Goal: Task Accomplishment & Management: Manage account settings

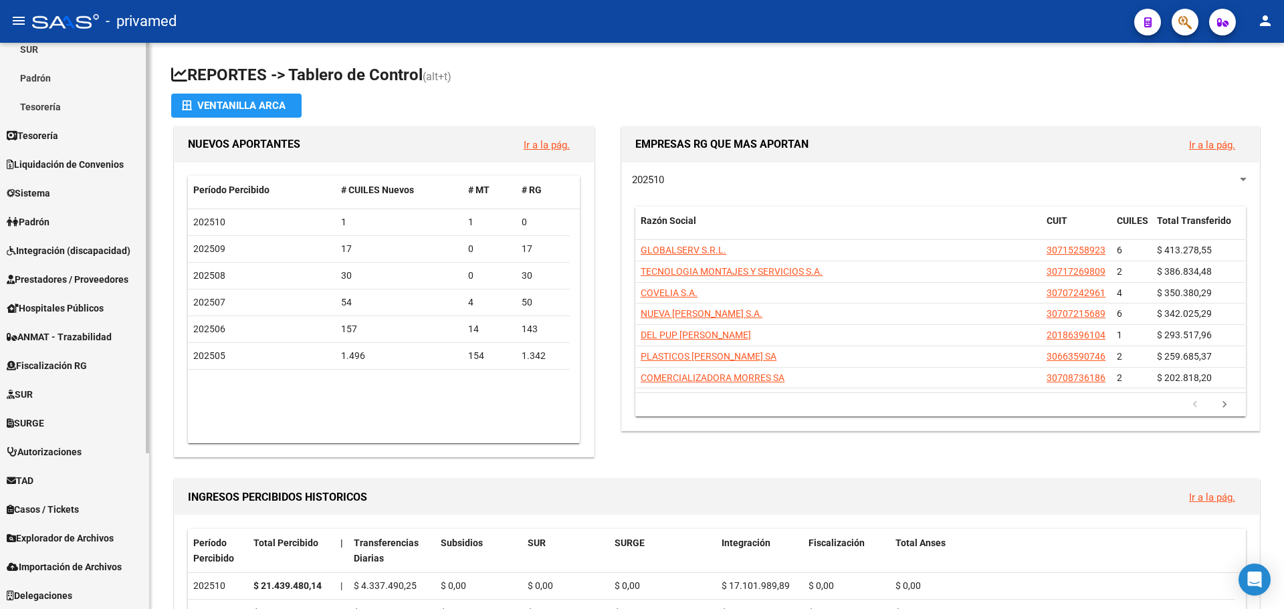
scroll to position [215, 0]
click at [64, 539] on span "Explorador de Archivos" at bounding box center [60, 537] width 107 height 15
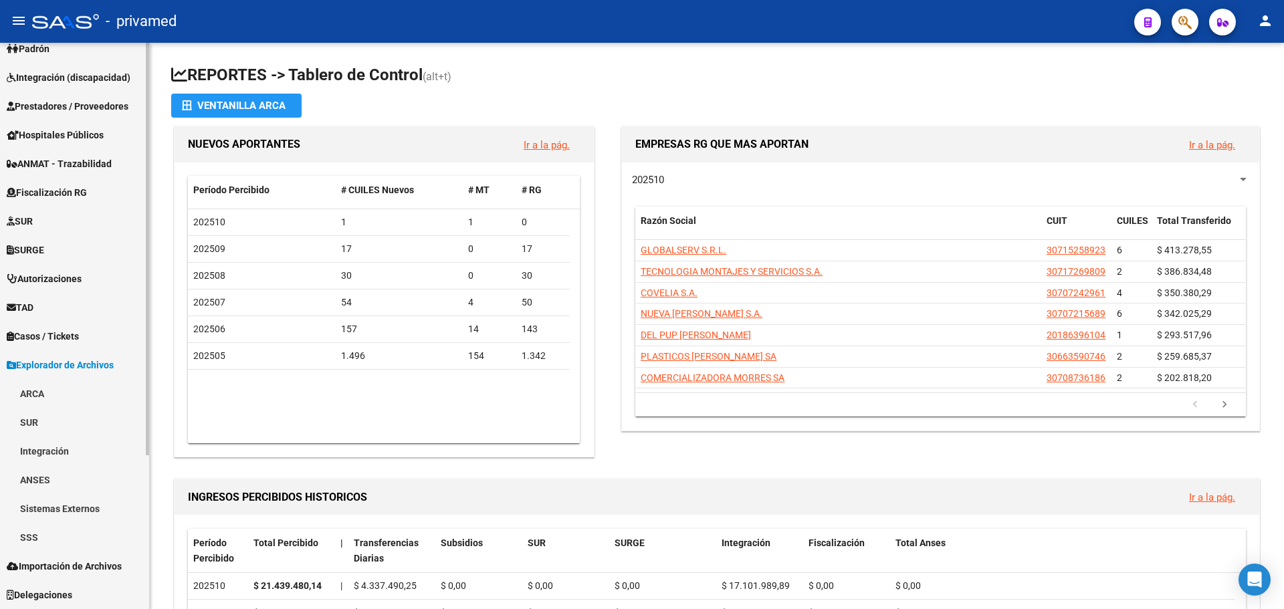
scroll to position [187, 0]
click at [52, 537] on link "SSS" at bounding box center [74, 537] width 149 height 29
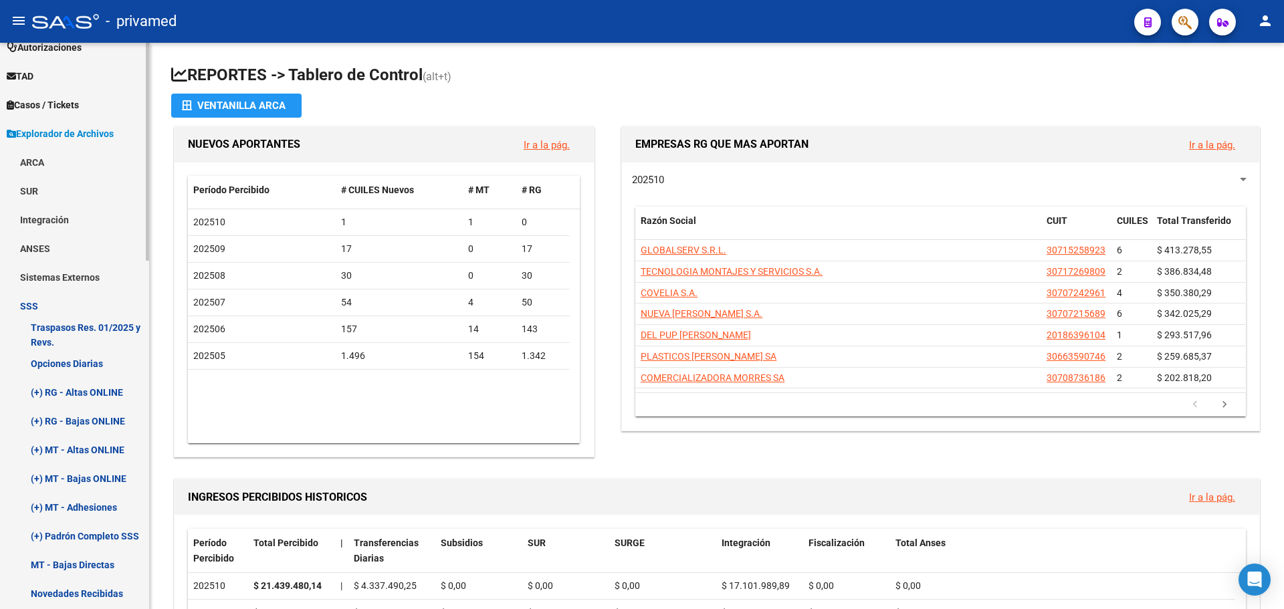
scroll to position [454, 0]
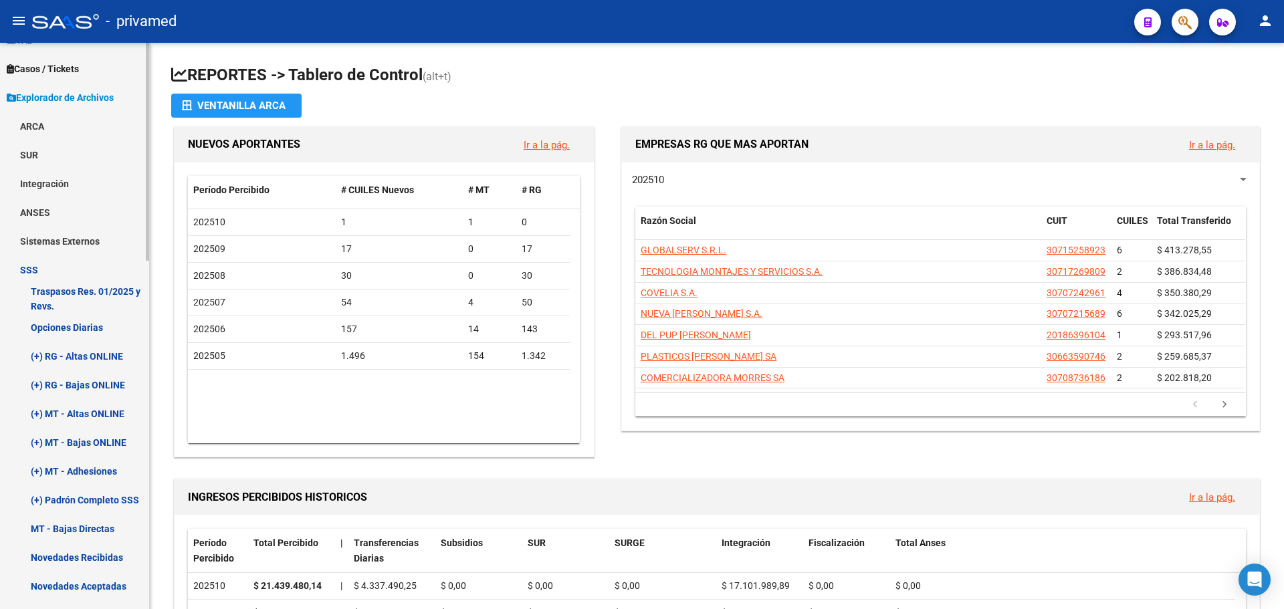
click at [92, 385] on link "(+) RG - Bajas ONLINE" at bounding box center [74, 384] width 149 height 29
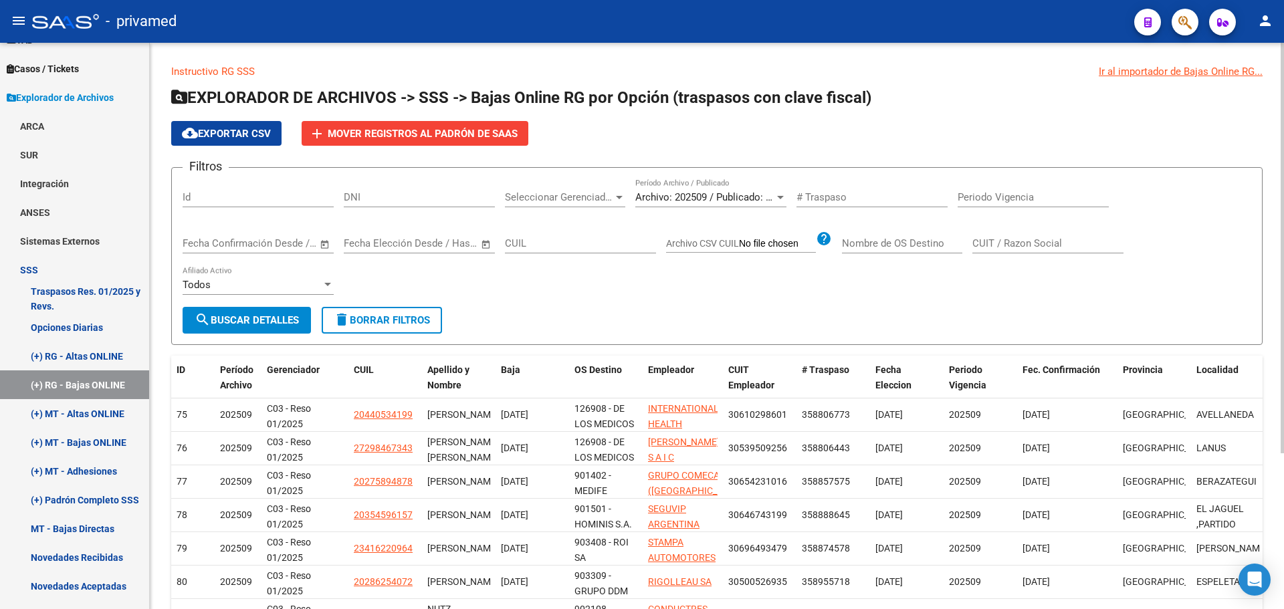
click at [689, 197] on span "Archivo: 202509 / Publicado: 202508" at bounding box center [716, 197] width 163 height 12
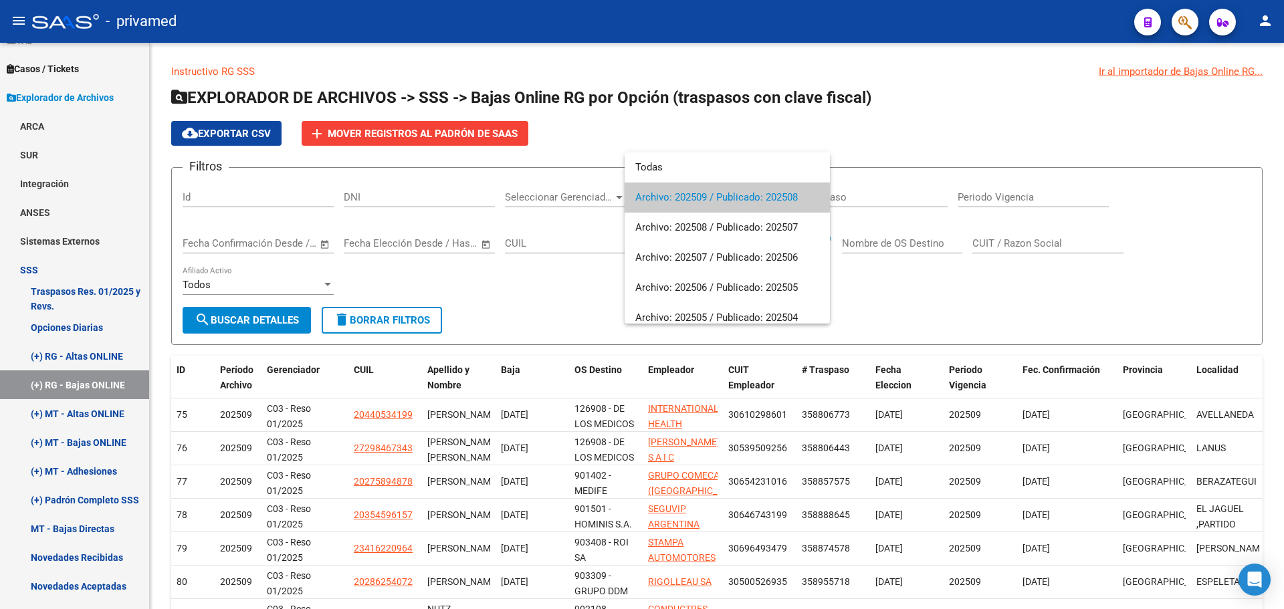
click at [735, 197] on span "Archivo: 202509 / Publicado: 202508" at bounding box center [727, 198] width 184 height 30
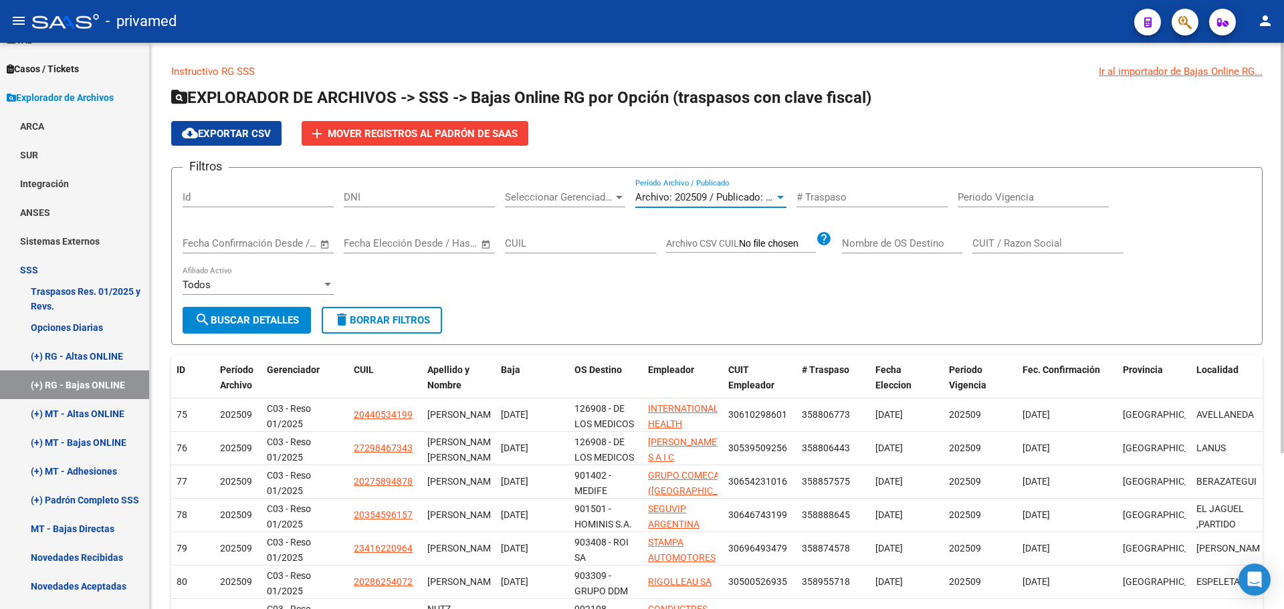
click at [267, 316] on span "search Buscar Detalles" at bounding box center [247, 320] width 104 height 12
click at [628, 293] on div "Filtros Id DNI Seleccionar Gerenciador Seleccionar Gerenciador Archivo: 202509 …" at bounding box center [717, 243] width 1069 height 128
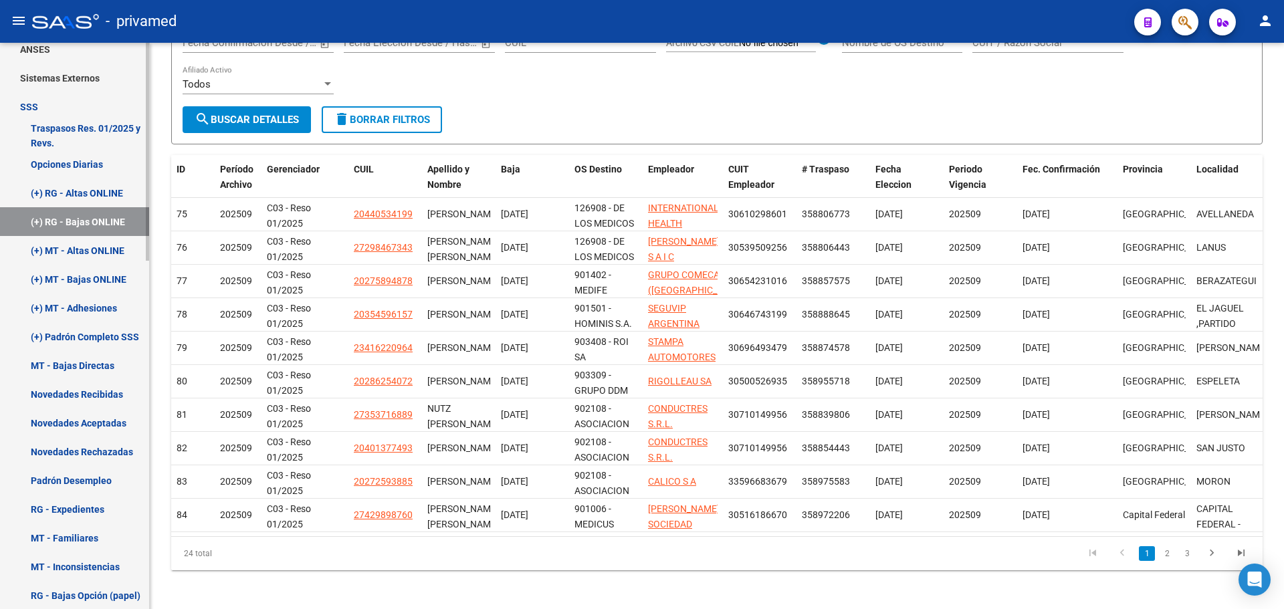
scroll to position [655, 0]
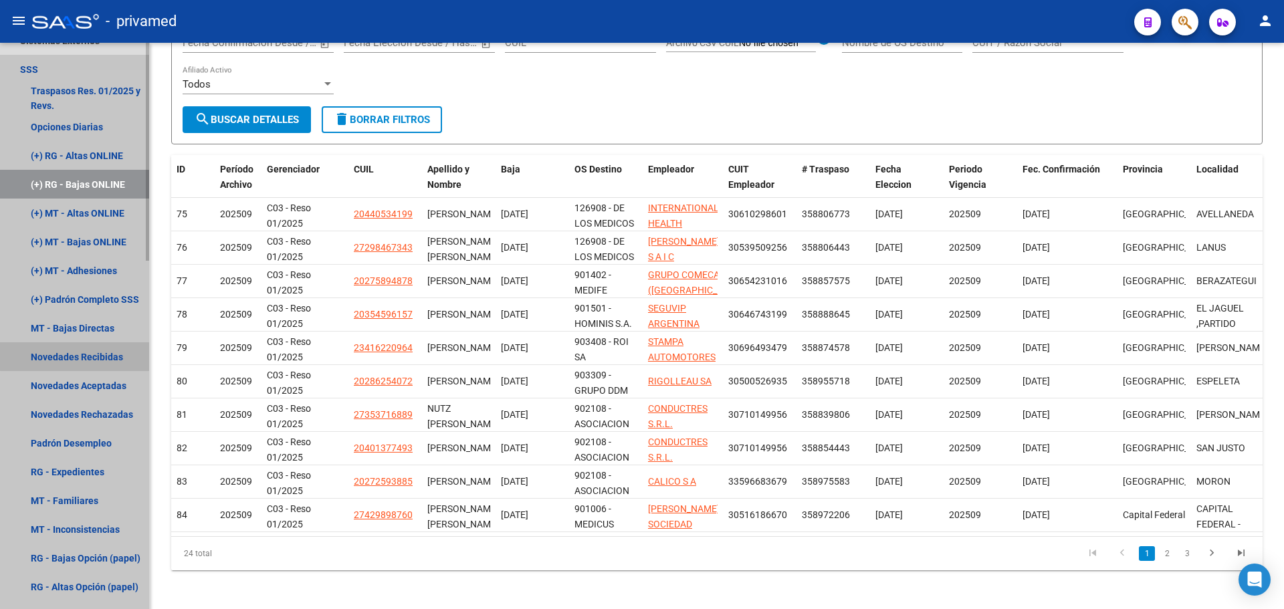
click at [88, 355] on link "Novedades Recibidas" at bounding box center [74, 356] width 149 height 29
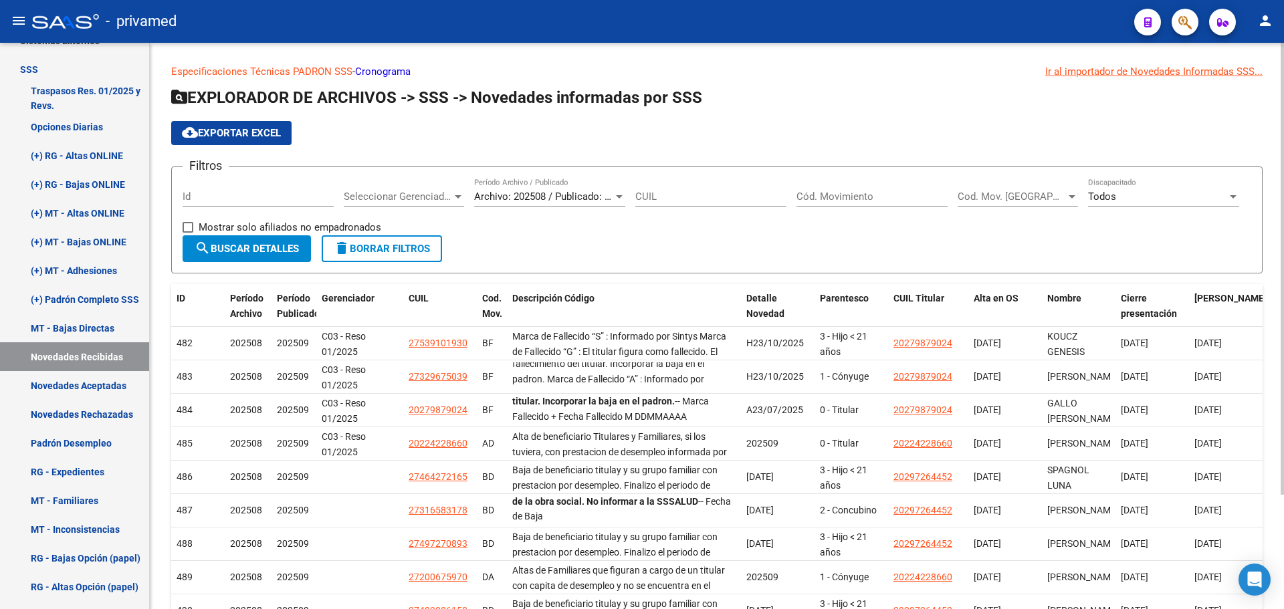
click at [242, 134] on span "cloud_download Exportar EXCEL" at bounding box center [231, 133] width 99 height 12
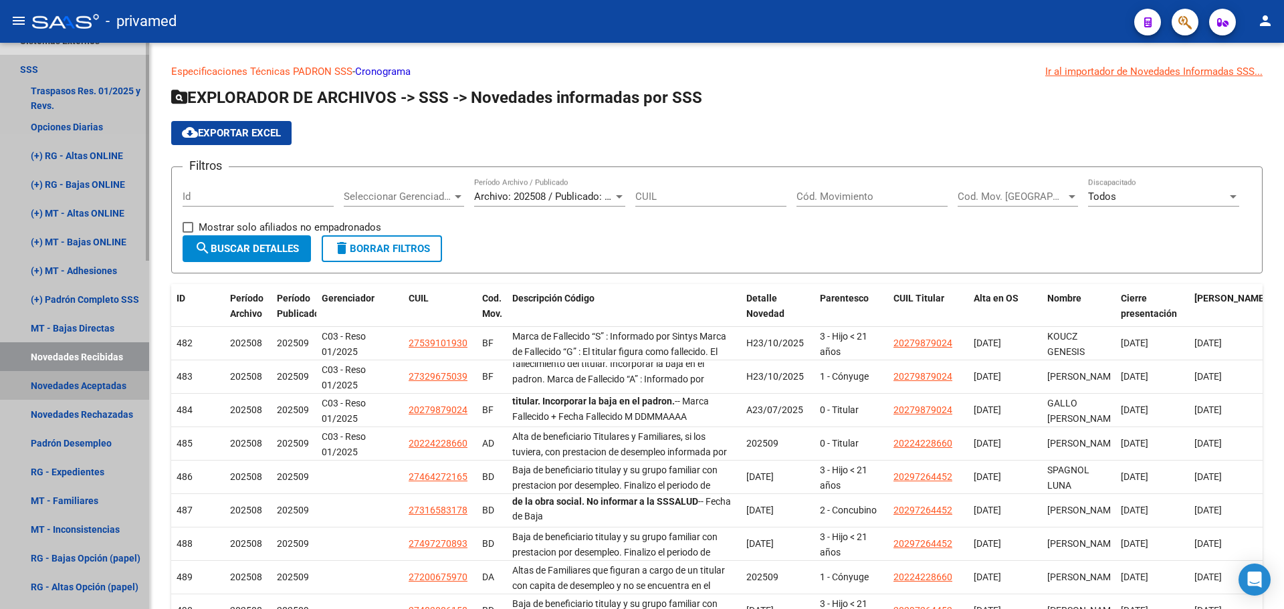
click at [73, 387] on link "Novedades Aceptadas" at bounding box center [74, 385] width 149 height 29
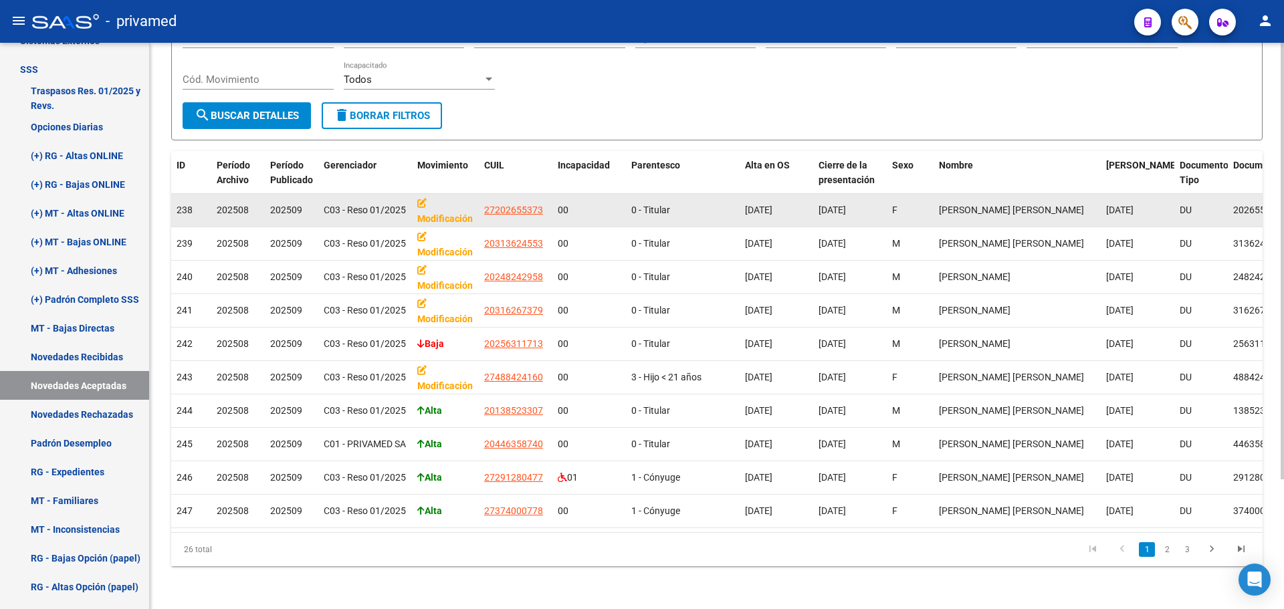
scroll to position [169, 0]
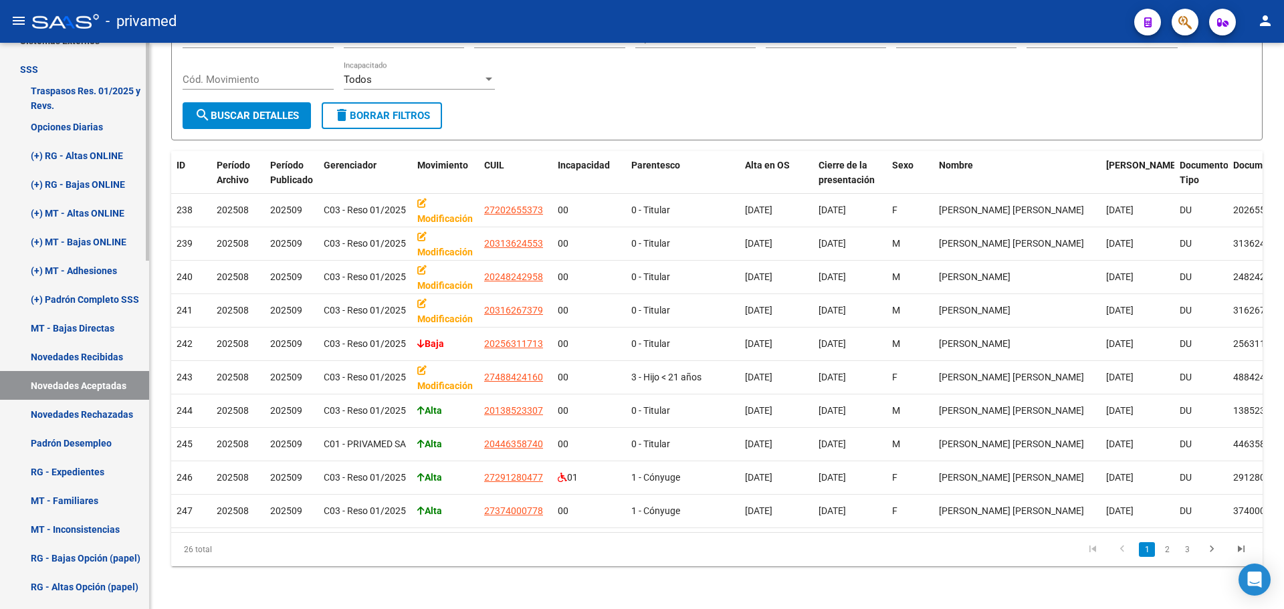
click at [98, 417] on link "Novedades Rechazadas" at bounding box center [74, 414] width 149 height 29
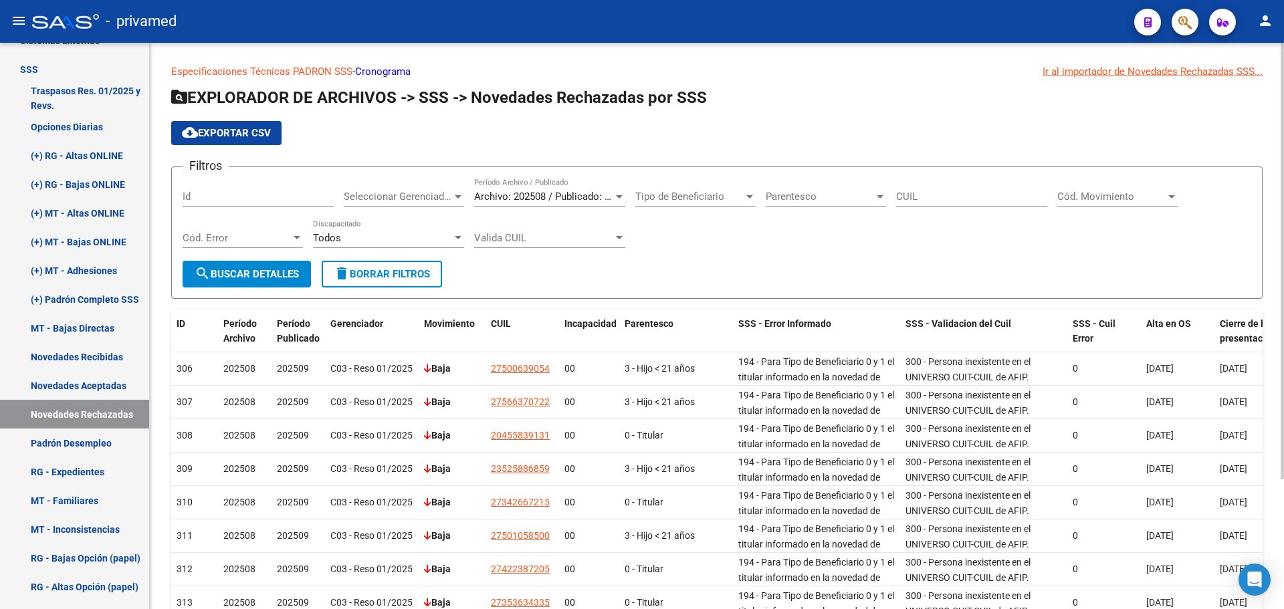
click at [235, 133] on span "cloud_download Exportar CSV" at bounding box center [226, 133] width 89 height 12
click at [98, 383] on link "Novedades Aceptadas" at bounding box center [74, 385] width 149 height 29
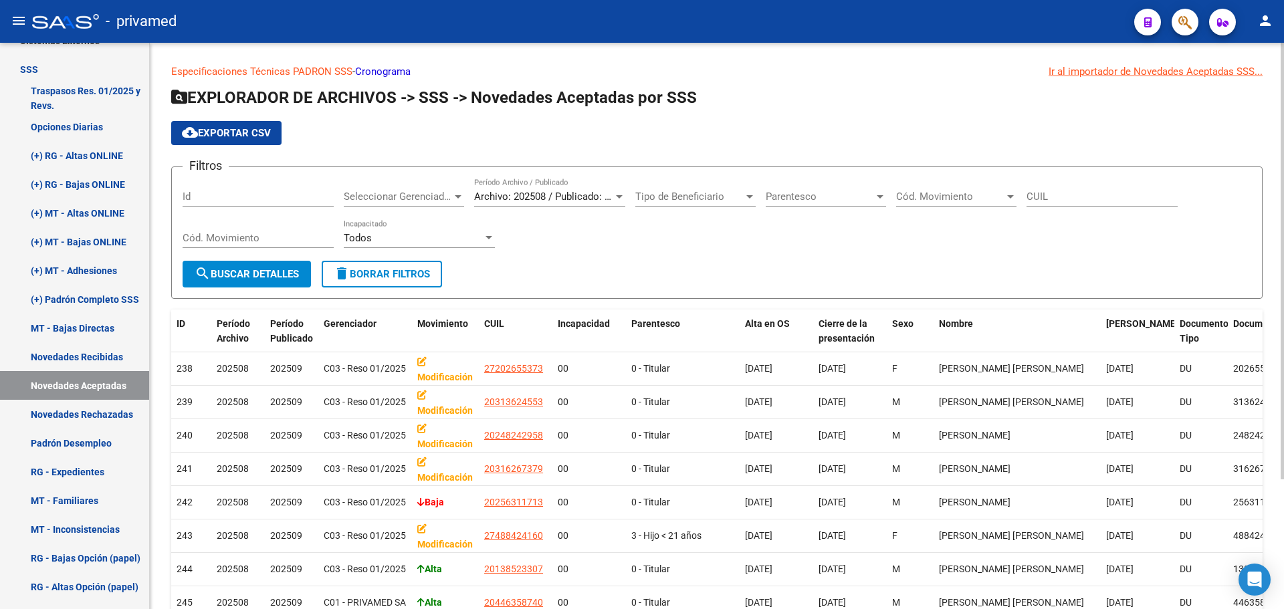
click at [231, 128] on span "cloud_download Exportar CSV" at bounding box center [226, 133] width 89 height 12
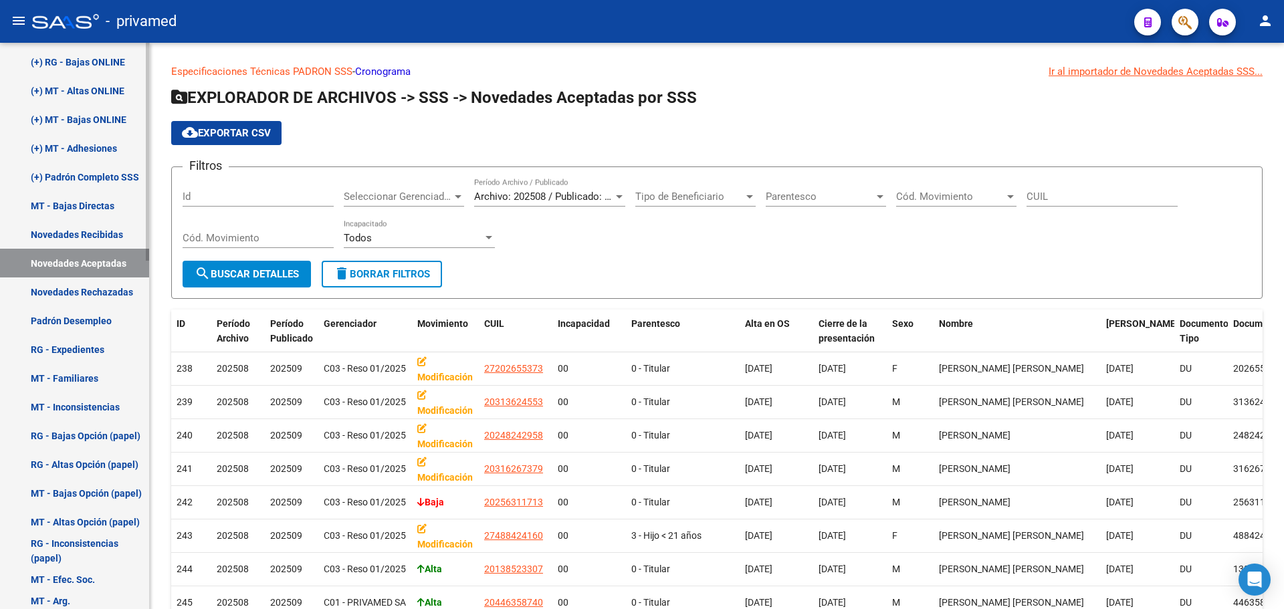
scroll to position [788, 0]
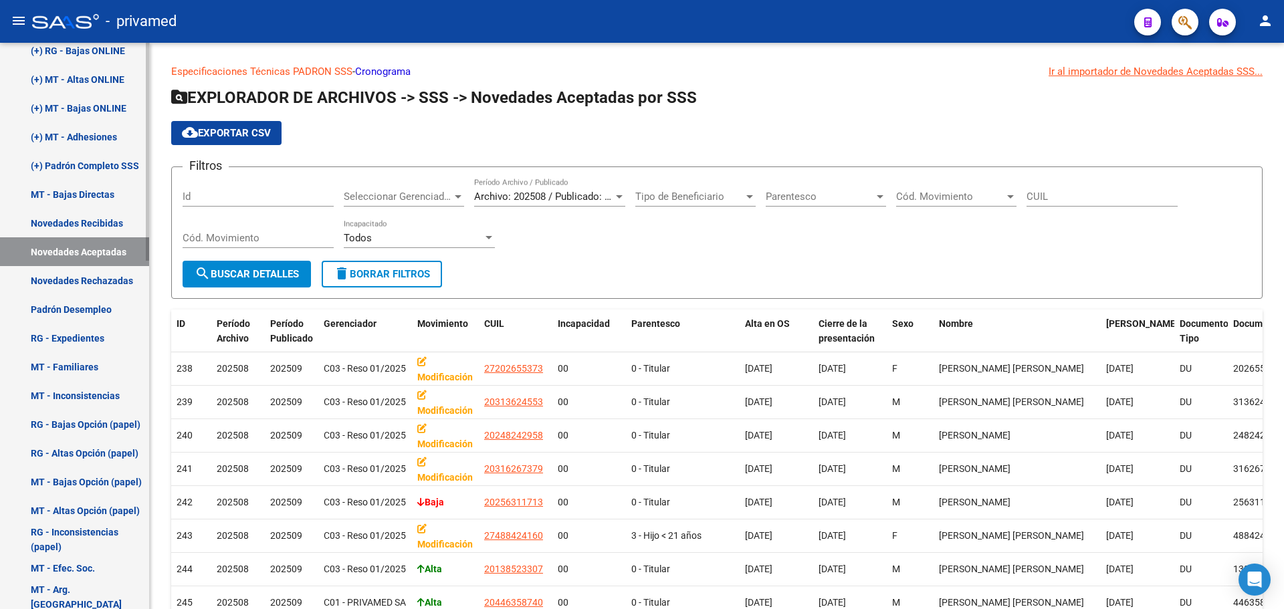
click at [80, 312] on link "Padrón Desempleo" at bounding box center [74, 309] width 149 height 29
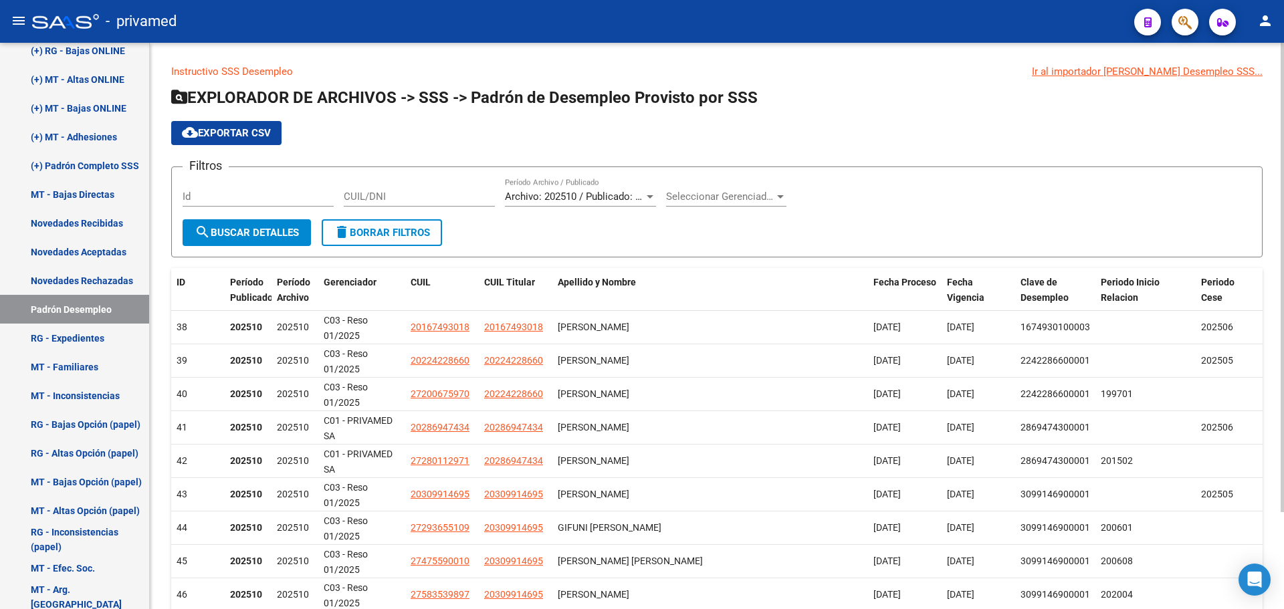
click at [243, 135] on span "cloud_download Exportar CSV" at bounding box center [226, 133] width 89 height 12
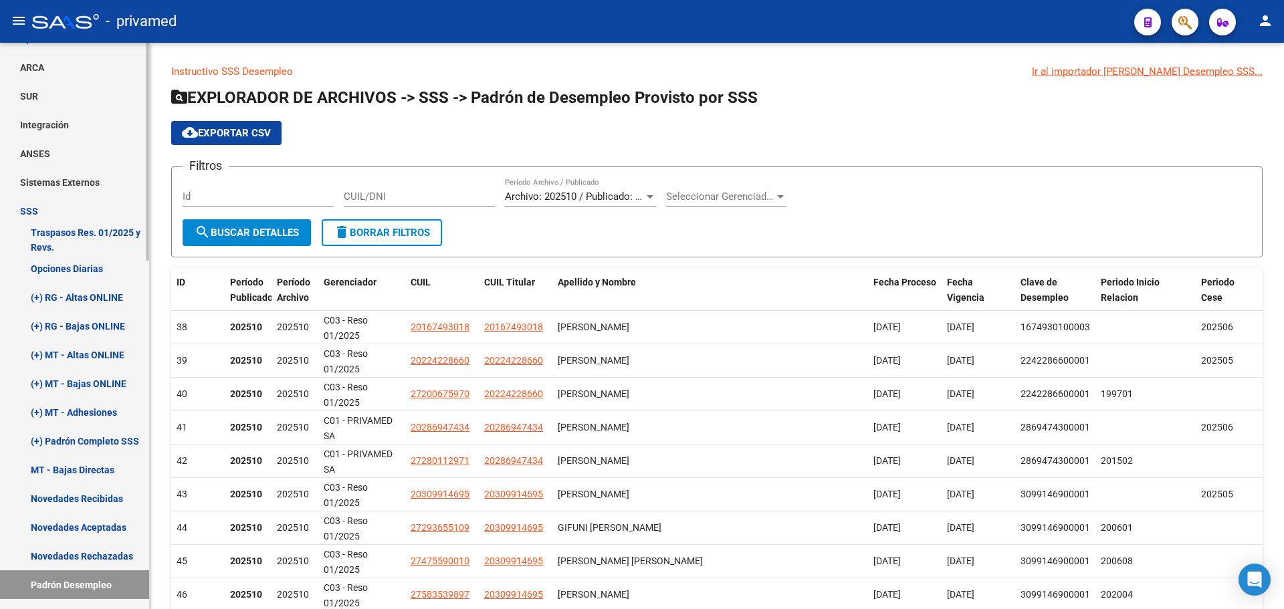
scroll to position [504, 0]
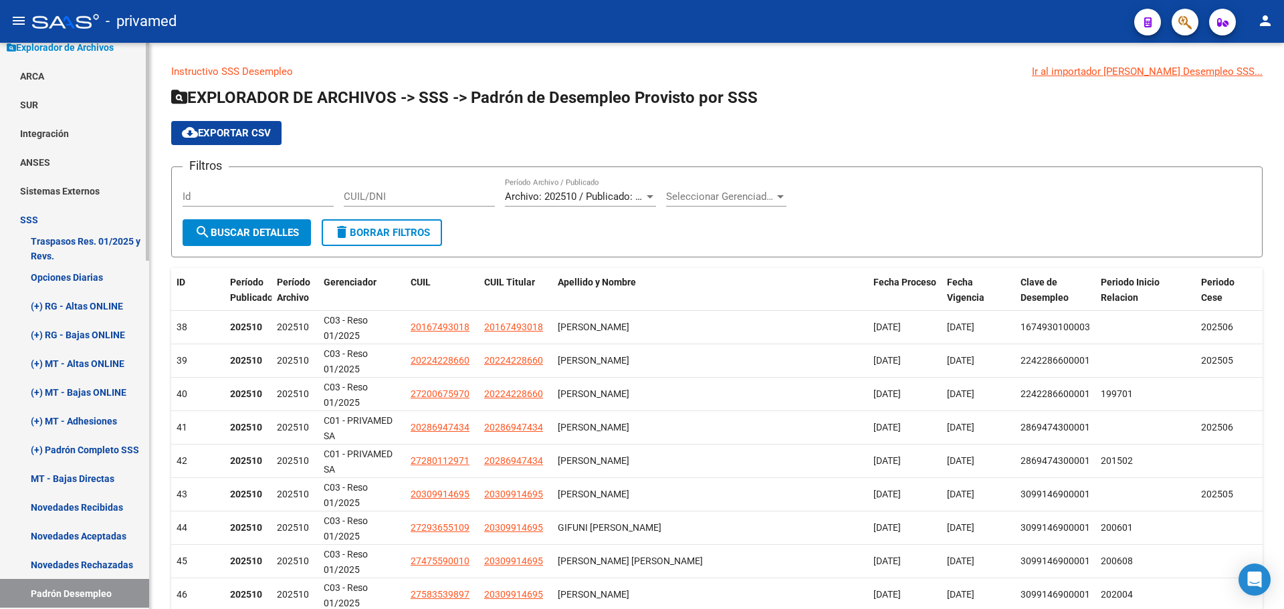
click at [89, 304] on link "(+) RG - Altas ONLINE" at bounding box center [74, 306] width 149 height 29
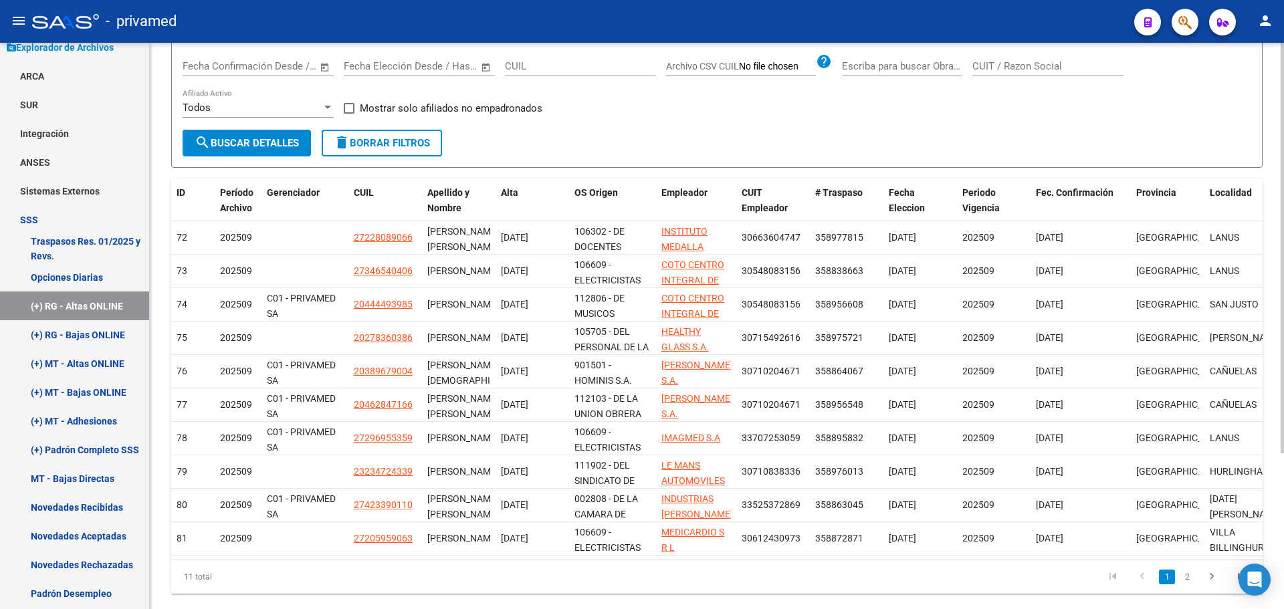
scroll to position [14, 0]
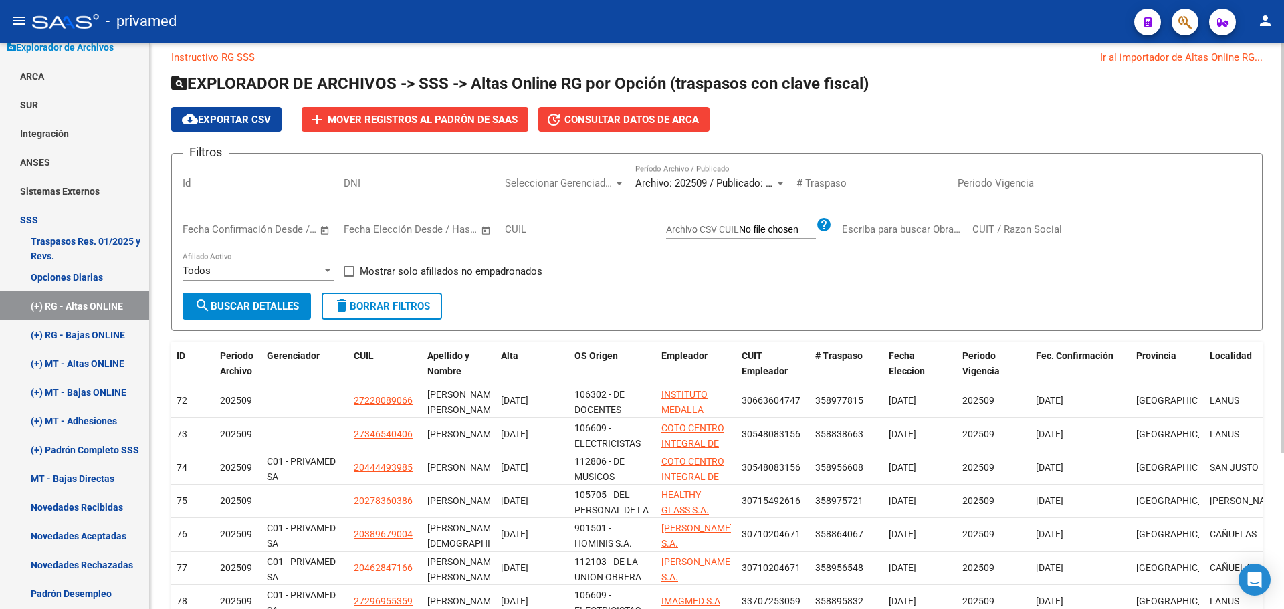
click at [691, 186] on span "Archivo: 202509 / Publicado: 202508" at bounding box center [716, 183] width 163 height 12
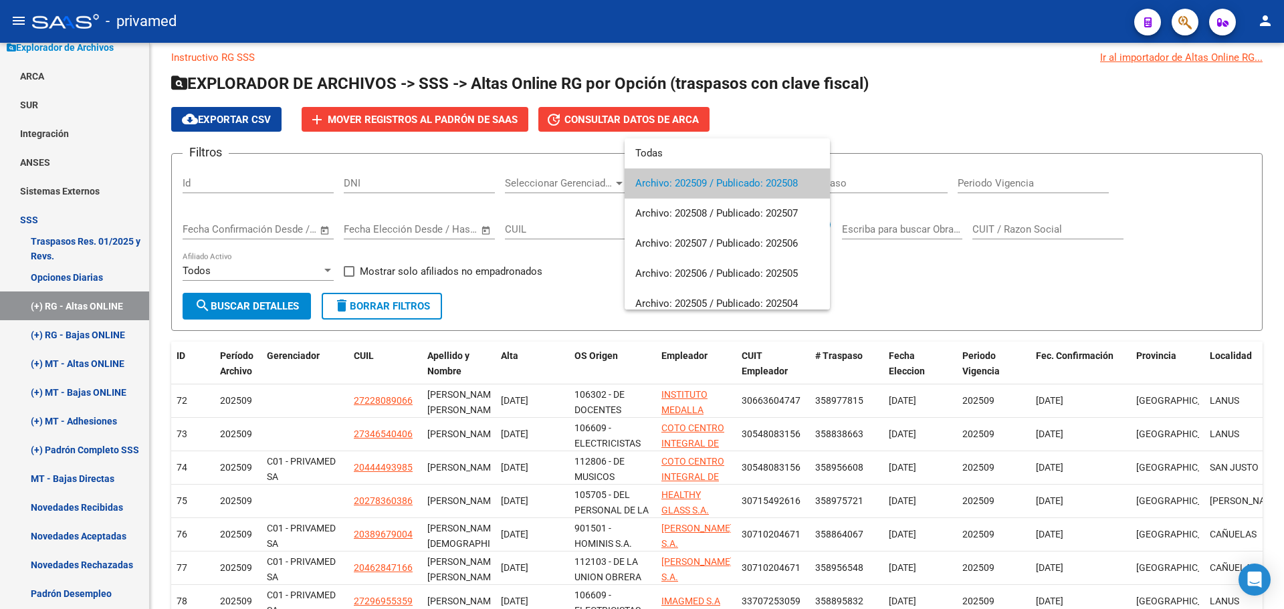
click at [931, 106] on div at bounding box center [642, 304] width 1284 height 609
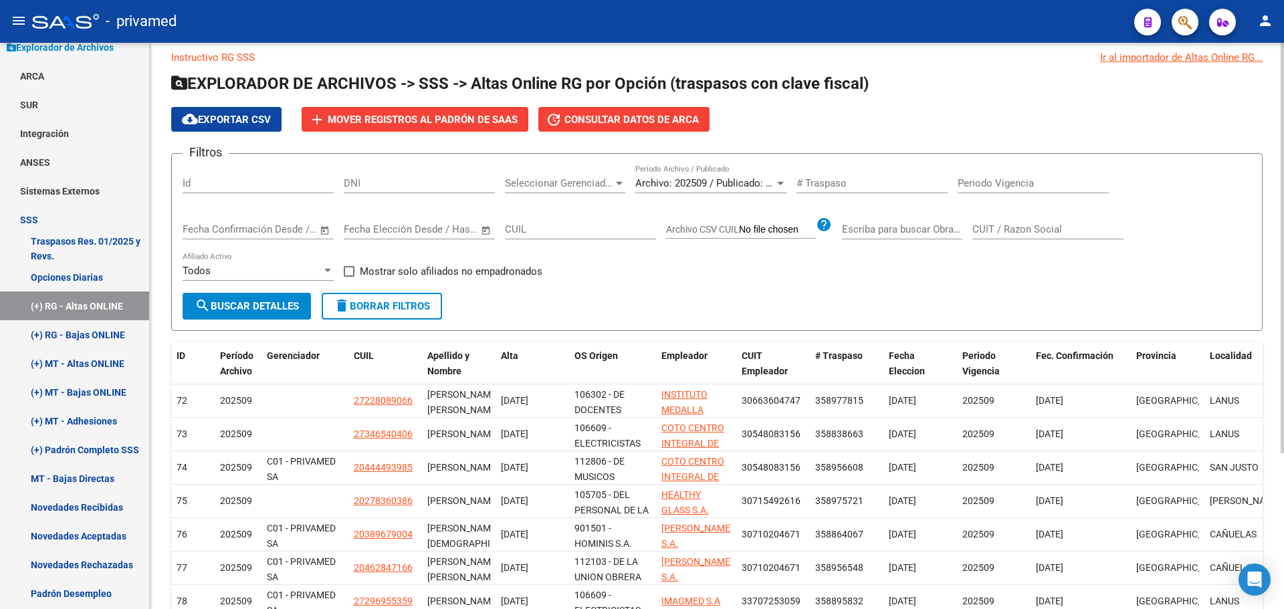
click at [209, 120] on span "cloud_download Exportar CSV" at bounding box center [226, 120] width 89 height 12
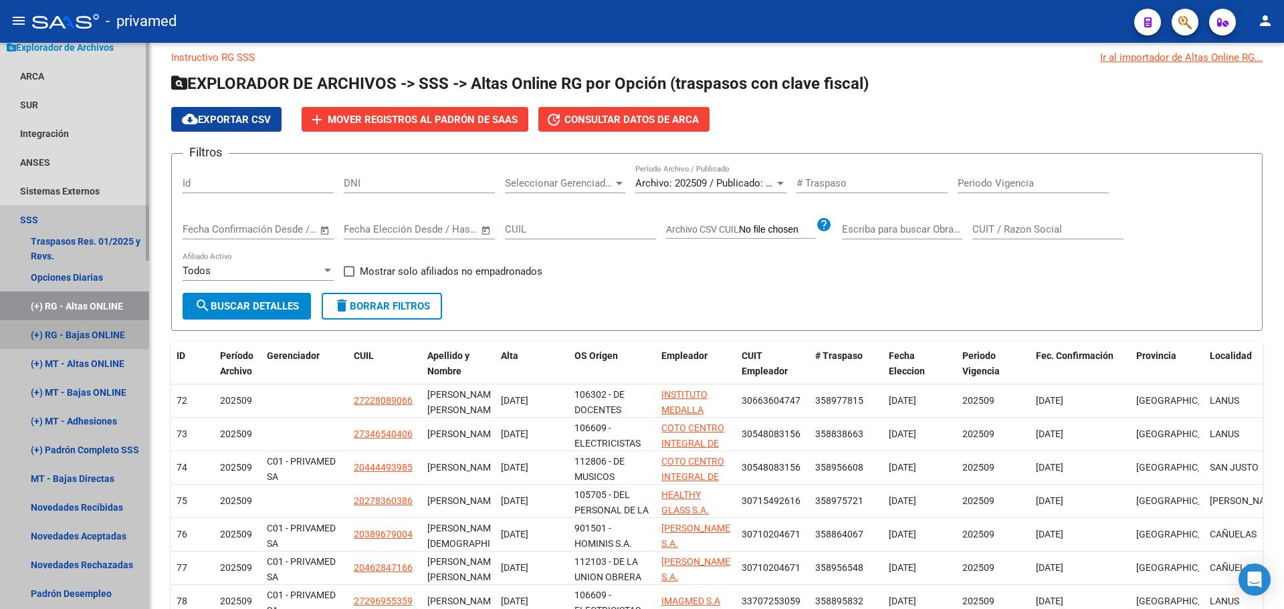
click at [78, 335] on link "(+) RG - Bajas ONLINE" at bounding box center [74, 334] width 149 height 29
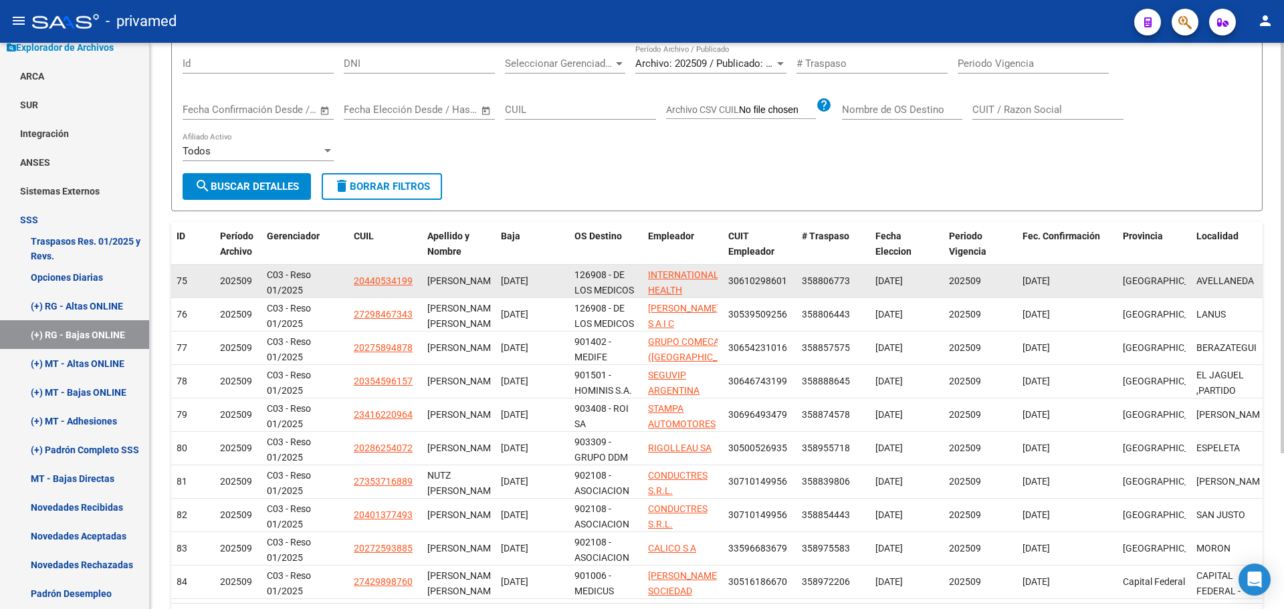
scroll to position [201, 0]
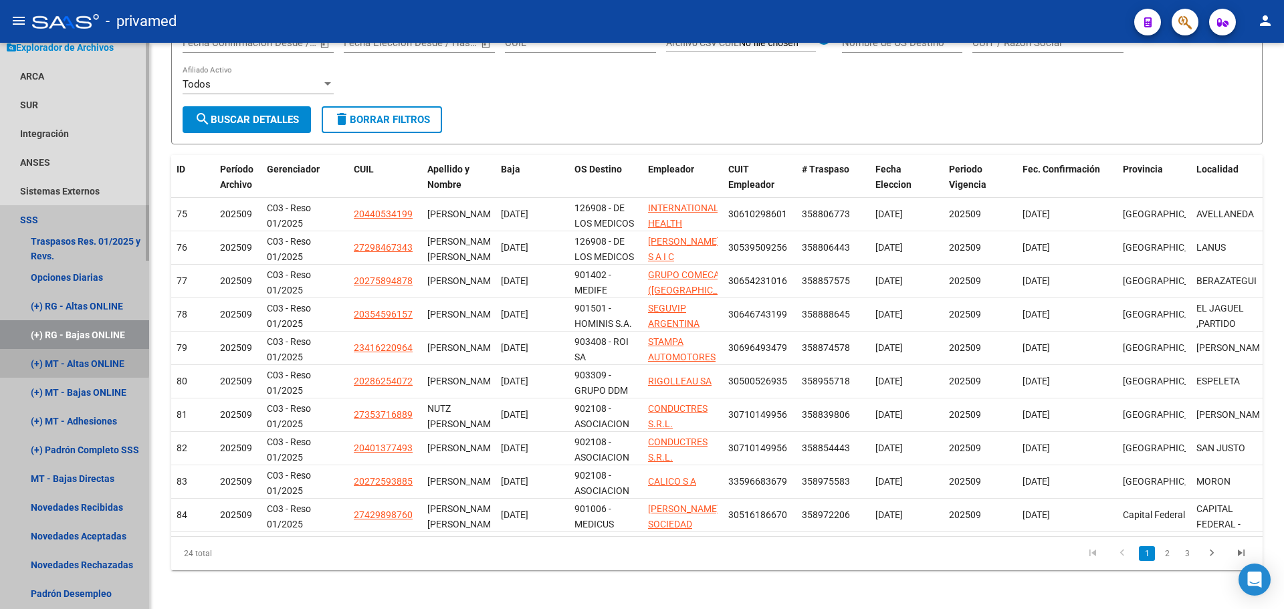
click at [66, 361] on link "(+) MT - Altas ONLINE" at bounding box center [74, 363] width 149 height 29
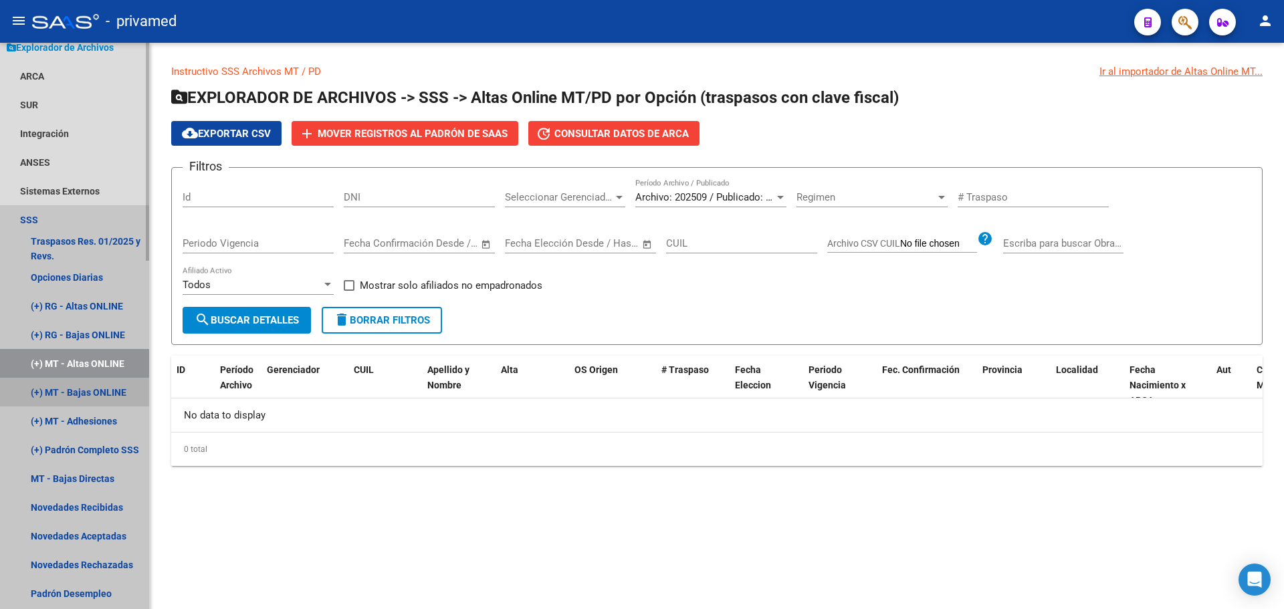
click at [88, 393] on link "(+) MT - Bajas ONLINE" at bounding box center [74, 392] width 149 height 29
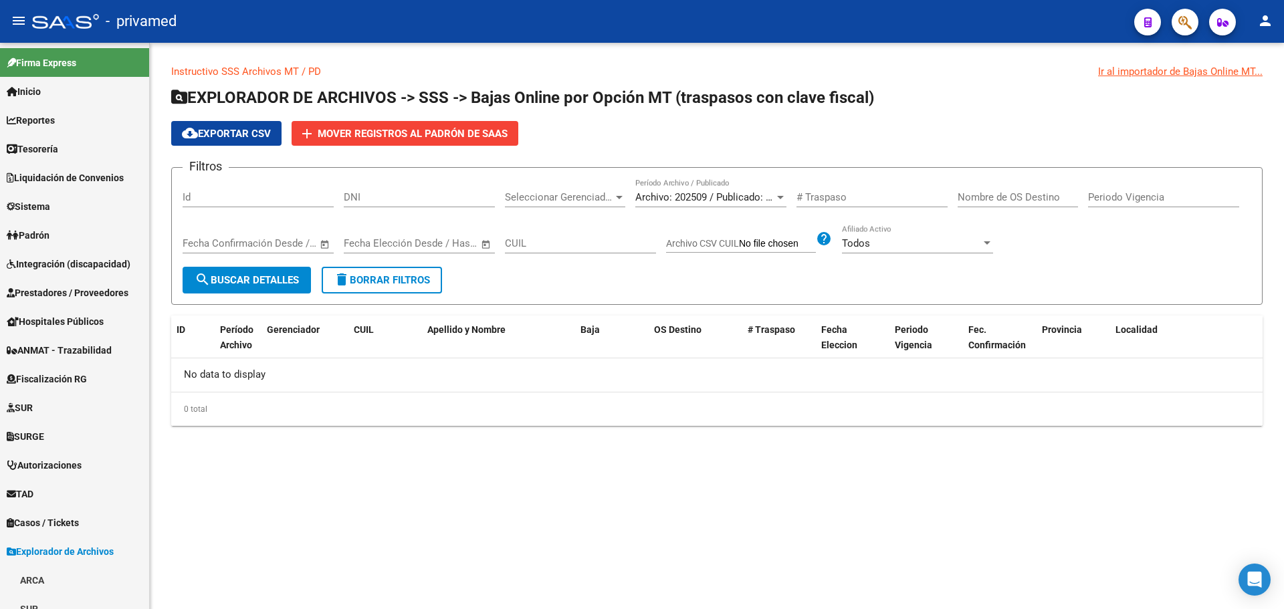
click at [223, 68] on link "Instructivo SSS Archivos MT / PD" at bounding box center [246, 72] width 150 height 12
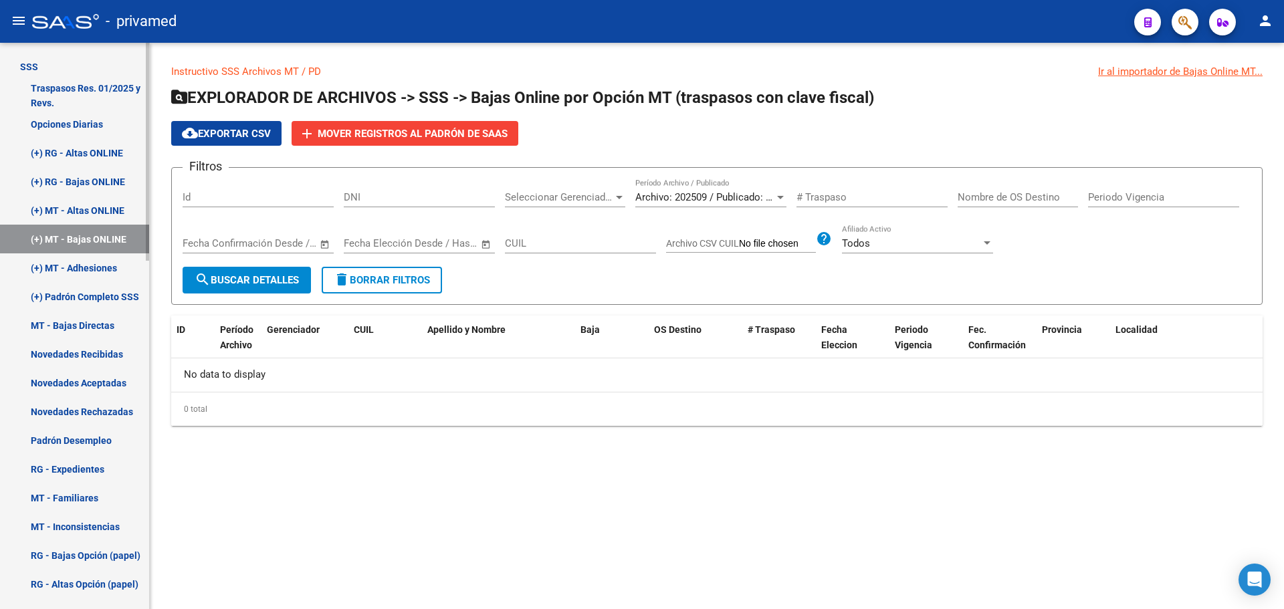
scroll to position [705, 0]
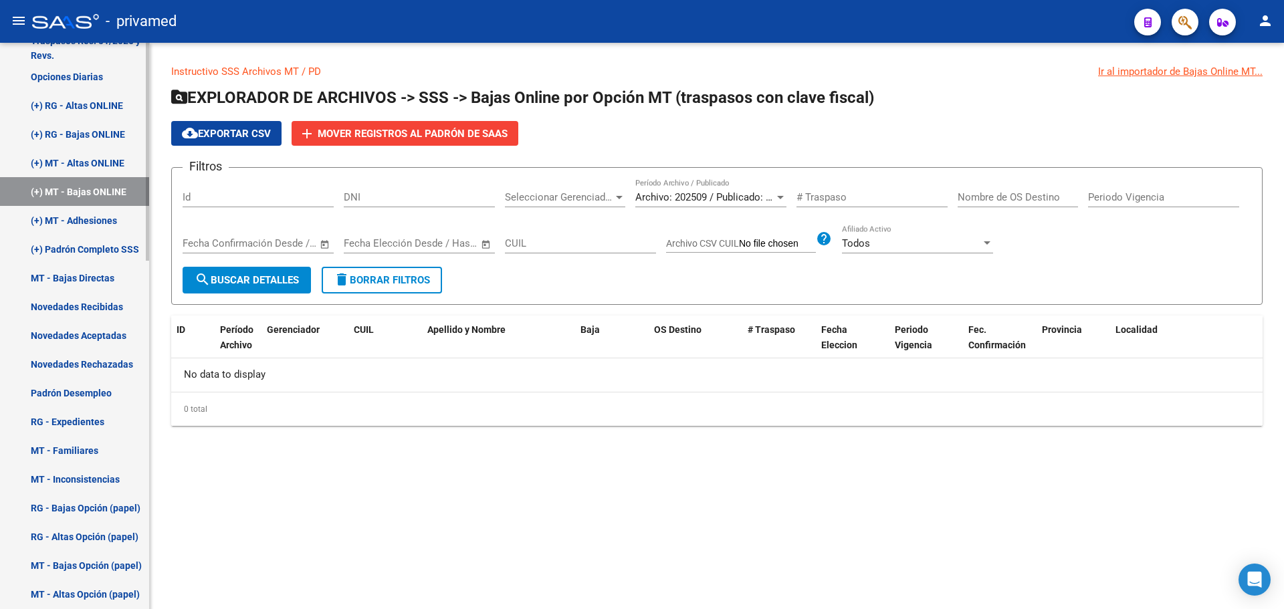
click at [90, 361] on link "Novedades Rechazadas" at bounding box center [74, 364] width 149 height 29
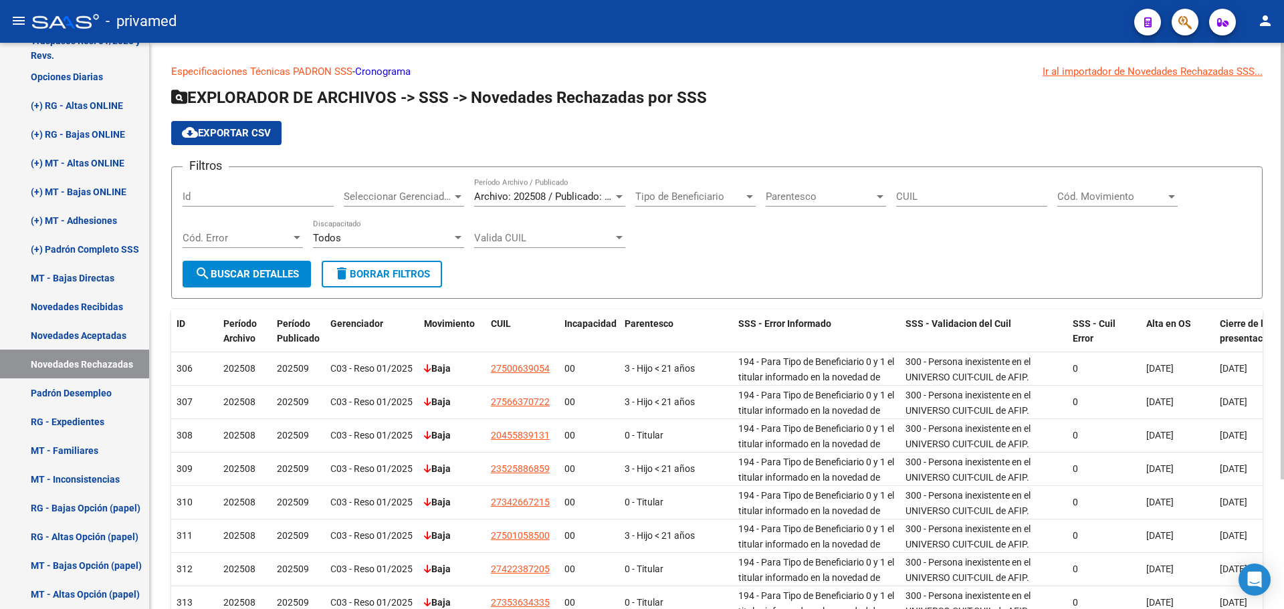
click at [282, 72] on link "Especificaciones Técnicas PADRON SSS" at bounding box center [261, 72] width 181 height 12
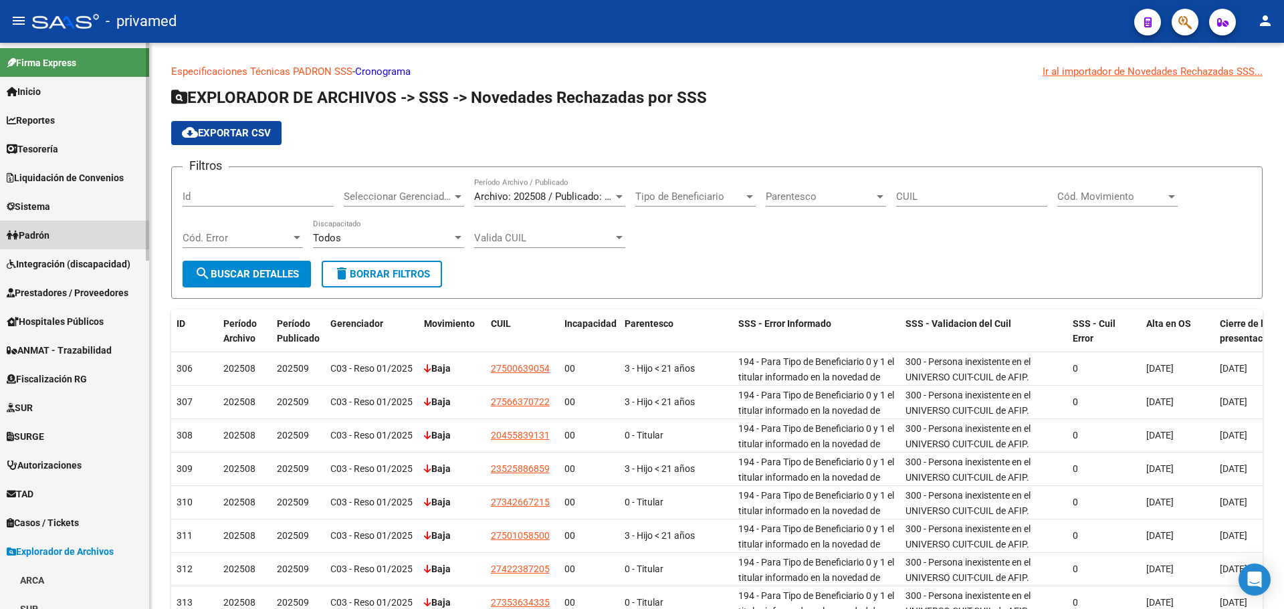
click at [56, 233] on link "Padrón" at bounding box center [74, 235] width 149 height 29
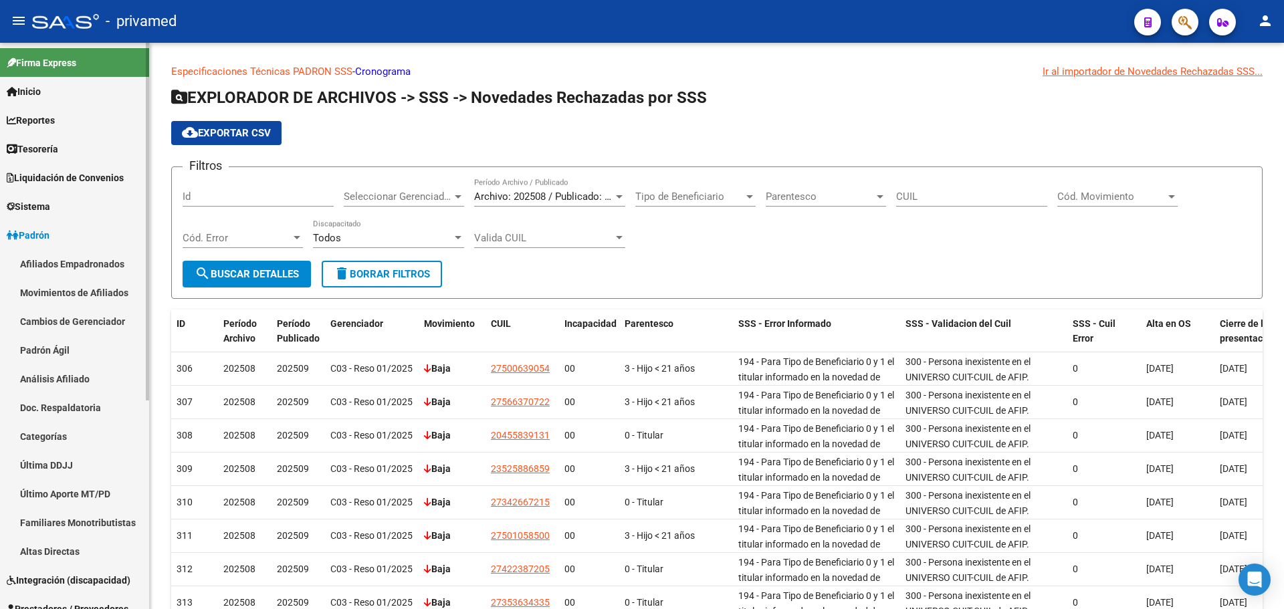
click at [70, 290] on link "Movimientos de Afiliados" at bounding box center [74, 292] width 149 height 29
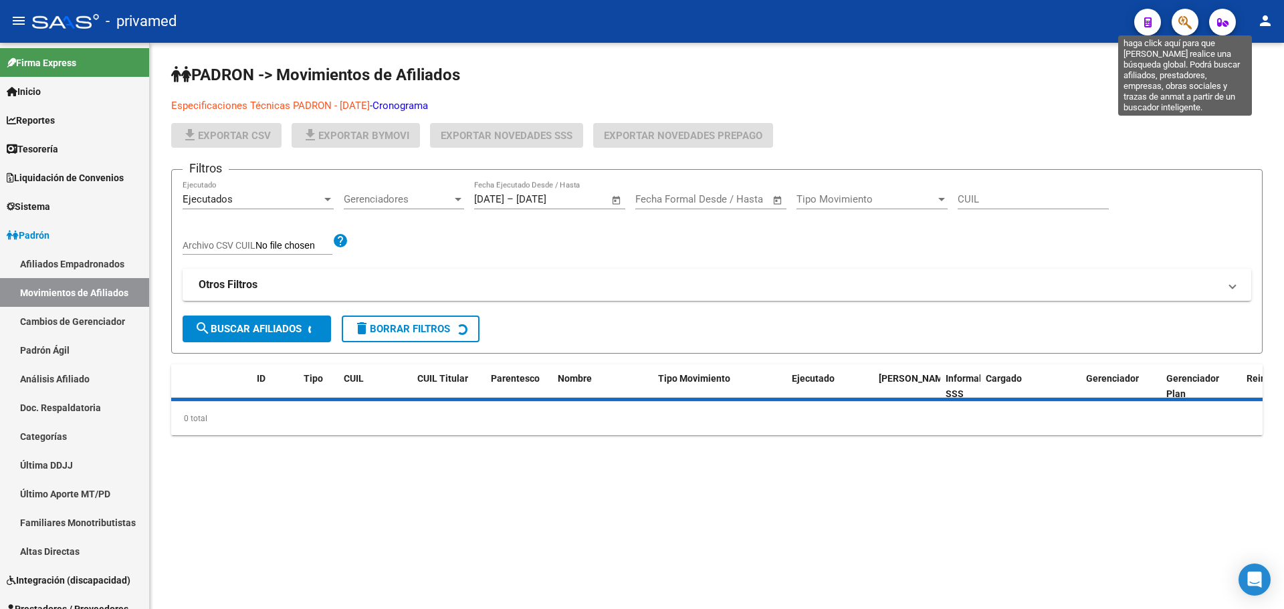
click at [1185, 27] on icon "button" at bounding box center [1184, 22] width 13 height 15
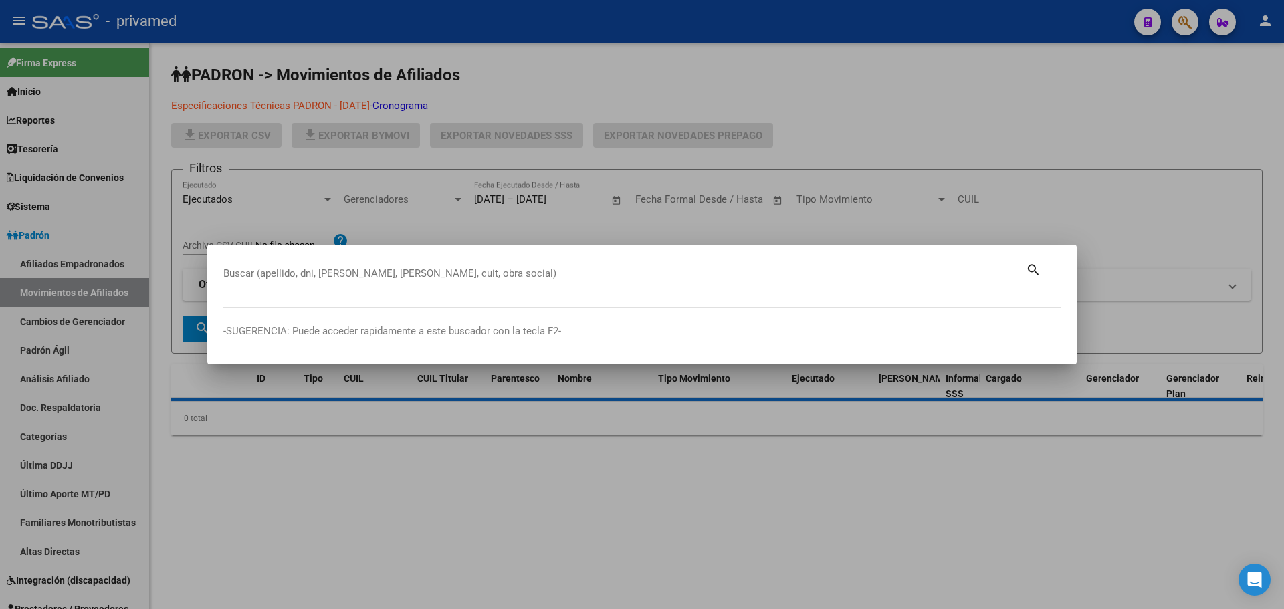
paste input "20167493018"
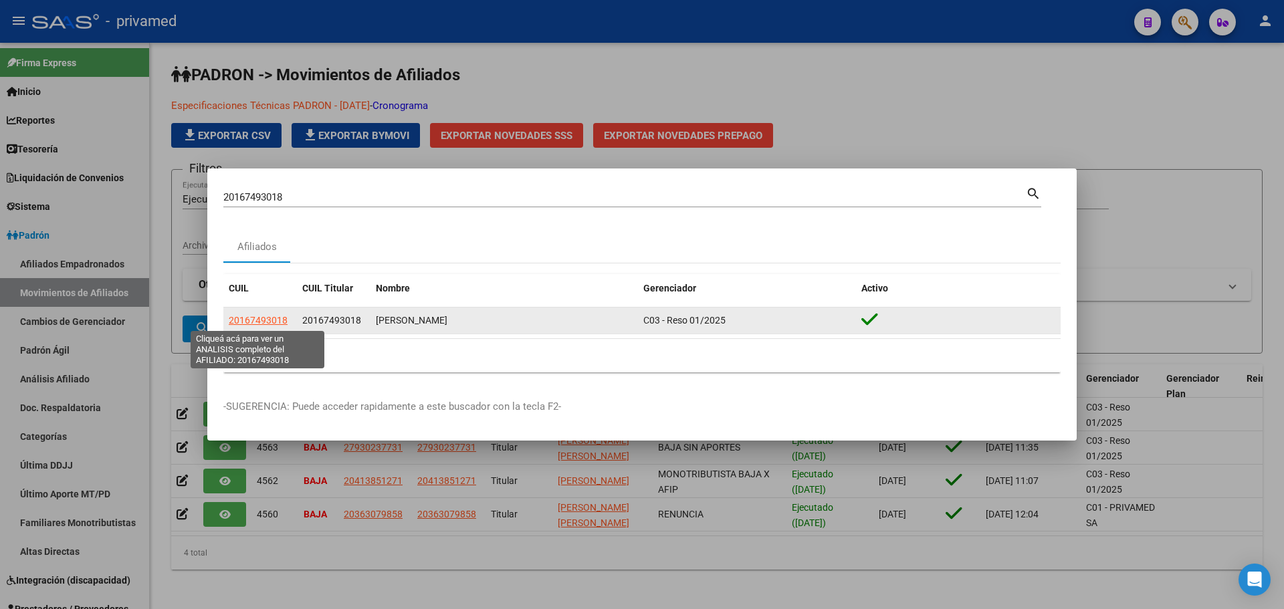
click at [265, 319] on span "20167493018" at bounding box center [258, 320] width 59 height 11
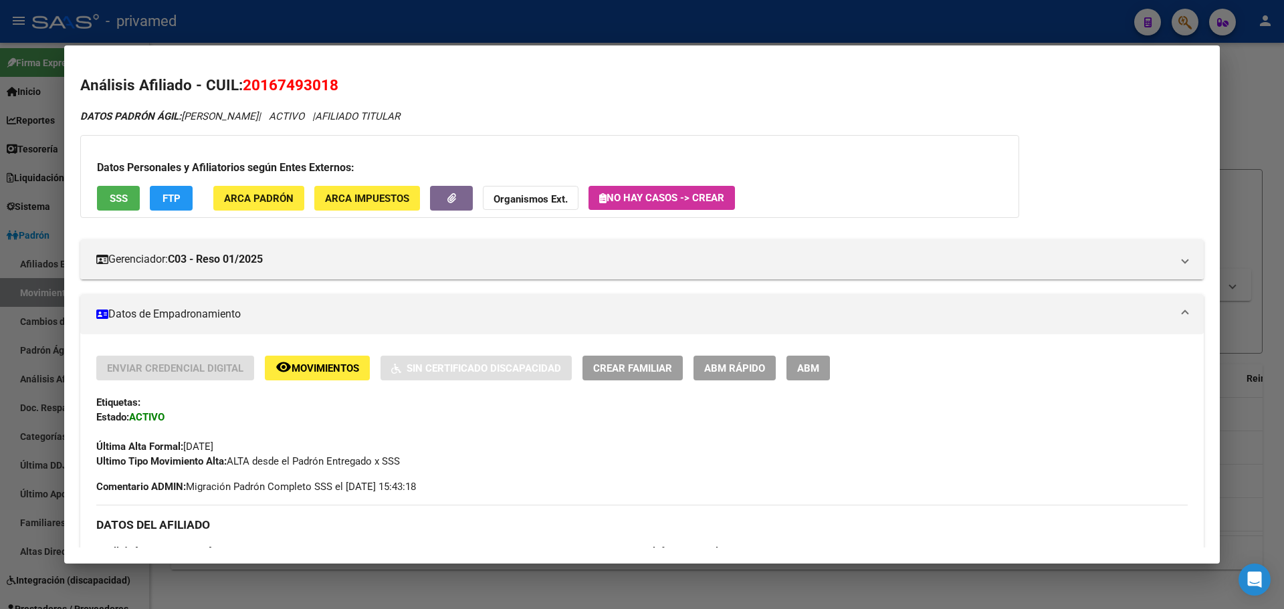
click at [114, 192] on span "SSS" at bounding box center [119, 198] width 18 height 12
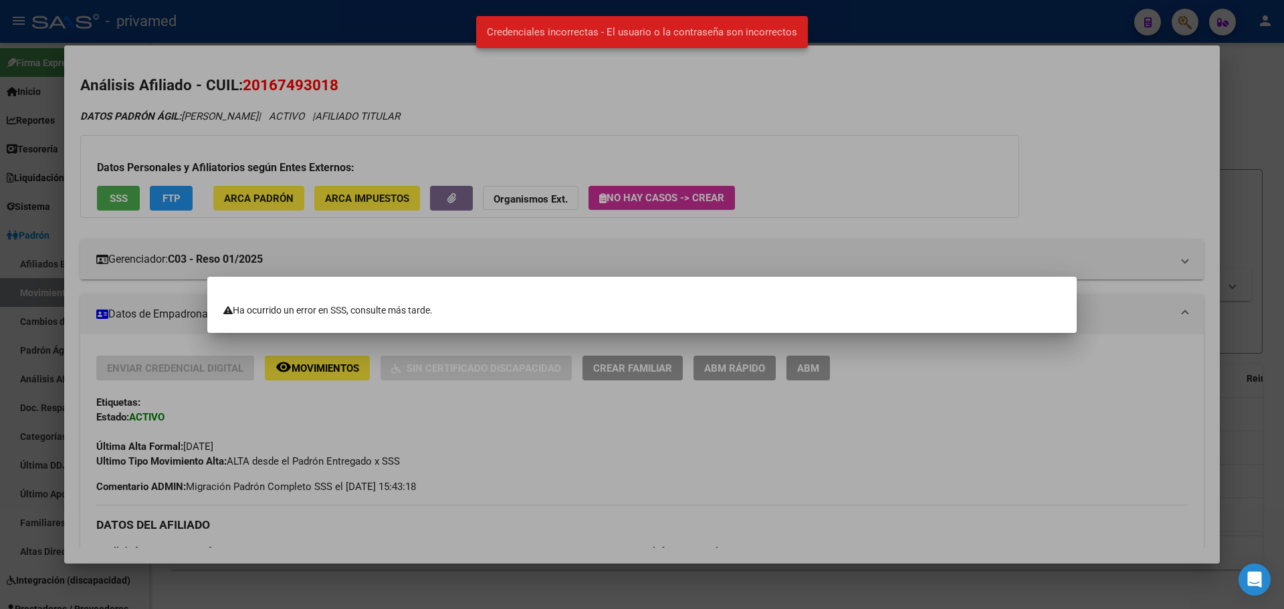
click at [490, 97] on div at bounding box center [642, 304] width 1284 height 609
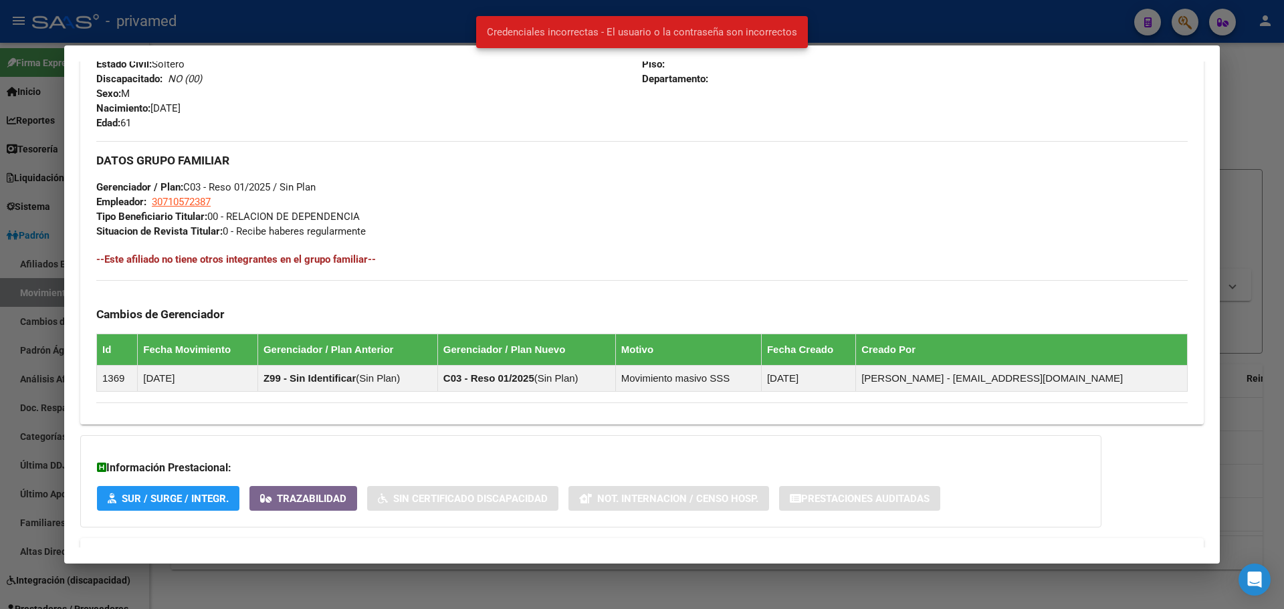
scroll to position [614, 0]
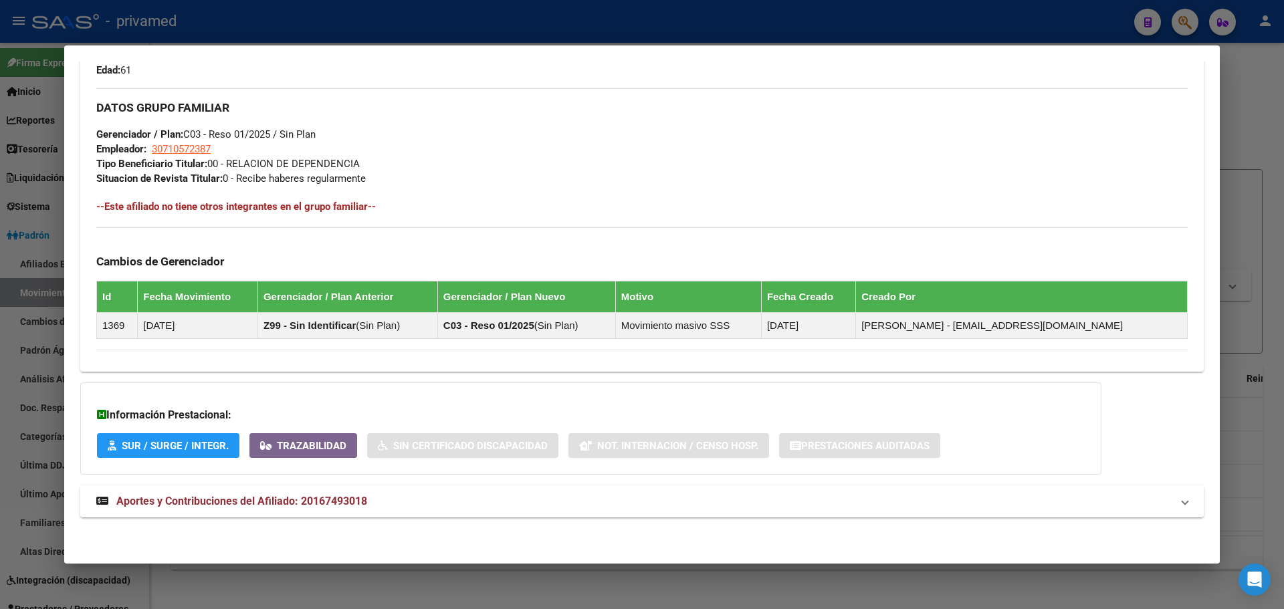
click at [189, 502] on span "Aportes y Contribuciones del Afiliado: 20167493018" at bounding box center [241, 501] width 251 height 13
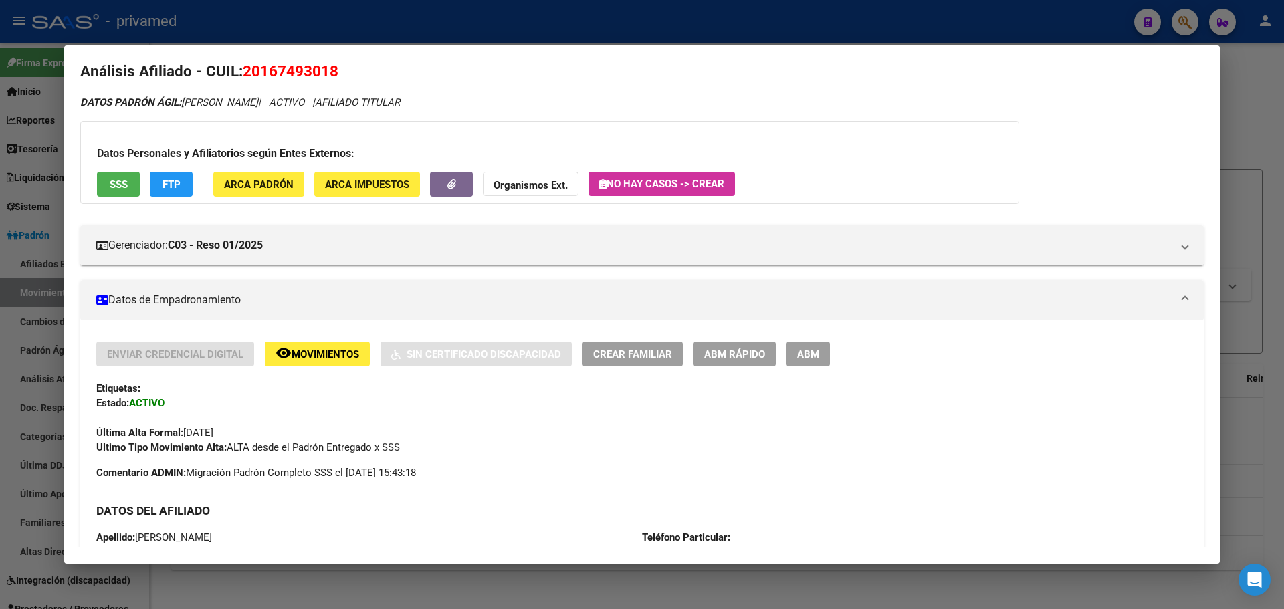
scroll to position [0, 0]
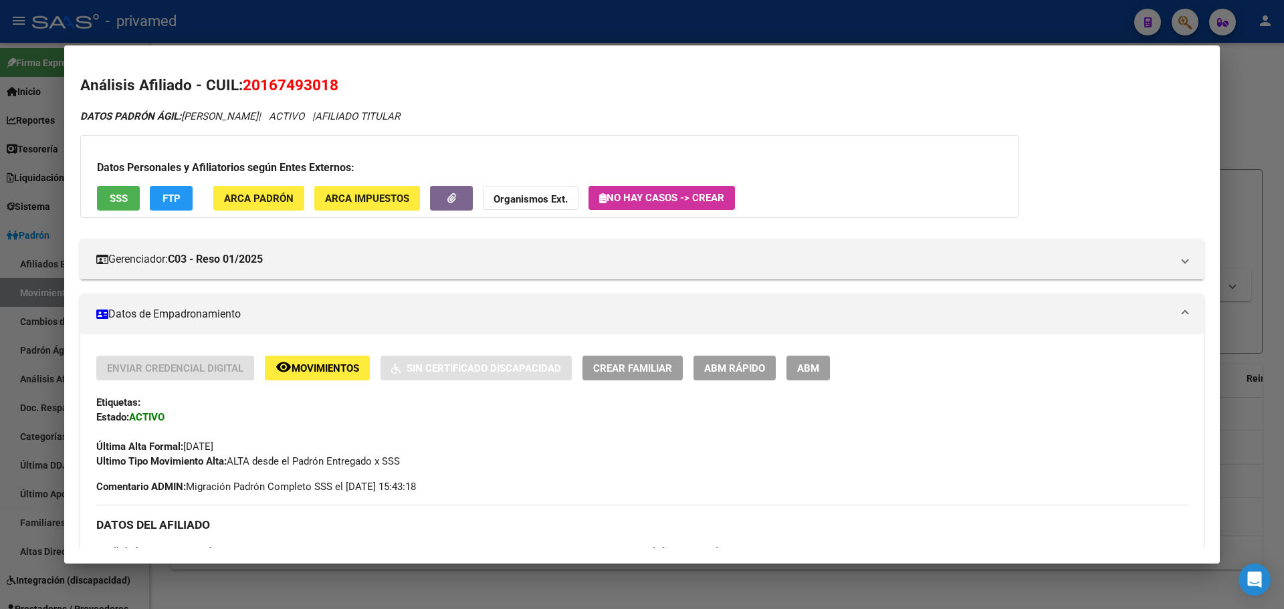
click at [960, 8] on div at bounding box center [642, 304] width 1284 height 609
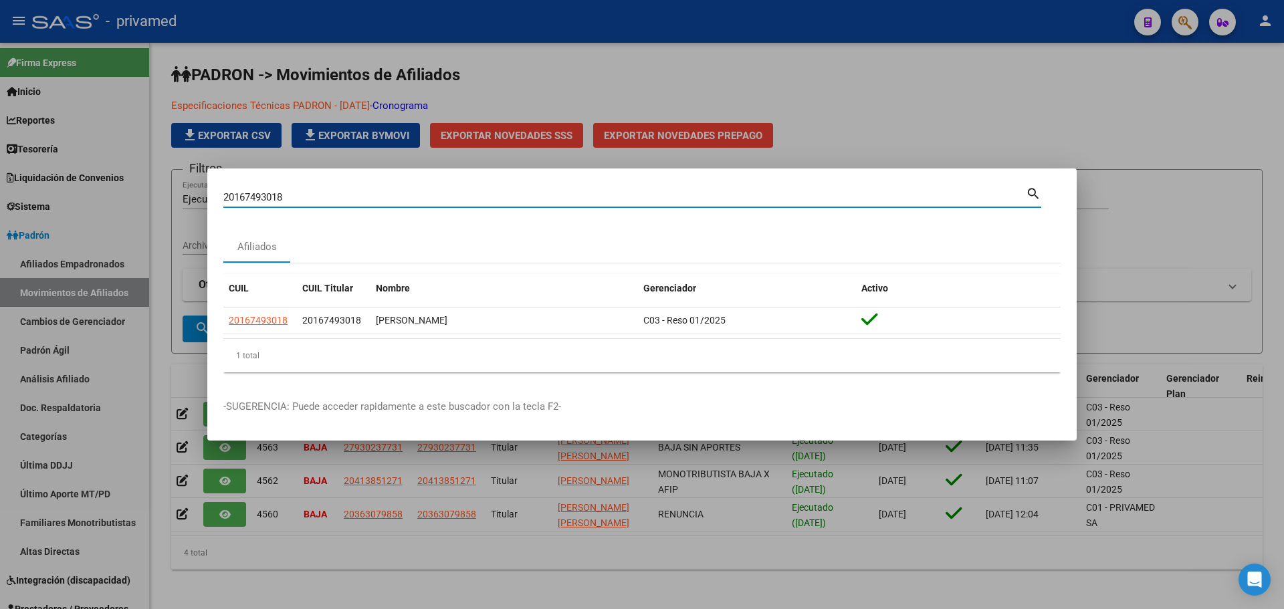
click at [399, 195] on input "20167493018" at bounding box center [624, 197] width 803 height 12
paste input "7929758949"
type input "27929758949"
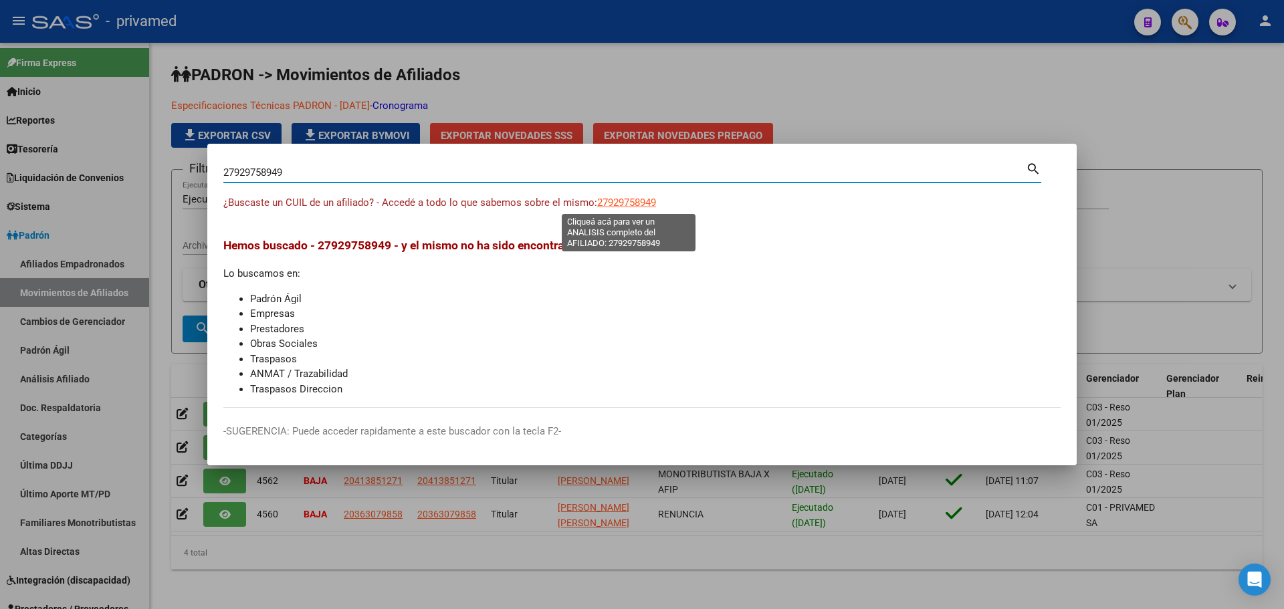
click at [623, 201] on span "27929758949" at bounding box center [626, 203] width 59 height 12
type textarea "27929758949"
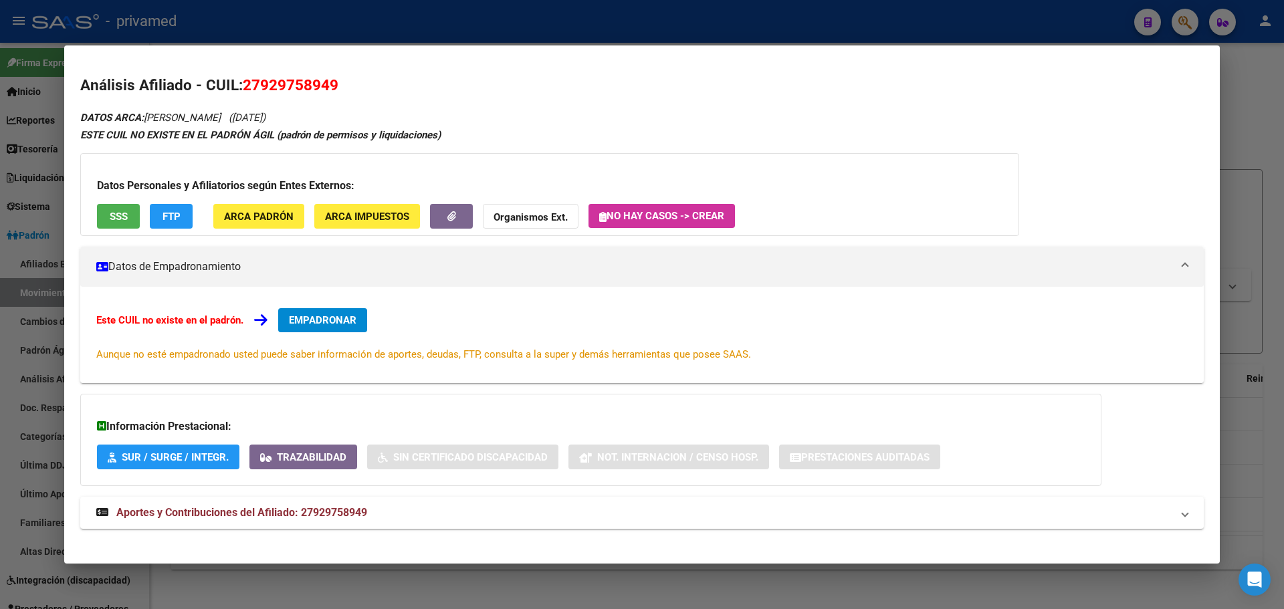
click at [403, 31] on div at bounding box center [642, 304] width 1284 height 609
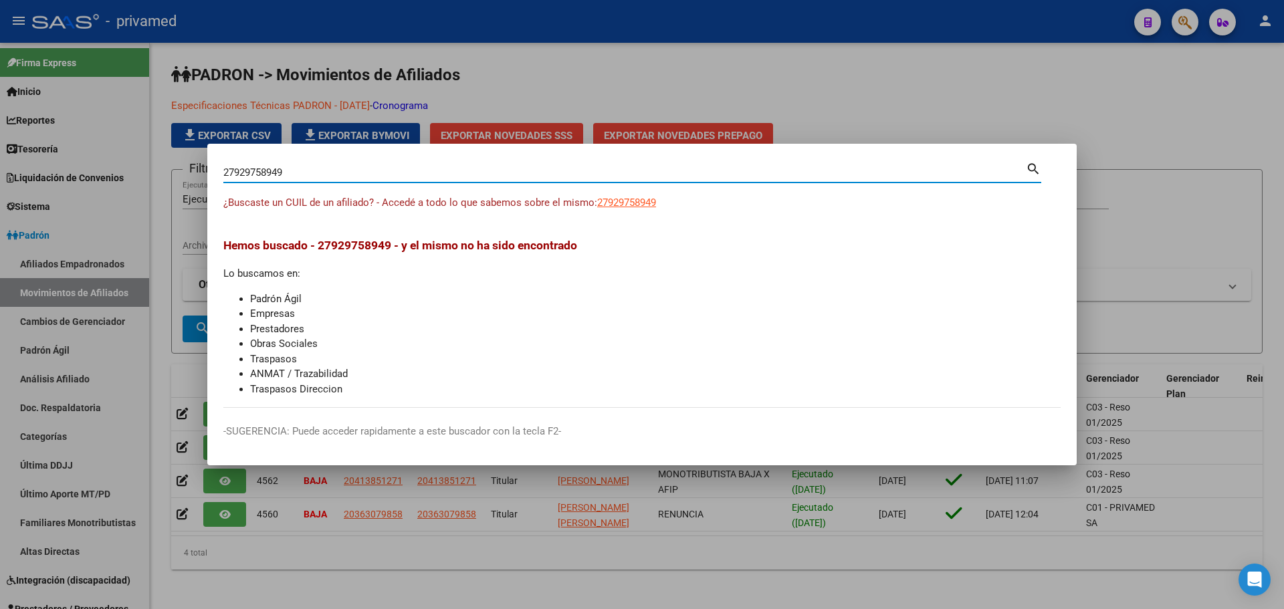
click at [316, 172] on input "27929758949" at bounding box center [624, 173] width 803 height 12
paste input "0142601428"
type input "20142601428"
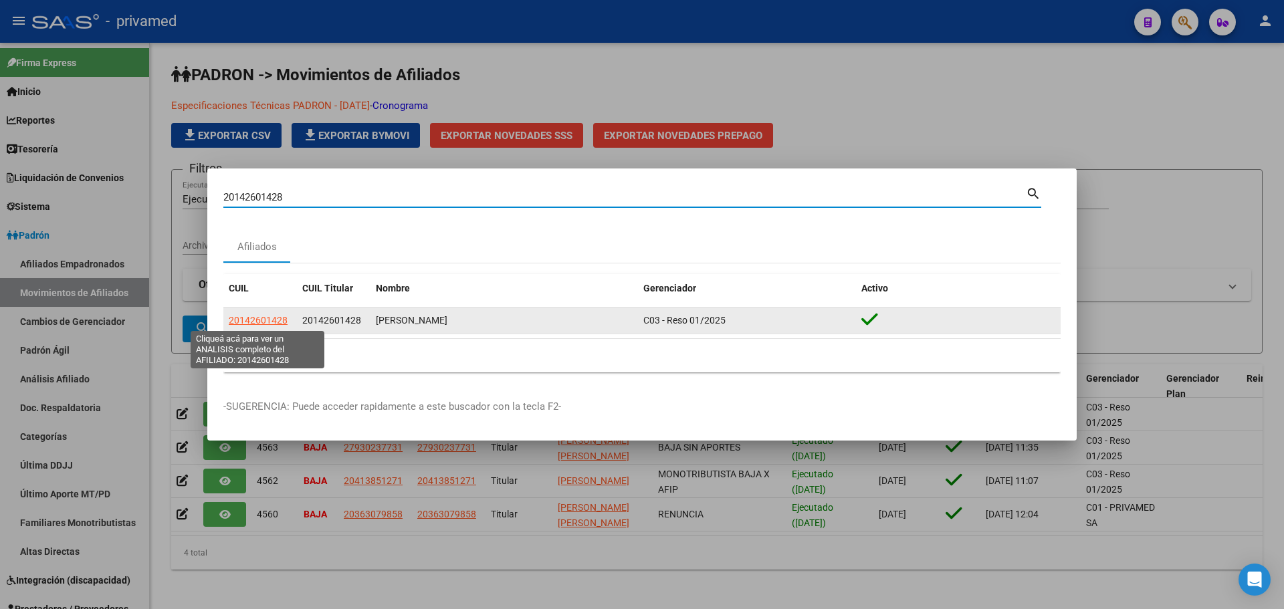
click at [255, 321] on span "20142601428" at bounding box center [258, 320] width 59 height 11
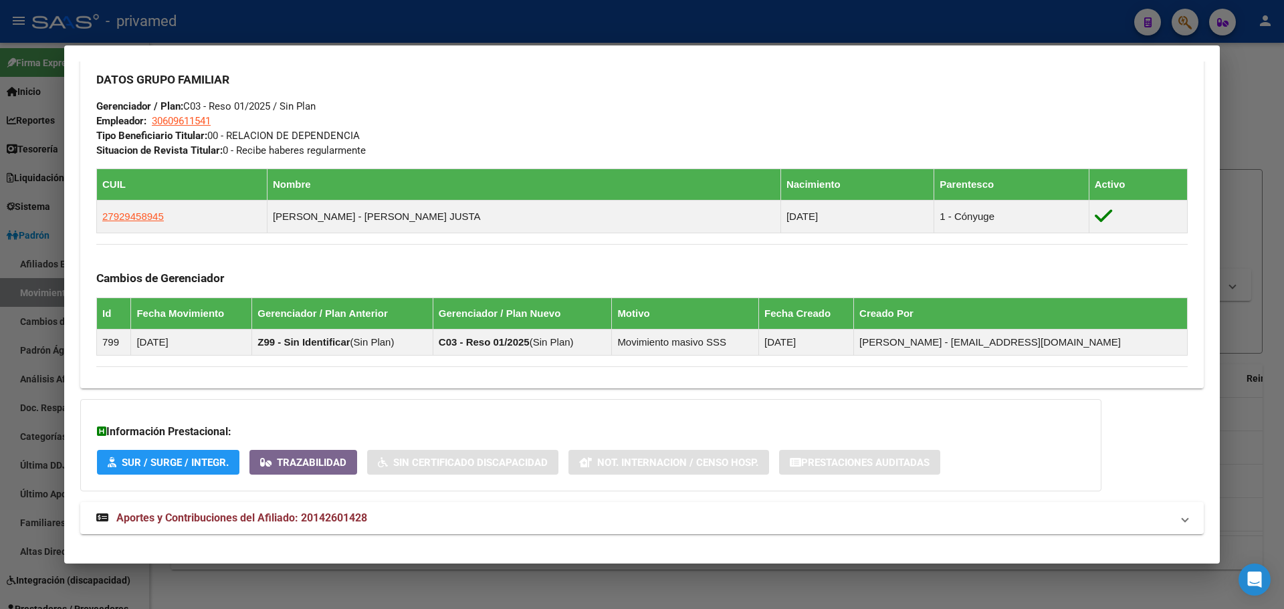
scroll to position [659, 0]
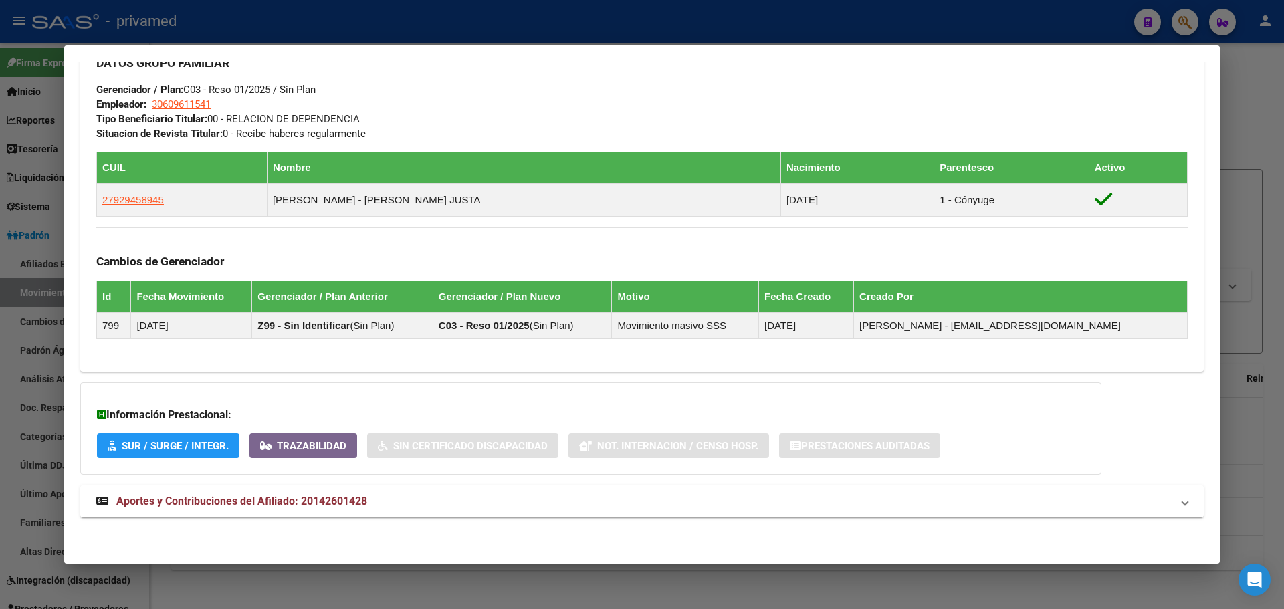
click at [156, 501] on span "Aportes y Contribuciones del Afiliado: 20142601428" at bounding box center [241, 501] width 251 height 13
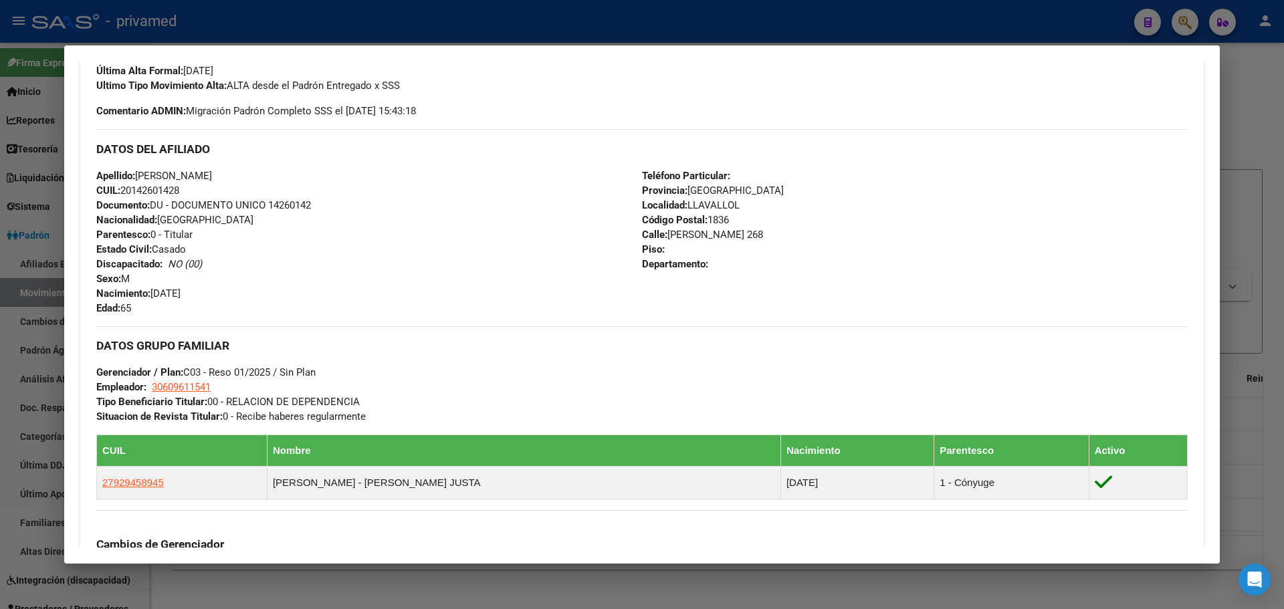
scroll to position [535, 0]
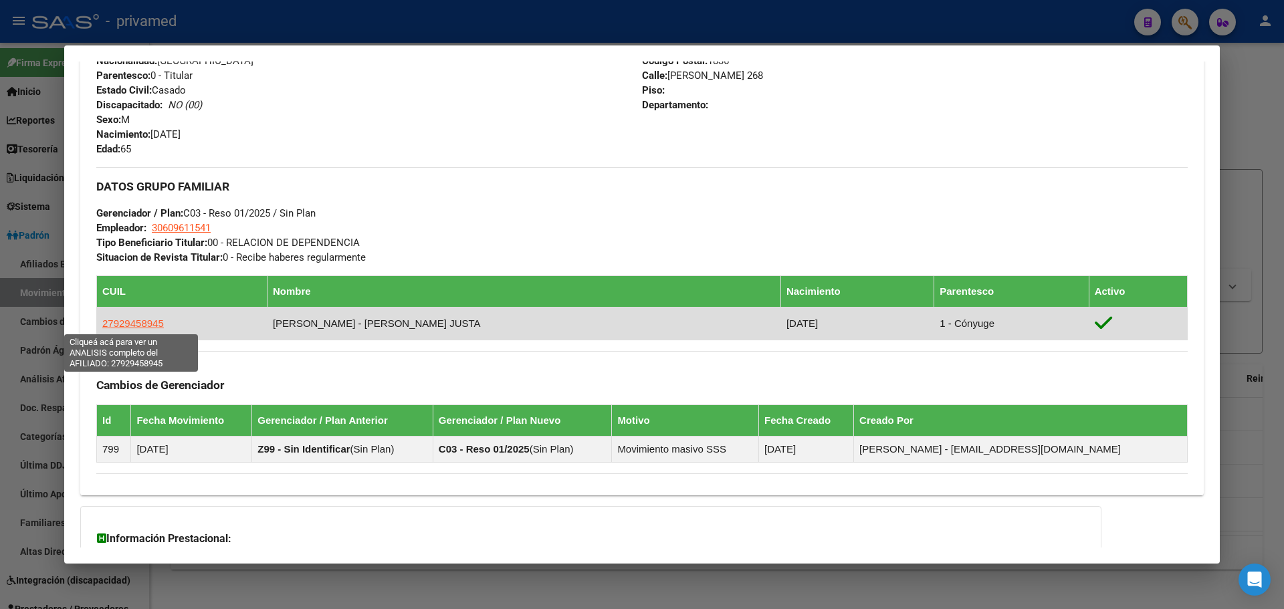
click at [136, 322] on span "27929458945" at bounding box center [133, 323] width 62 height 11
type textarea "27929458945"
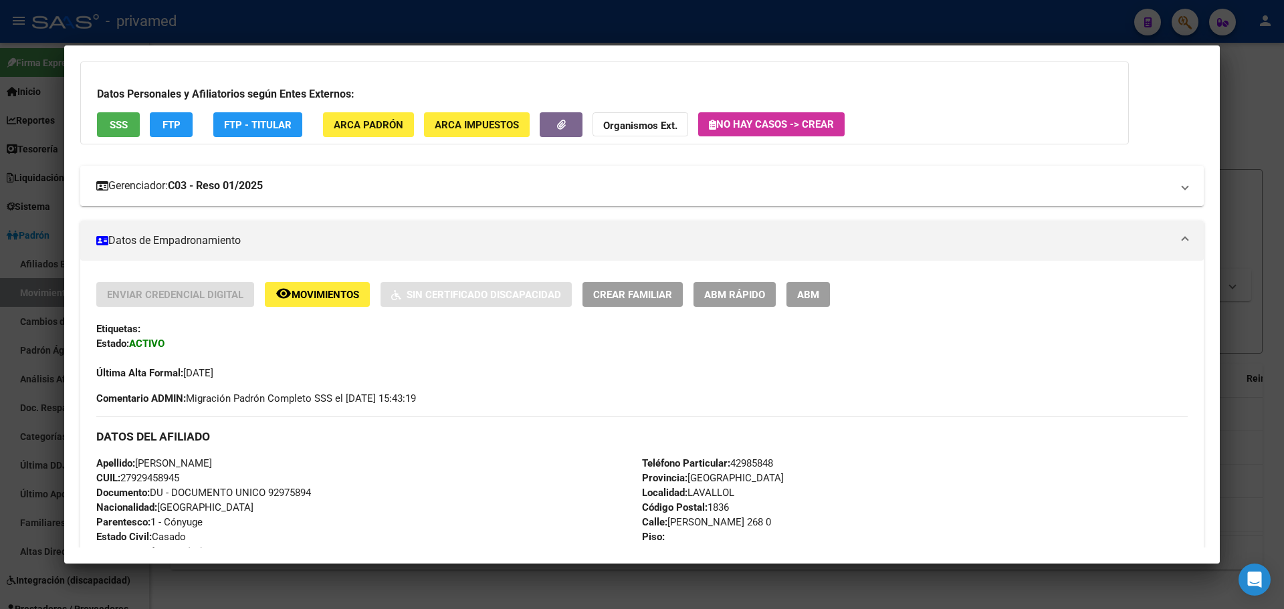
scroll to position [67, 0]
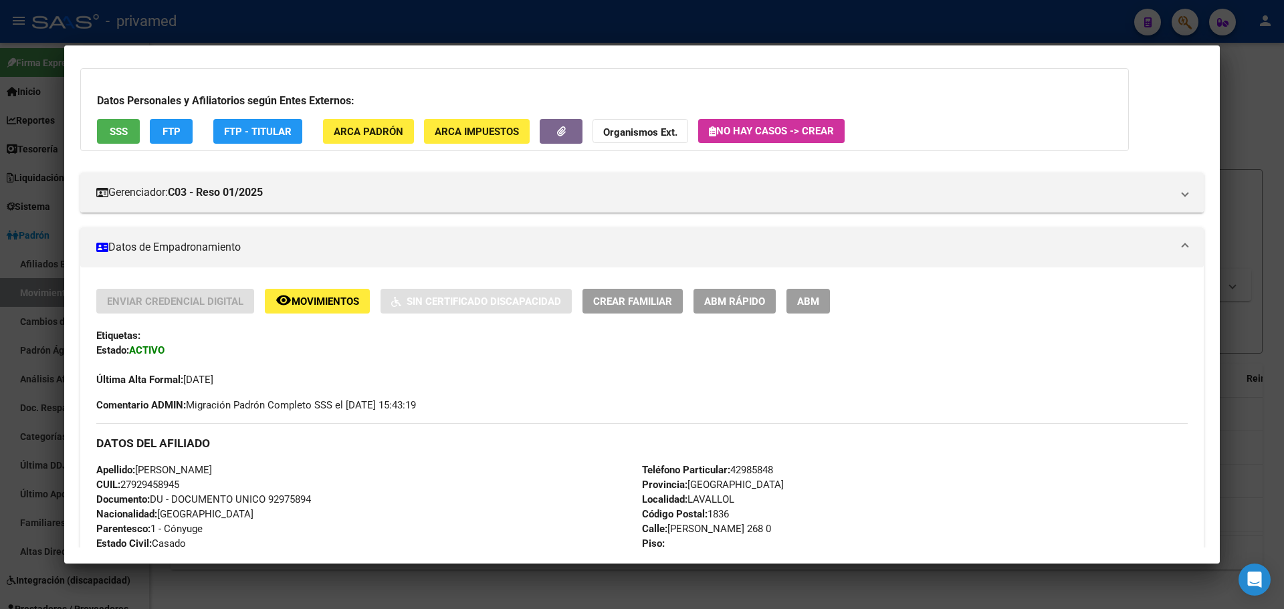
click at [810, 299] on span "ABM" at bounding box center [808, 302] width 22 height 12
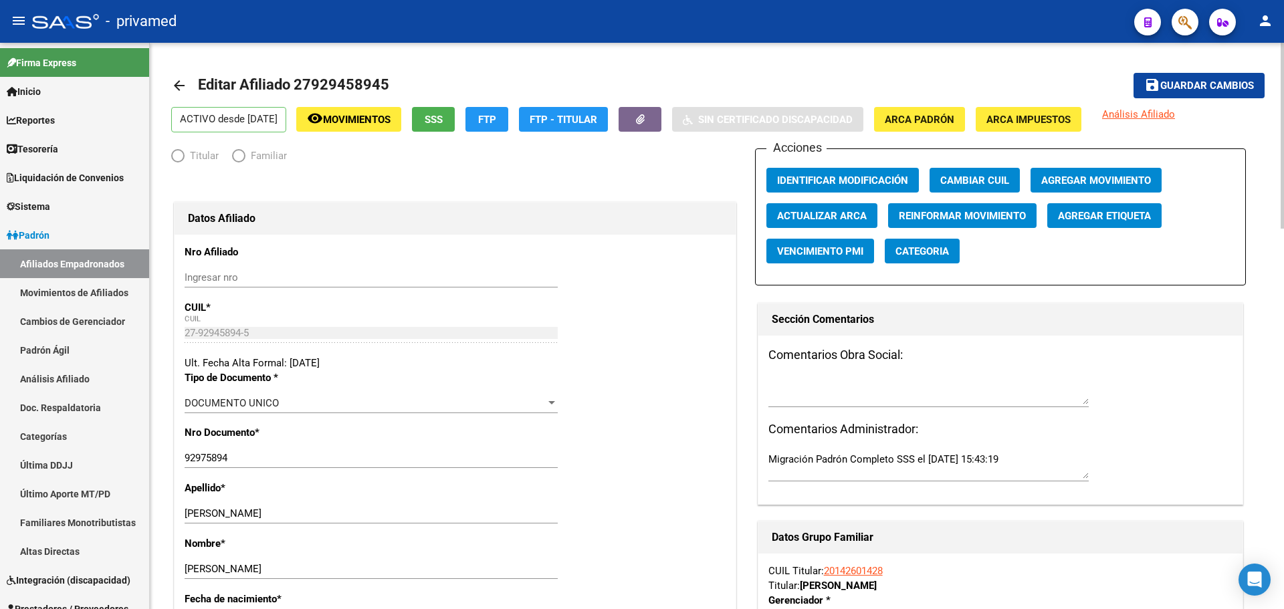
radio input "true"
type input "30-60961154-1"
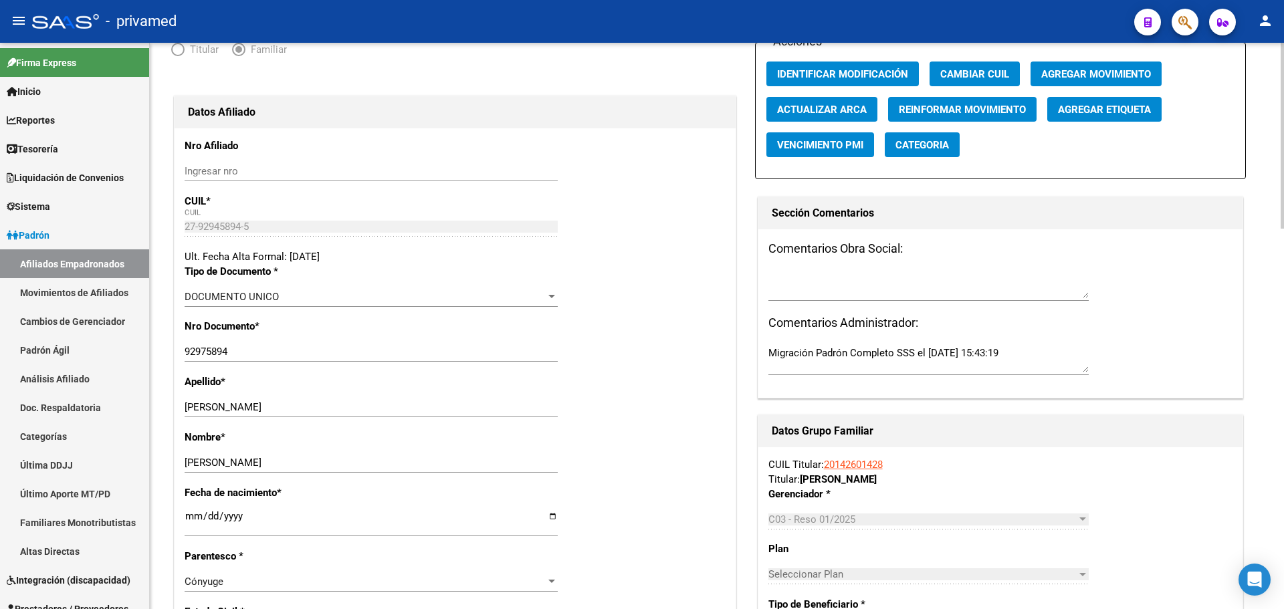
scroll to position [134, 0]
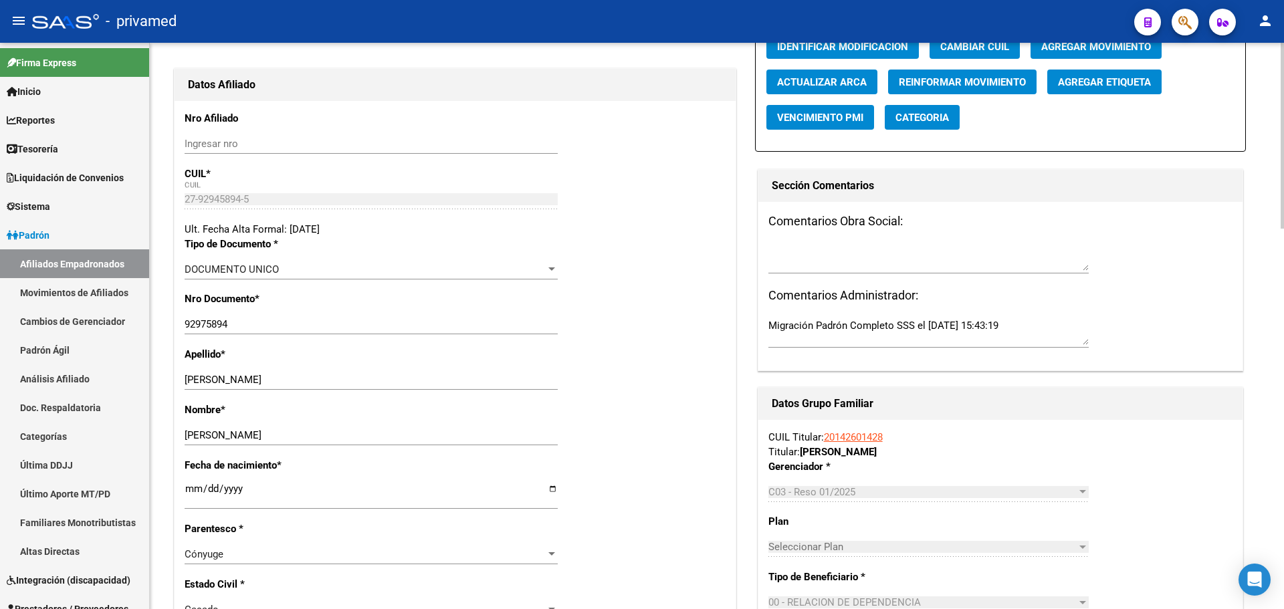
click at [295, 191] on div "27-92945894-5 CUIL" at bounding box center [371, 199] width 373 height 20
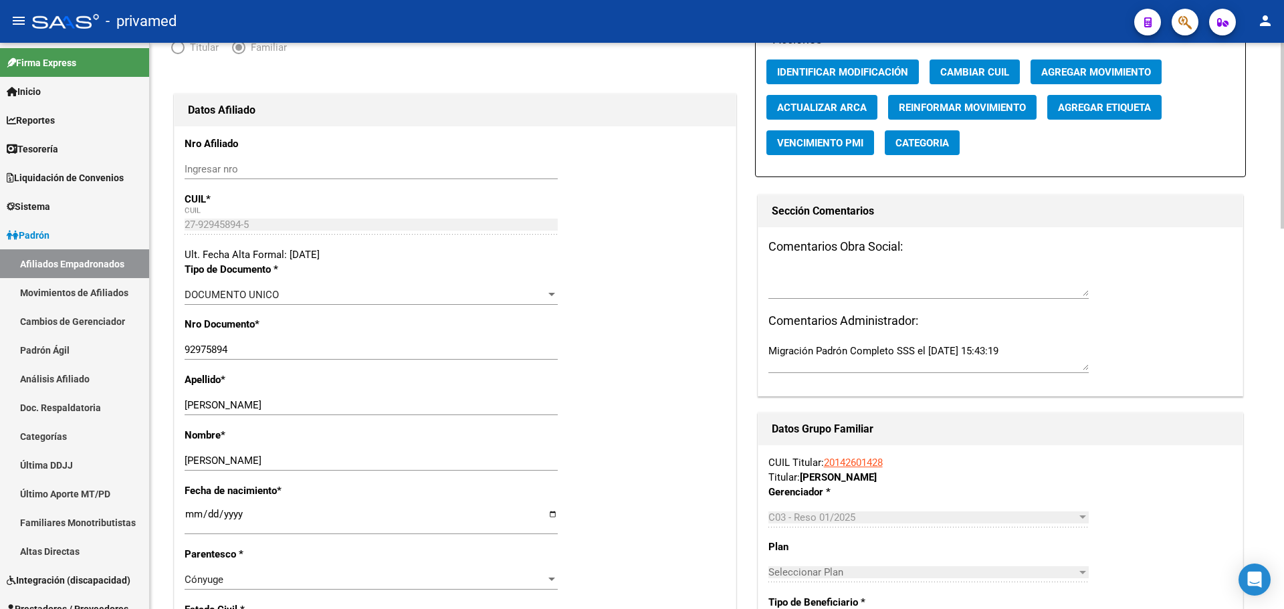
scroll to position [0, 0]
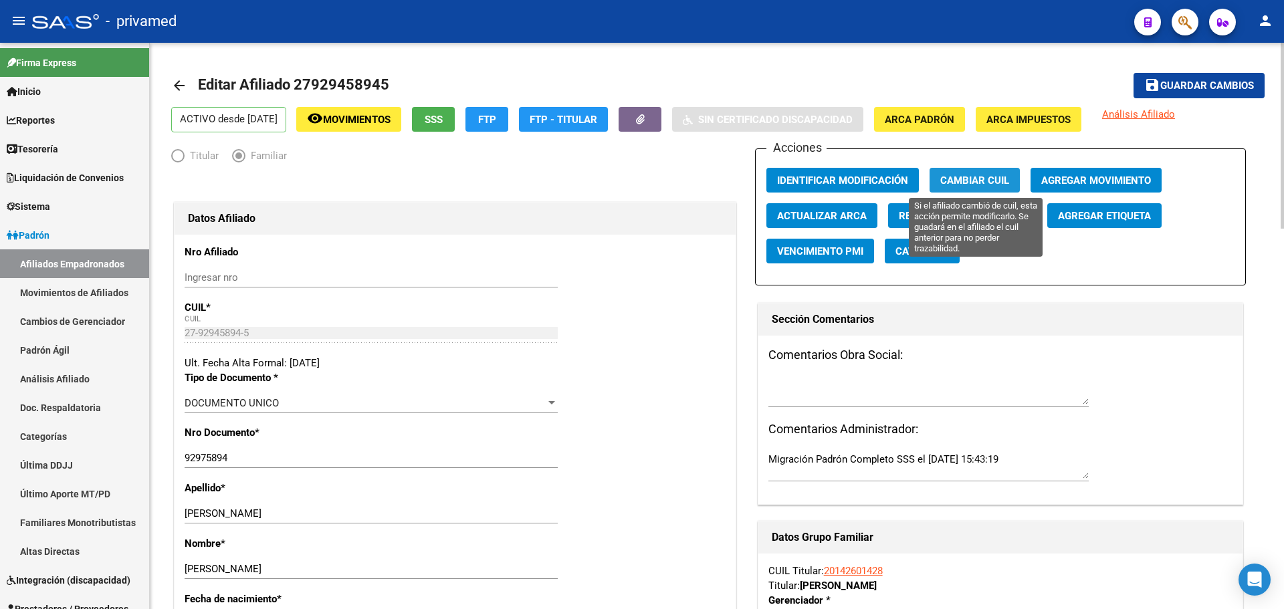
click at [975, 179] on span "Cambiar CUIL" at bounding box center [974, 181] width 69 height 12
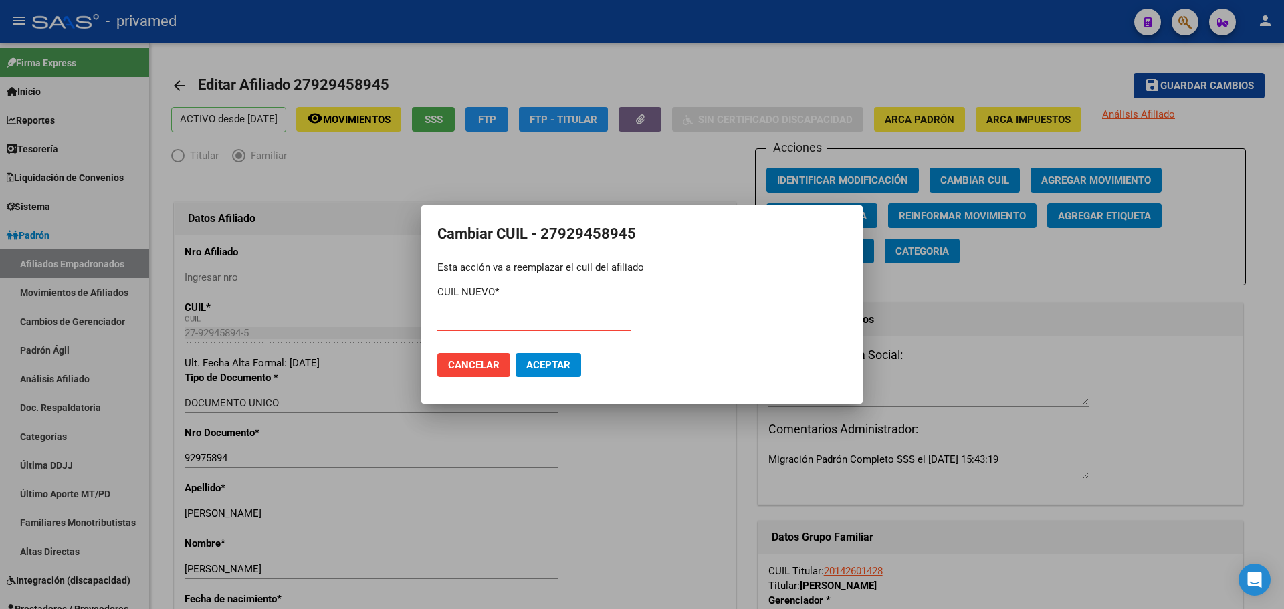
paste input "27-92975894-9"
type input "27-92975894-9"
click at [541, 362] on span "Aceptar" at bounding box center [548, 365] width 44 height 12
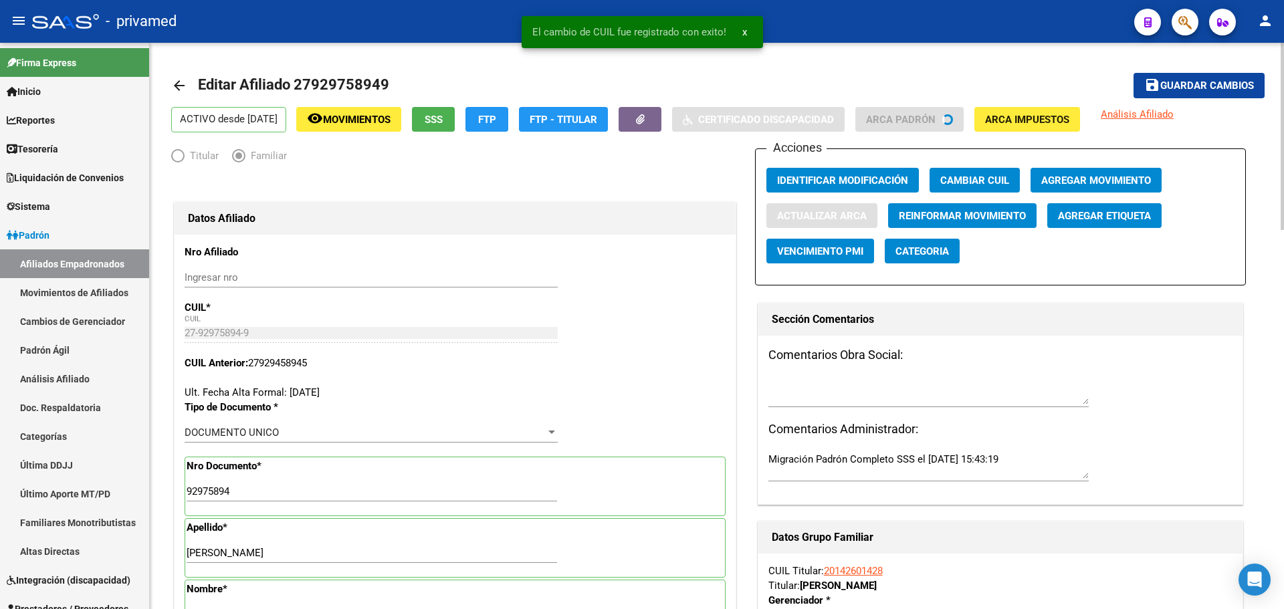
type input "[PERSON_NAME]"
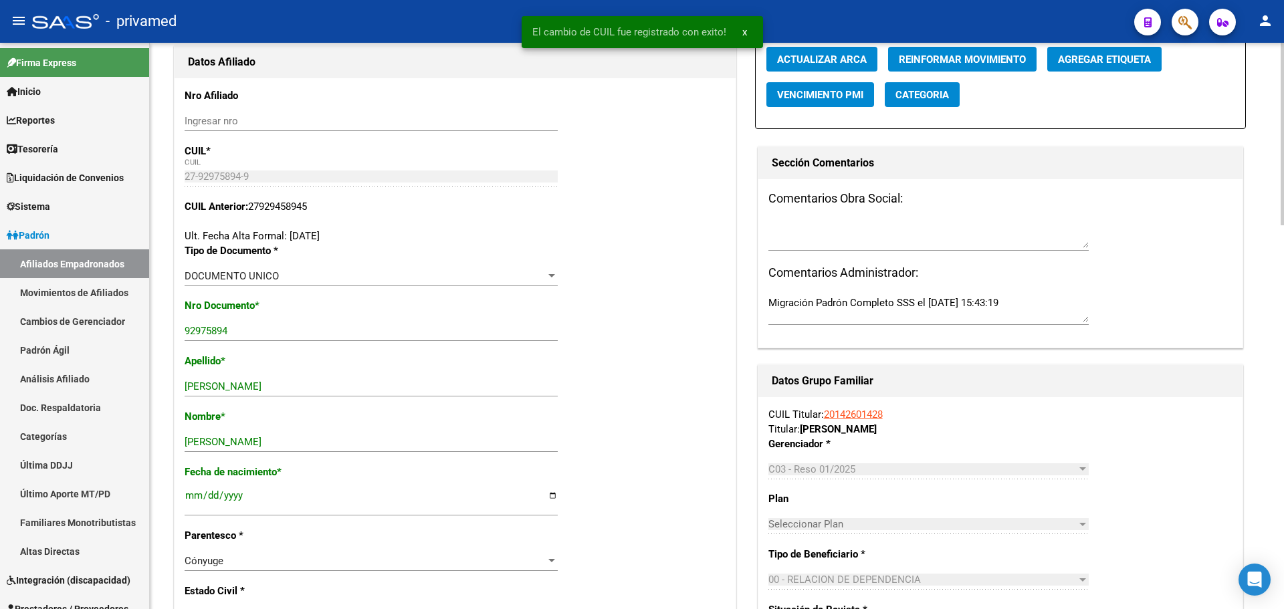
scroll to position [334, 0]
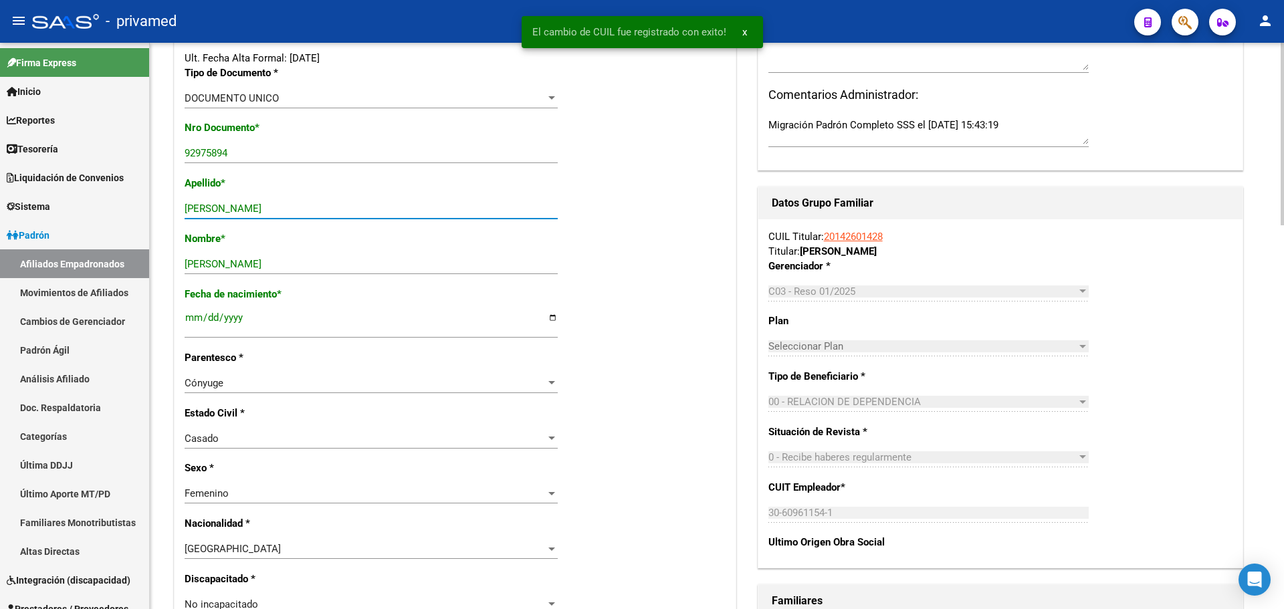
drag, startPoint x: 273, startPoint y: 206, endPoint x: 457, endPoint y: 213, distance: 184.1
click at [457, 213] on input "[PERSON_NAME]" at bounding box center [371, 209] width 373 height 12
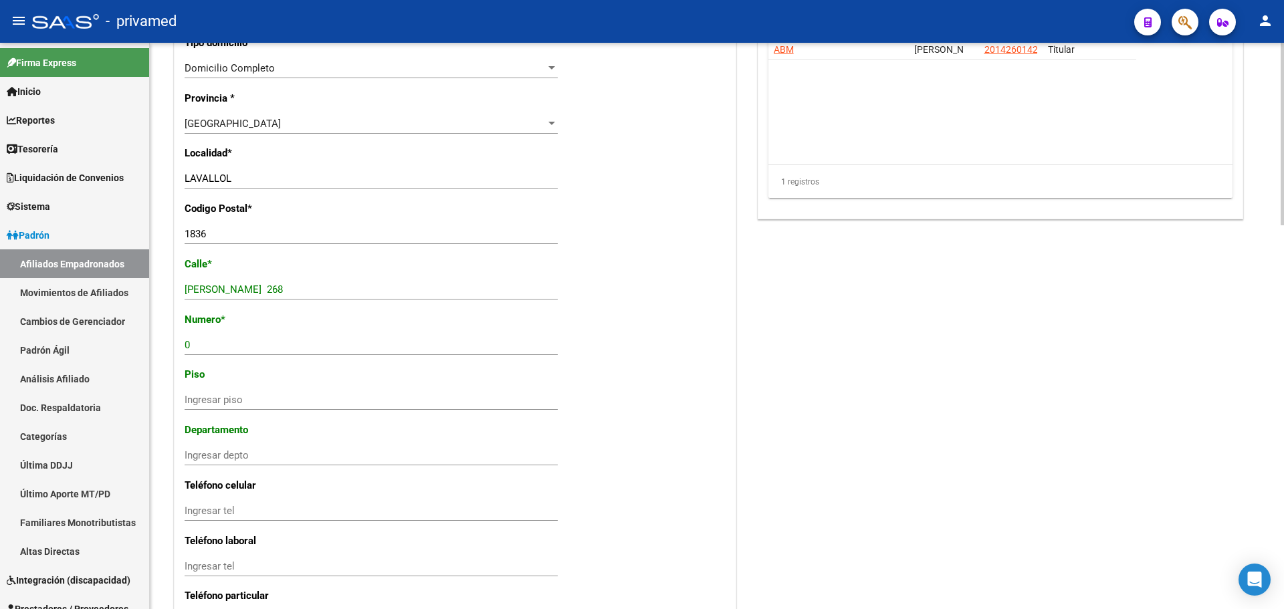
scroll to position [1003, 0]
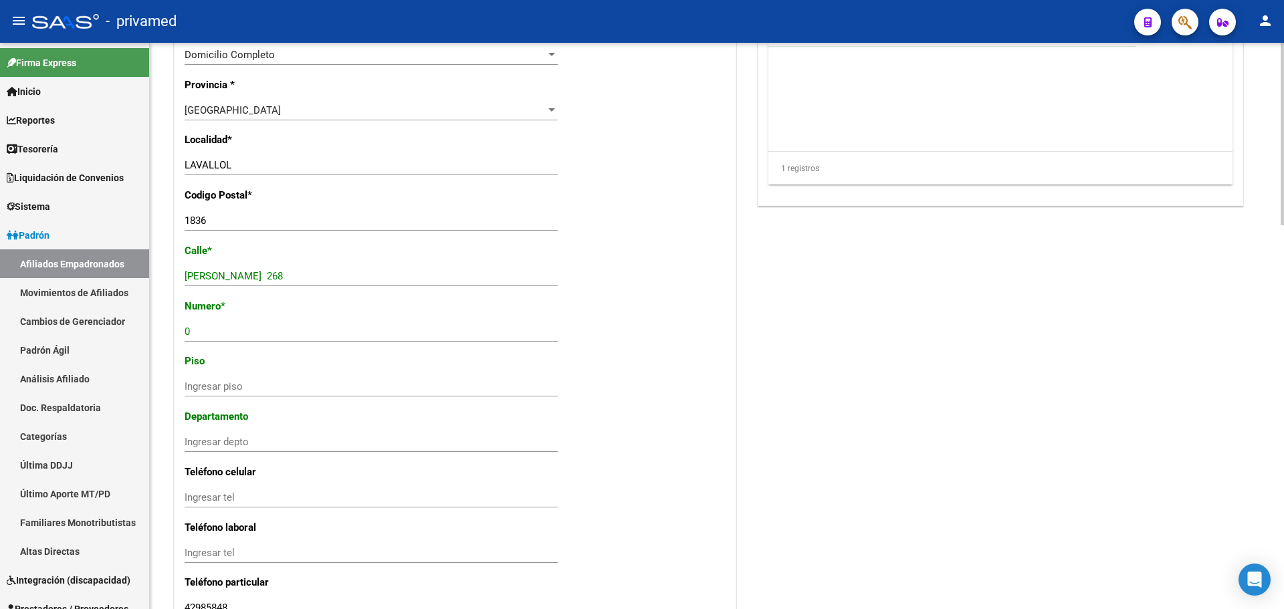
type input "[PERSON_NAME]"
click at [228, 332] on input "0" at bounding box center [371, 332] width 373 height 12
type input "2"
type input "268"
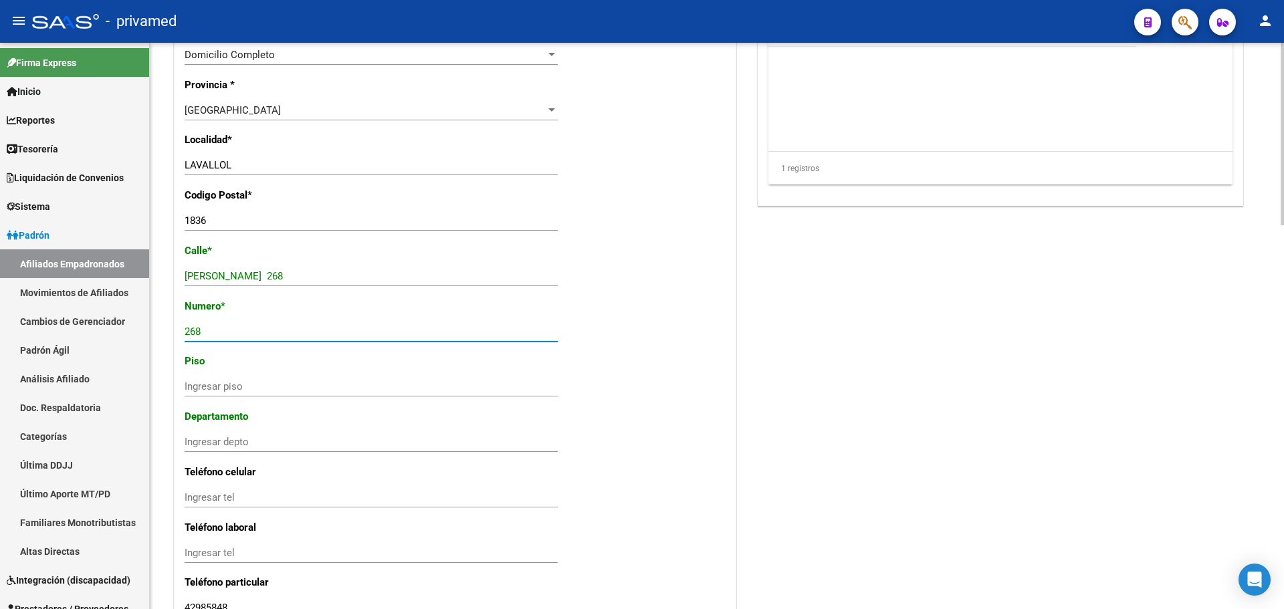
click at [258, 275] on input "[PERSON_NAME] 268" at bounding box center [371, 276] width 373 height 12
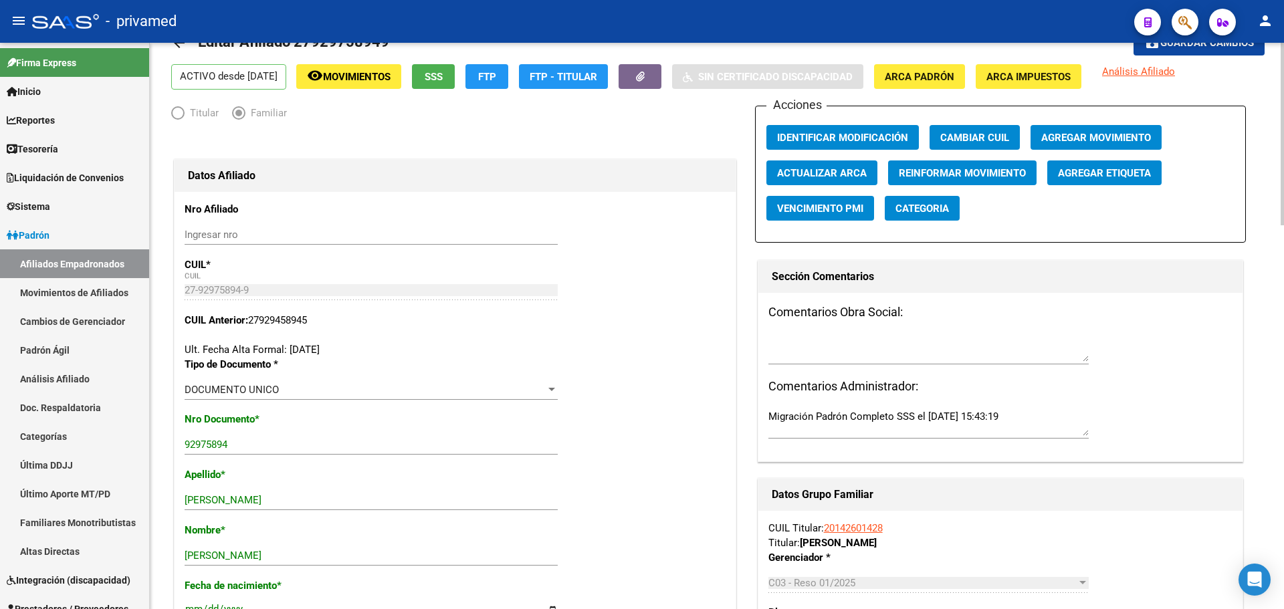
scroll to position [0, 0]
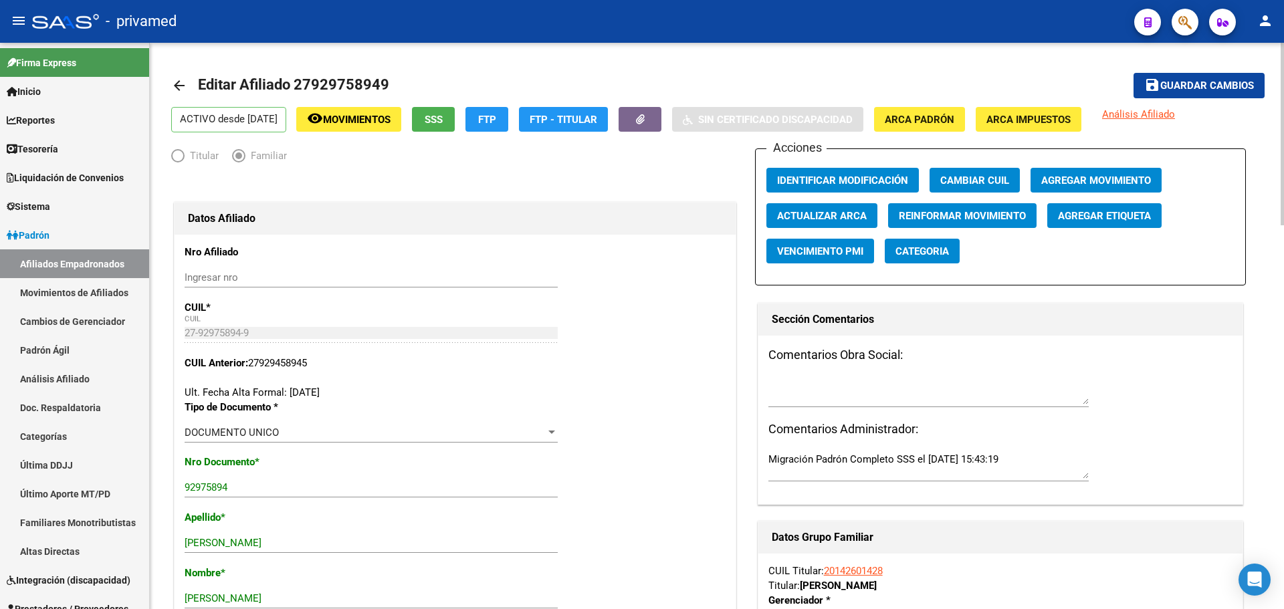
type input "IRALA"
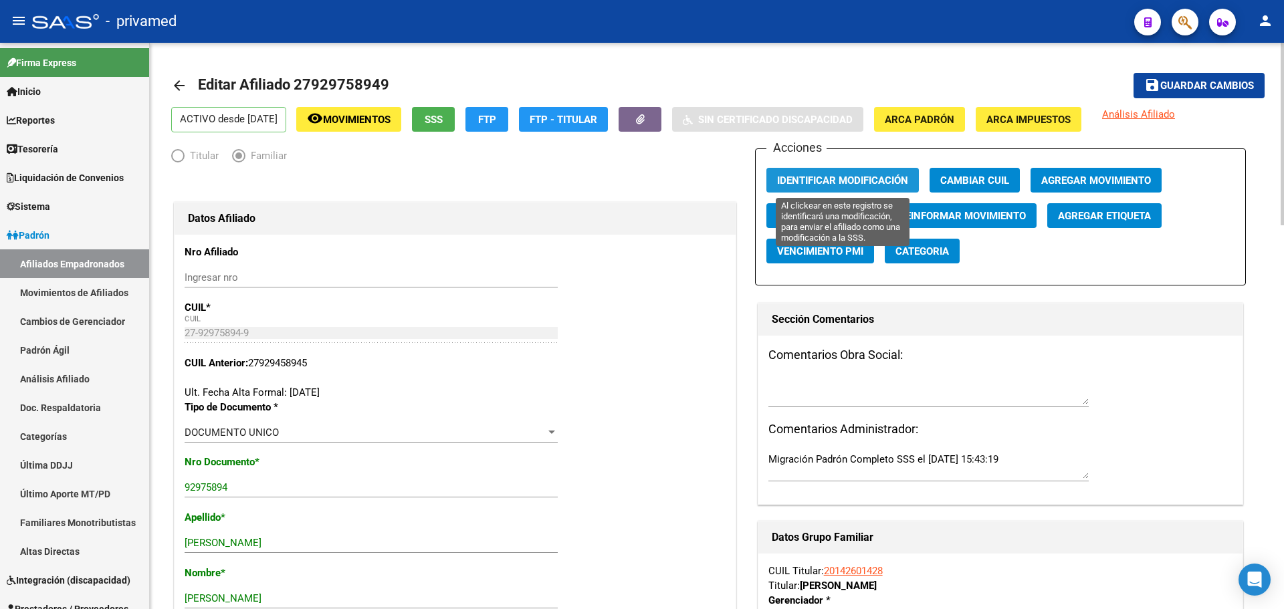
click at [876, 176] on span "Identificar Modificación" at bounding box center [842, 181] width 131 height 12
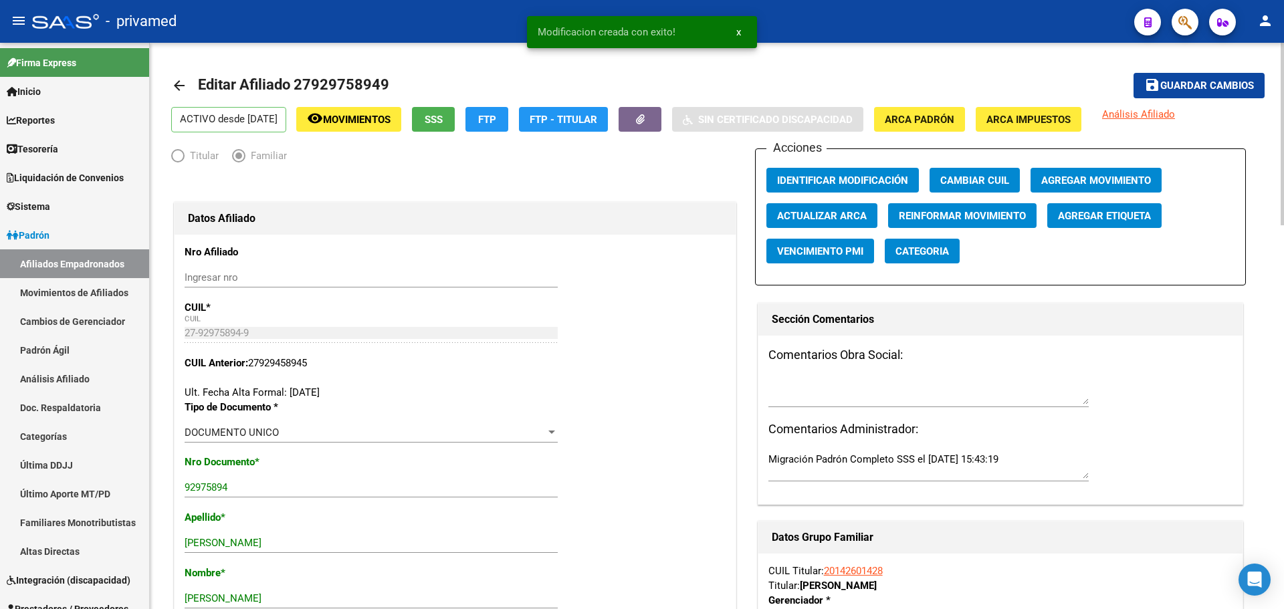
click at [1204, 84] on span "Guardar cambios" at bounding box center [1207, 86] width 94 height 12
click at [1180, 84] on span "Guardar cambios" at bounding box center [1207, 86] width 94 height 12
click at [801, 181] on span "Identificar Modificación" at bounding box center [842, 181] width 131 height 12
click at [1186, 83] on span "Guardar cambios" at bounding box center [1207, 86] width 94 height 12
click at [181, 81] on mat-icon "arrow_back" at bounding box center [179, 86] width 16 height 16
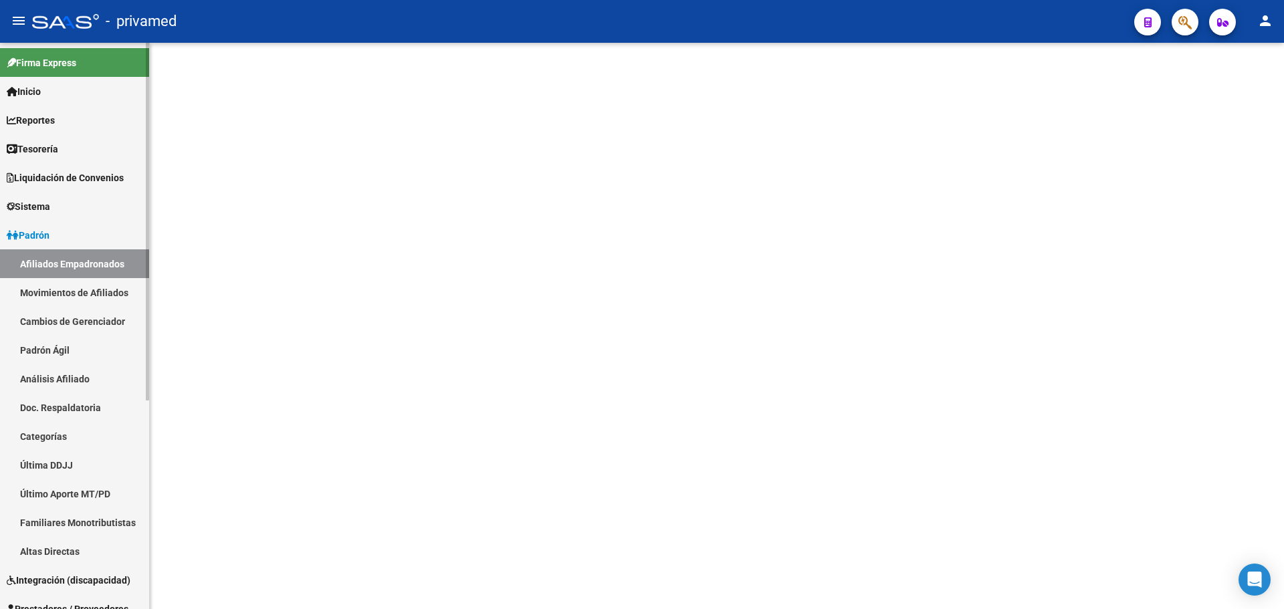
click at [41, 259] on link "Afiliados Empadronados" at bounding box center [74, 263] width 149 height 29
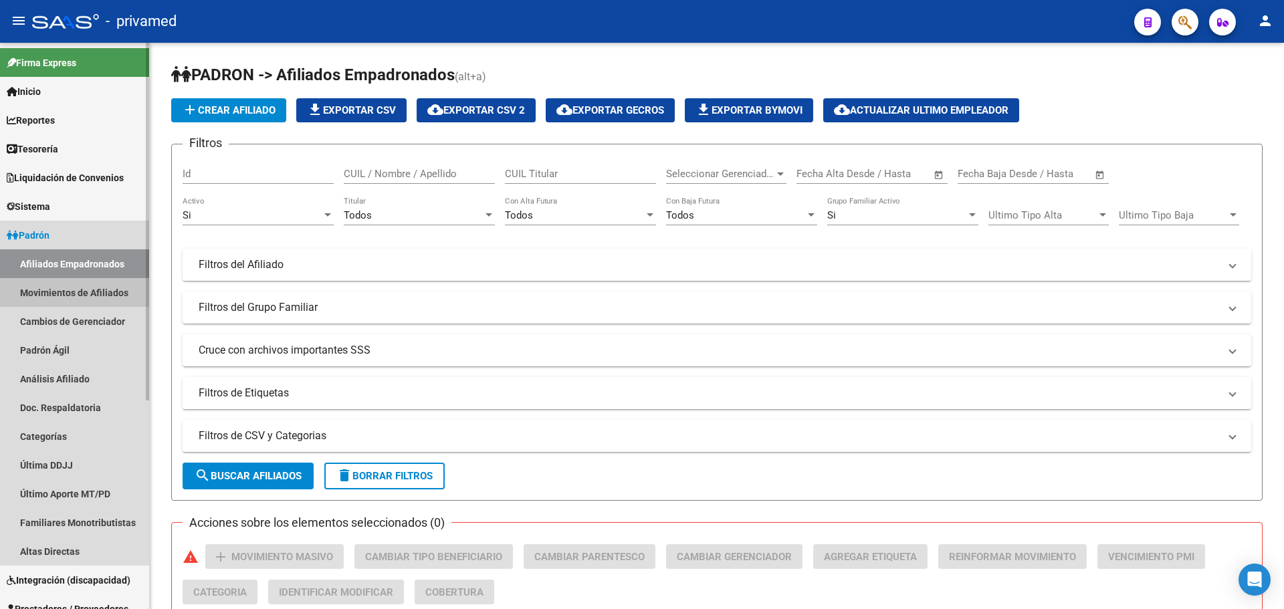
click at [91, 295] on link "Movimientos de Afiliados" at bounding box center [74, 292] width 149 height 29
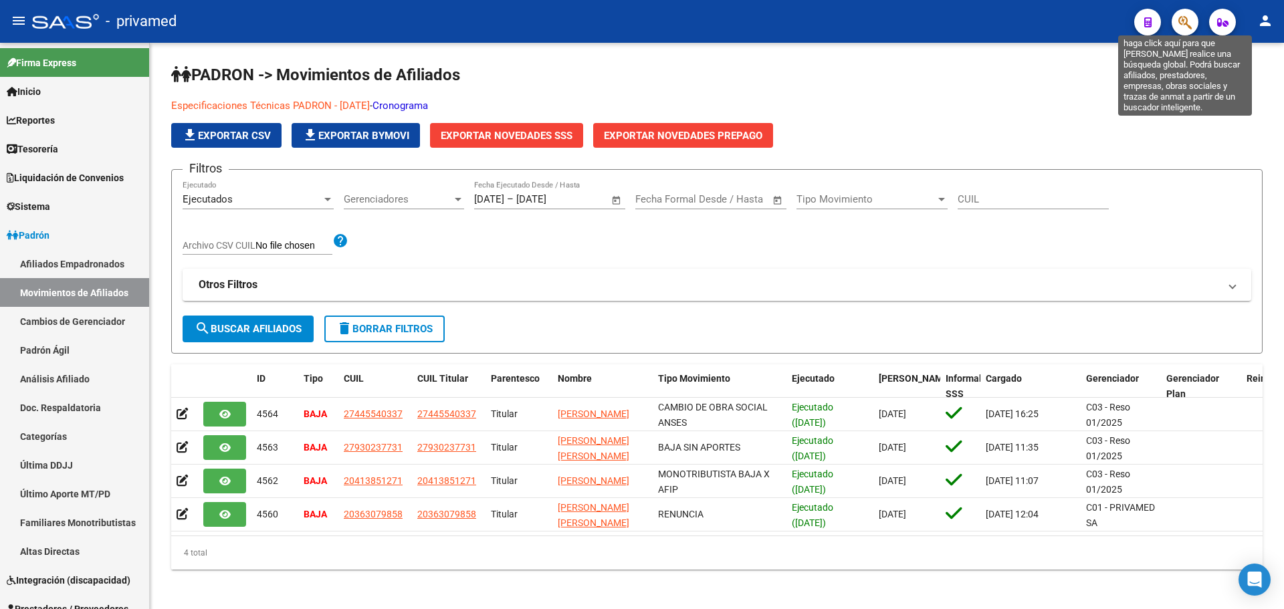
click at [1181, 23] on icon "button" at bounding box center [1184, 22] width 13 height 15
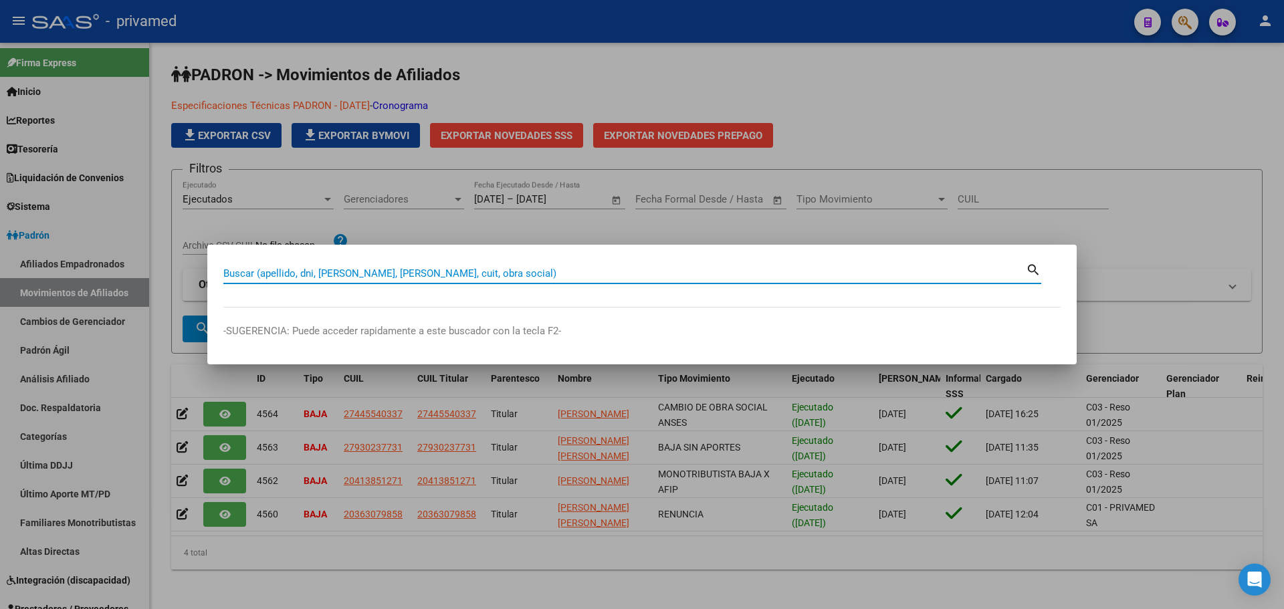
paste input "23358621139"
type input "23358621139"
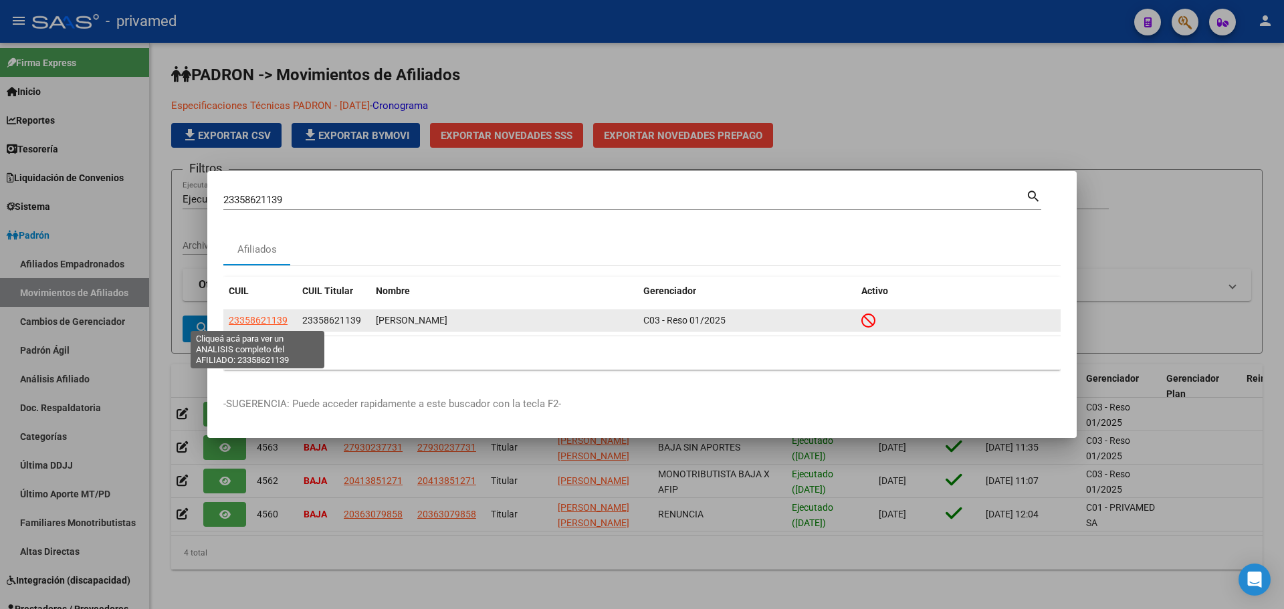
click at [256, 317] on span "23358621139" at bounding box center [258, 320] width 59 height 11
type textarea "23358621139"
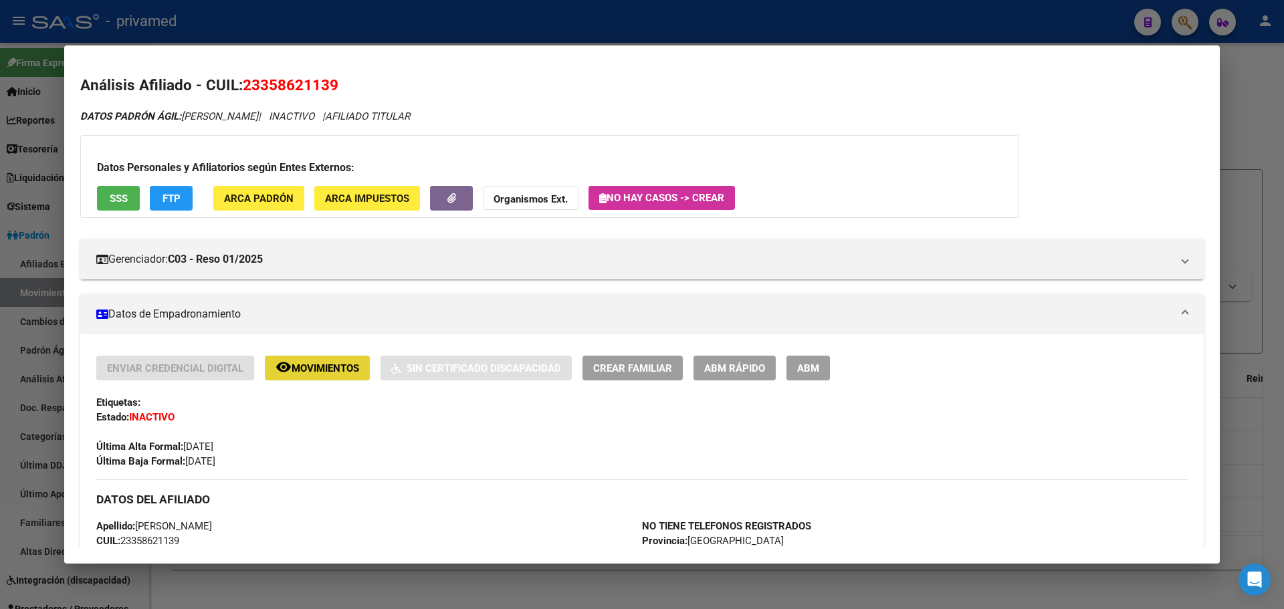
click at [274, 368] on button "remove_red_eye Movimientos" at bounding box center [317, 368] width 105 height 25
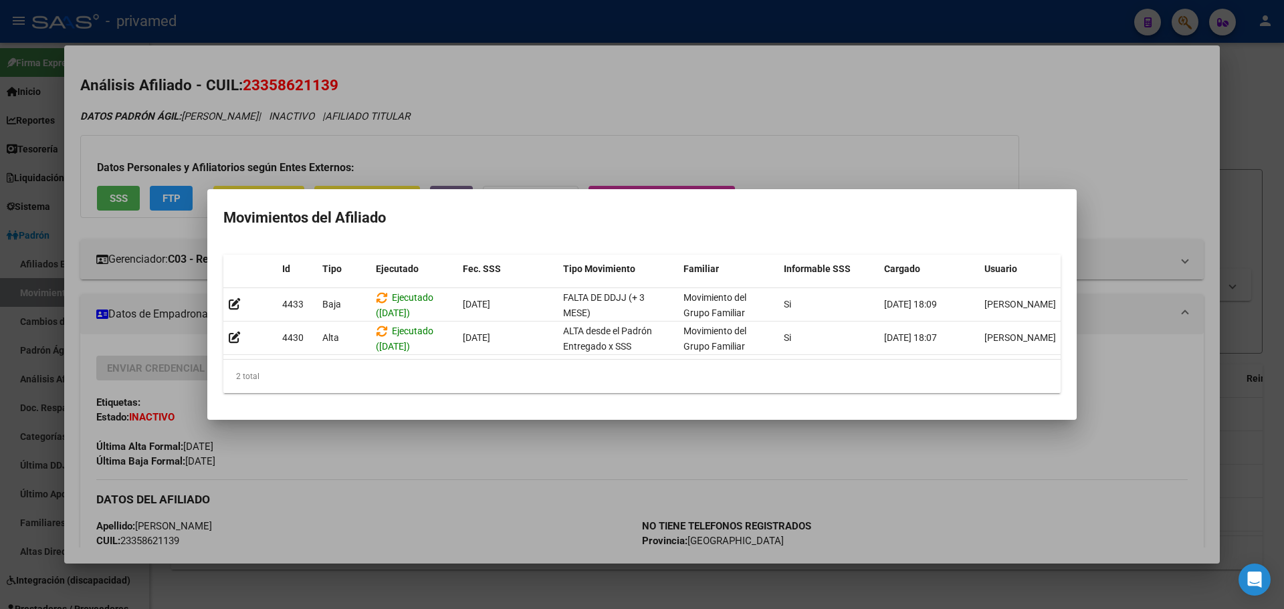
click at [546, 130] on div at bounding box center [642, 304] width 1284 height 609
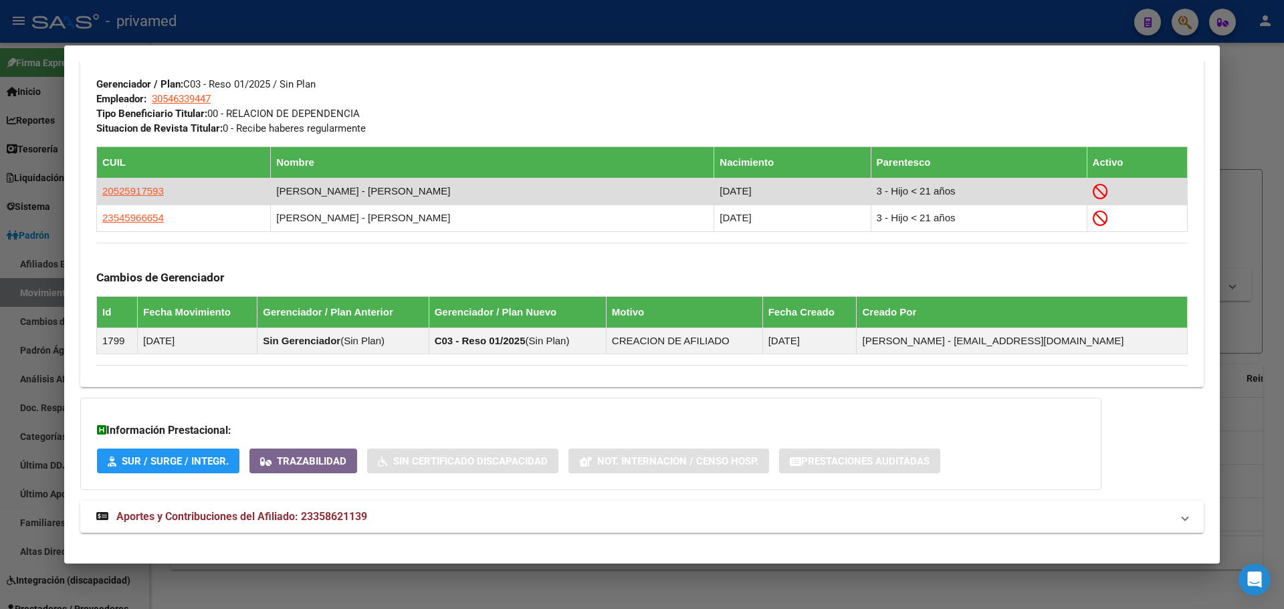
scroll to position [654, 0]
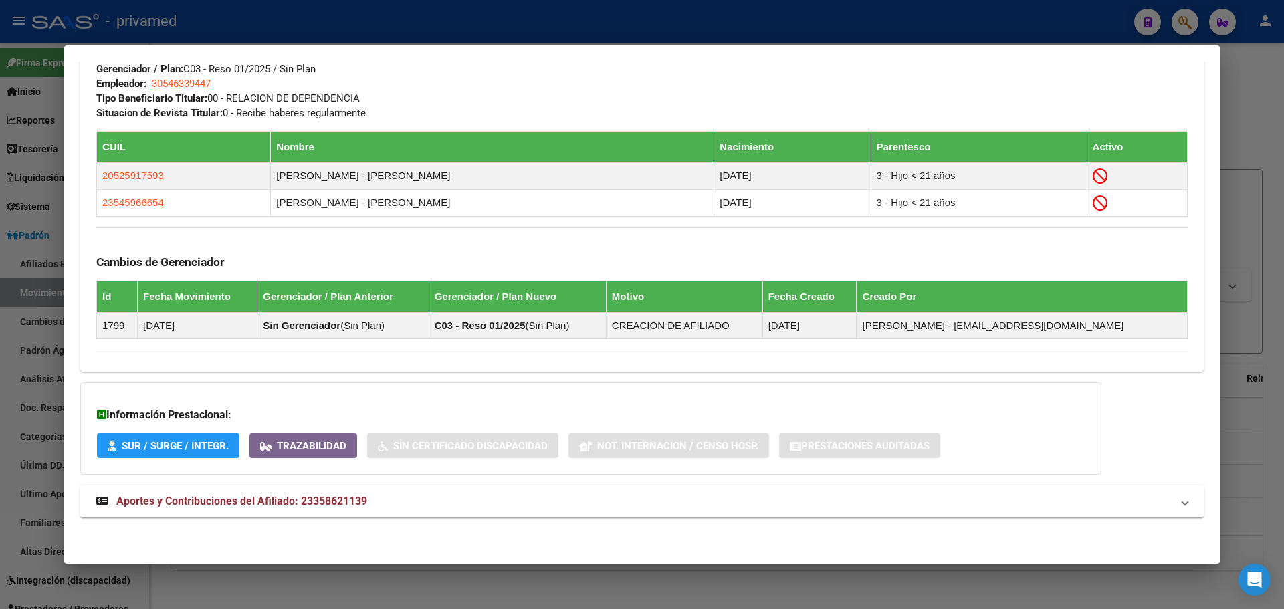
click at [288, 498] on span "Aportes y Contribuciones del Afiliado: 23358621139" at bounding box center [241, 501] width 251 height 13
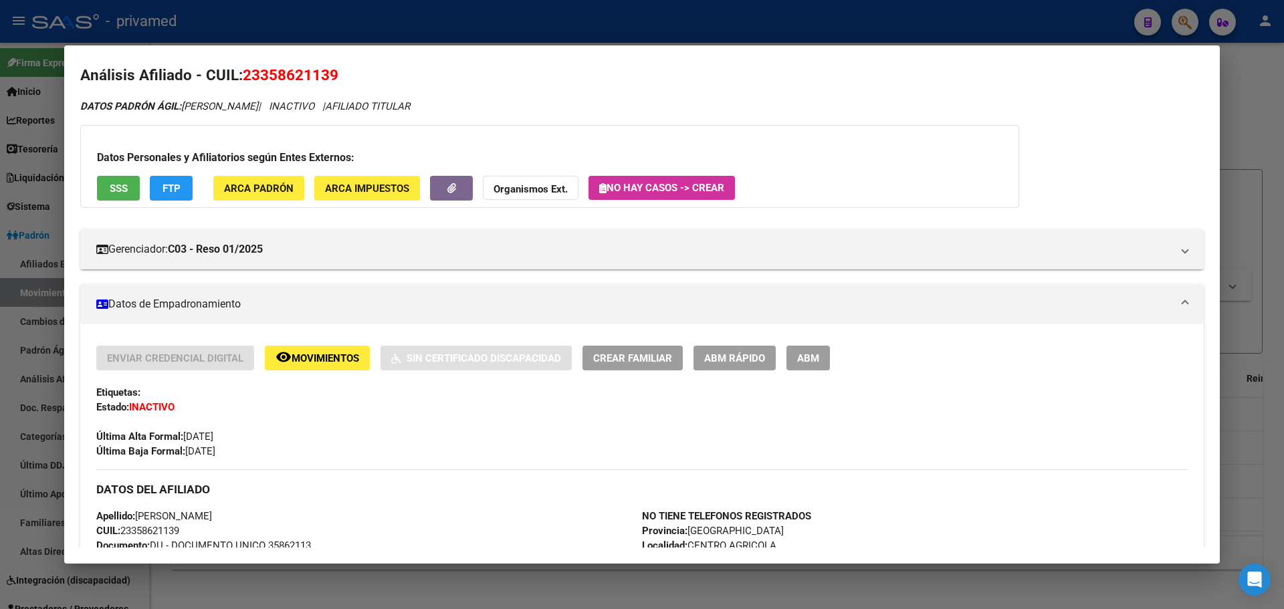
scroll to position [0, 0]
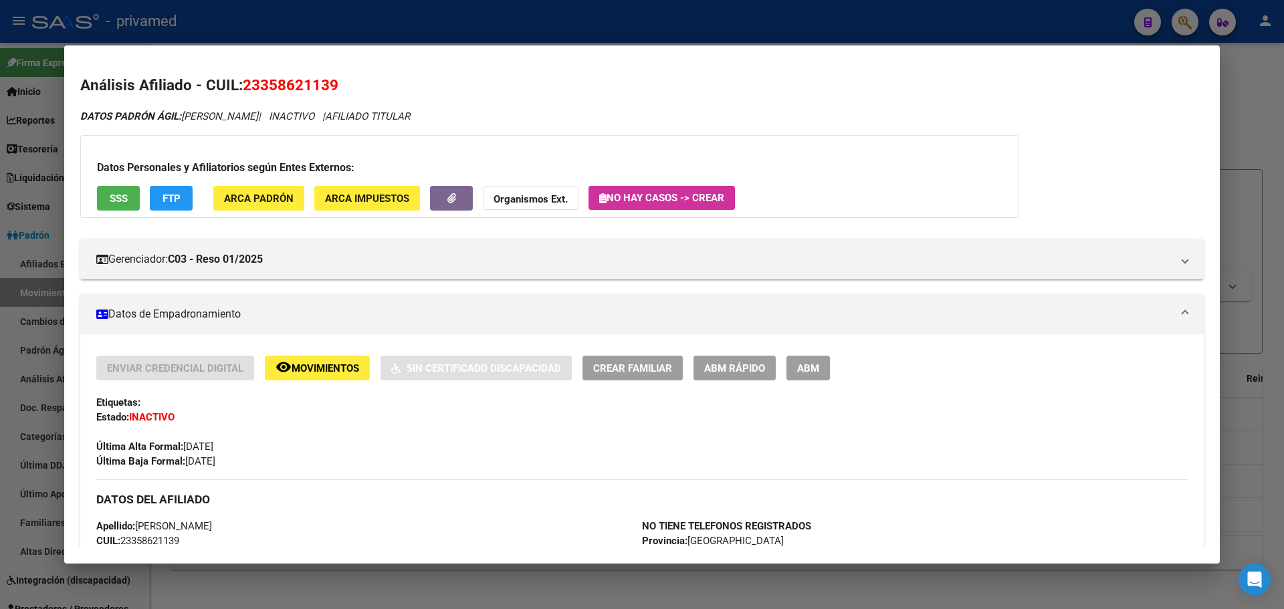
click at [278, 87] on span "23358621139" at bounding box center [291, 84] width 96 height 17
copy span "23358621139"
click at [291, 31] on div at bounding box center [642, 304] width 1284 height 609
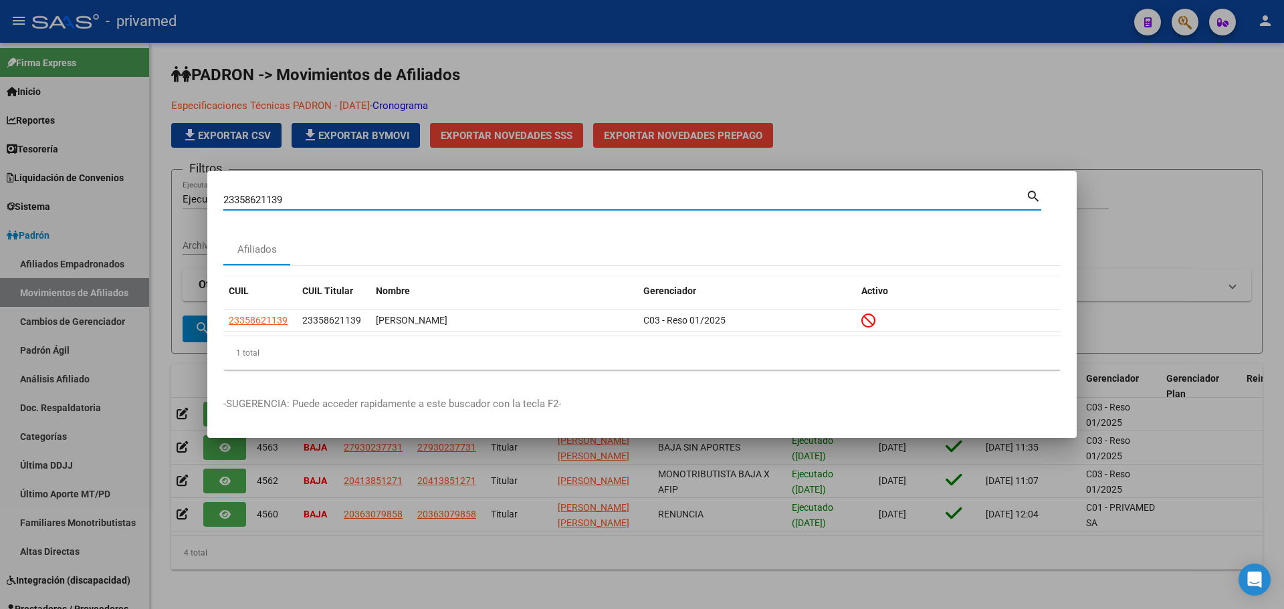
click at [275, 203] on input "23358621139" at bounding box center [624, 200] width 803 height 12
click at [275, 202] on input "23358621139" at bounding box center [624, 200] width 803 height 12
paste input "0525917593"
type input "20525917593"
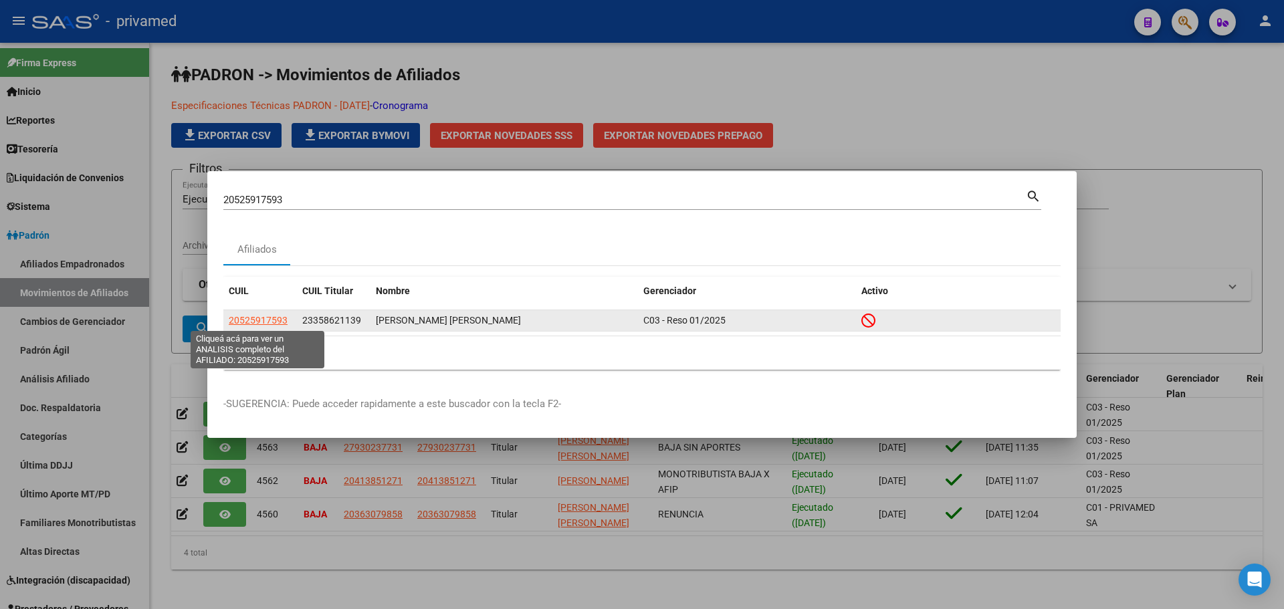
click at [270, 322] on span "20525917593" at bounding box center [258, 320] width 59 height 11
type textarea "20525917593"
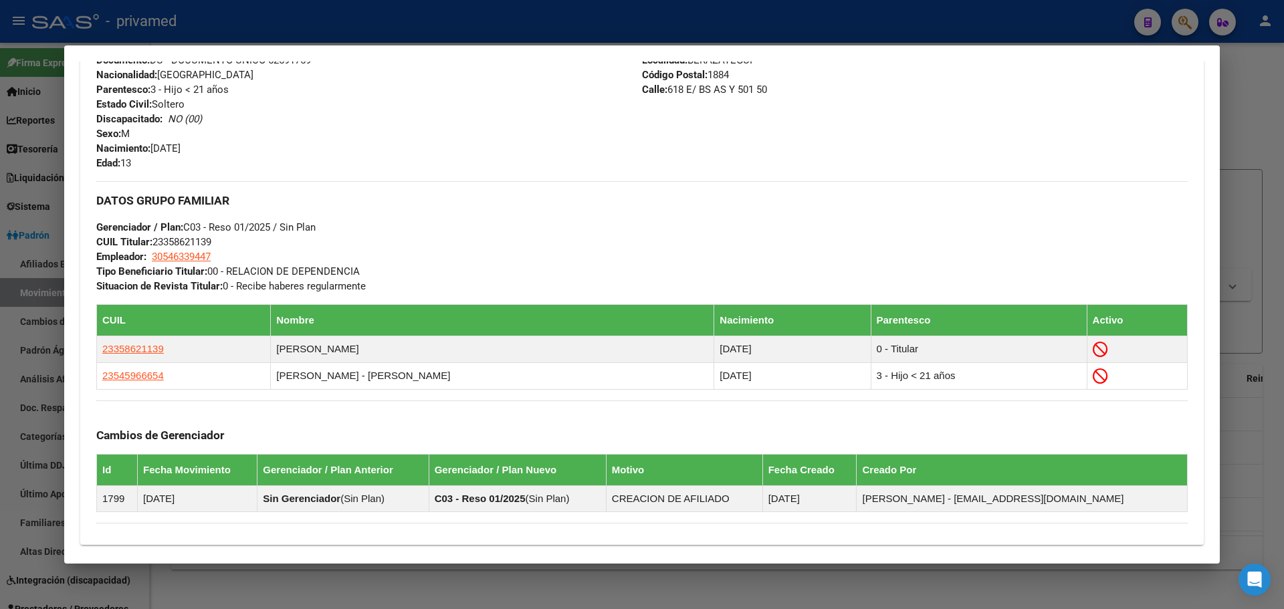
scroll to position [602, 0]
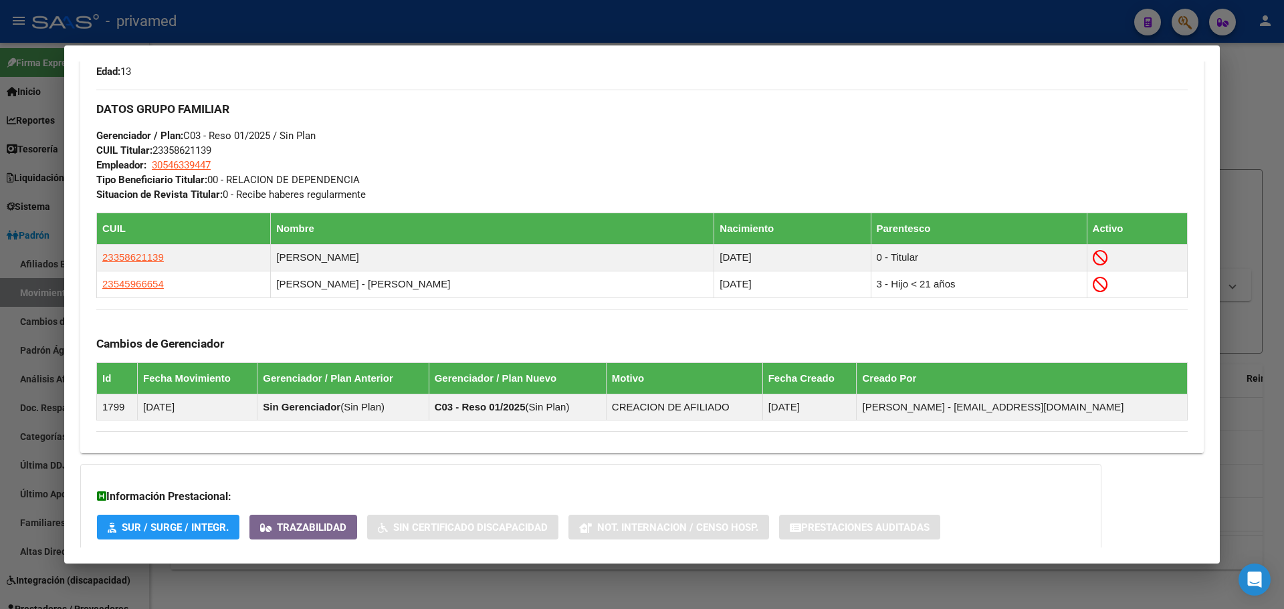
click at [416, 33] on div at bounding box center [642, 304] width 1284 height 609
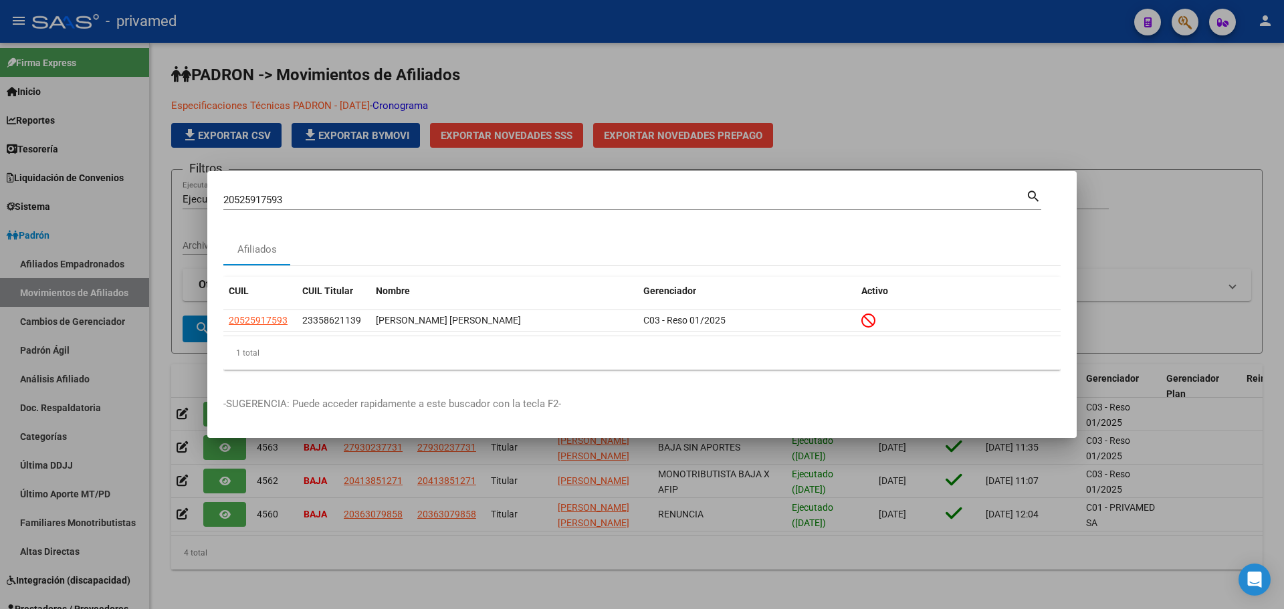
click at [264, 202] on input "20525917593" at bounding box center [624, 200] width 803 height 12
paste input "341346275"
type input "20341346275"
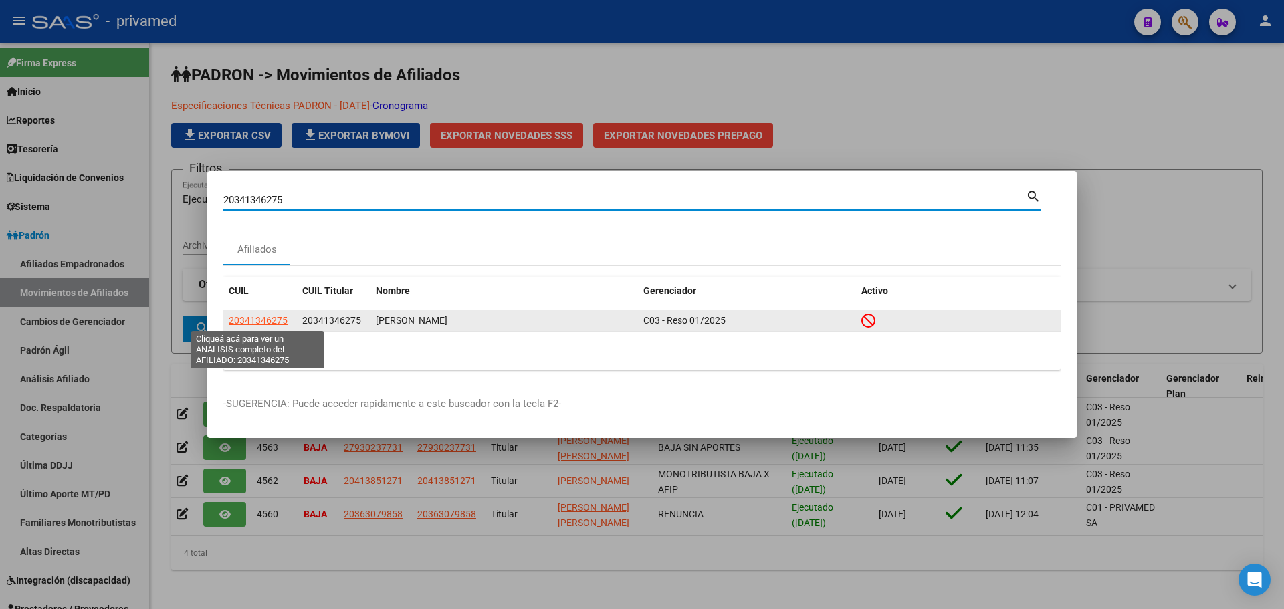
click at [255, 316] on span "20341346275" at bounding box center [258, 320] width 59 height 11
type textarea "20341346275"
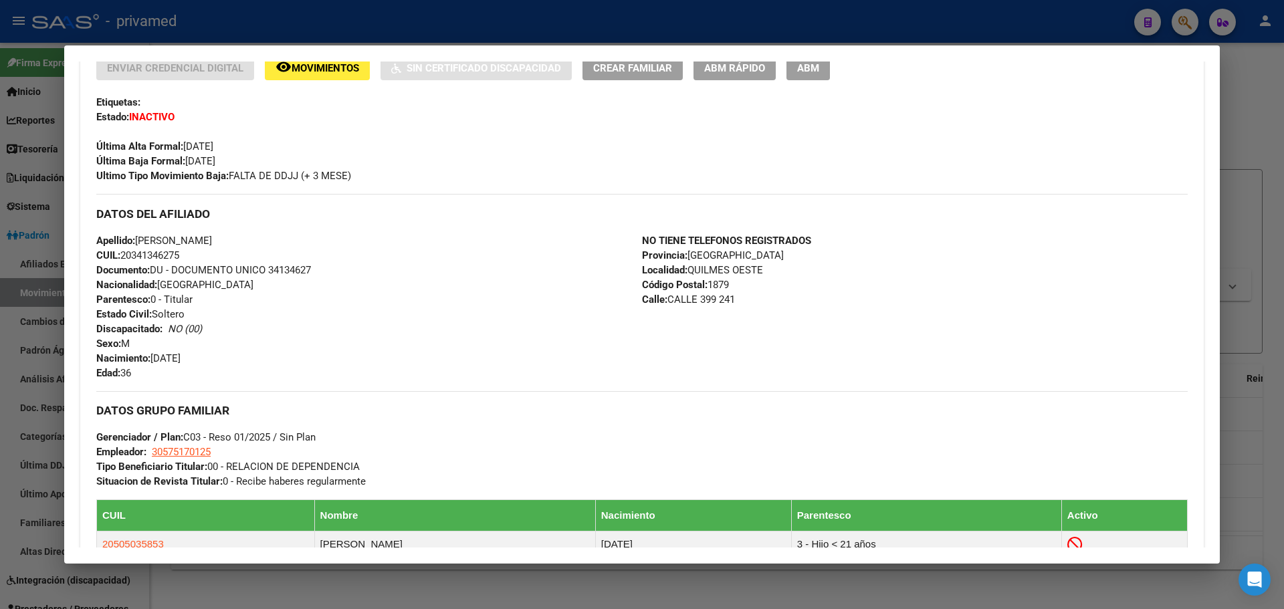
scroll to position [468, 0]
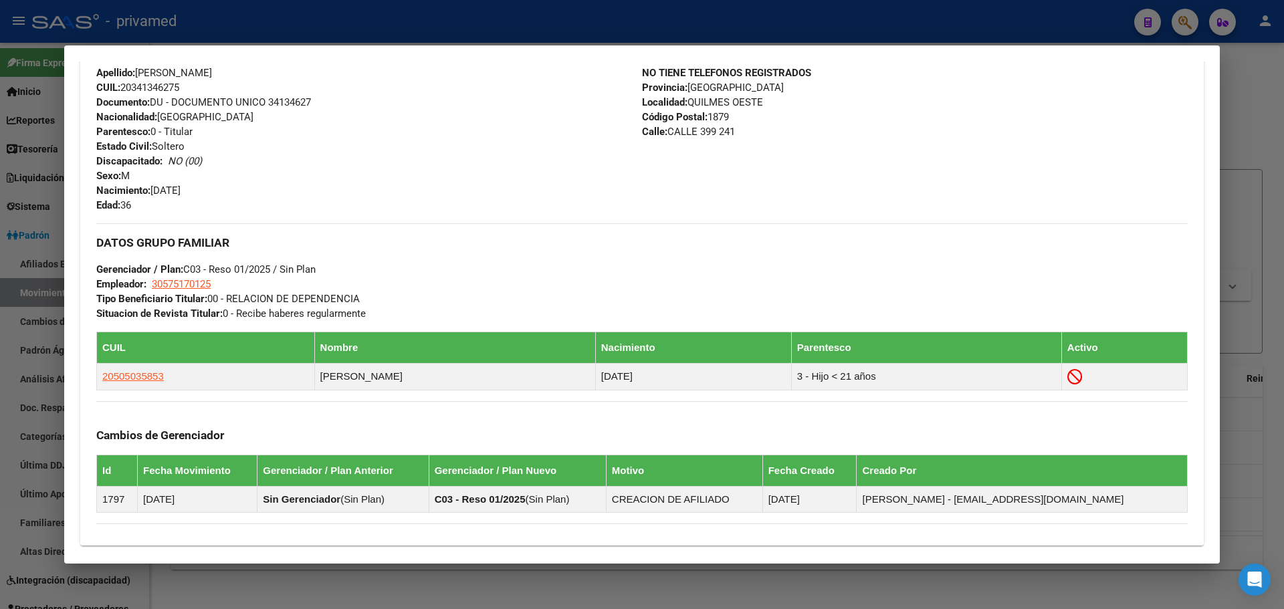
click at [510, 17] on div at bounding box center [642, 304] width 1284 height 609
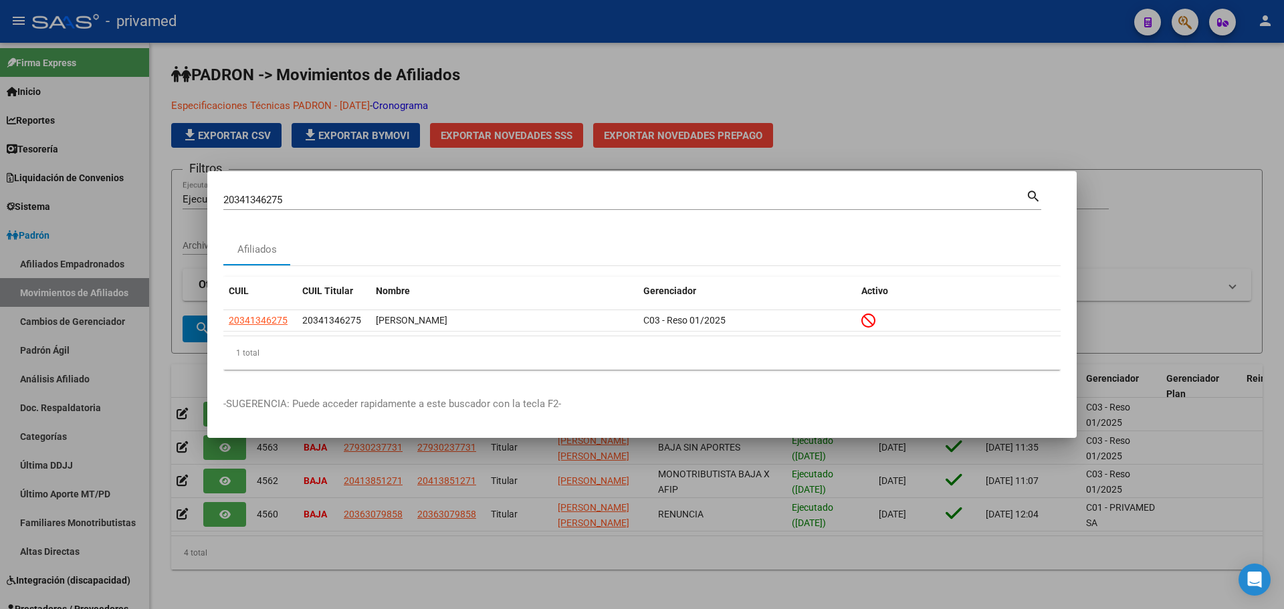
click at [298, 198] on input "20341346275" at bounding box center [624, 200] width 803 height 12
paste input "24213547"
type input "20324213547"
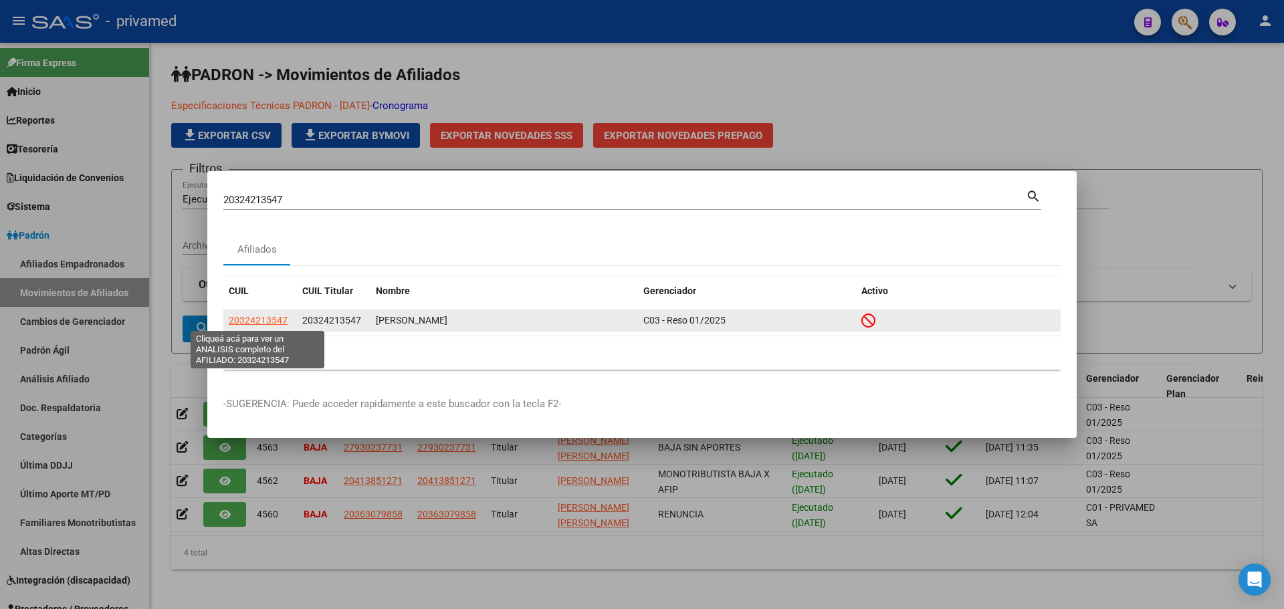
click at [270, 320] on span "20324213547" at bounding box center [258, 320] width 59 height 11
type textarea "20324213547"
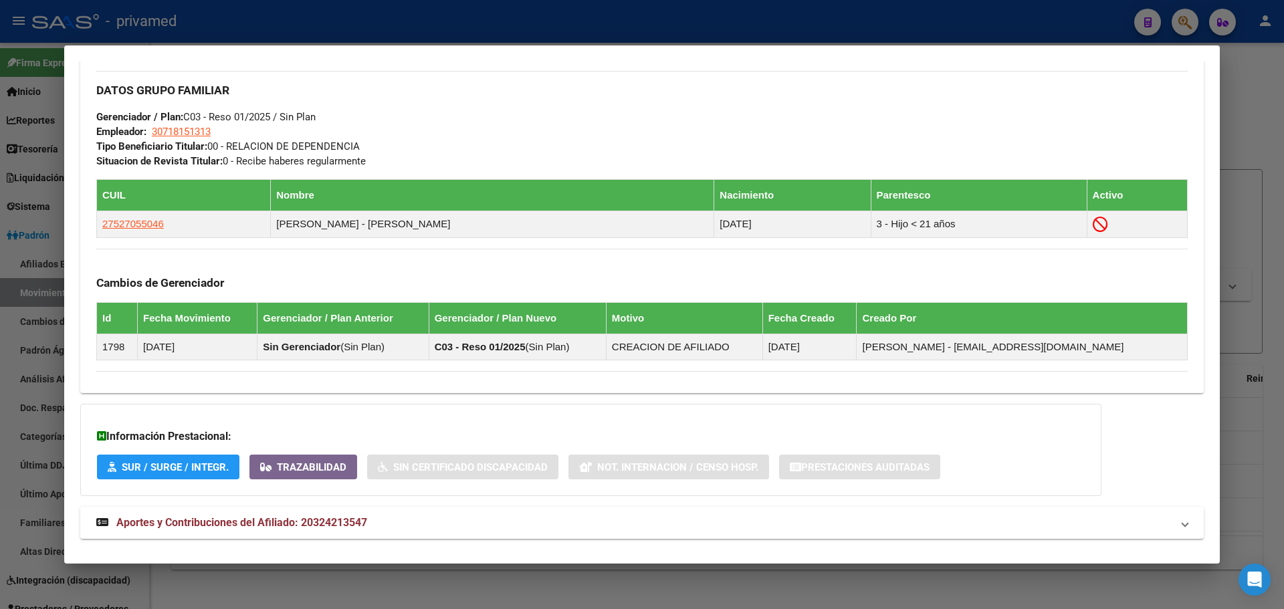
scroll to position [642, 0]
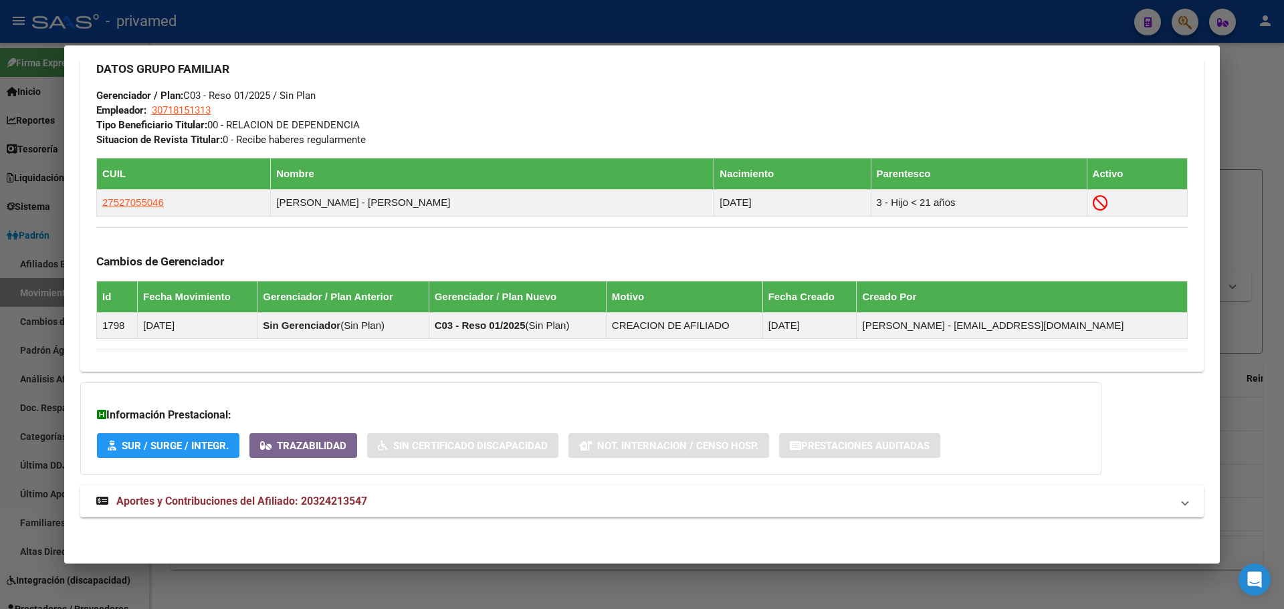
click at [512, 29] on div at bounding box center [642, 304] width 1284 height 609
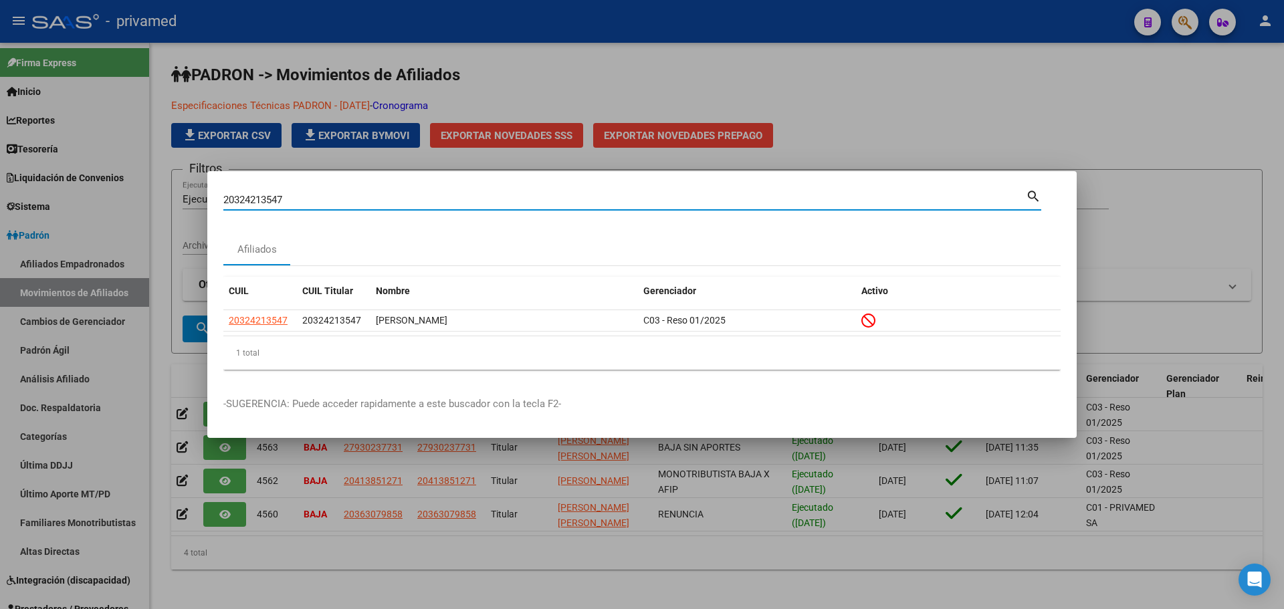
click at [341, 201] on input "20324213547" at bounding box center [624, 200] width 803 height 12
paste input "7429898760"
type input "27429898760"
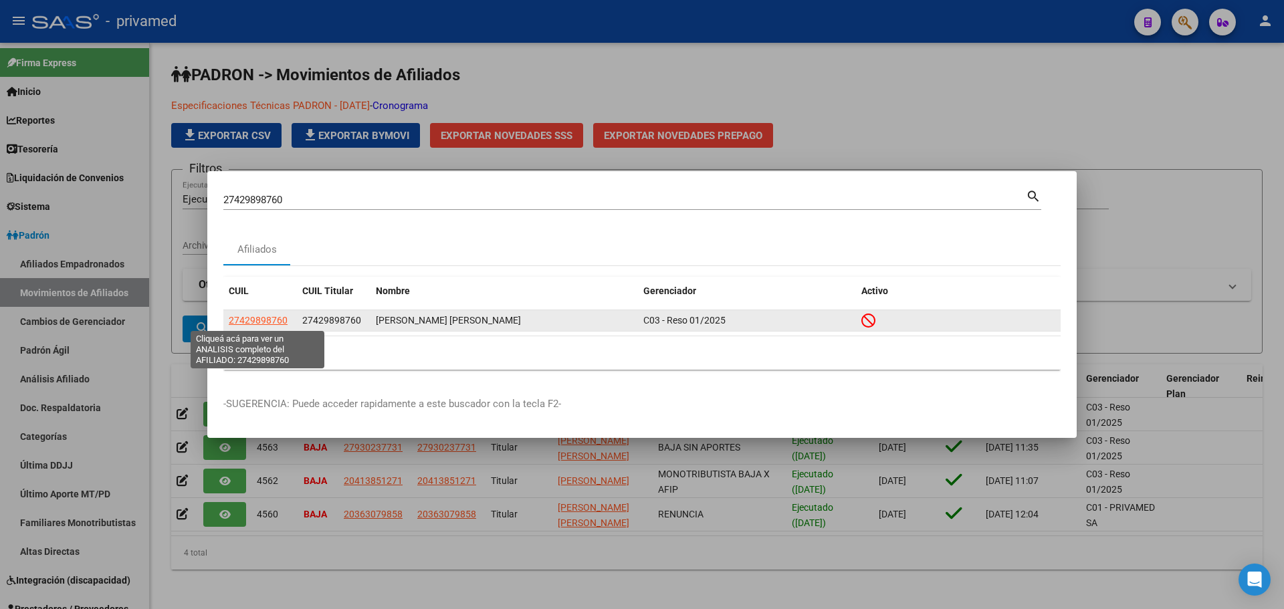
click at [259, 323] on span "27429898760" at bounding box center [258, 320] width 59 height 11
type textarea "27429898760"
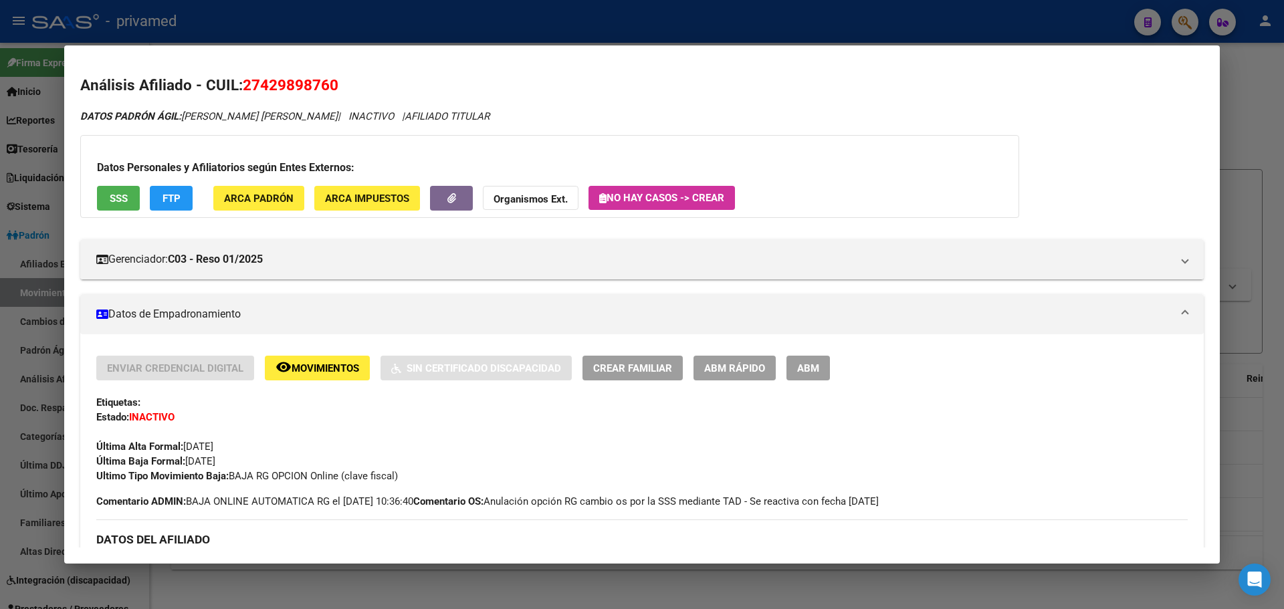
click at [505, 29] on div at bounding box center [642, 304] width 1284 height 609
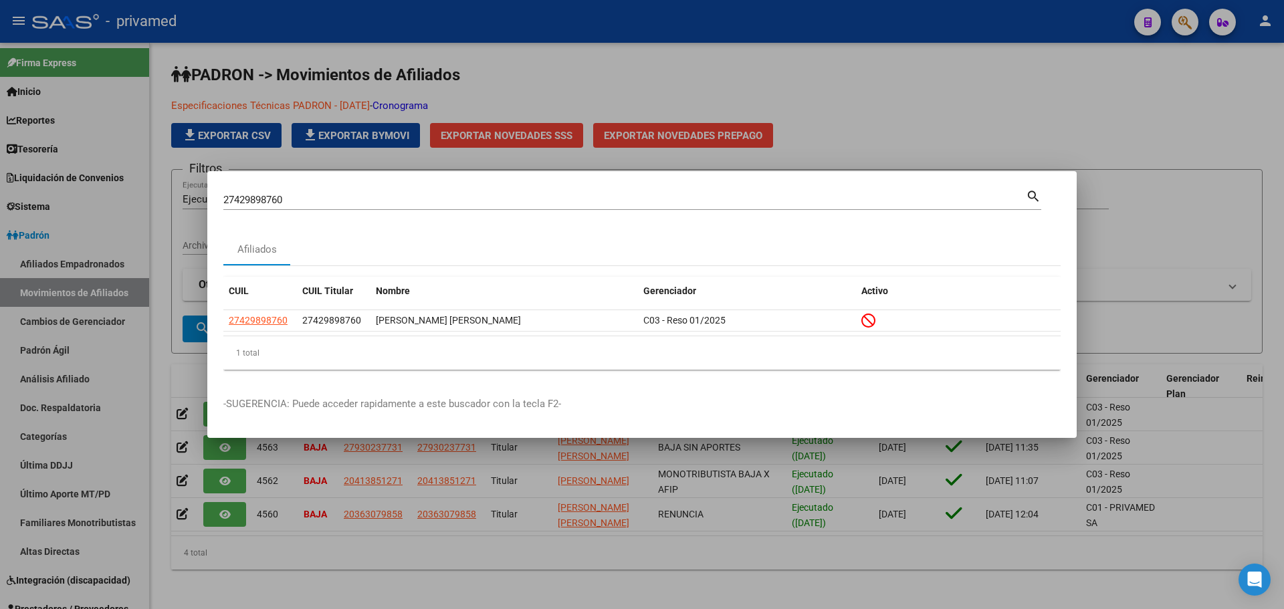
click at [266, 208] on div "27429898760 Buscar (apellido, dni, [PERSON_NAME], [PERSON_NAME], cuit, obra soc…" at bounding box center [624, 200] width 803 height 20
click at [264, 200] on input "27429898760" at bounding box center [624, 200] width 803 height 12
paste input "0354023157"
type input "20354023157"
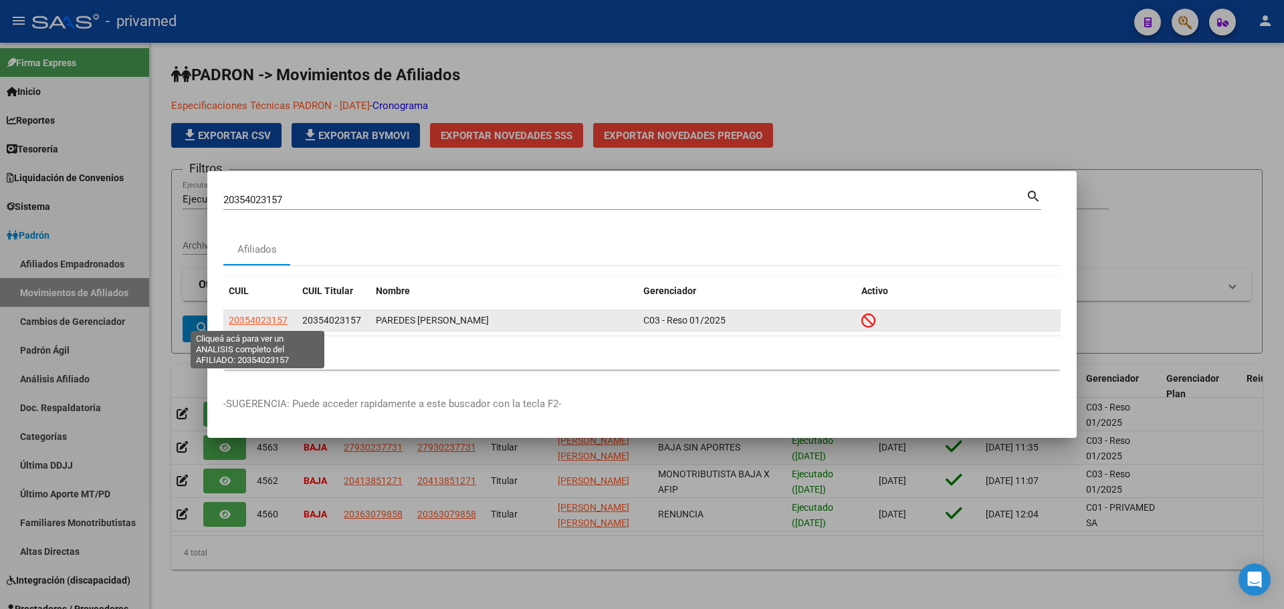
click at [254, 323] on span "20354023157" at bounding box center [258, 320] width 59 height 11
type textarea "20354023157"
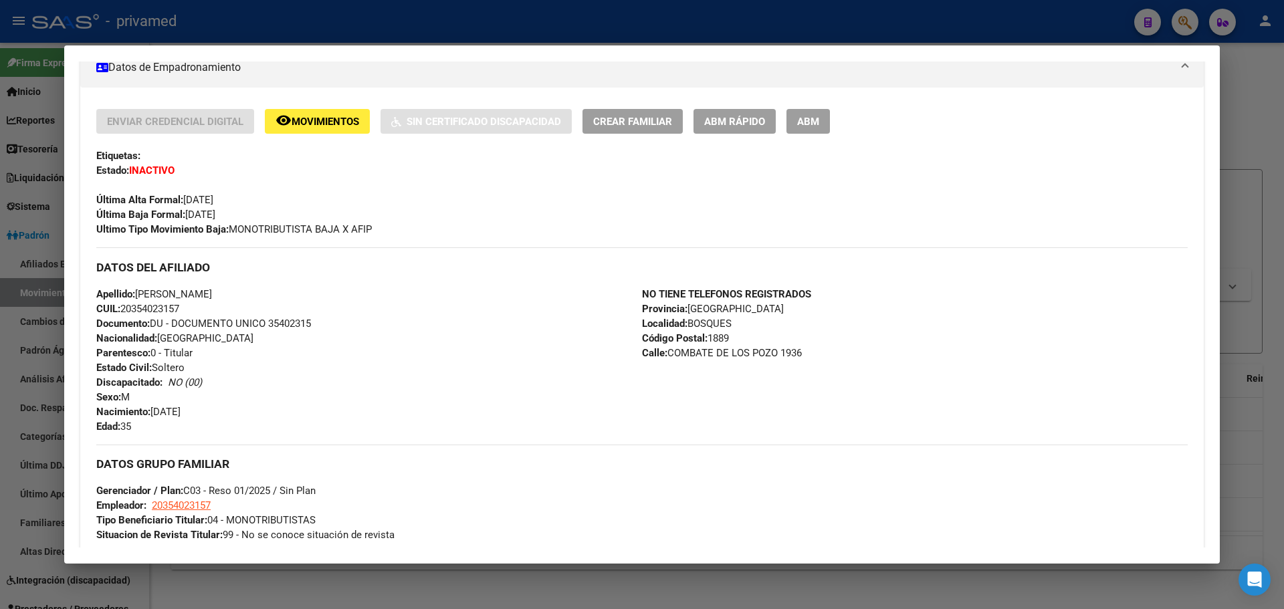
scroll to position [268, 0]
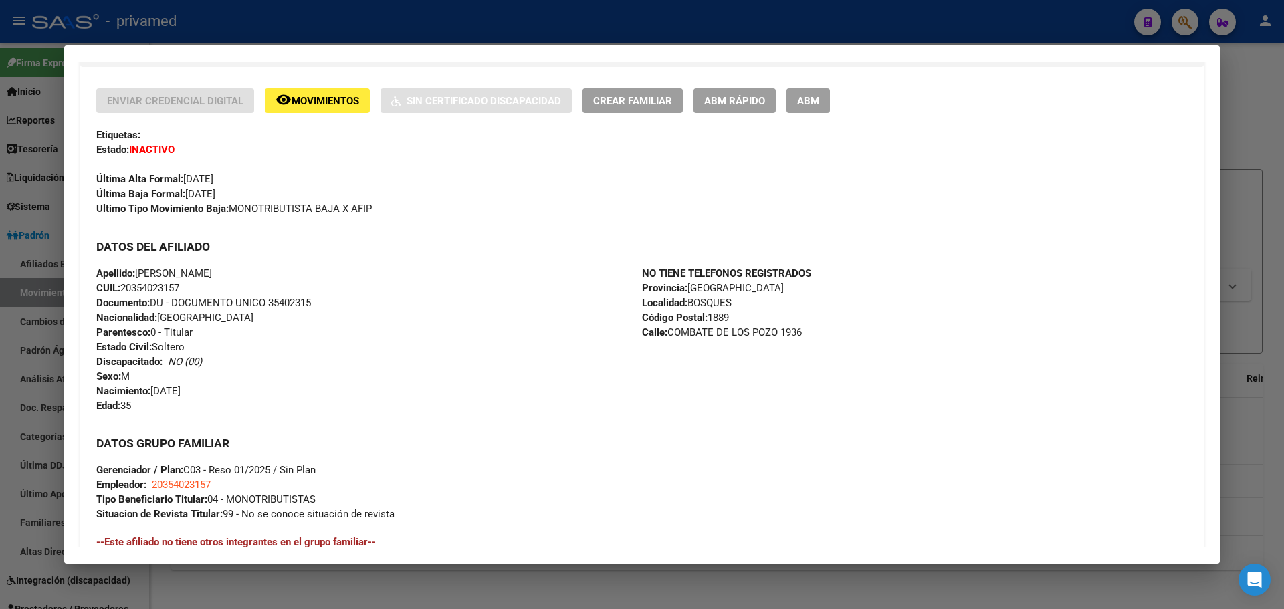
click at [360, 29] on div at bounding box center [642, 304] width 1284 height 609
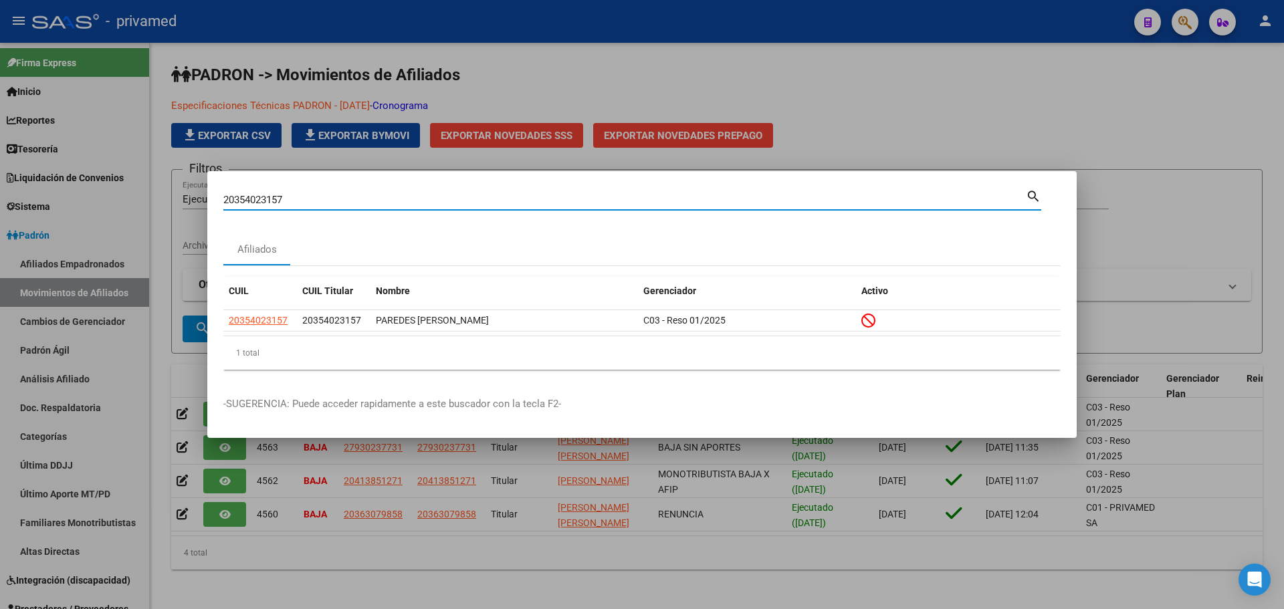
click at [266, 195] on input "20354023157" at bounding box center [624, 200] width 803 height 12
paste input "3141242024"
type input "23141242024"
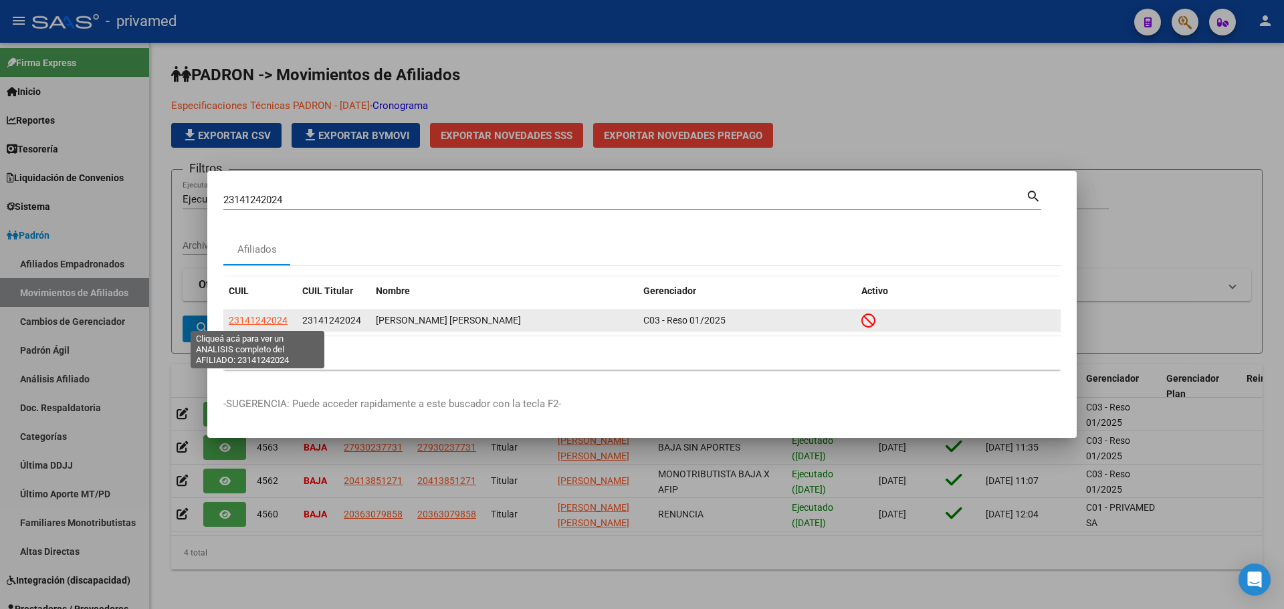
click at [253, 322] on span "23141242024" at bounding box center [258, 320] width 59 height 11
type textarea "23141242024"
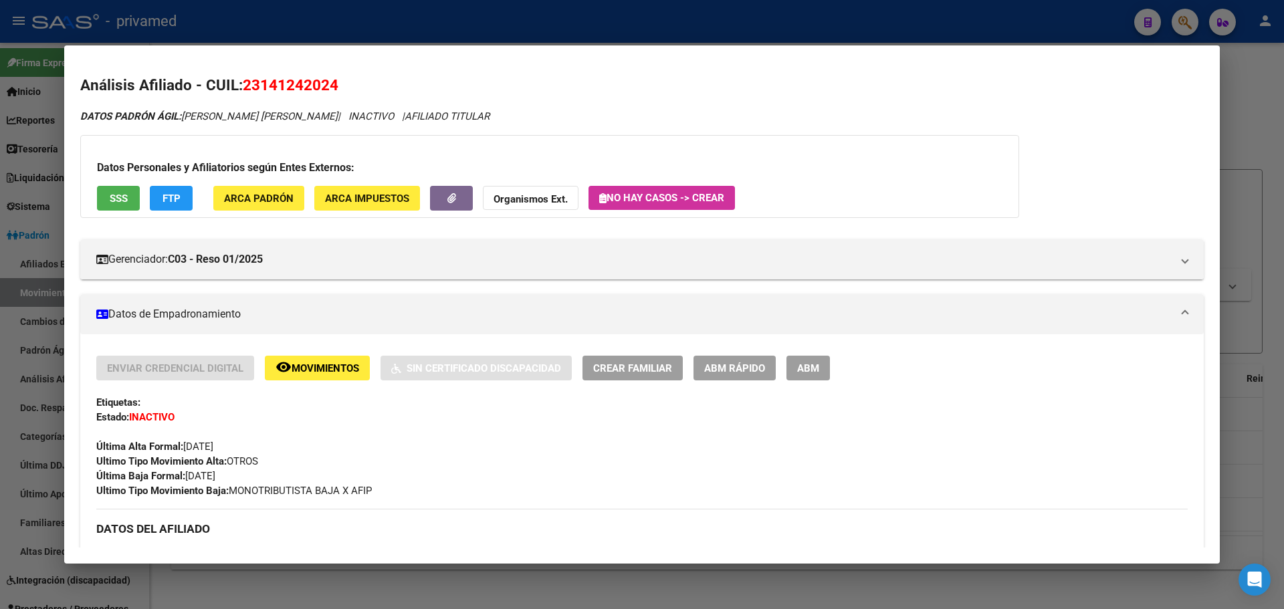
drag, startPoint x: 371, startPoint y: 27, endPoint x: 292, endPoint y: 137, distance: 135.1
click at [370, 29] on div at bounding box center [642, 304] width 1284 height 609
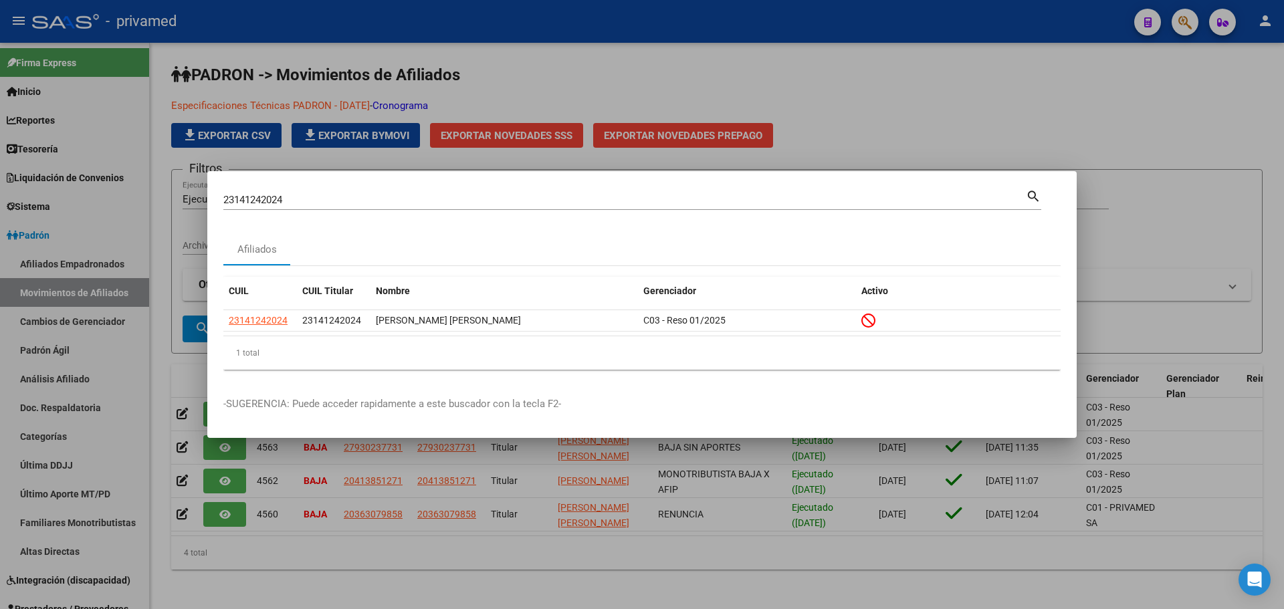
click at [267, 198] on input "23141242024" at bounding box center [624, 200] width 803 height 12
paste input "738310199"
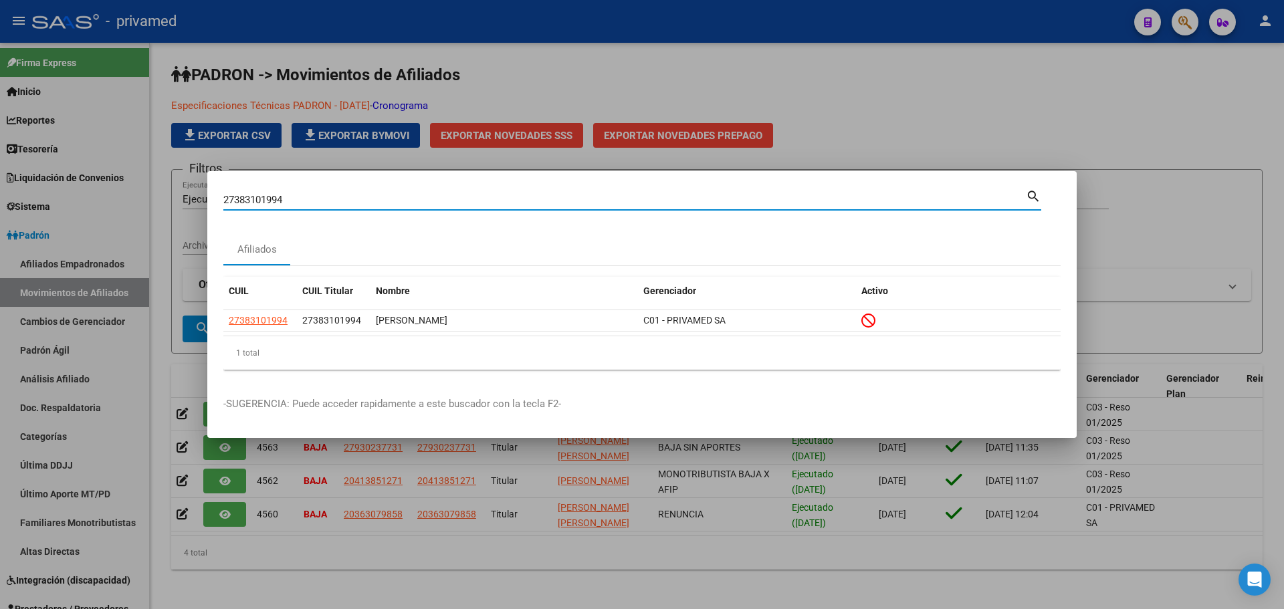
click at [317, 199] on input "27383101994" at bounding box center [624, 200] width 803 height 12
paste input "50063905"
type input "27500639054"
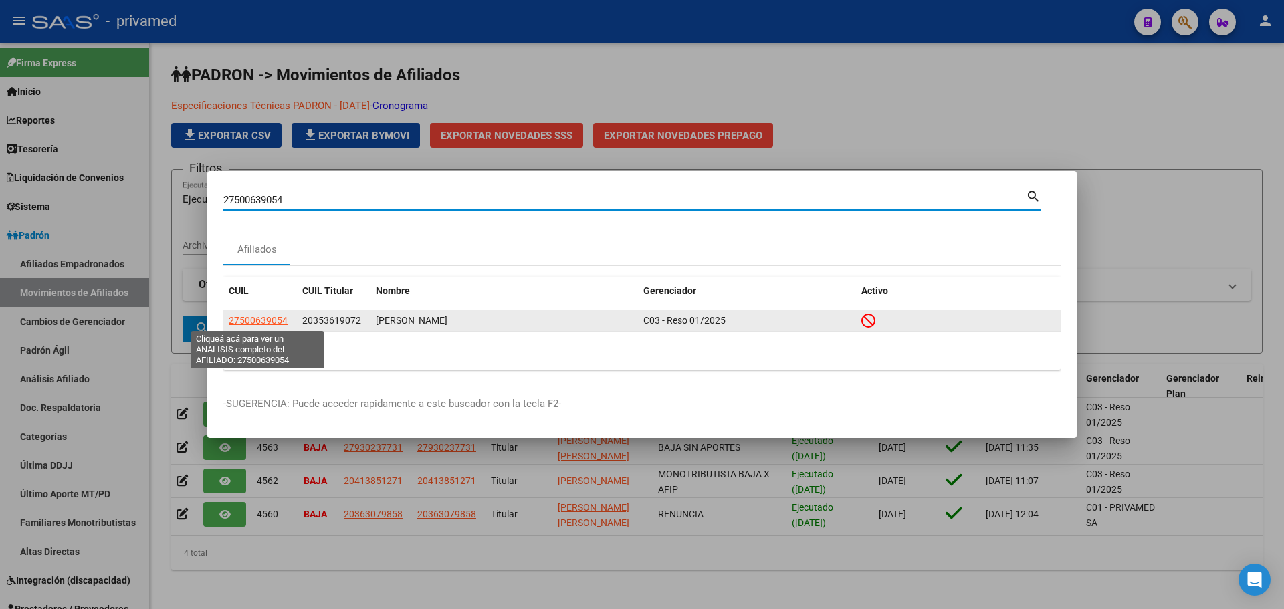
click at [256, 315] on span "27500639054" at bounding box center [258, 320] width 59 height 11
type textarea "27500639054"
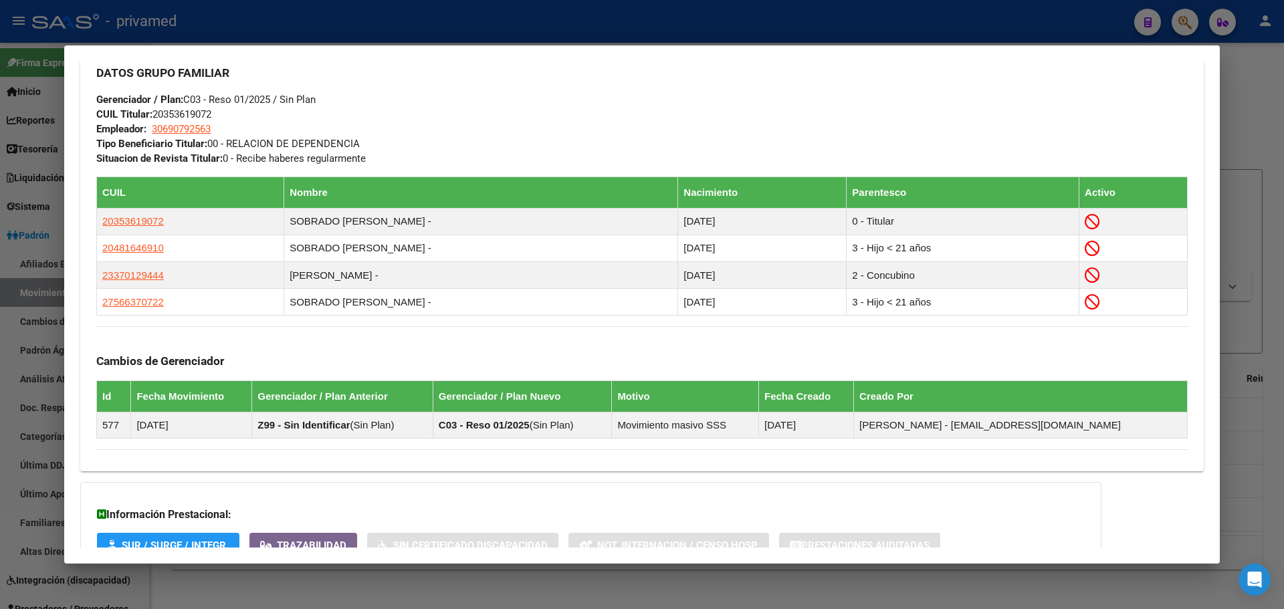
scroll to position [661, 0]
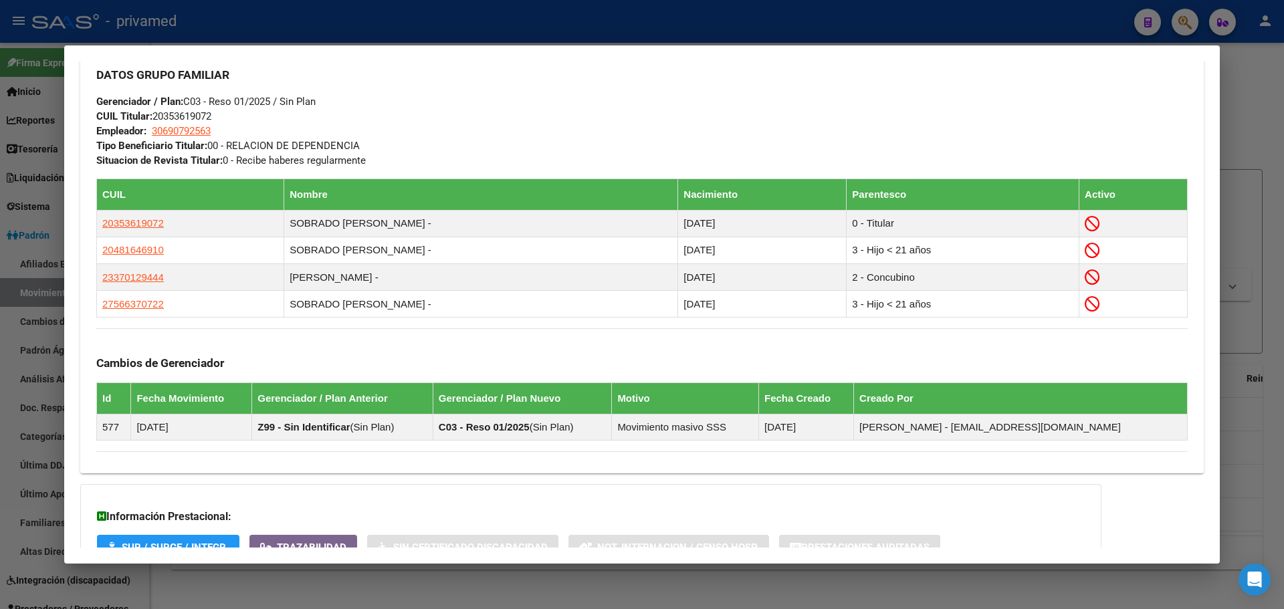
drag, startPoint x: 166, startPoint y: 220, endPoint x: 84, endPoint y: 219, distance: 81.6
click at [84, 219] on div "Enviar Credencial Digital remove_red_eye Movimientos Sin Certificado Discapacid…" at bounding box center [642, 78] width 1124 height 768
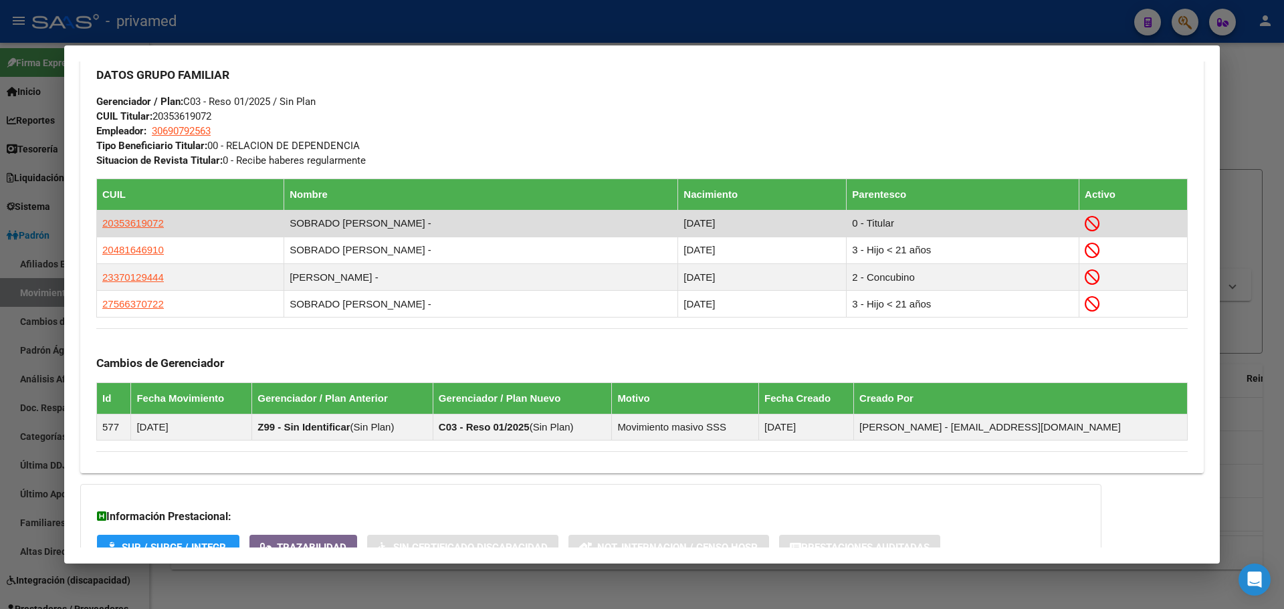
click at [192, 221] on td "20353619072" at bounding box center [190, 223] width 187 height 27
drag, startPoint x: 161, startPoint y: 222, endPoint x: 103, endPoint y: 222, distance: 58.2
click at [103, 222] on td "20353619072" at bounding box center [190, 223] width 187 height 27
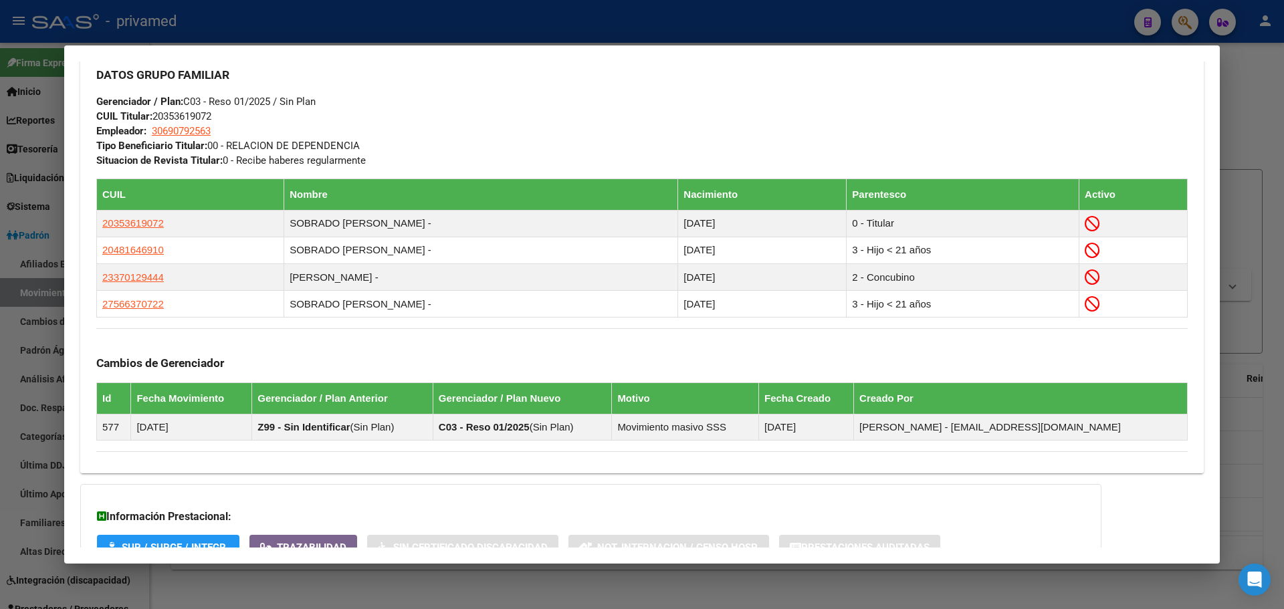
copy span "20353619072"
click at [363, 20] on div at bounding box center [642, 304] width 1284 height 609
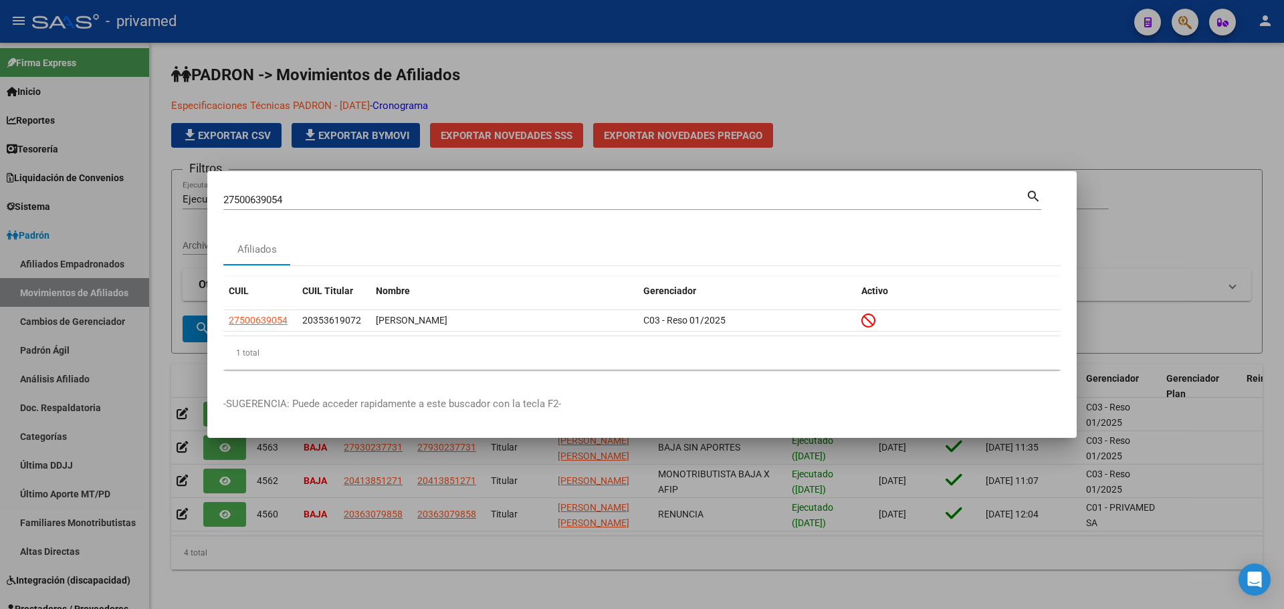
click at [308, 196] on input "27500639054" at bounding box center [624, 200] width 803 height 12
paste input "3525886859"
type input "23525886859"
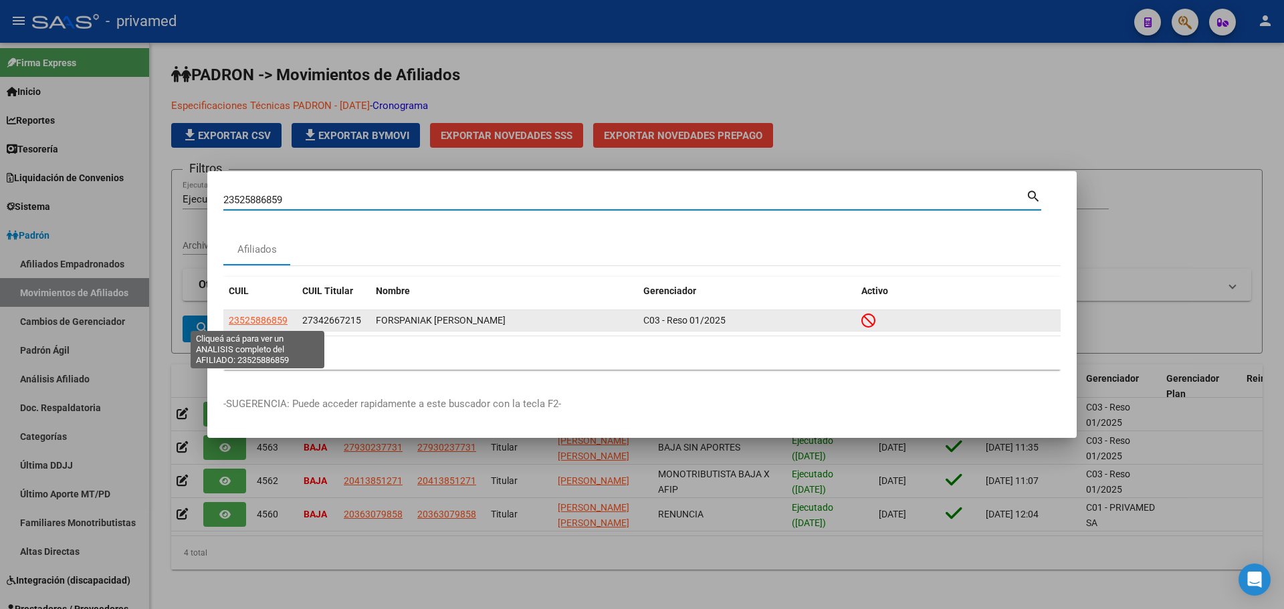
click at [253, 315] on span "23525886859" at bounding box center [258, 320] width 59 height 11
copy span "5"
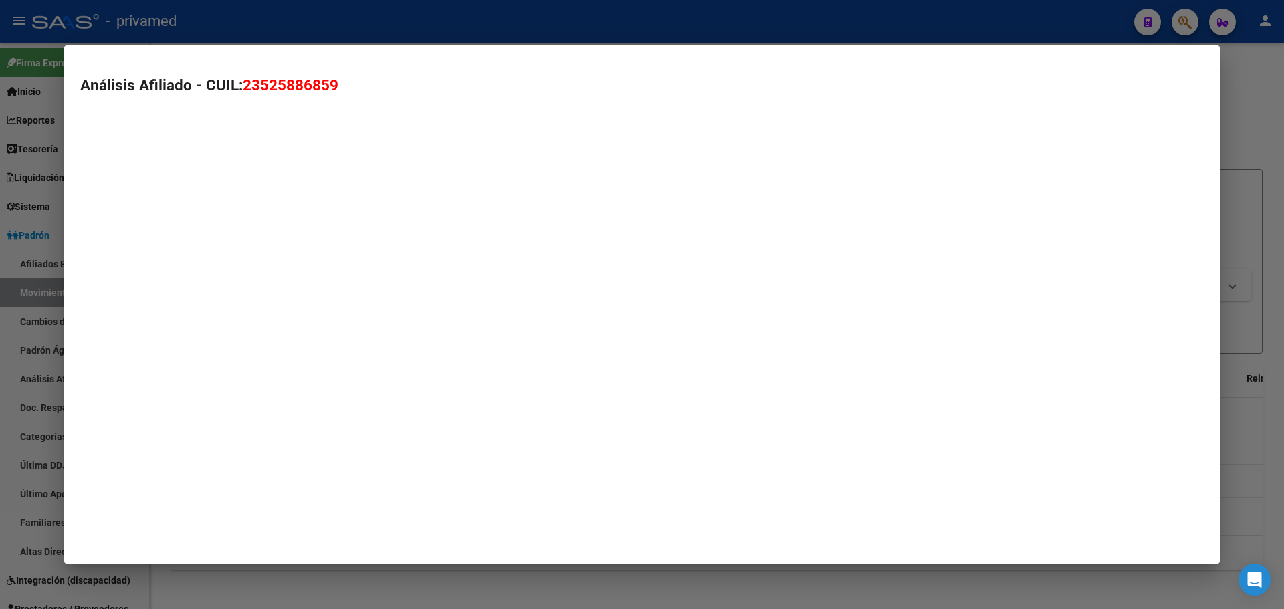
type textarea "23525886859"
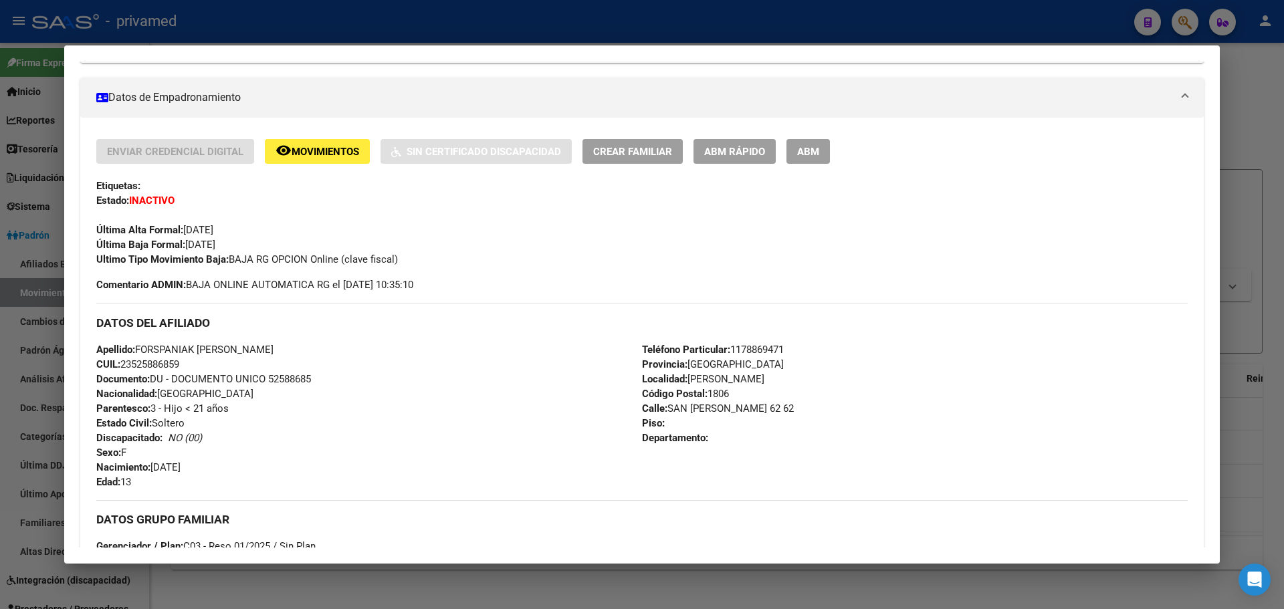
scroll to position [0, 0]
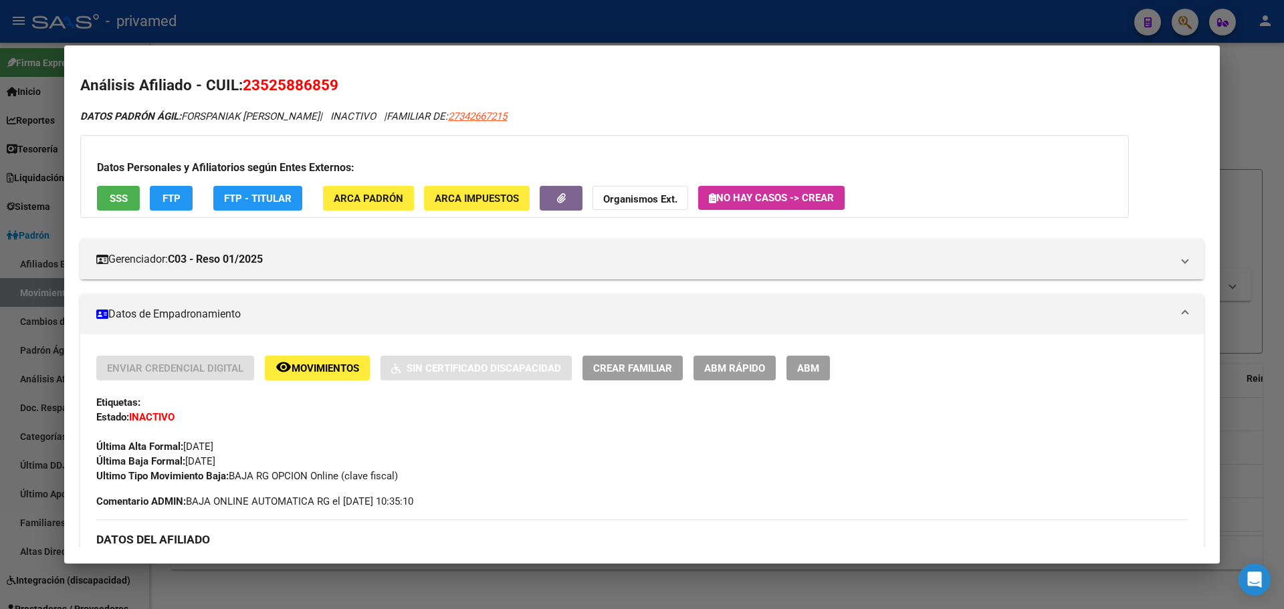
drag, startPoint x: 365, startPoint y: 44, endPoint x: 365, endPoint y: 35, distance: 8.7
click at [365, 43] on div at bounding box center [642, 304] width 1284 height 609
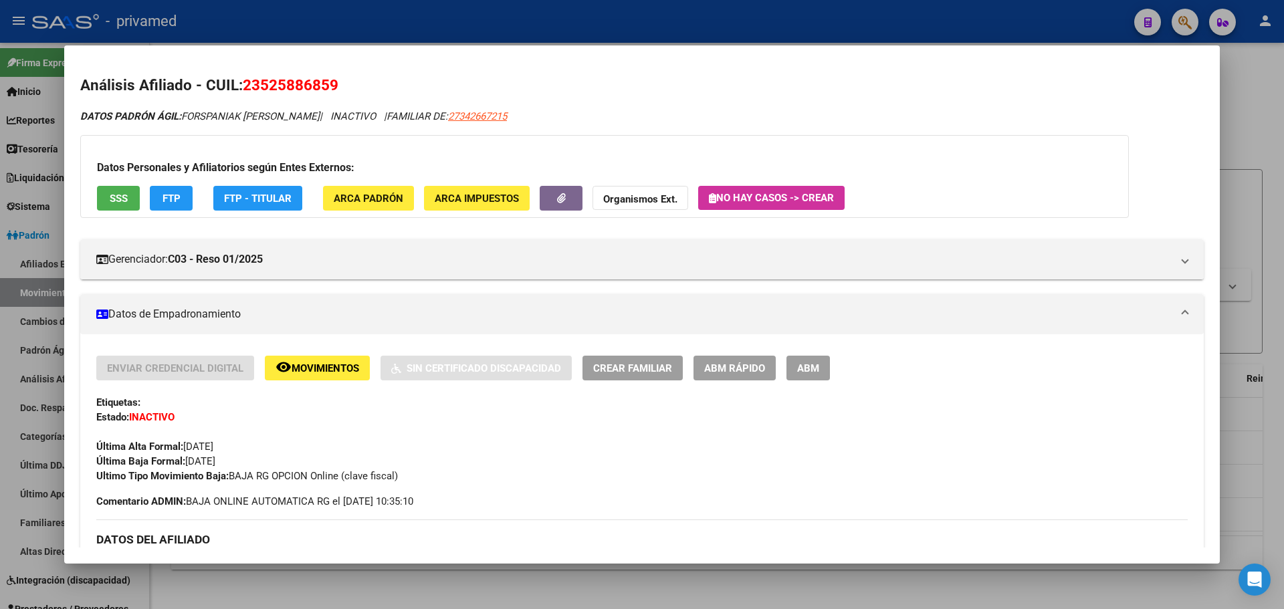
click at [365, 31] on div at bounding box center [642, 304] width 1284 height 609
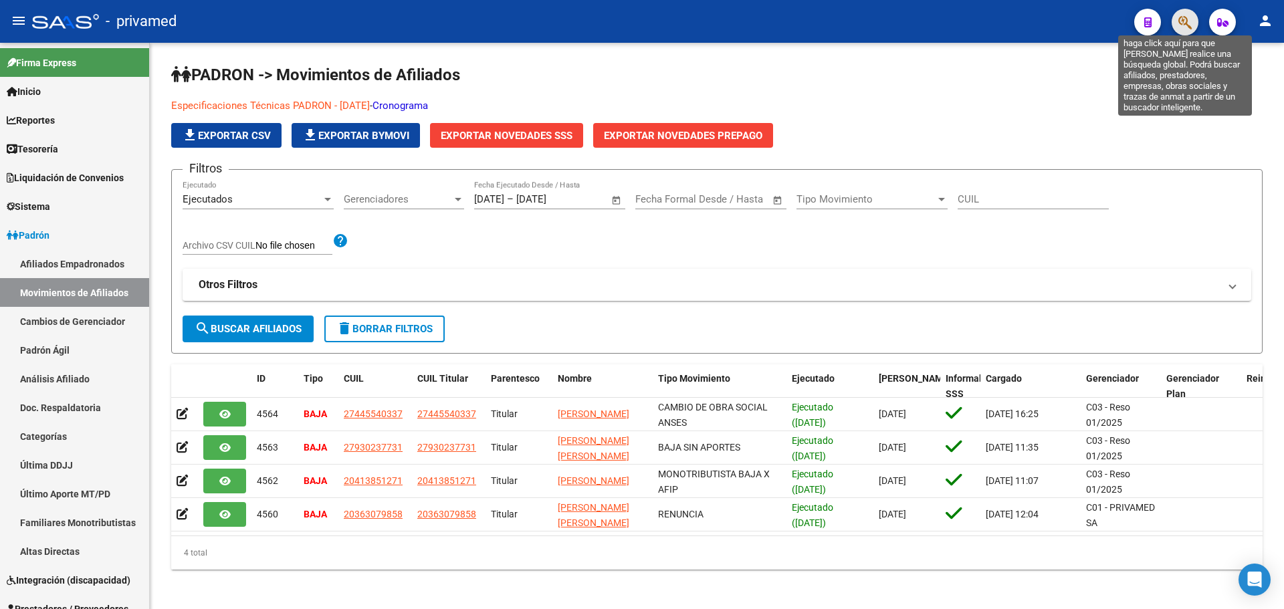
click at [1184, 18] on icon "button" at bounding box center [1184, 22] width 13 height 15
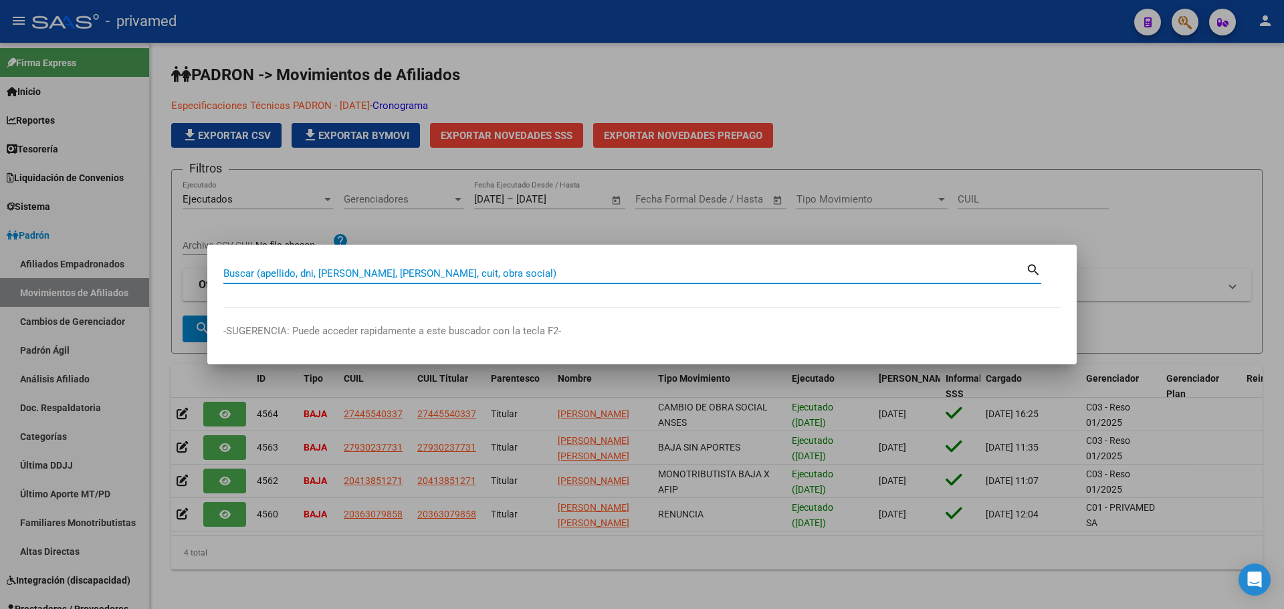
paste input "27422387205"
type input "27422387205"
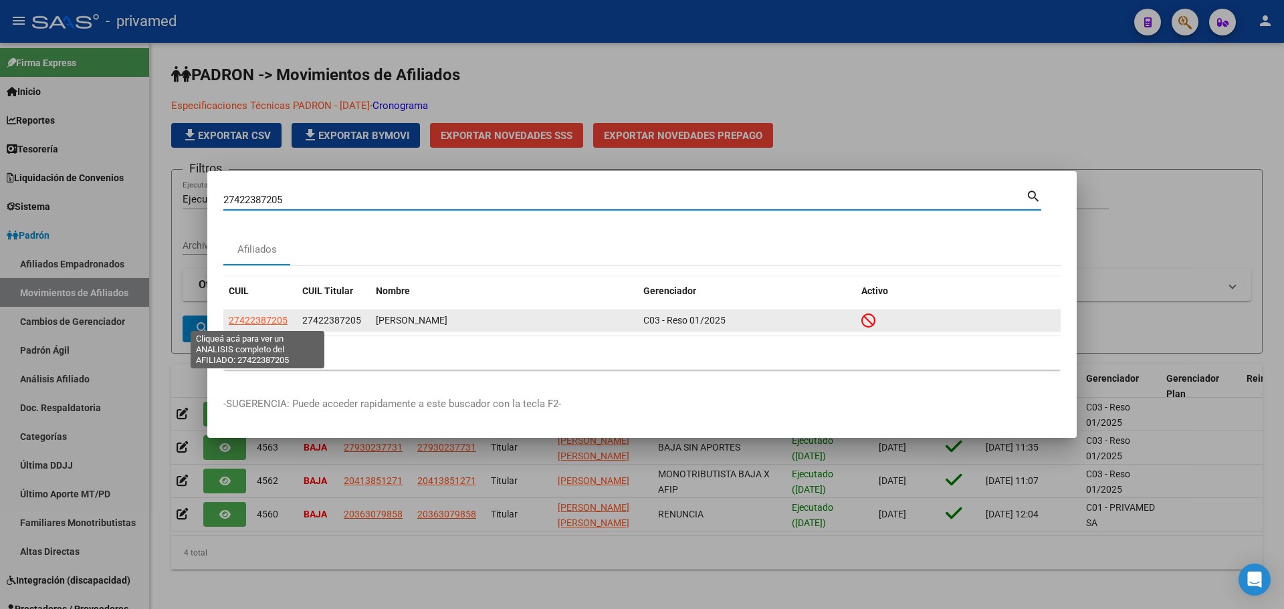
click at [256, 315] on span "27422387205" at bounding box center [258, 320] width 59 height 11
type textarea "27422387205"
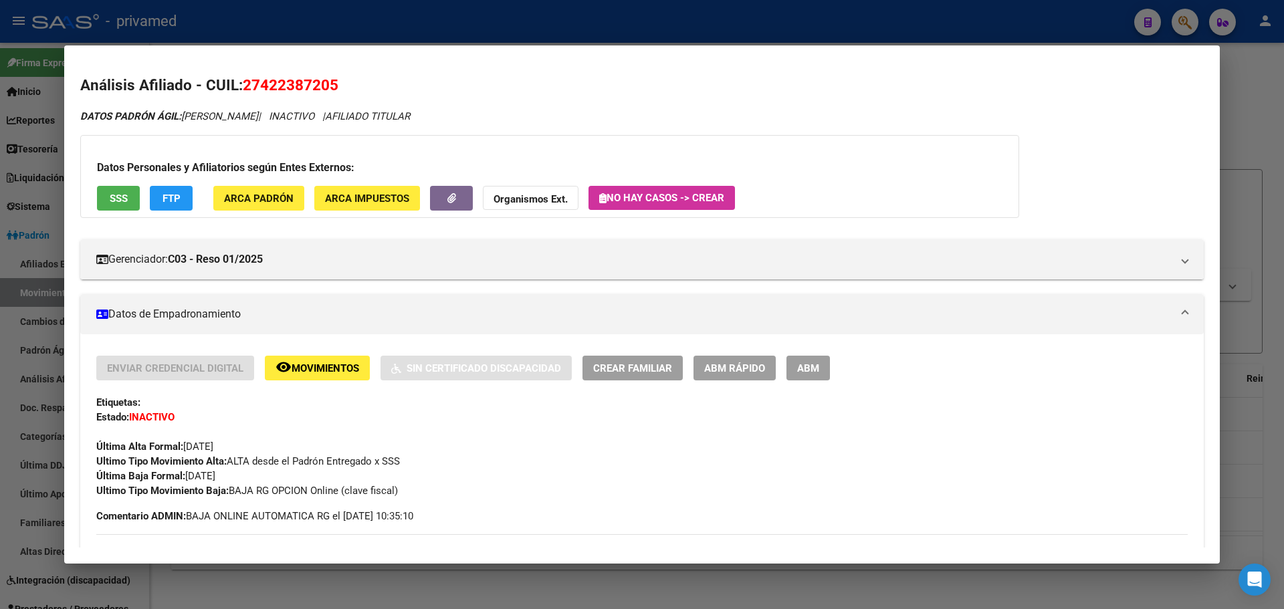
click at [304, 29] on div at bounding box center [642, 304] width 1284 height 609
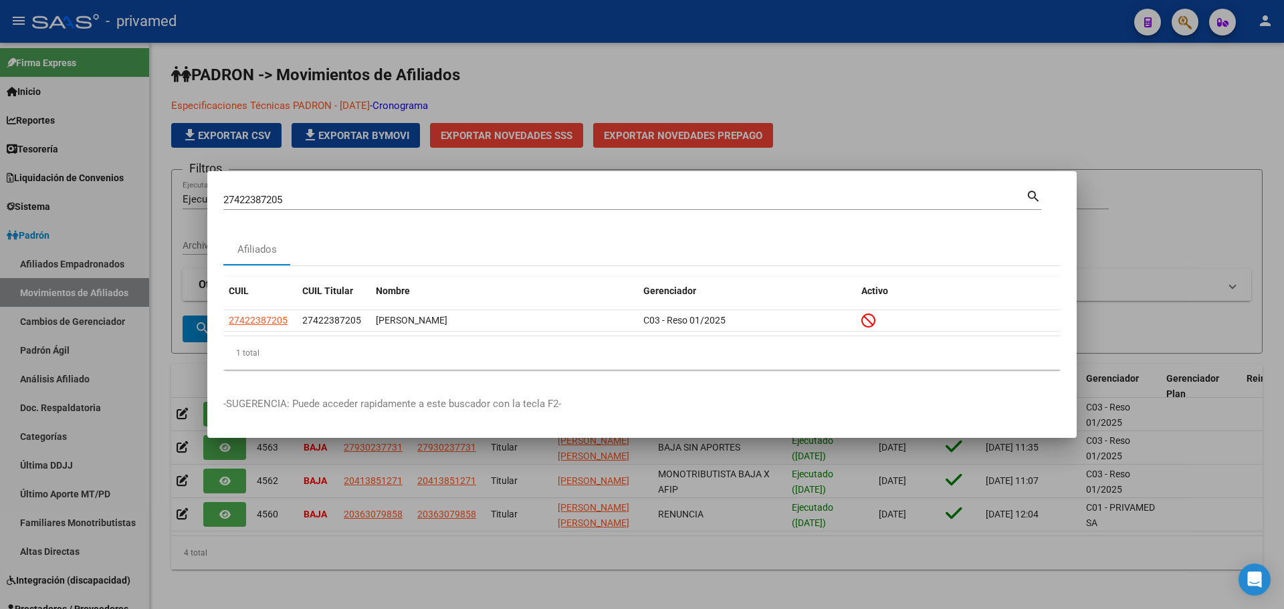
click at [272, 202] on input "27422387205" at bounding box center [624, 200] width 803 height 12
paste input "35363433"
type input "27353634335"
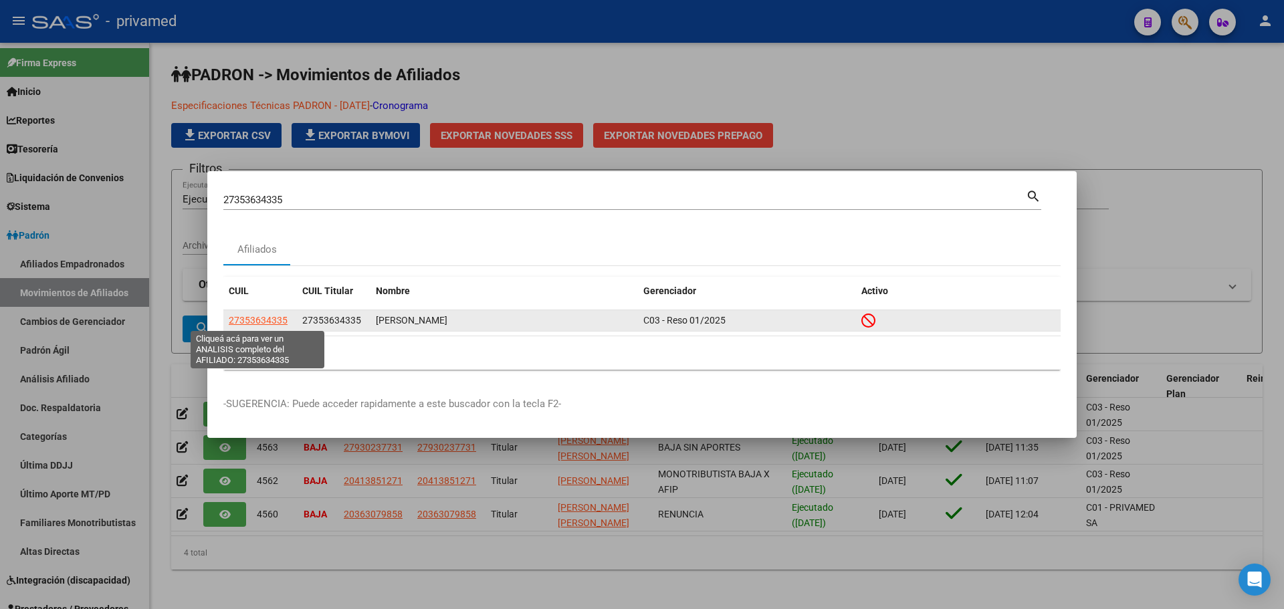
click at [256, 320] on span "27353634335" at bounding box center [258, 320] width 59 height 11
type textarea "27353634335"
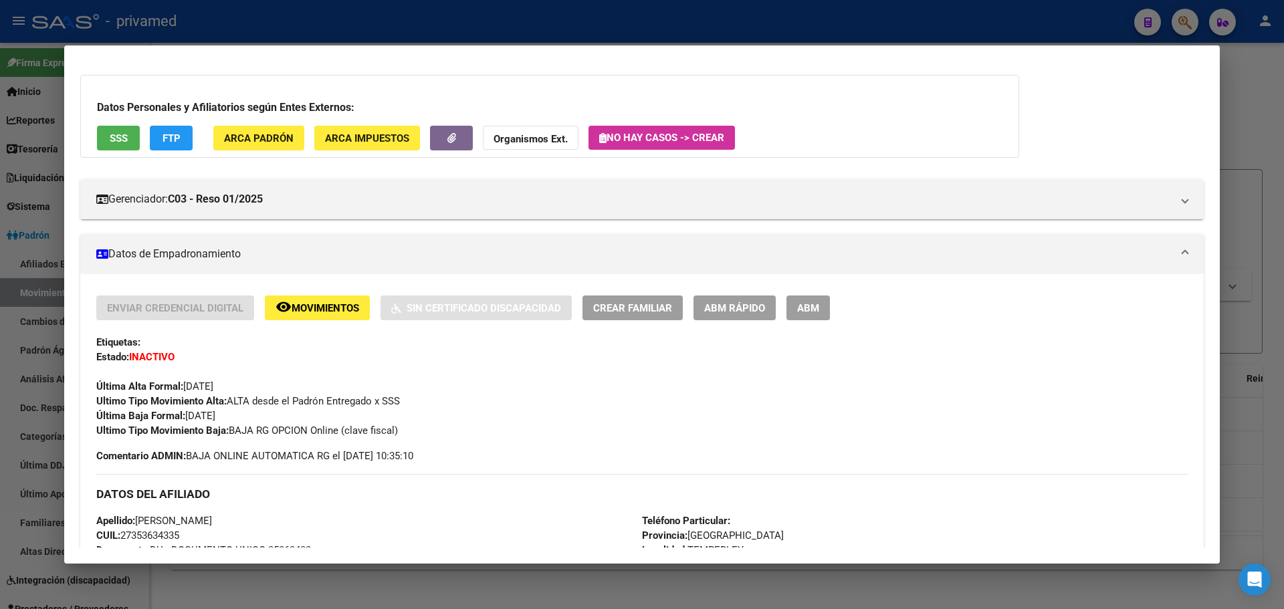
scroll to position [67, 0]
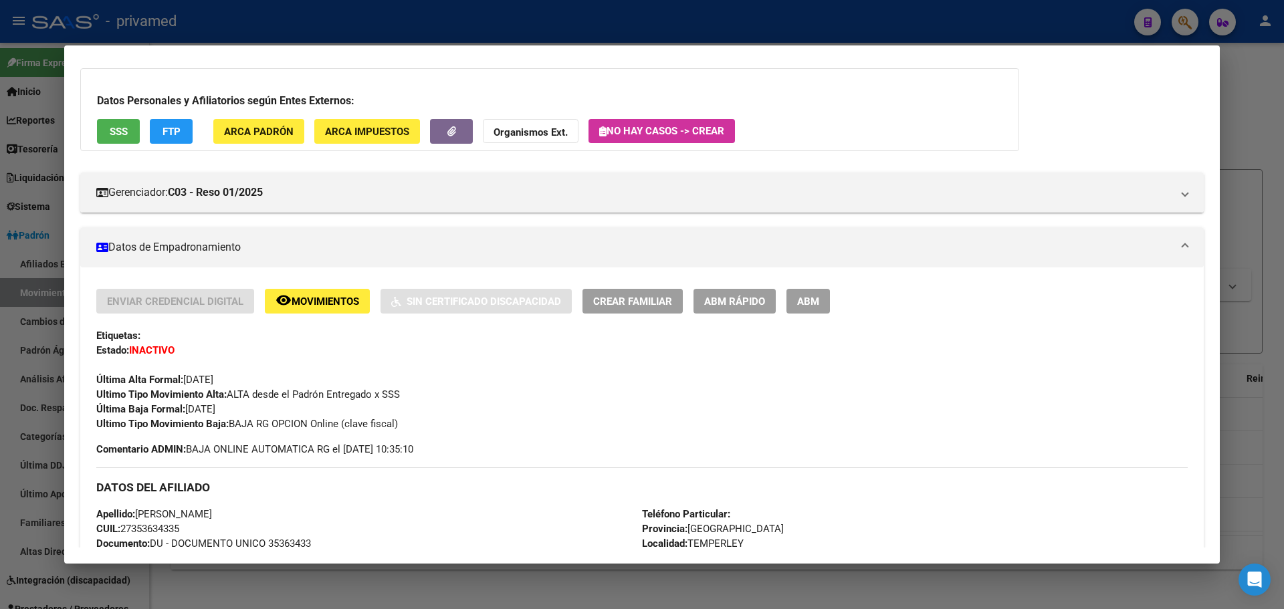
click at [304, 13] on div at bounding box center [642, 304] width 1284 height 609
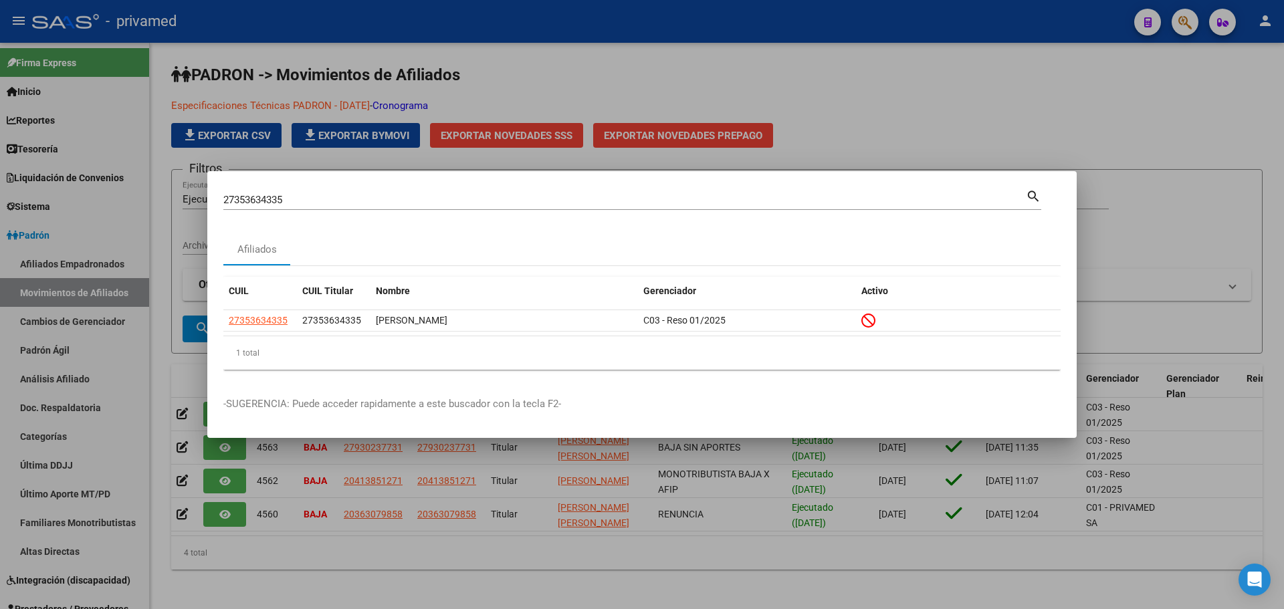
click at [264, 194] on input "27353634335" at bounding box center [624, 200] width 803 height 12
paste input "3230084289"
type input "23230084289"
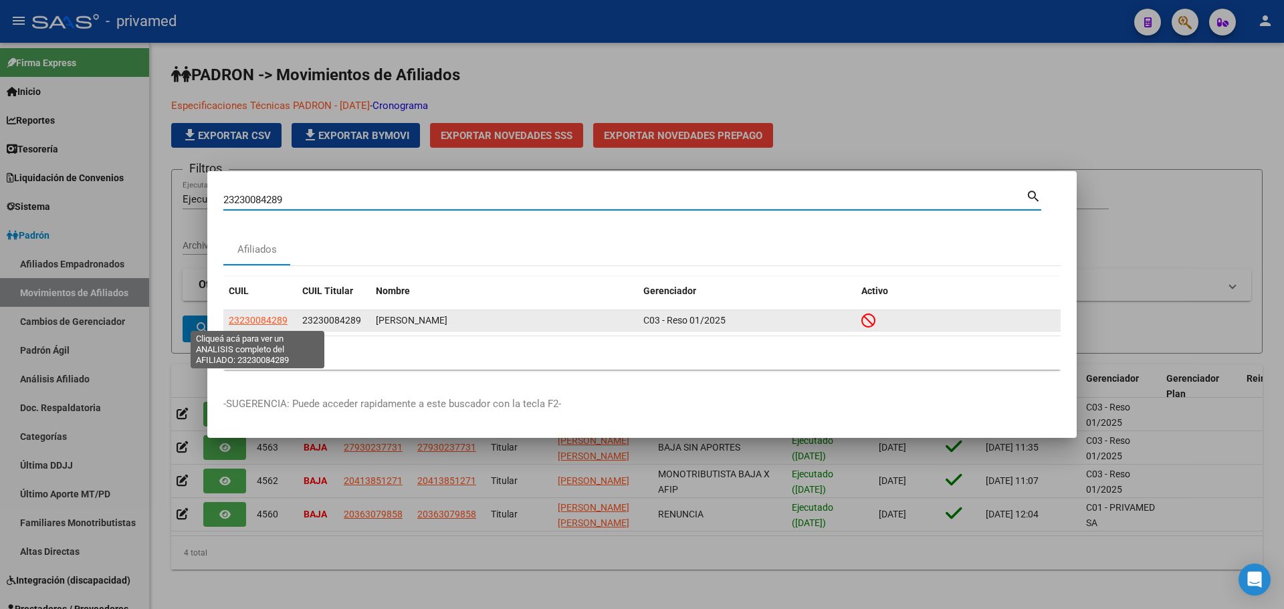
click at [255, 320] on span "23230084289" at bounding box center [258, 320] width 59 height 11
type textarea "23230084289"
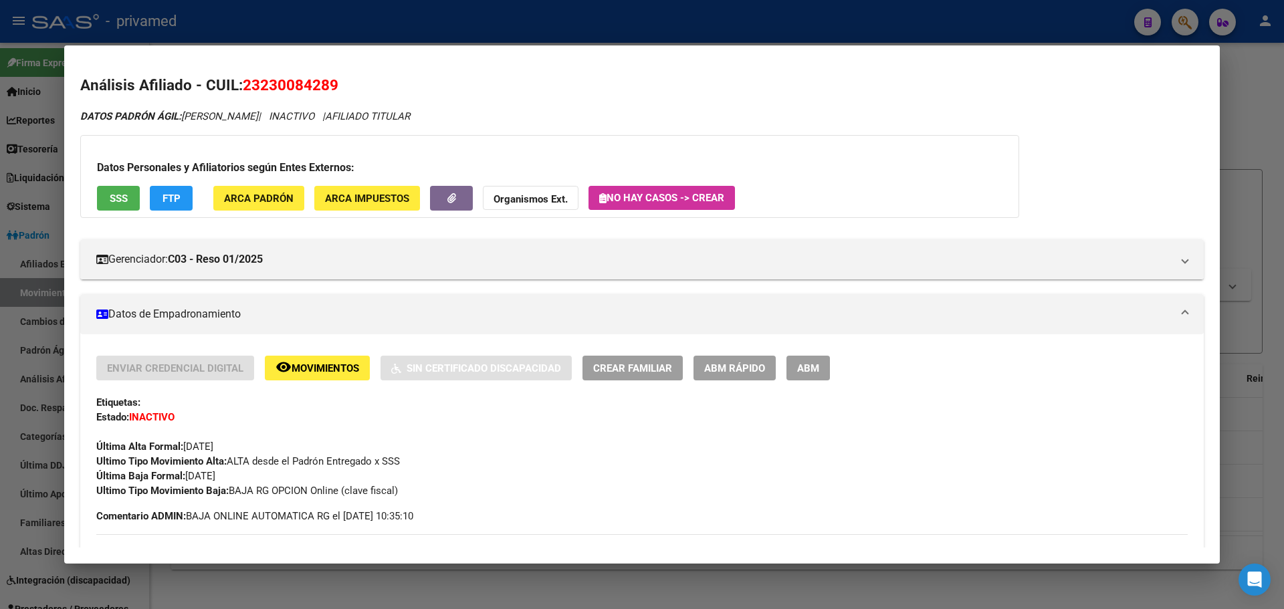
click at [393, 12] on div at bounding box center [642, 304] width 1284 height 609
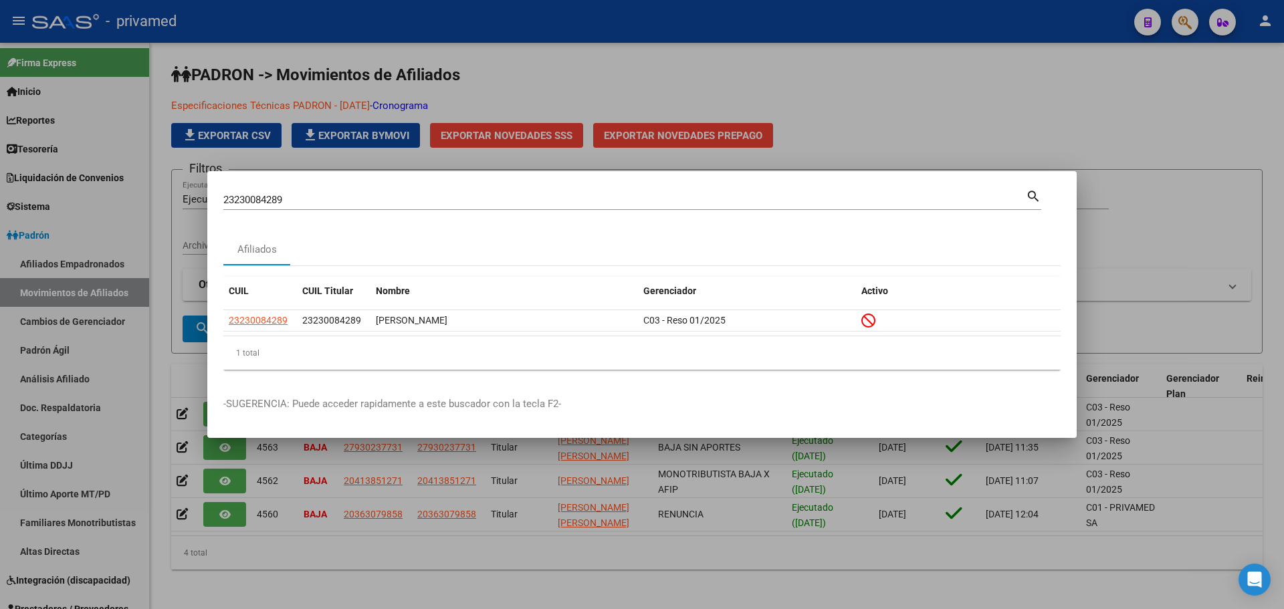
click at [273, 193] on div "23230084289 Buscar (apellido, dni, cuil, [PERSON_NAME], cuit, obra social)" at bounding box center [624, 200] width 803 height 20
click at [273, 195] on div "23230084289 Buscar (apellido, dni, cuil, [PERSON_NAME], cuit, obra social)" at bounding box center [624, 200] width 803 height 20
click at [271, 195] on input "23230084289" at bounding box center [624, 200] width 803 height 12
paste input "0248050773"
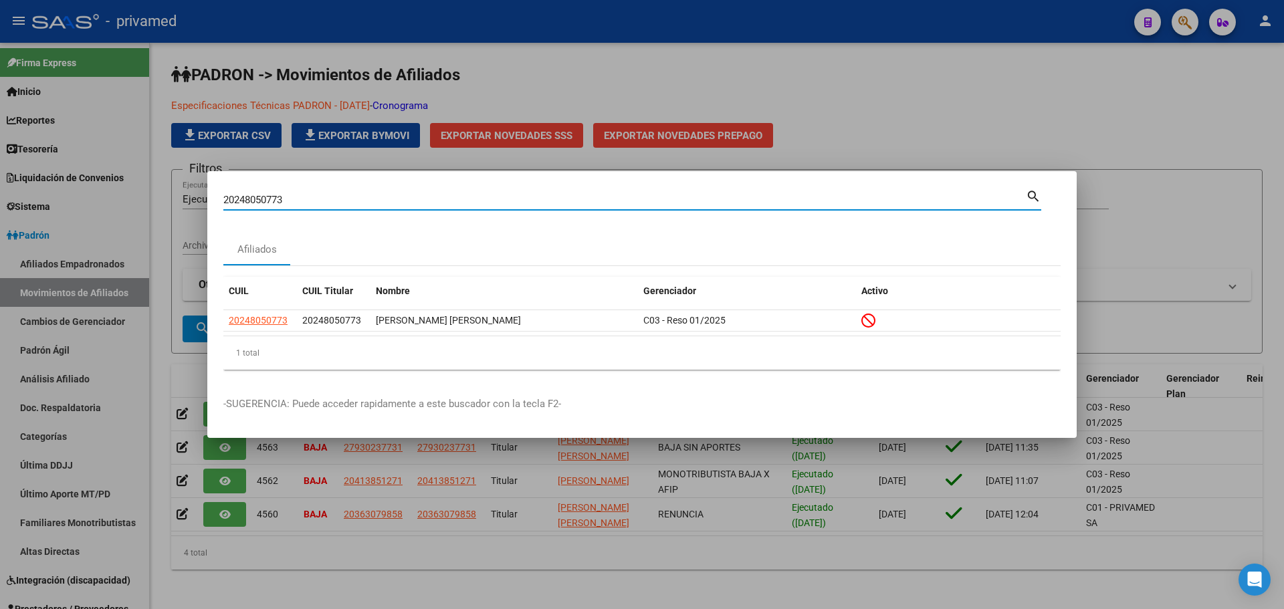
click at [290, 199] on input "20248050773" at bounding box center [624, 200] width 803 height 12
paste input "3502259784"
type input "23502259784"
click at [255, 309] on datatable-header "CUIL CUIL Titular Nombre Gerenciador Activo" at bounding box center [641, 293] width 837 height 33
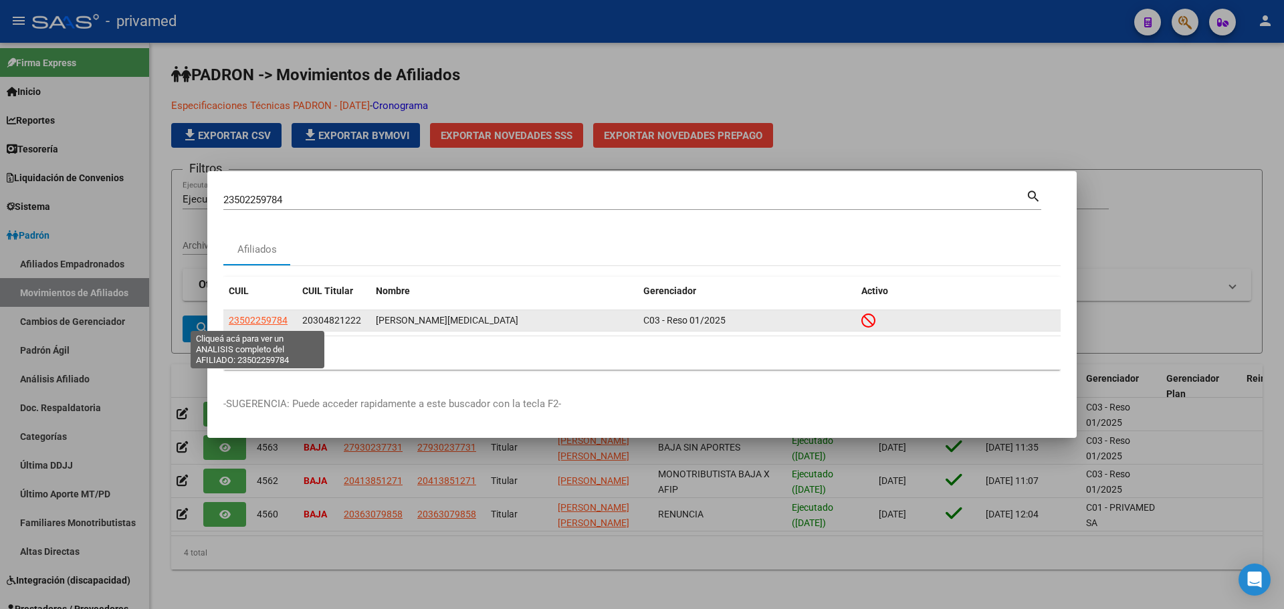
click at [259, 319] on span "23502259784" at bounding box center [258, 320] width 59 height 11
type textarea "23502259784"
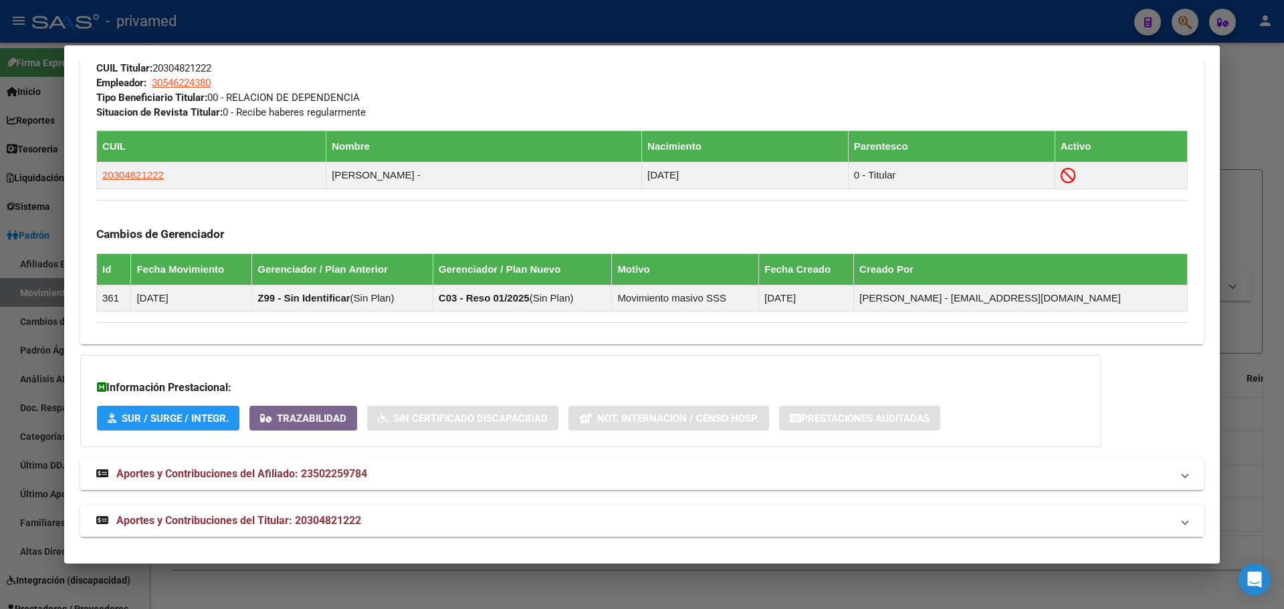
scroll to position [714, 0]
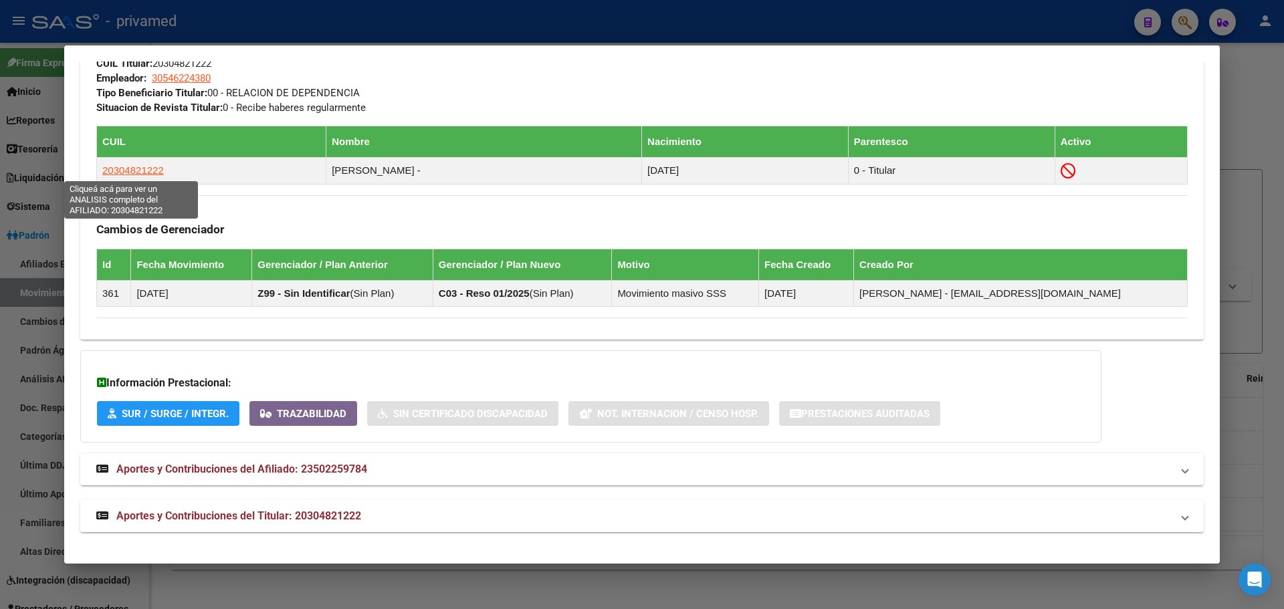
drag, startPoint x: 173, startPoint y: 168, endPoint x: 91, endPoint y: 171, distance: 81.7
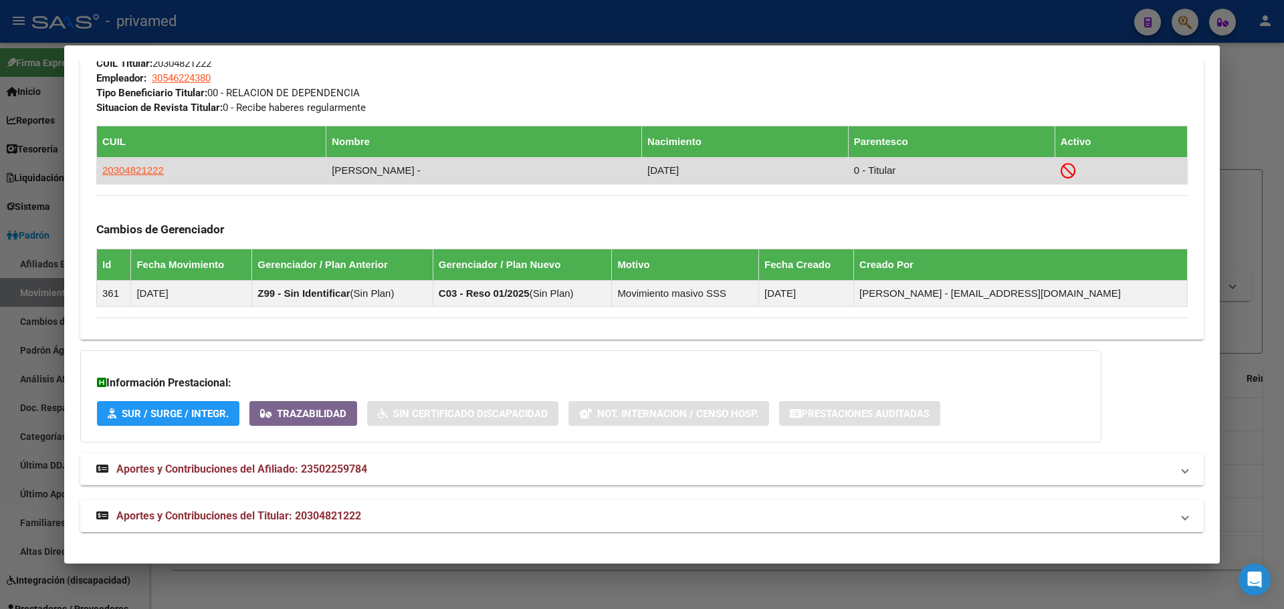
drag, startPoint x: 182, startPoint y: 173, endPoint x: 162, endPoint y: 169, distance: 20.6
click at [181, 173] on td "20304821222" at bounding box center [211, 170] width 229 height 27
drag, startPoint x: 162, startPoint y: 169, endPoint x: 104, endPoint y: 173, distance: 57.7
click at [104, 173] on td "20304821222" at bounding box center [211, 170] width 229 height 27
copy span "20304821222"
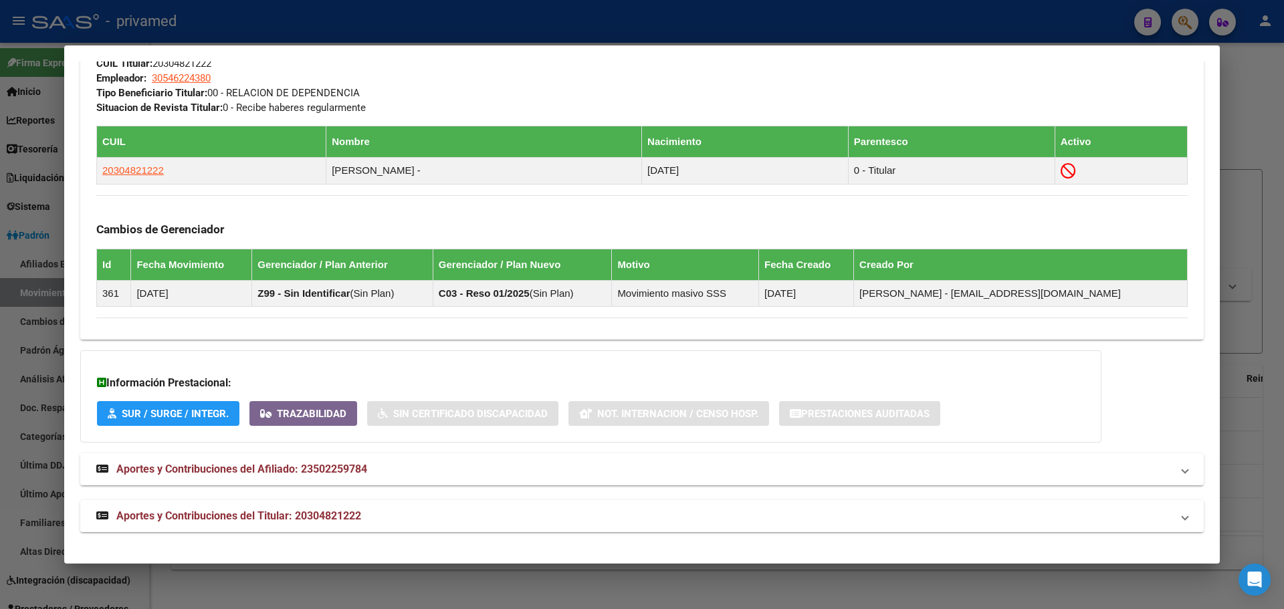
click at [302, 9] on div at bounding box center [642, 304] width 1284 height 609
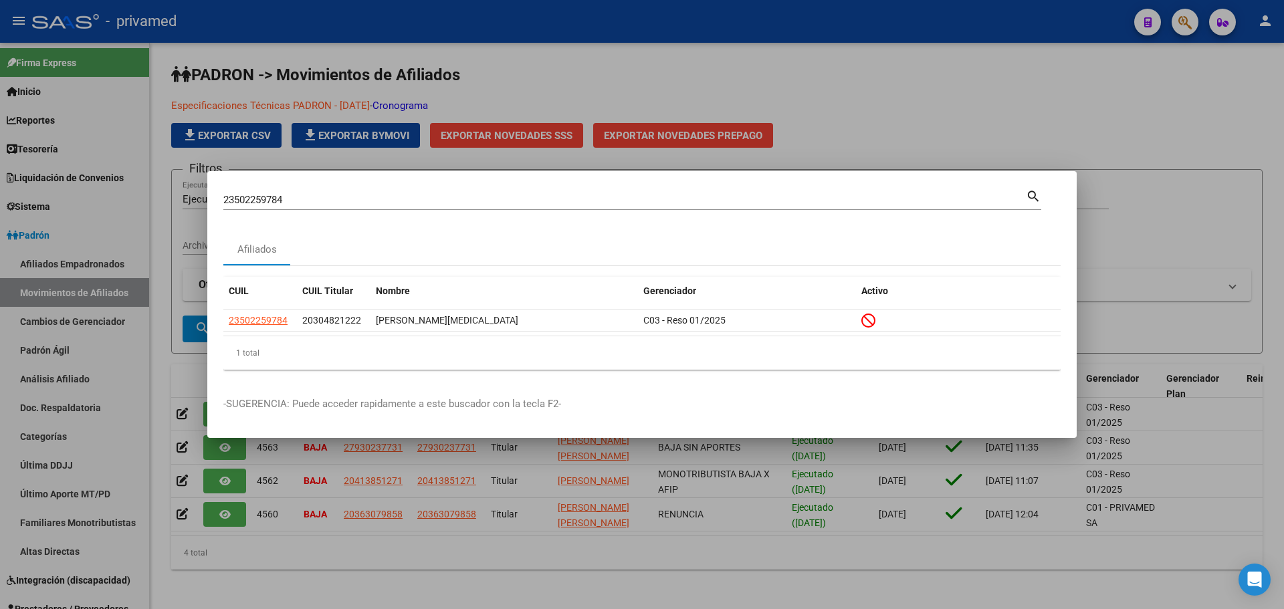
click at [304, 203] on input "23502259784" at bounding box center [624, 200] width 803 height 12
click at [304, 205] on input "23502259784" at bounding box center [624, 200] width 803 height 12
paste input "0498283005"
type input "20498283005"
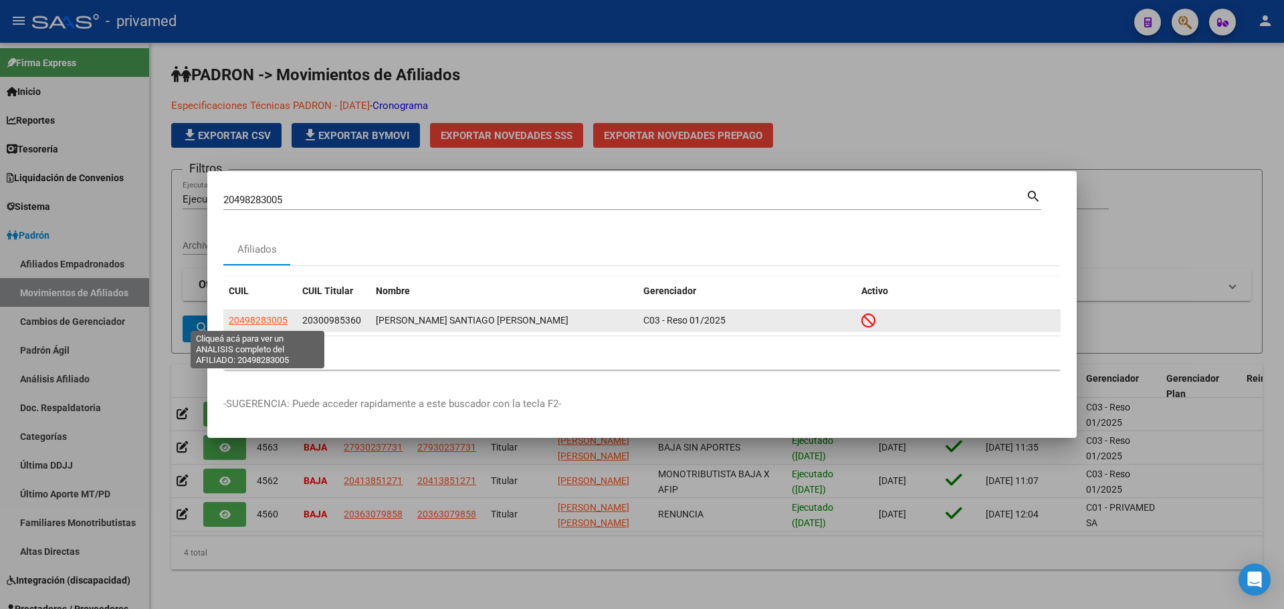
click at [278, 322] on span "20498283005" at bounding box center [258, 320] width 59 height 11
type textarea "20498283005"
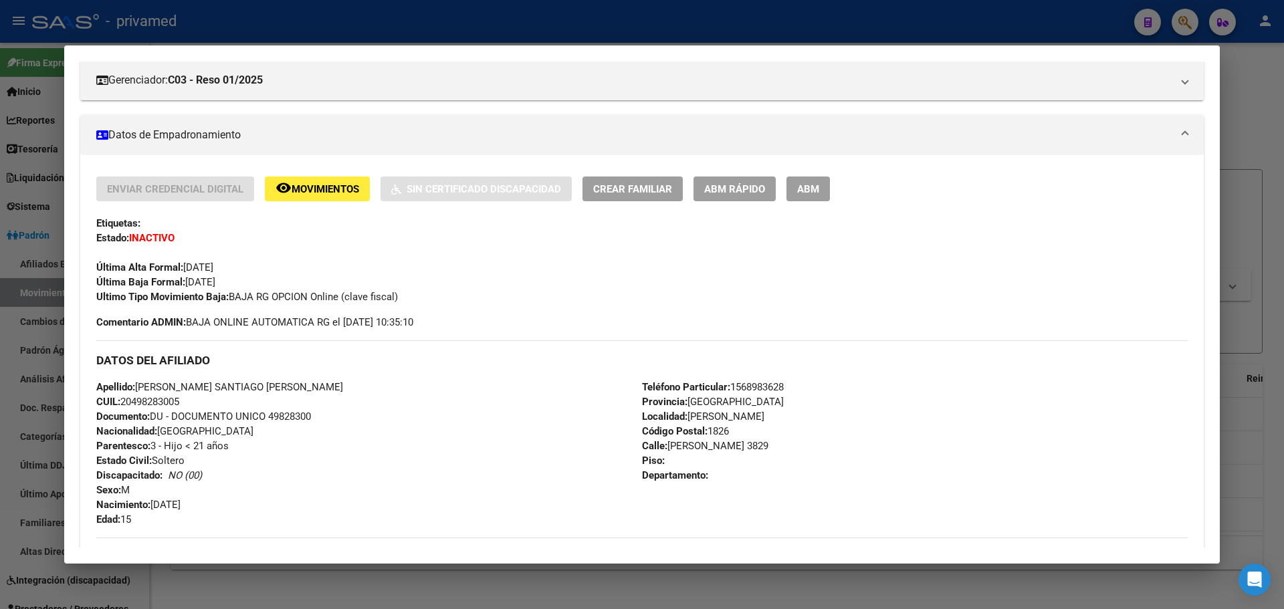
scroll to position [334, 0]
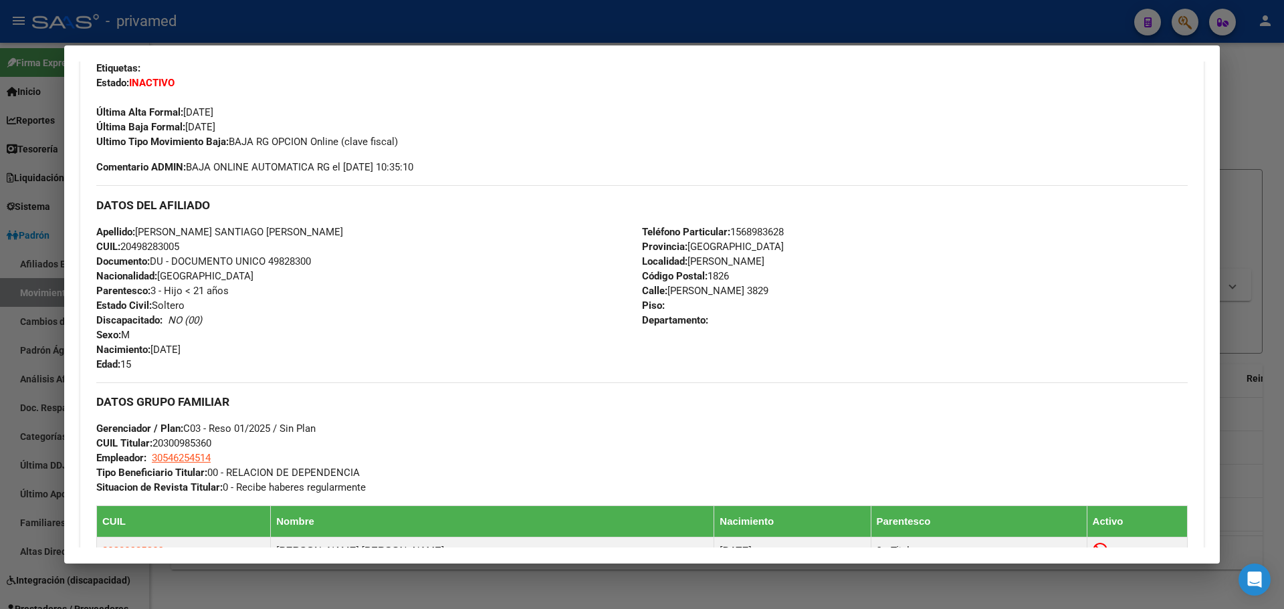
click at [394, 27] on div at bounding box center [642, 304] width 1284 height 609
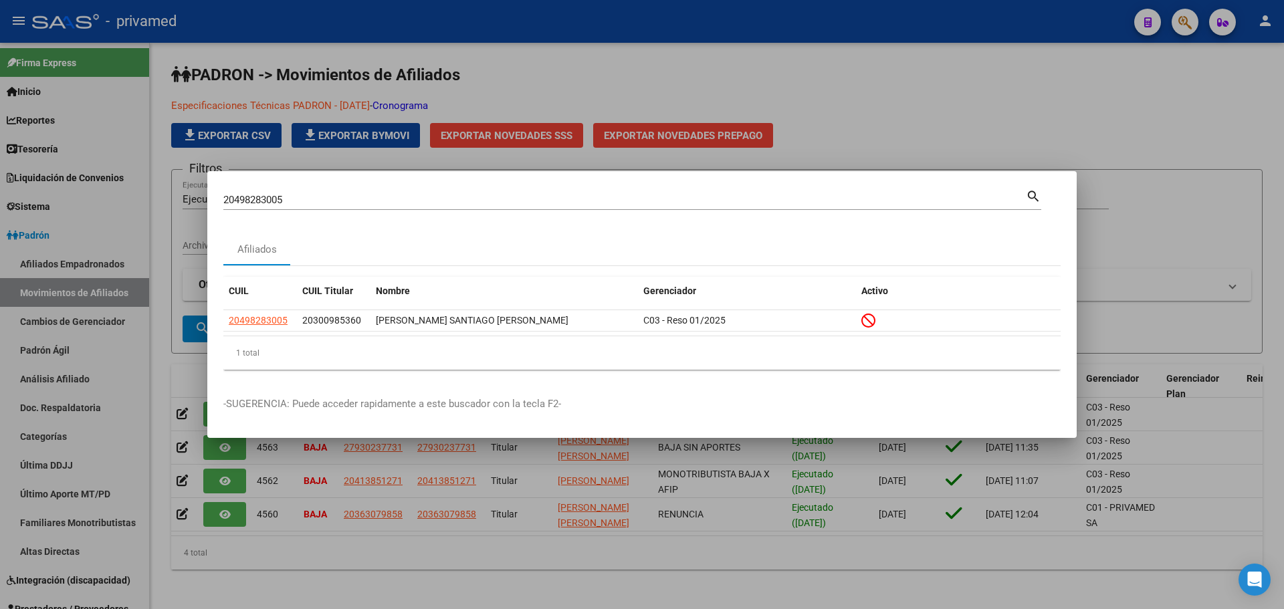
click at [263, 198] on input "20498283005" at bounding box center [624, 200] width 803 height 12
click at [262, 198] on input "20498283005" at bounding box center [624, 200] width 803 height 12
paste input "12345348"
type input "20412345348"
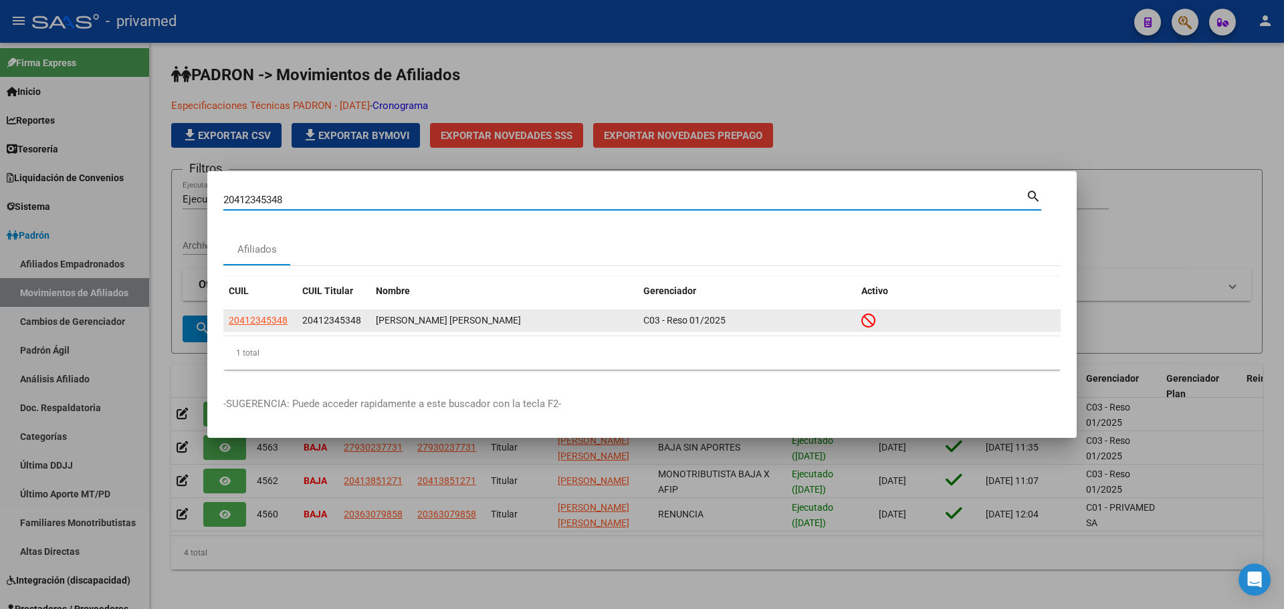
click at [262, 318] on span "20412345348" at bounding box center [258, 320] width 59 height 11
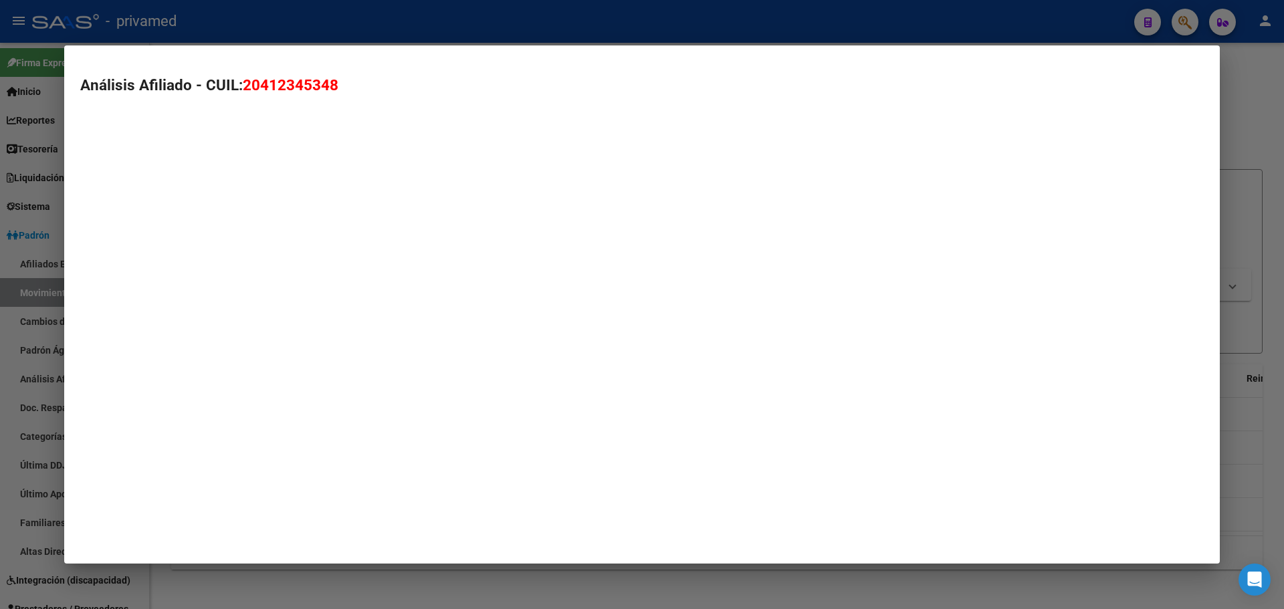
type textarea "20412345348"
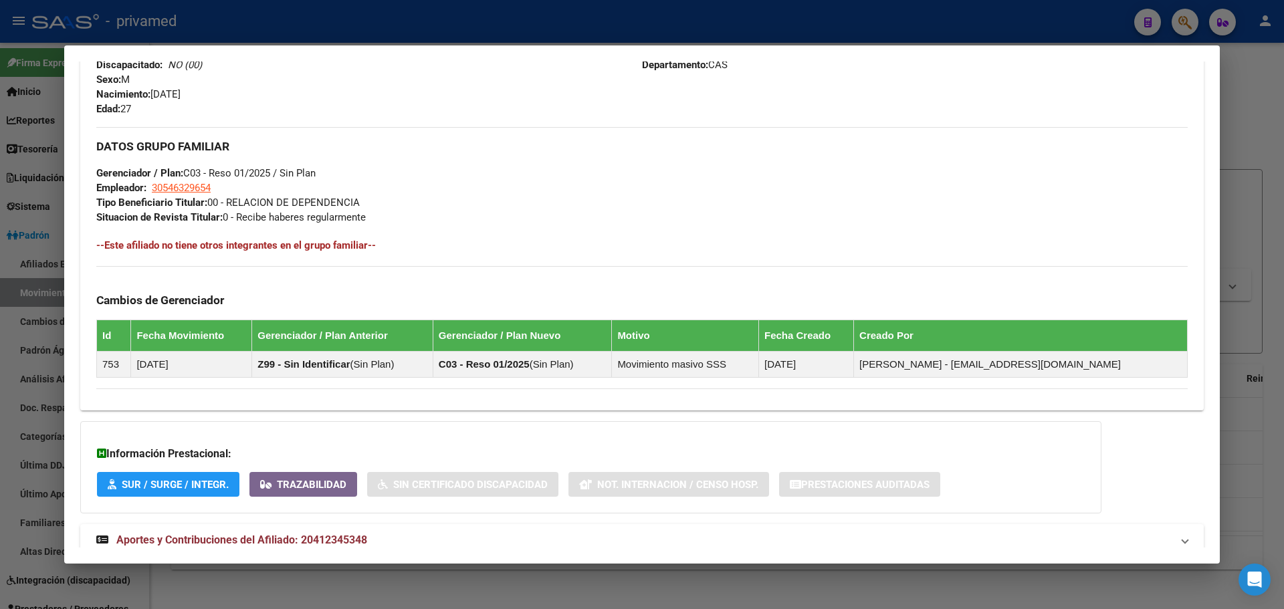
scroll to position [614, 0]
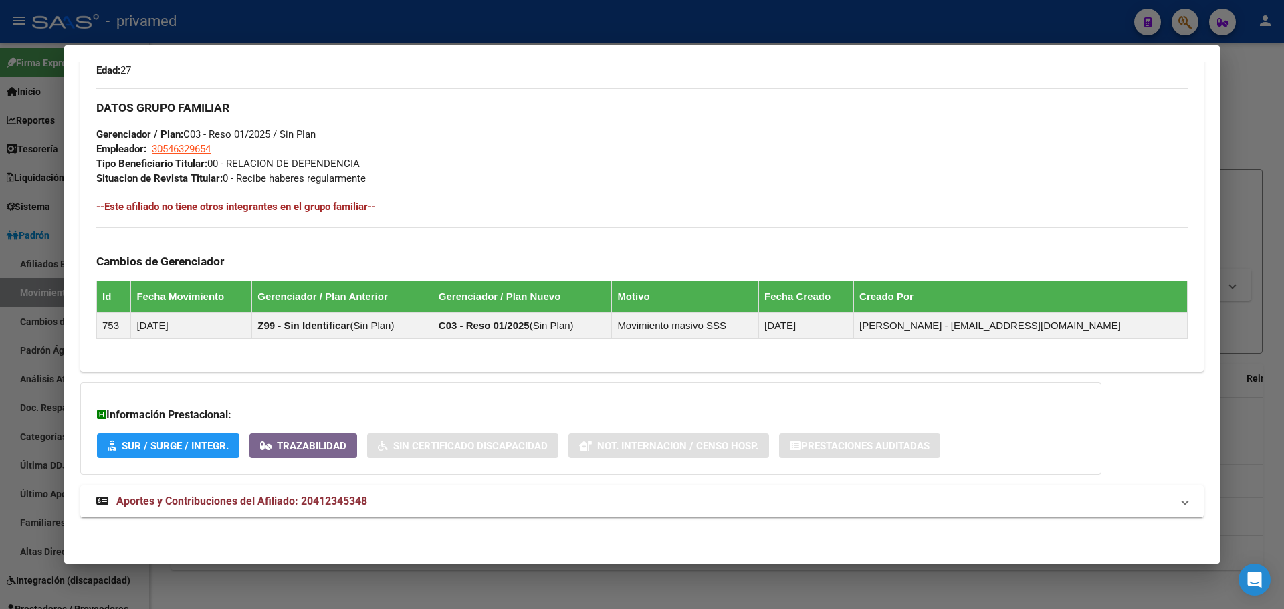
click at [427, 19] on div at bounding box center [642, 304] width 1284 height 609
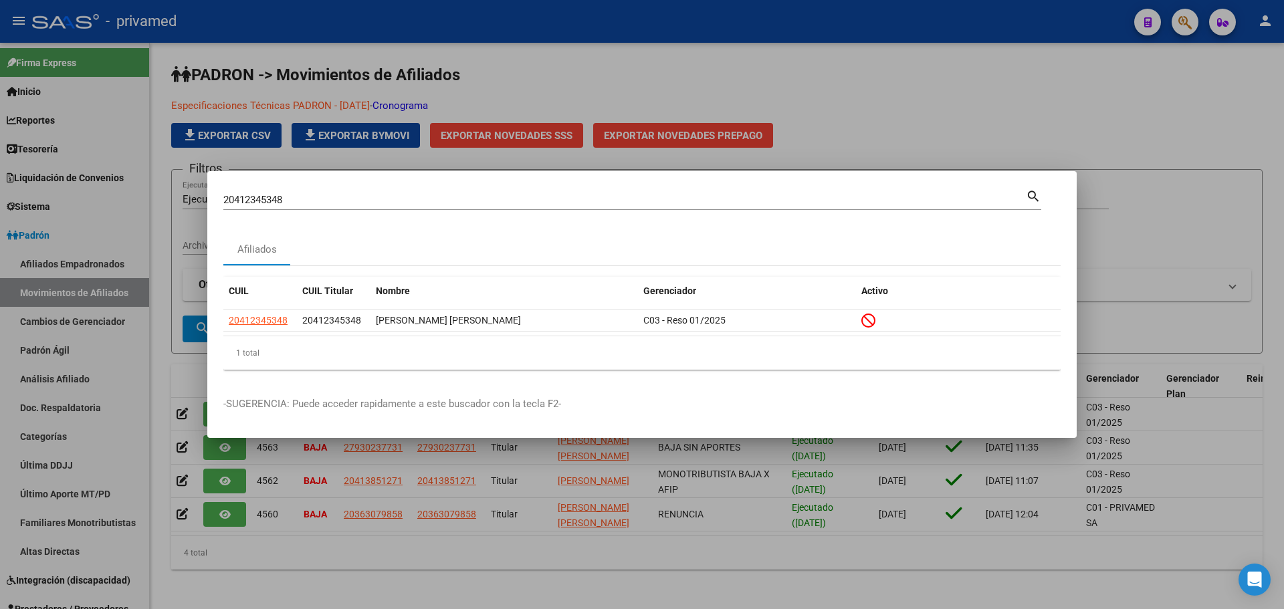
click at [280, 202] on input "20412345348" at bounding box center [624, 200] width 803 height 12
click at [279, 201] on input "20412345348" at bounding box center [624, 200] width 803 height 12
paste input "3226208224"
type input "23226208224"
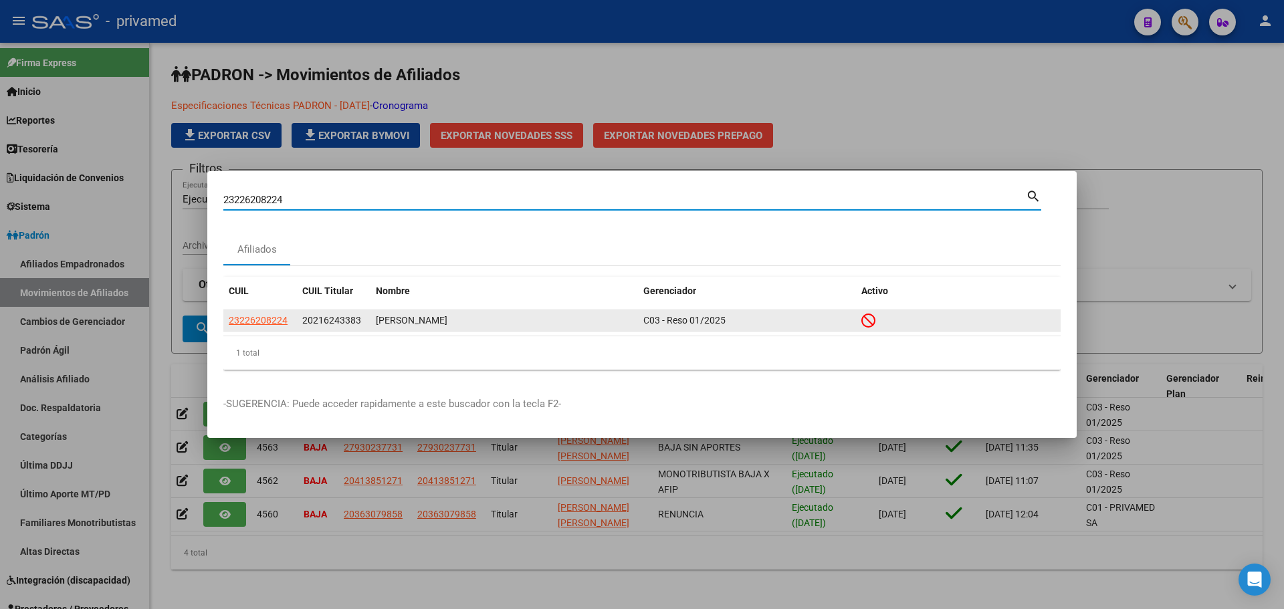
click at [241, 320] on span "23226208224" at bounding box center [258, 320] width 59 height 11
type textarea "23226208224"
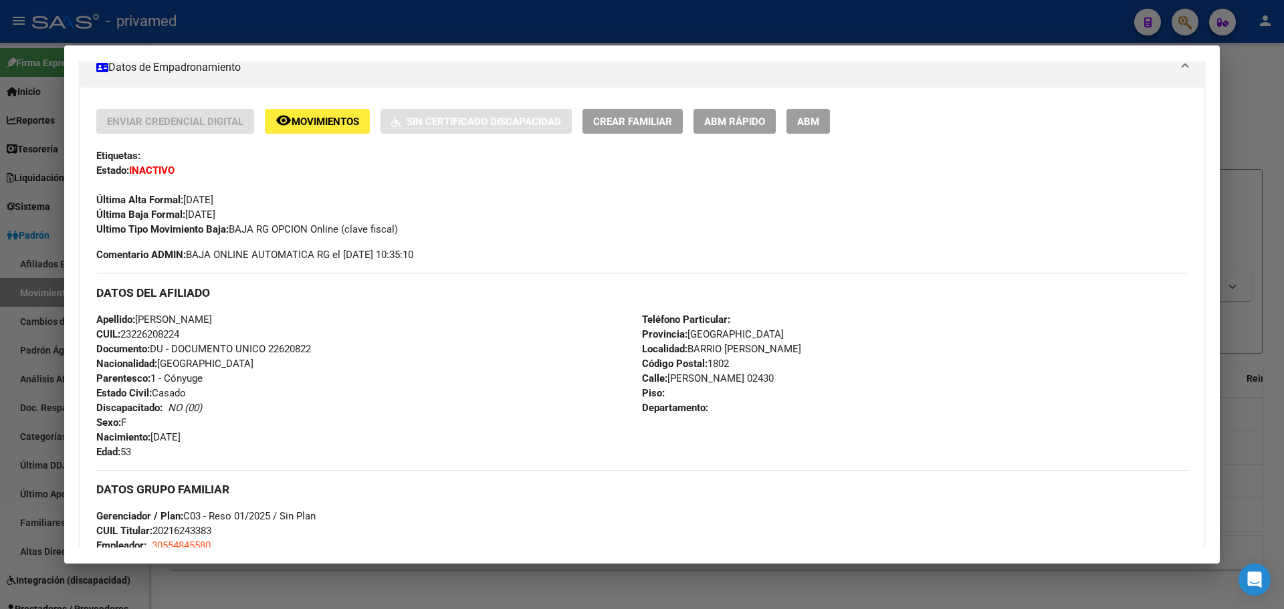
scroll to position [246, 0]
click at [419, 32] on div at bounding box center [642, 304] width 1284 height 609
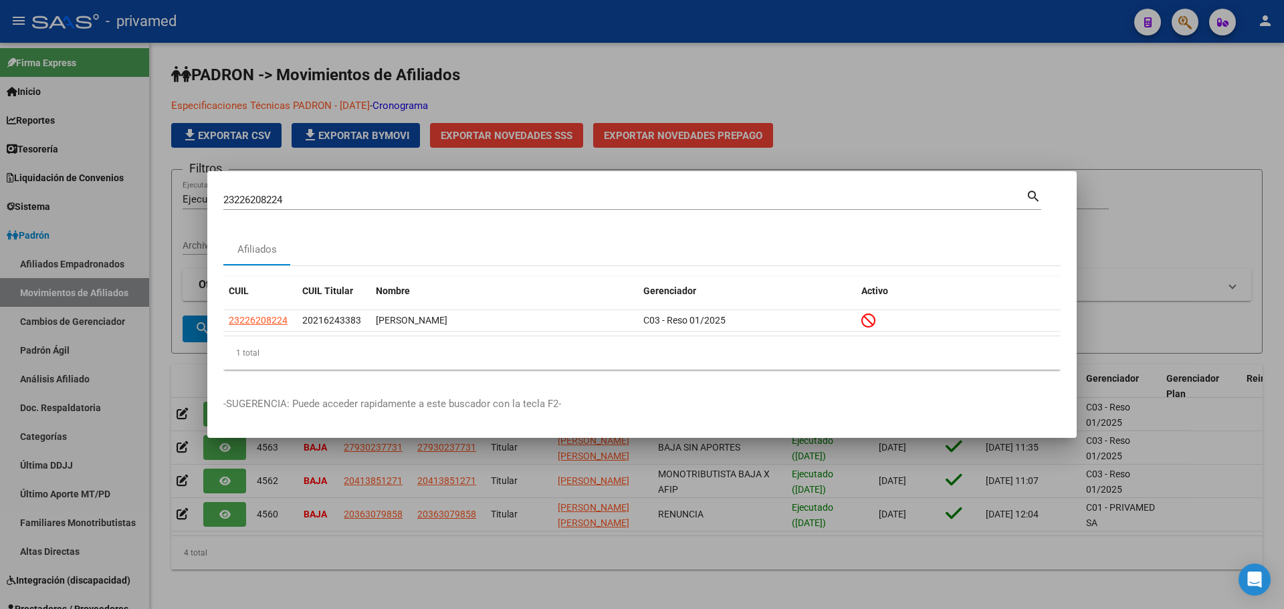
click at [286, 191] on div "23226208224 Buscar (apellido, dni, cuil, [PERSON_NAME], cuit, obra social)" at bounding box center [624, 200] width 803 height 20
click at [286, 199] on input "23226208224" at bounding box center [624, 200] width 803 height 12
paste input "0279388810"
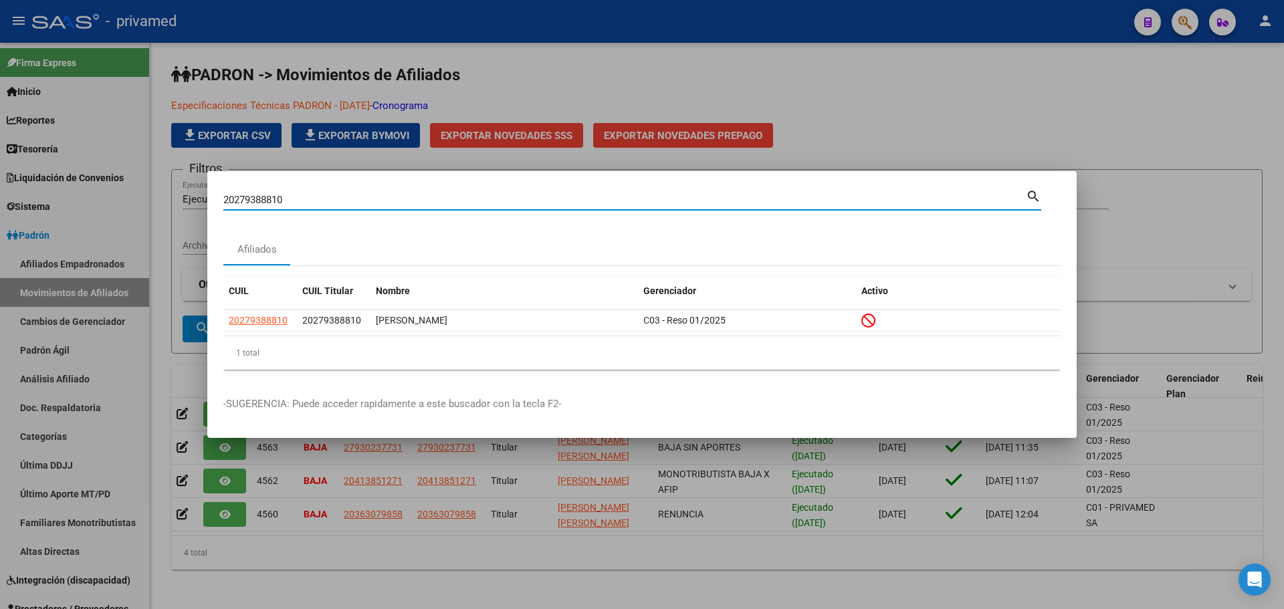
click at [298, 197] on input "20279388810" at bounding box center [624, 200] width 803 height 12
paste input "752710058"
click at [380, 197] on input "27527100580" at bounding box center [624, 200] width 803 height 12
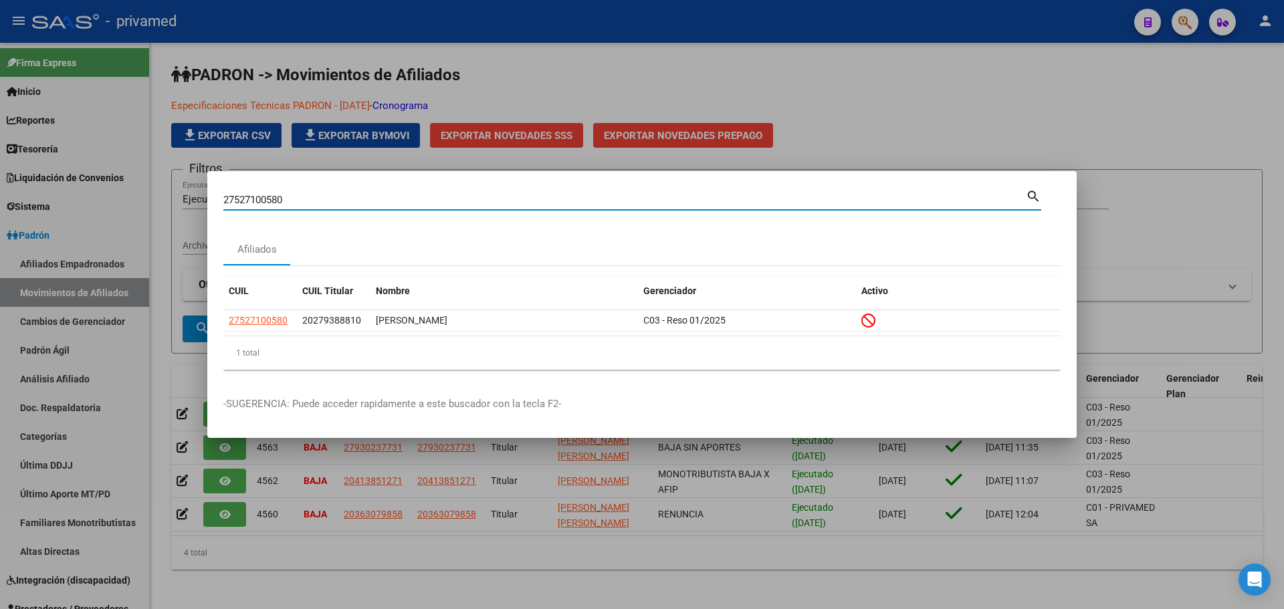
paste input "0373526461"
type input "20373526461"
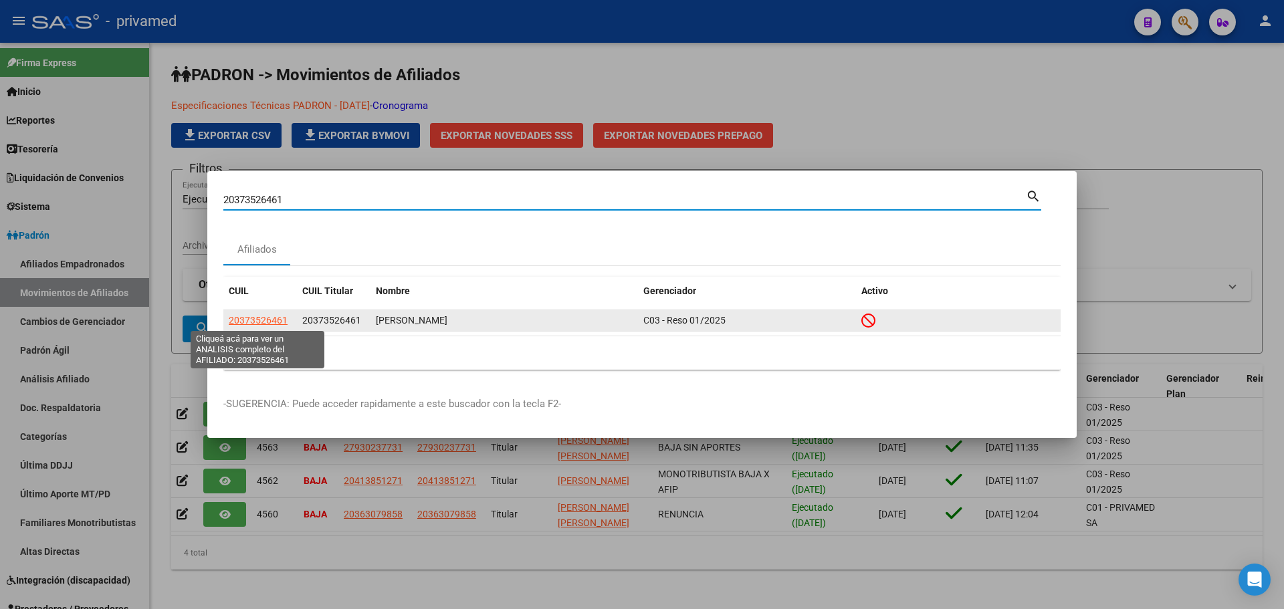
click at [242, 318] on span "20373526461" at bounding box center [258, 320] width 59 height 11
type textarea "20373526461"
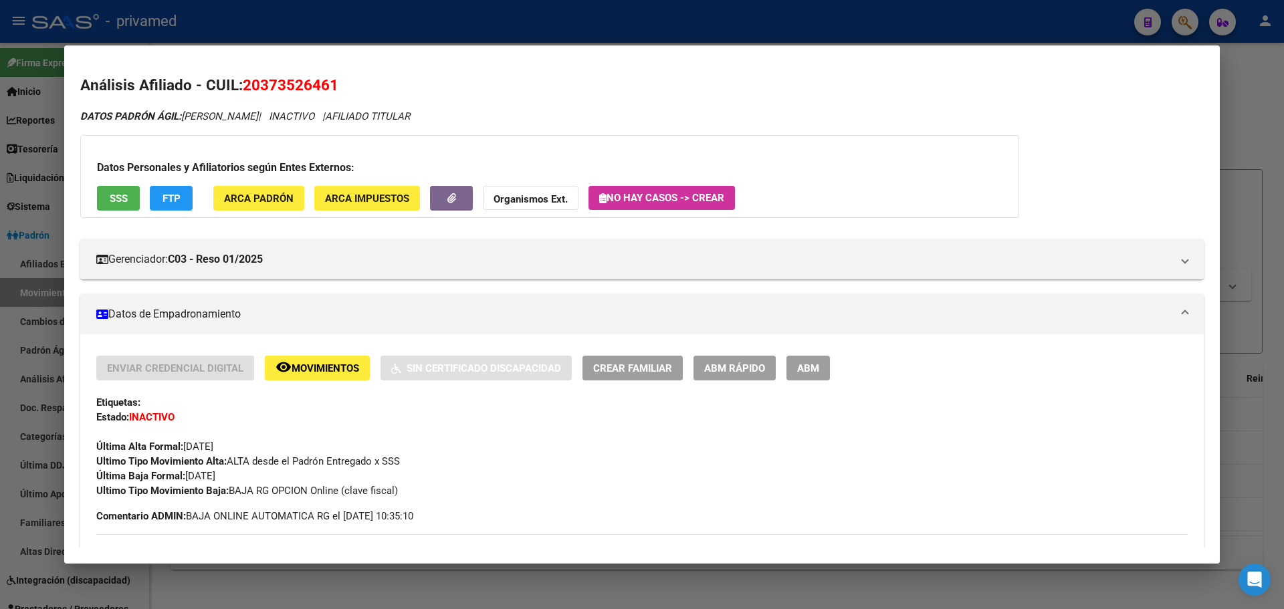
click at [375, 34] on div at bounding box center [642, 304] width 1284 height 609
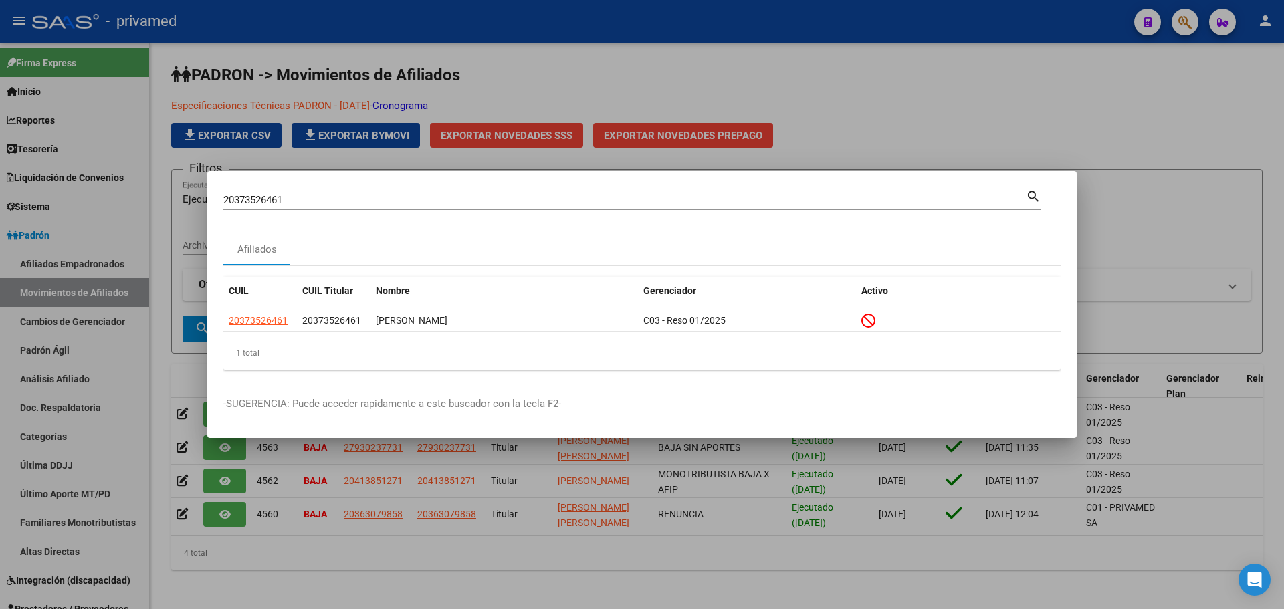
click at [325, 188] on div "20373526461 Buscar (apellido, dni, [PERSON_NAME], [PERSON_NAME], cuit, obra soc…" at bounding box center [632, 198] width 818 height 23
click at [322, 197] on input "20373526461" at bounding box center [624, 200] width 803 height 12
paste input "282545552"
type input "20282545552"
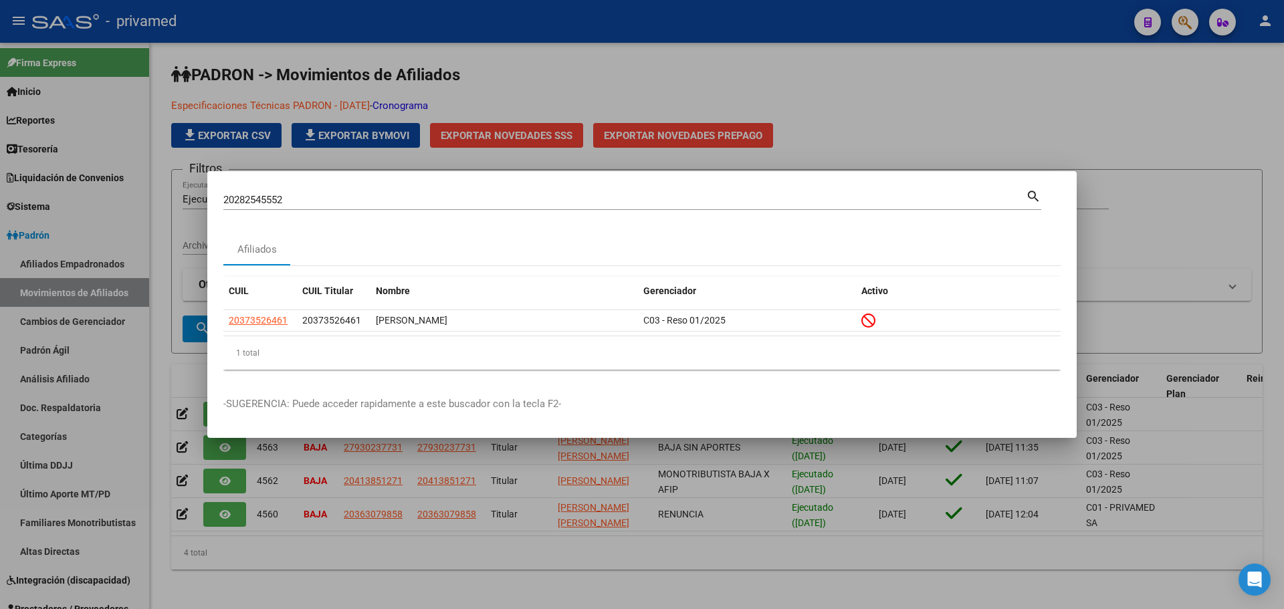
click at [1034, 199] on mat-icon "search" at bounding box center [1033, 195] width 15 height 16
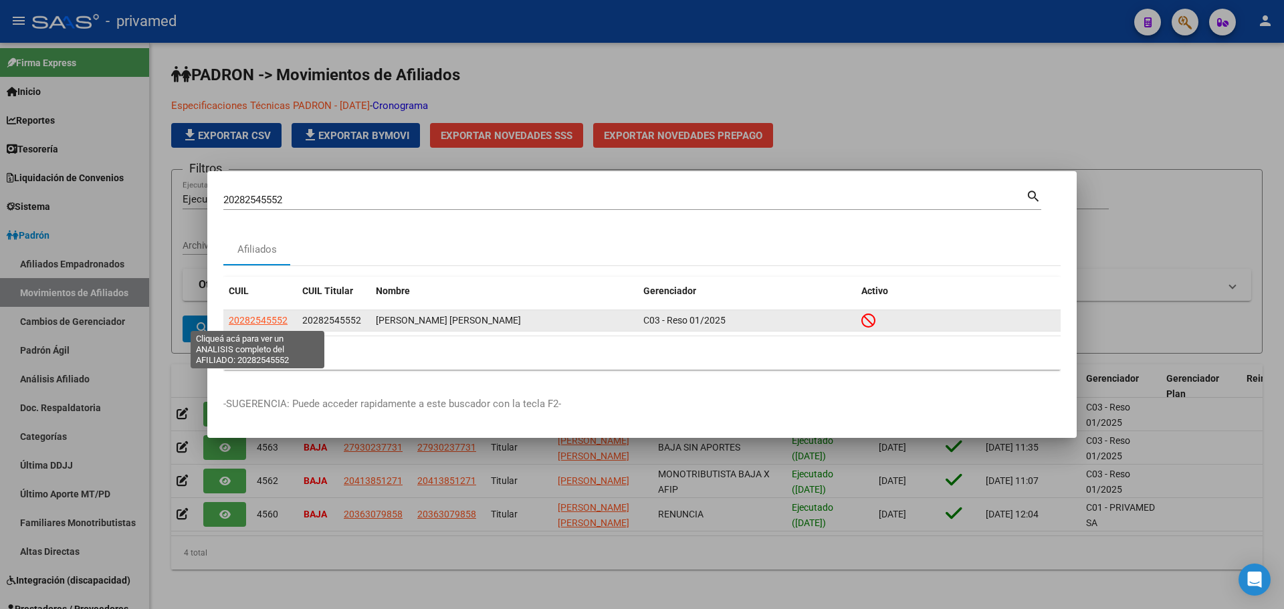
click at [274, 318] on span "20282545552" at bounding box center [258, 320] width 59 height 11
type textarea "20282545552"
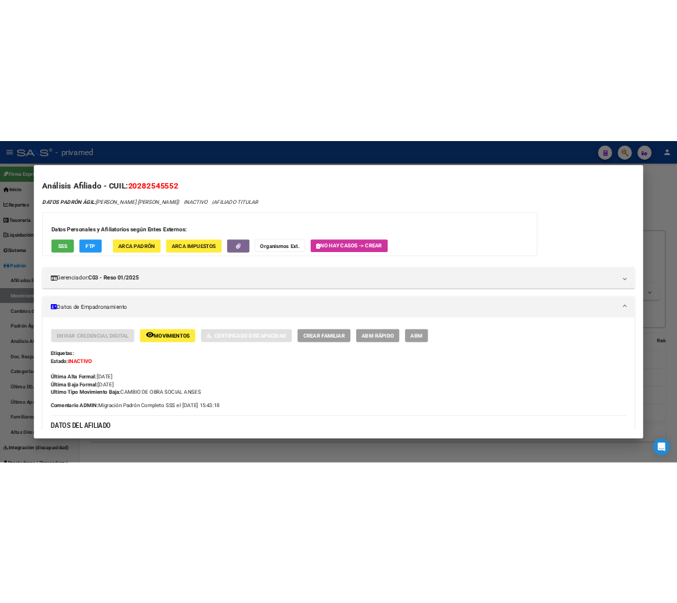
scroll to position [201, 0]
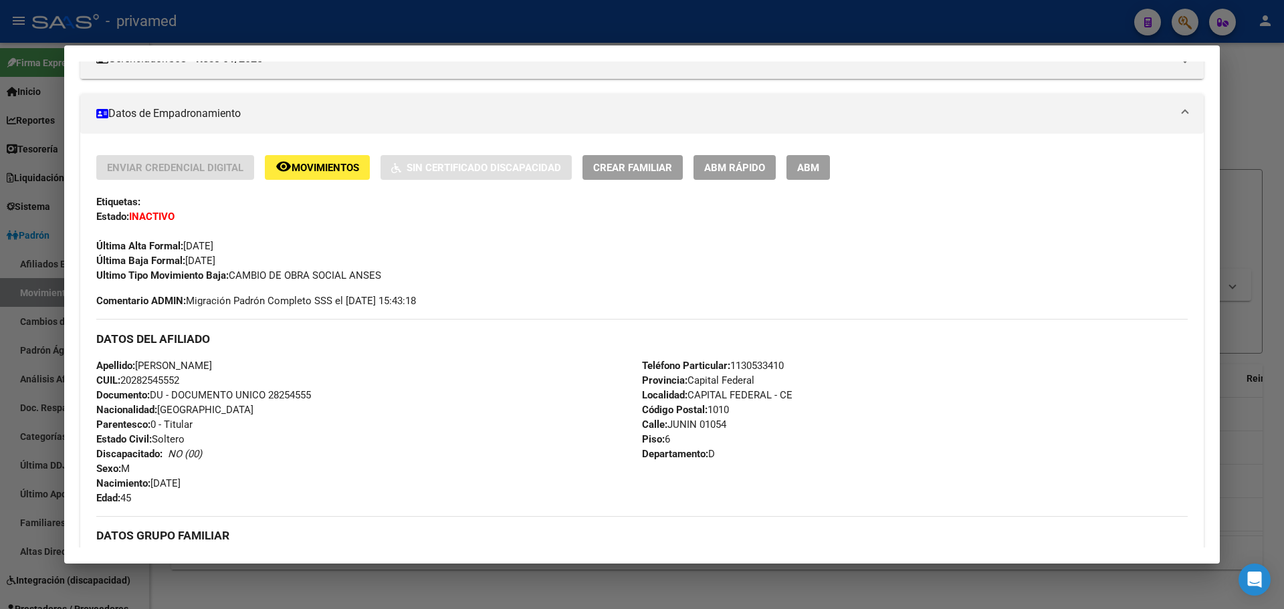
click at [437, 45] on mat-dialog-container "Análisis Afiliado - CUIL: 20282545552 DATOS PADRÓN ÁGIL: [PERSON_NAME] [PERSON_…" at bounding box center [642, 304] width 1156 height 518
click at [435, 31] on div at bounding box center [642, 304] width 1284 height 609
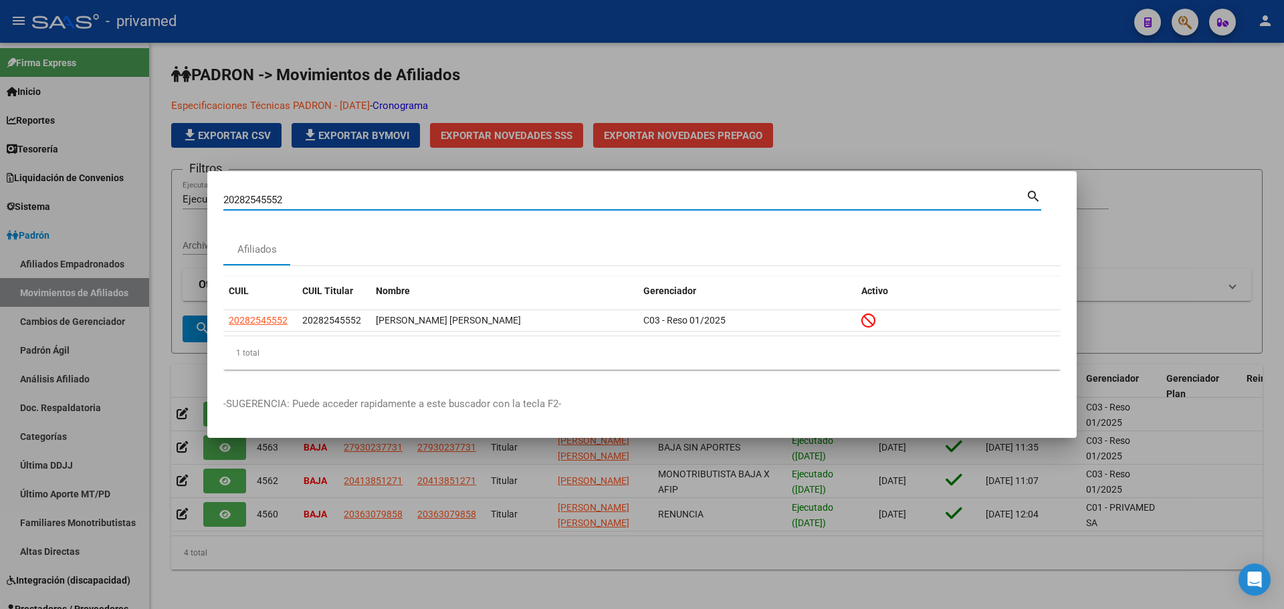
click at [329, 197] on input "20282545552" at bounding box center [624, 200] width 803 height 12
click at [328, 197] on input "20282545552" at bounding box center [624, 200] width 803 height 12
paste input "3289433449"
click at [1029, 197] on mat-icon "search" at bounding box center [1033, 195] width 15 height 16
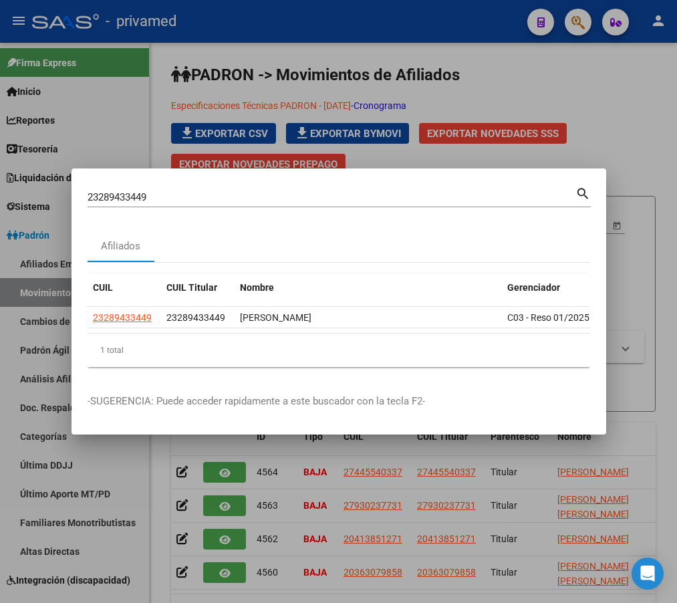
click at [190, 193] on input "23289433449" at bounding box center [332, 197] width 488 height 12
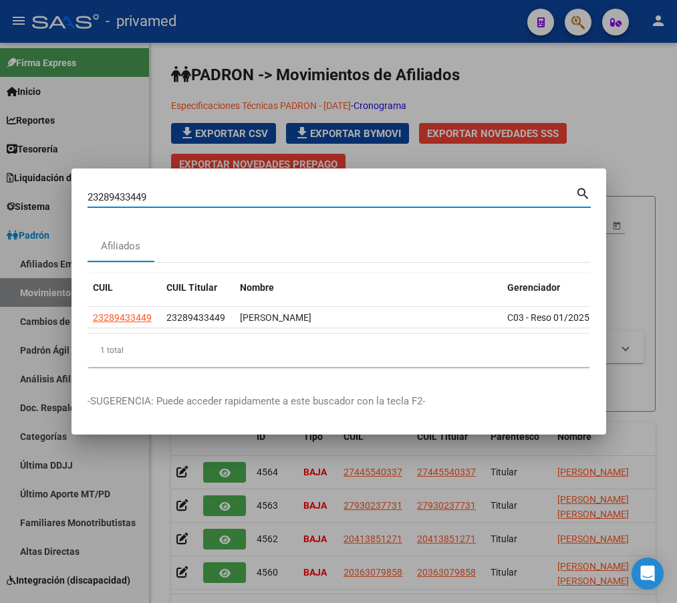
click at [190, 193] on input "23289433449" at bounding box center [332, 197] width 488 height 12
paste input "0445966348"
click at [579, 187] on mat-icon "search" at bounding box center [583, 193] width 15 height 16
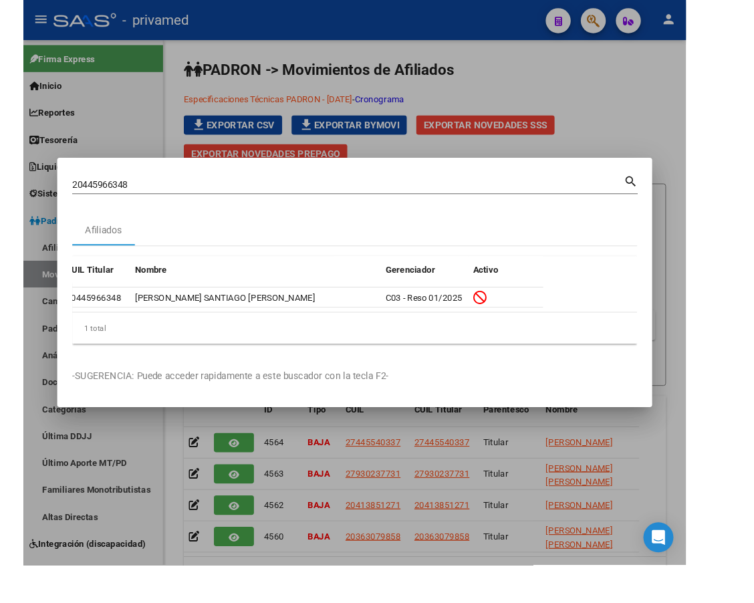
scroll to position [0, 0]
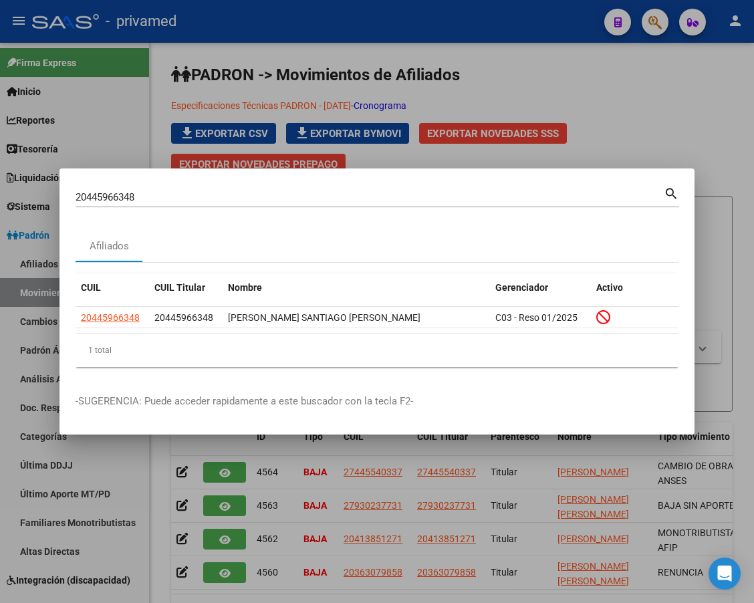
click at [230, 199] on input "20445966348" at bounding box center [370, 197] width 589 height 12
paste input "7555687171"
type input "27555687171"
click at [669, 193] on mat-icon "search" at bounding box center [671, 193] width 15 height 16
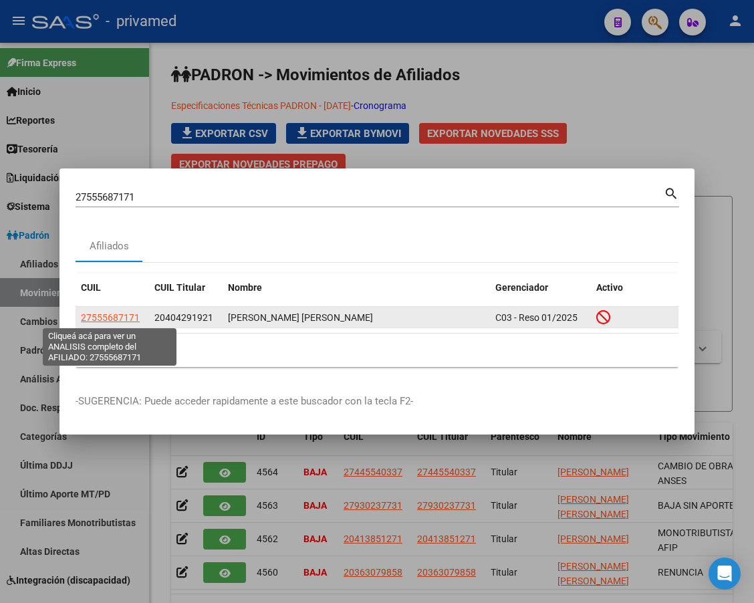
click at [118, 316] on span "27555687171" at bounding box center [110, 317] width 59 height 11
type textarea "27555687171"
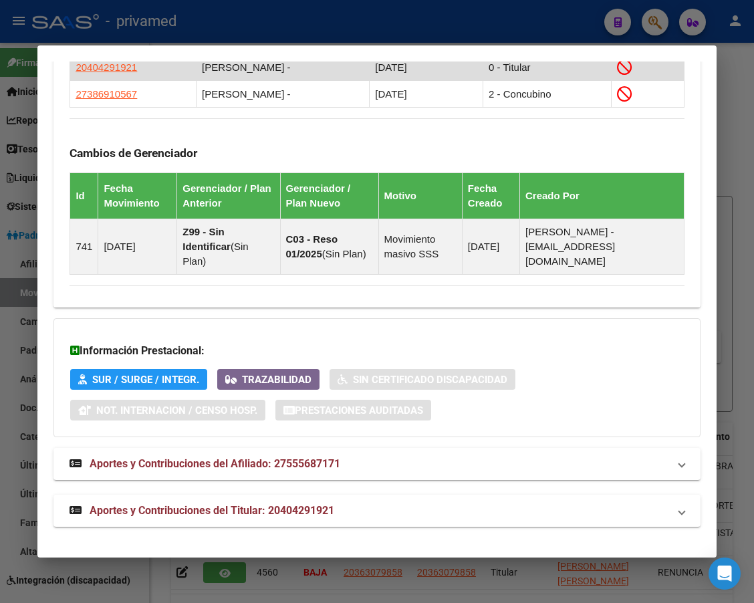
scroll to position [774, 0]
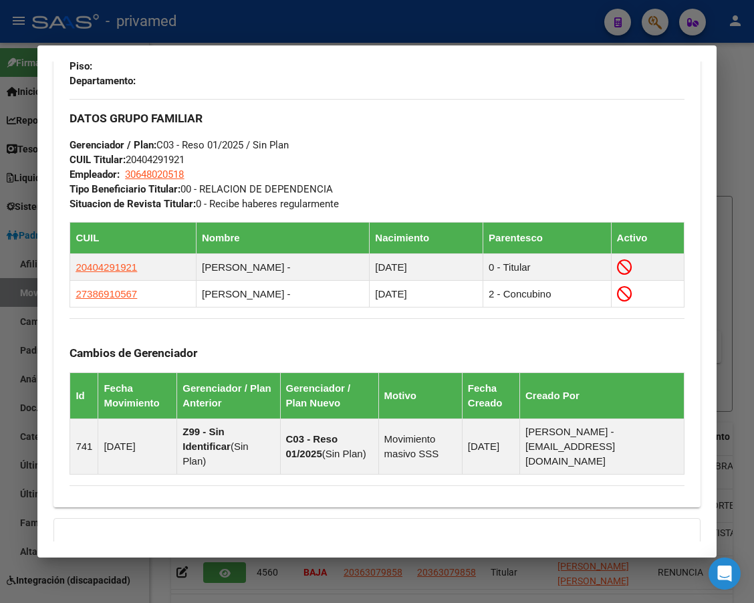
drag, startPoint x: 358, startPoint y: 21, endPoint x: 326, endPoint y: 102, distance: 87.7
click at [358, 21] on div at bounding box center [377, 301] width 754 height 603
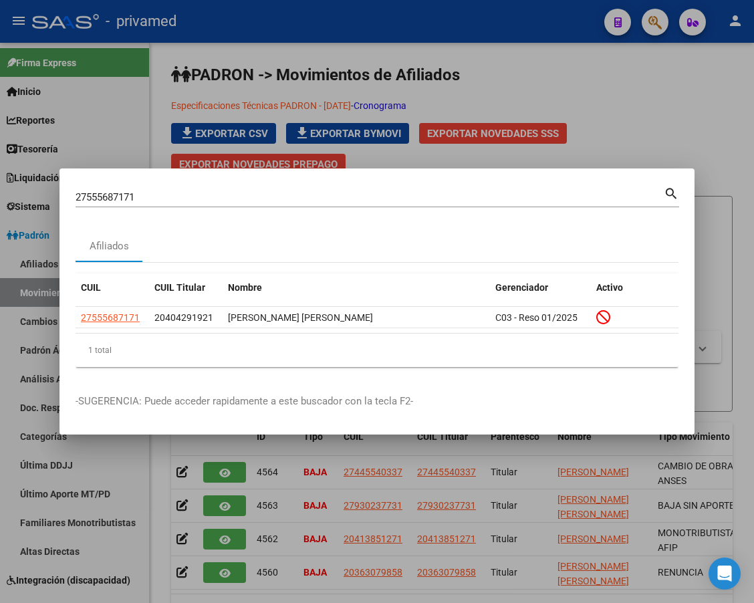
click at [187, 195] on input "27555687171" at bounding box center [370, 197] width 589 height 12
paste input "26718769"
click at [673, 192] on mat-icon "search" at bounding box center [671, 193] width 15 height 16
click at [316, 195] on input "27526718769" at bounding box center [370, 197] width 589 height 12
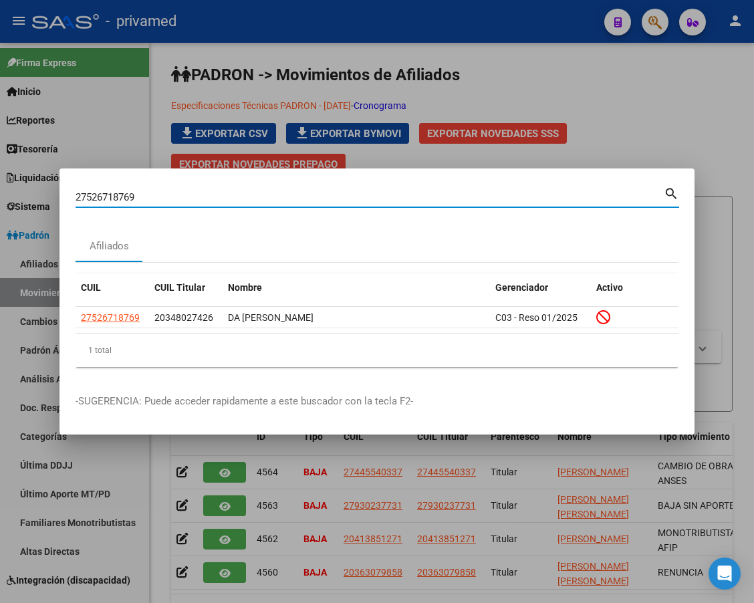
click at [316, 195] on input "27526718769" at bounding box center [370, 197] width 589 height 12
paste input "3370129444"
type input "23370129444"
click at [677, 192] on mat-icon "search" at bounding box center [671, 193] width 15 height 16
click at [308, 195] on input "23370129444" at bounding box center [370, 197] width 589 height 12
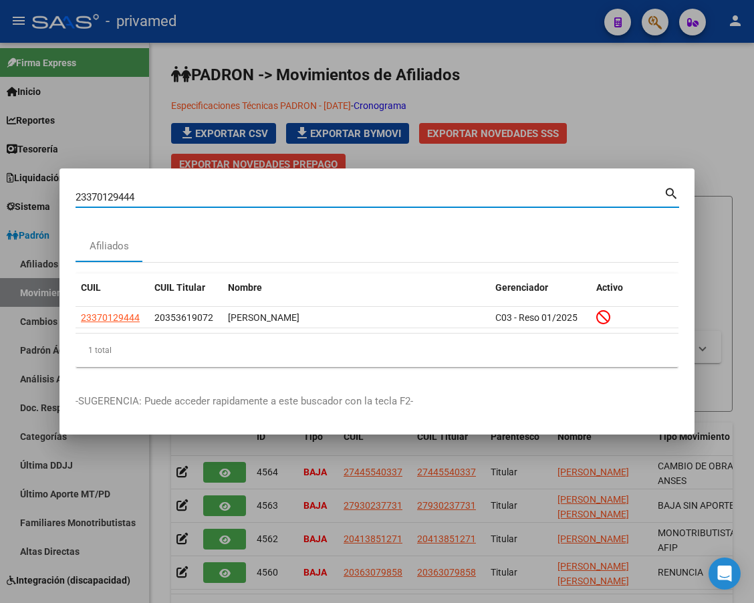
click at [308, 195] on input "23370129444" at bounding box center [370, 197] width 589 height 12
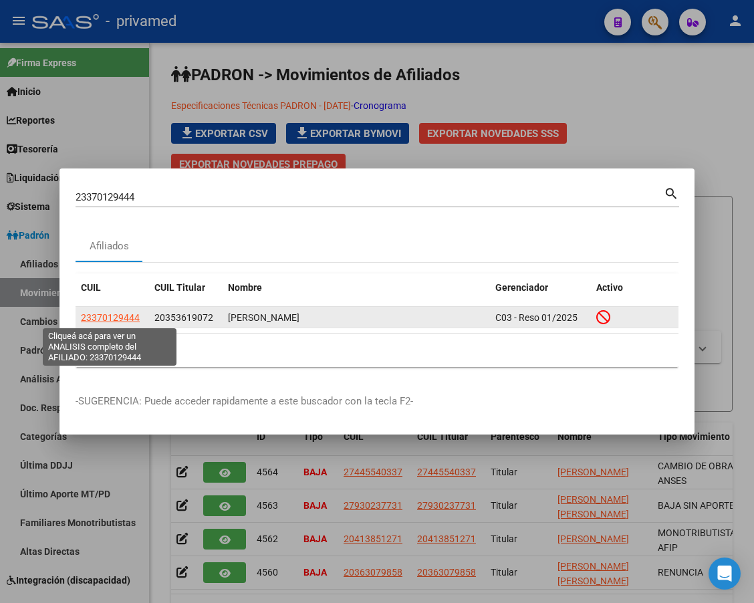
click at [128, 315] on span "23370129444" at bounding box center [110, 317] width 59 height 11
type textarea "23370129444"
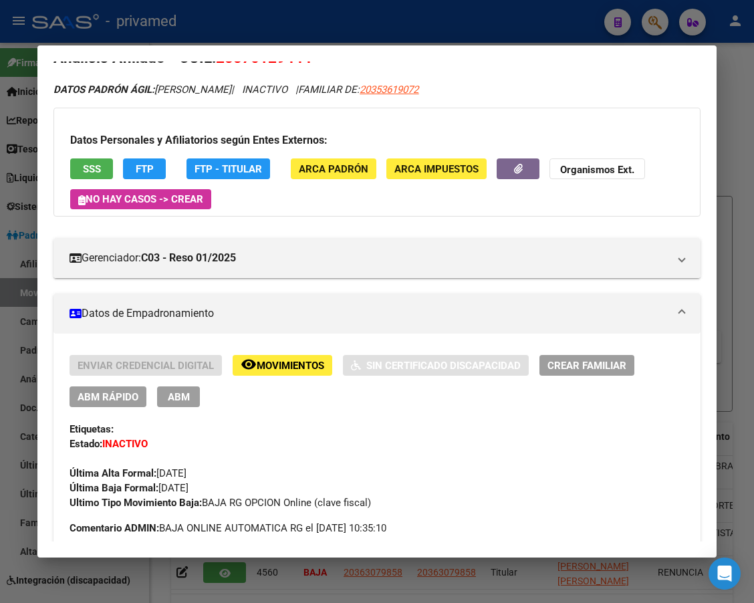
scroll to position [0, 0]
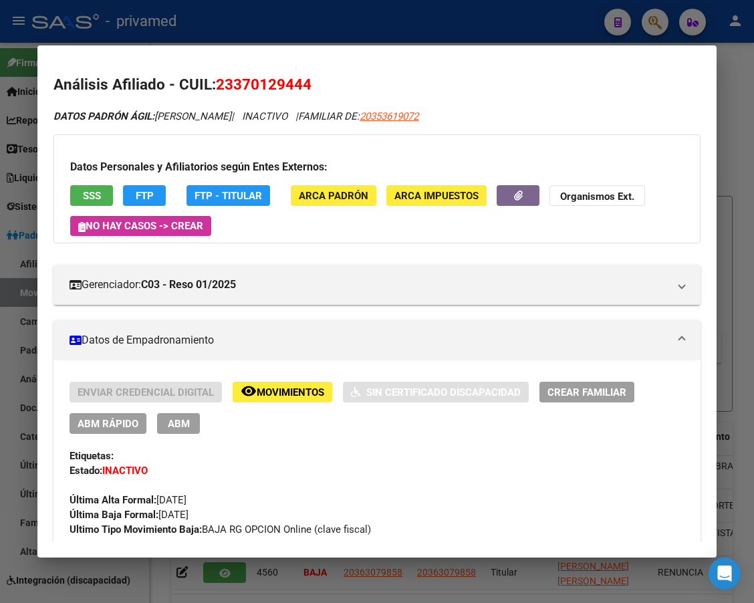
click at [242, 39] on div at bounding box center [377, 301] width 754 height 603
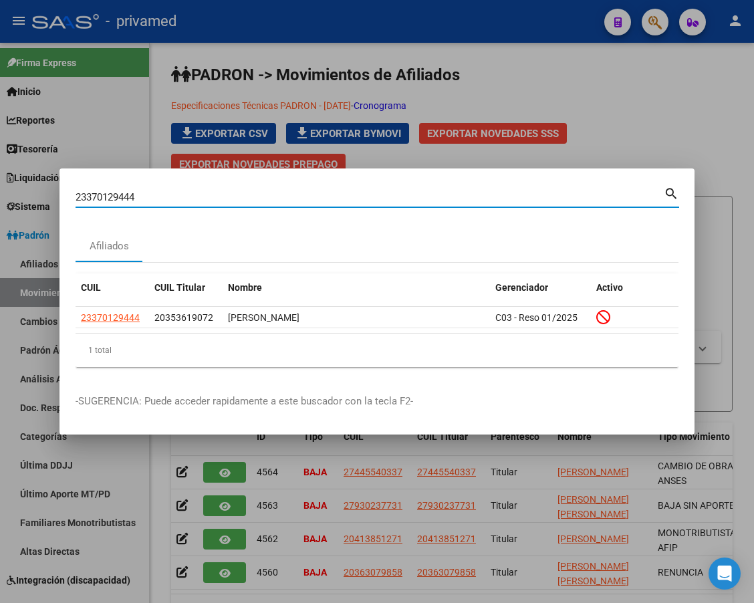
click at [185, 194] on input "23370129444" at bounding box center [370, 197] width 589 height 12
click at [673, 191] on mat-icon "search" at bounding box center [671, 193] width 15 height 16
click at [310, 196] on input "23370129444" at bounding box center [370, 197] width 589 height 12
click at [310, 197] on input "23370129444" at bounding box center [370, 197] width 589 height 12
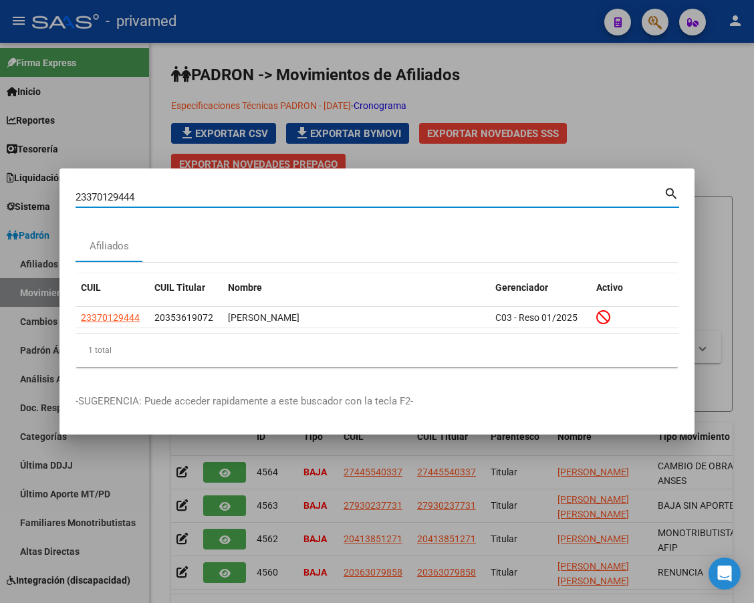
click at [310, 197] on input "23370129444" at bounding box center [370, 197] width 589 height 12
paste input "0284062737"
click at [667, 193] on mat-icon "search" at bounding box center [671, 193] width 15 height 16
click at [286, 197] on input "20284062737" at bounding box center [370, 197] width 589 height 12
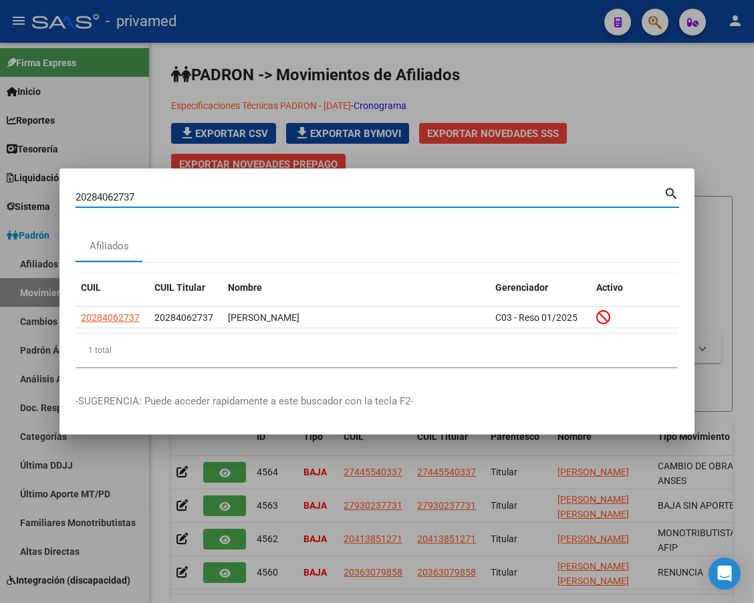
paste input "424158284"
click at [673, 191] on mat-icon "search" at bounding box center [671, 193] width 15 height 16
click at [296, 196] on input "20424158284" at bounding box center [370, 197] width 589 height 12
click at [296, 198] on input "20424158284" at bounding box center [370, 197] width 589 height 12
paste input "187656053"
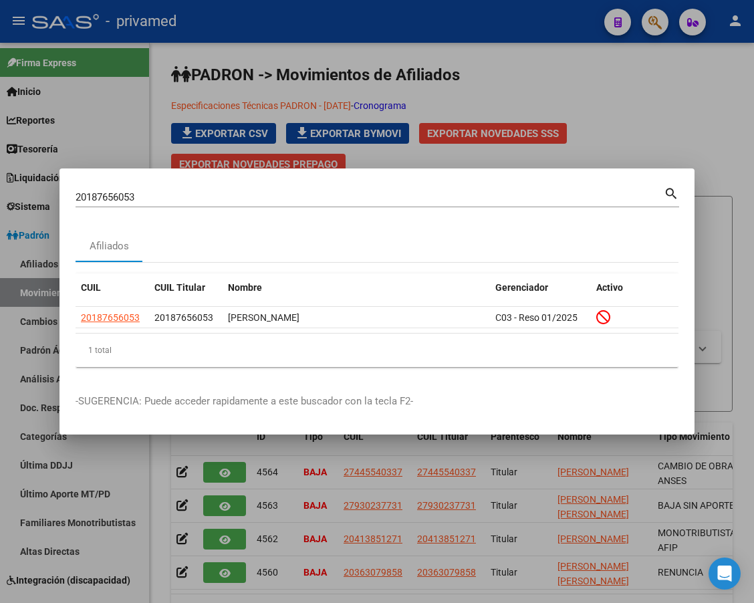
click at [429, 194] on input "20187656053" at bounding box center [370, 197] width 589 height 12
click at [429, 196] on input "20187656053" at bounding box center [370, 197] width 589 height 12
paste input "298463459"
type input "20298463459"
click at [665, 193] on mat-icon "search" at bounding box center [671, 193] width 15 height 16
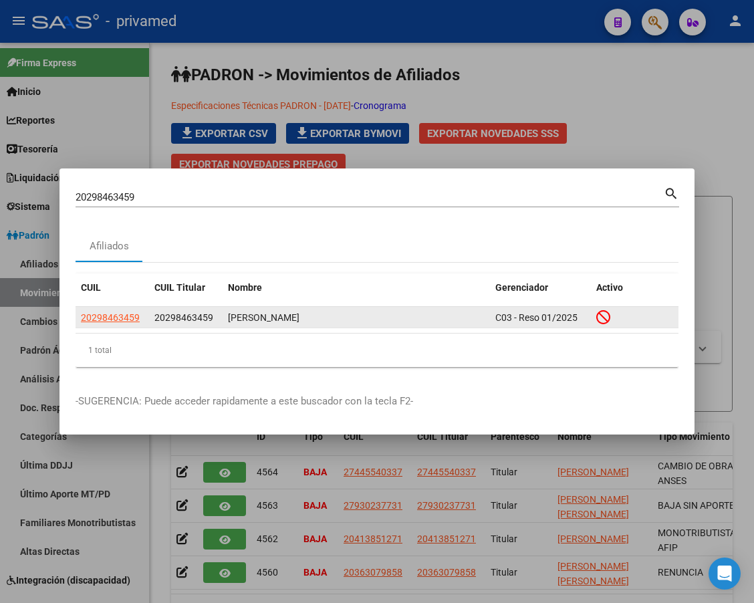
click at [101, 318] on span "20298463459" at bounding box center [110, 317] width 59 height 11
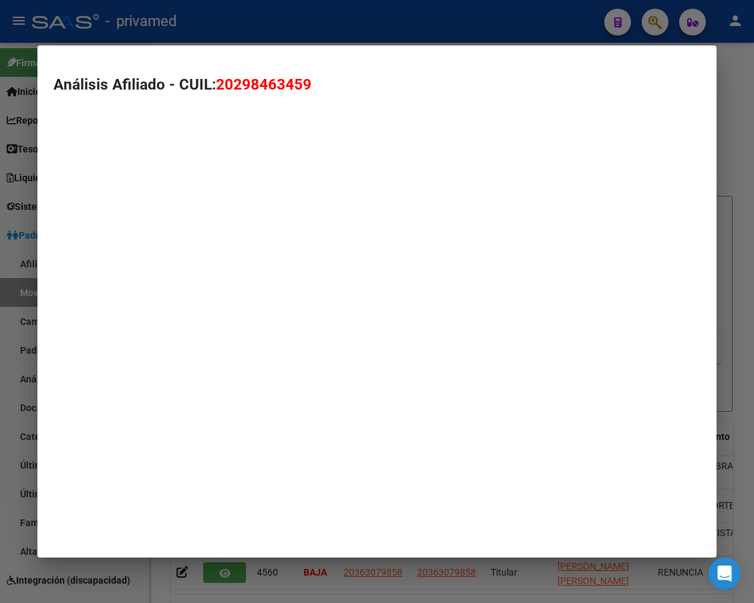
type textarea "20298463459"
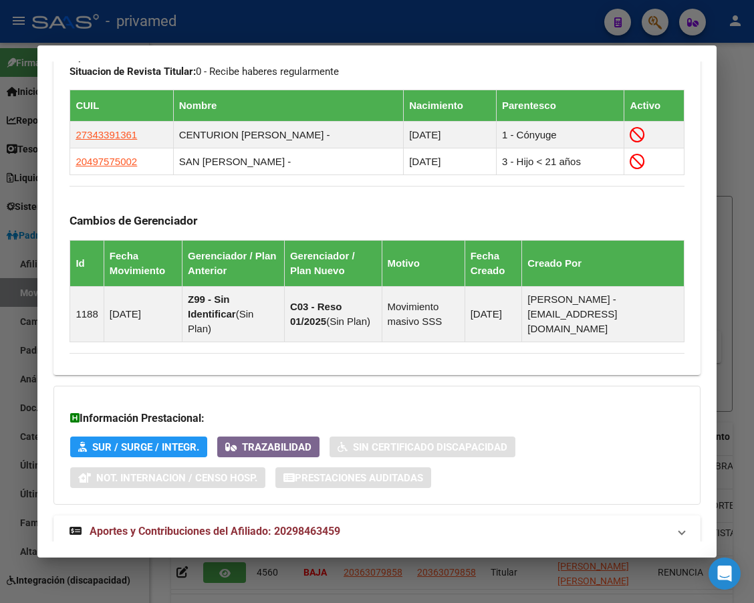
scroll to position [779, 0]
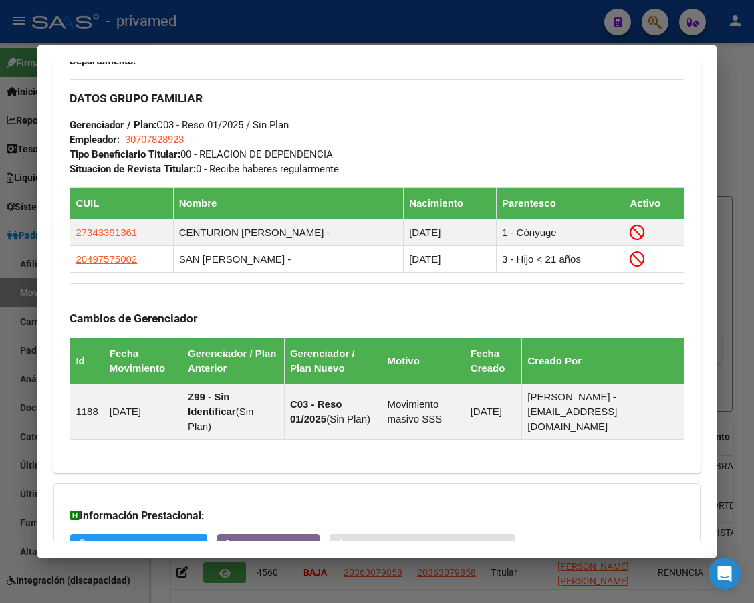
drag, startPoint x: 517, startPoint y: 25, endPoint x: 515, endPoint y: 37, distance: 12.2
click at [517, 25] on div at bounding box center [377, 301] width 754 height 603
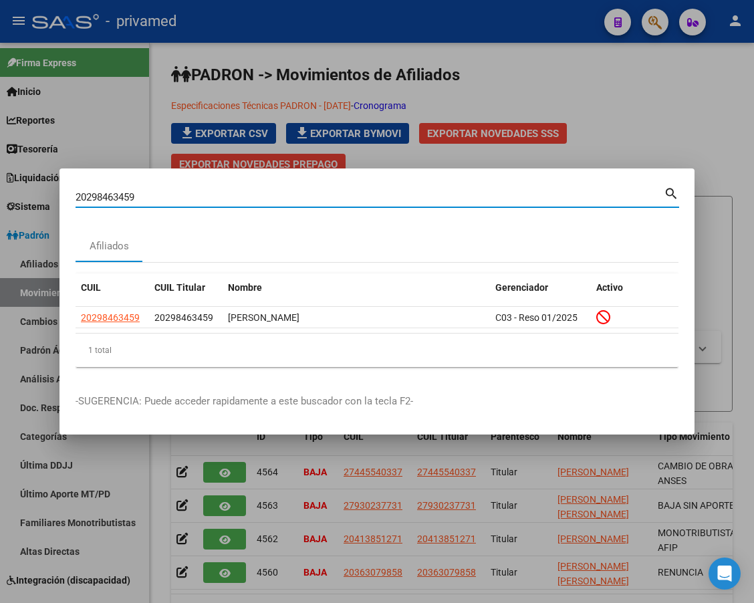
click at [425, 197] on input "20298463459" at bounding box center [370, 197] width 589 height 12
click at [425, 196] on input "20298463459" at bounding box center [370, 197] width 589 height 12
paste input "215447"
type input "20298215447"
click at [669, 195] on mat-icon "search" at bounding box center [671, 193] width 15 height 16
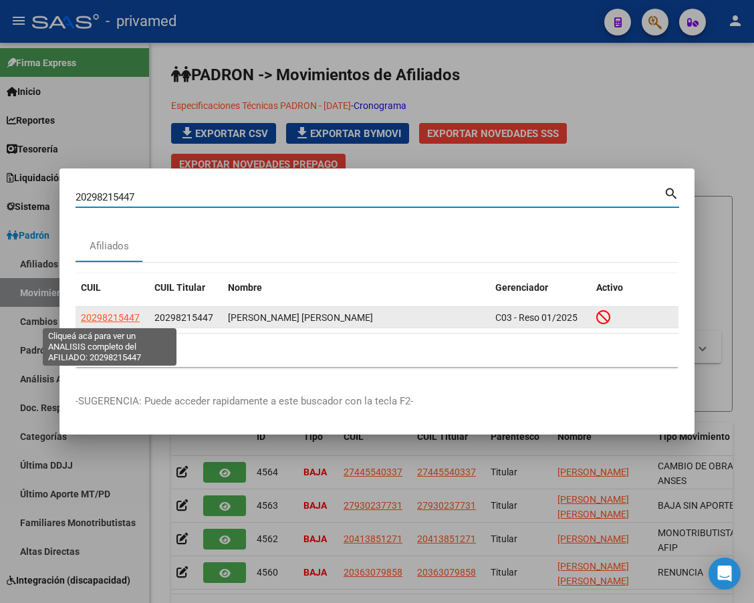
click at [132, 315] on span "20298215447" at bounding box center [110, 317] width 59 height 11
type textarea "20298215447"
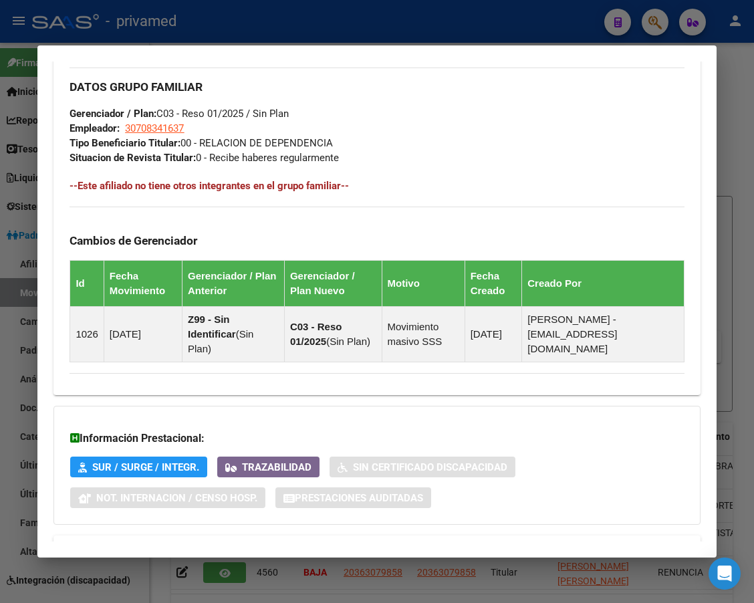
scroll to position [809, 0]
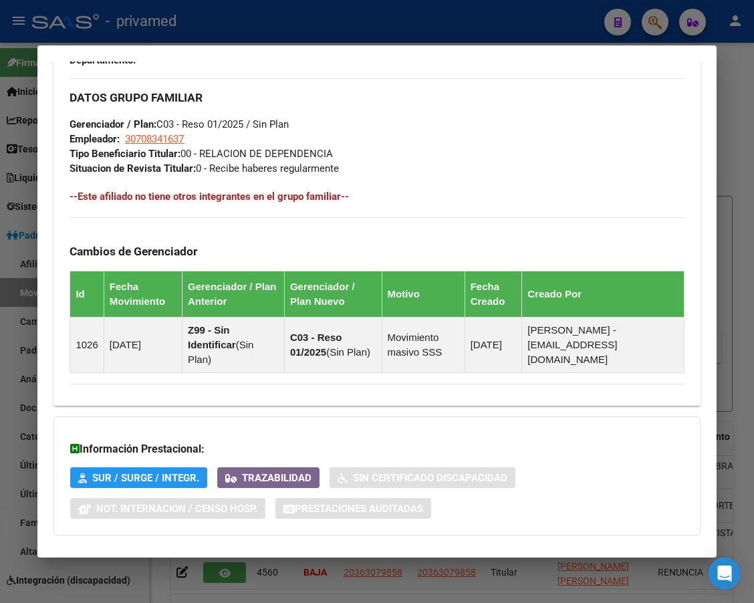
click at [353, 24] on div at bounding box center [377, 301] width 754 height 603
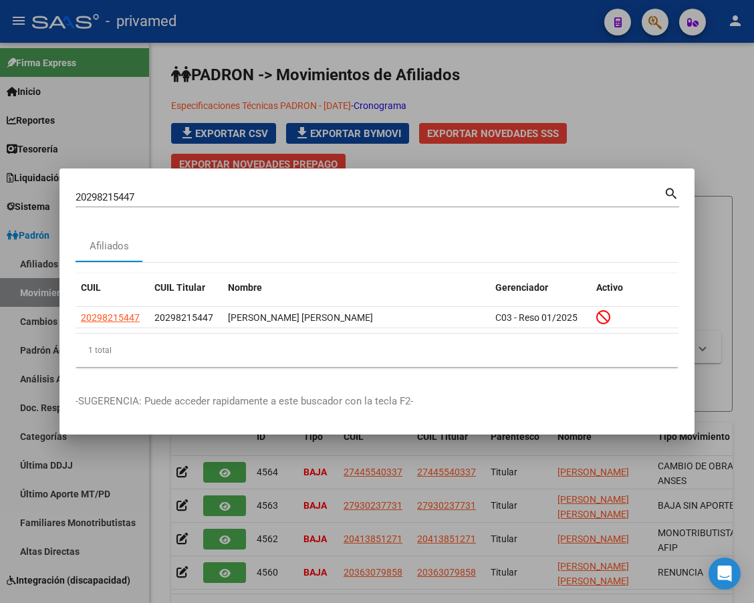
click at [248, 193] on input "20298215447" at bounding box center [370, 197] width 589 height 12
paste input "484377139"
type input "20484377139"
click at [671, 191] on mat-icon "search" at bounding box center [671, 193] width 15 height 16
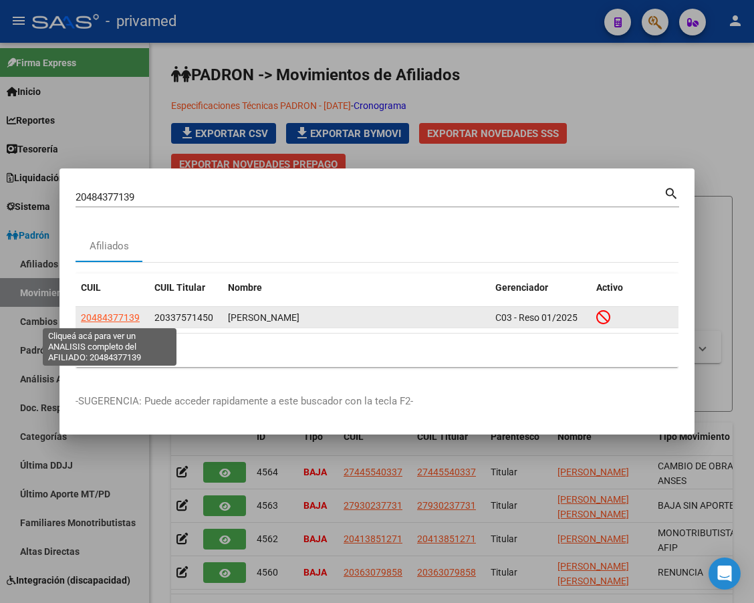
click at [126, 316] on span "20484377139" at bounding box center [110, 317] width 59 height 11
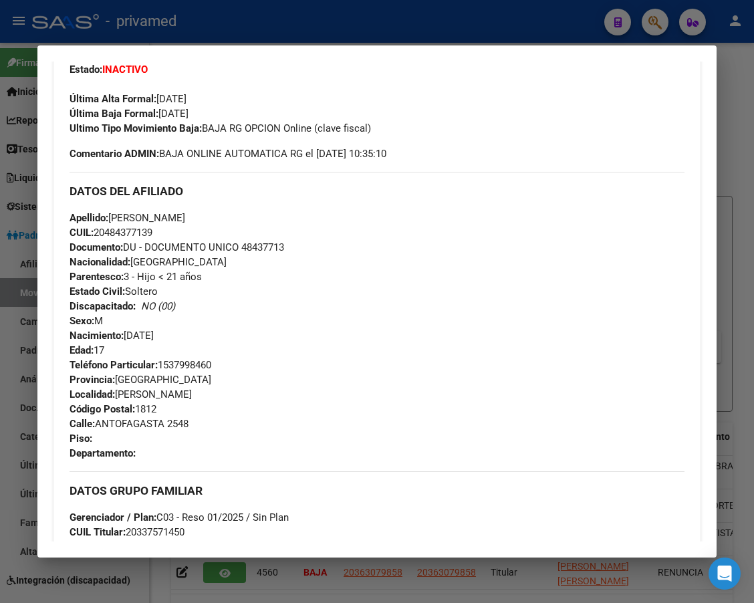
scroll to position [803, 0]
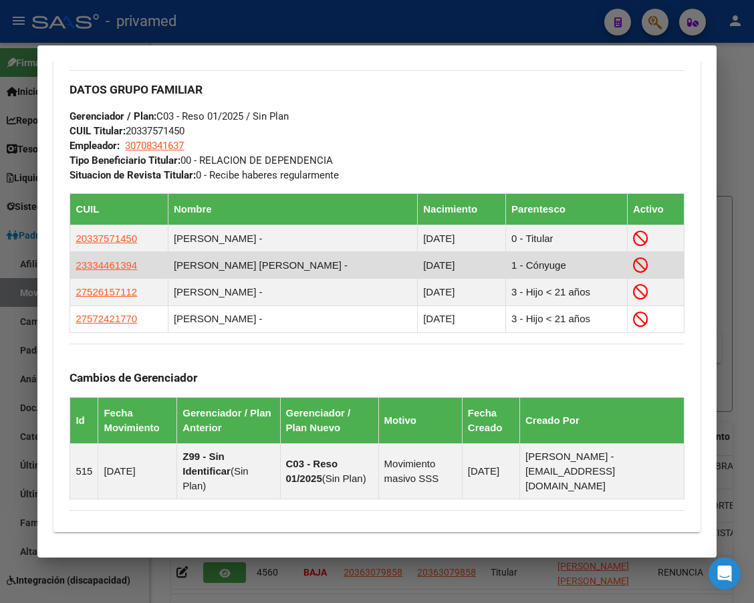
drag, startPoint x: 140, startPoint y: 266, endPoint x: 70, endPoint y: 267, distance: 70.9
click at [70, 267] on td "23334461394" at bounding box center [119, 265] width 98 height 27
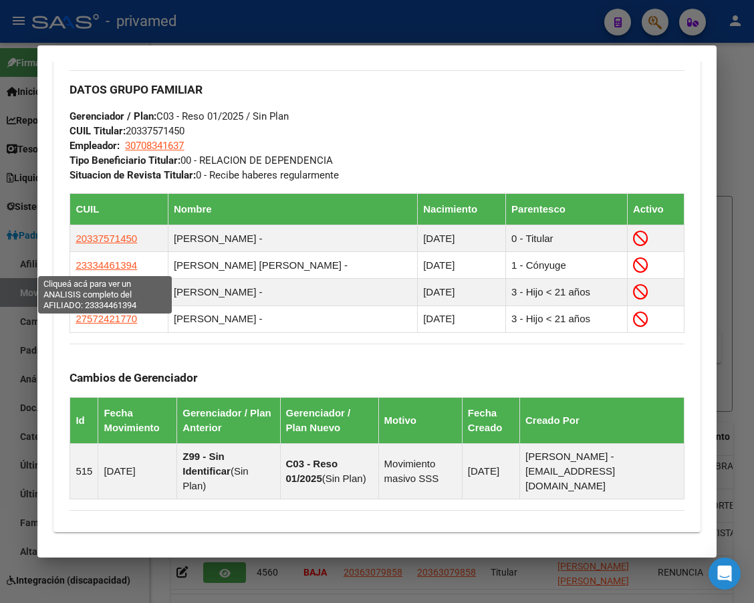
copy span "23334461394"
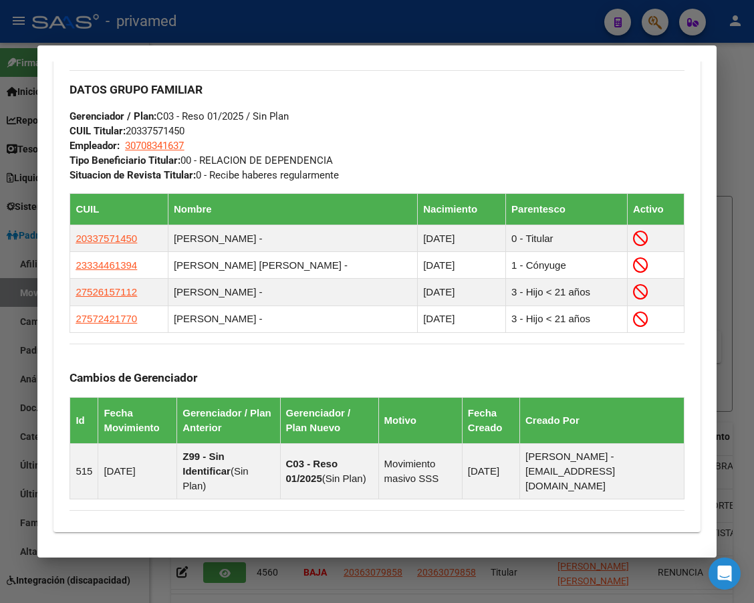
drag, startPoint x: 141, startPoint y: 319, endPoint x: 58, endPoint y: 317, distance: 83.0
click at [58, 317] on div "Enviar Credencial Digital remove_red_eye Movimientos Sin Certificado Discapacid…" at bounding box center [377, 50] width 647 height 942
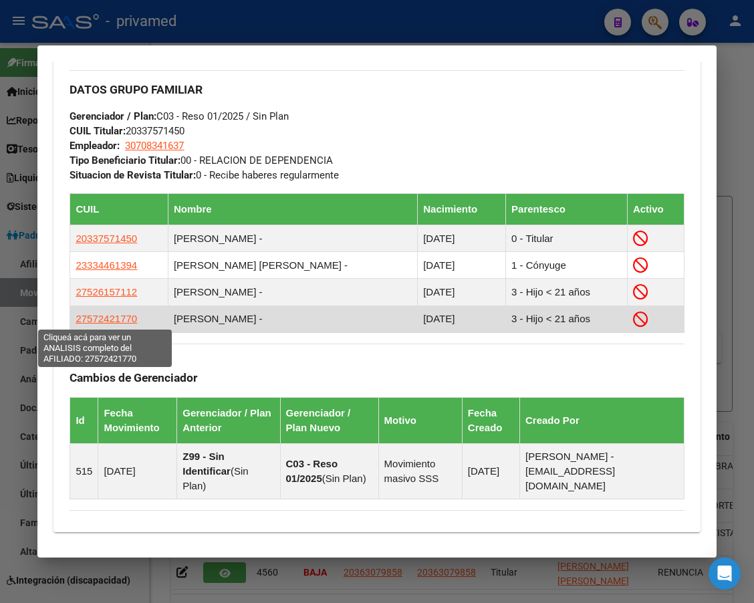
click at [130, 316] on span "27572421770" at bounding box center [107, 318] width 62 height 11
copy table "CUIL Nombre Nacimiento Parentesco Activo 20337571450 [PERSON_NAME] - [DATE] 0 -…"
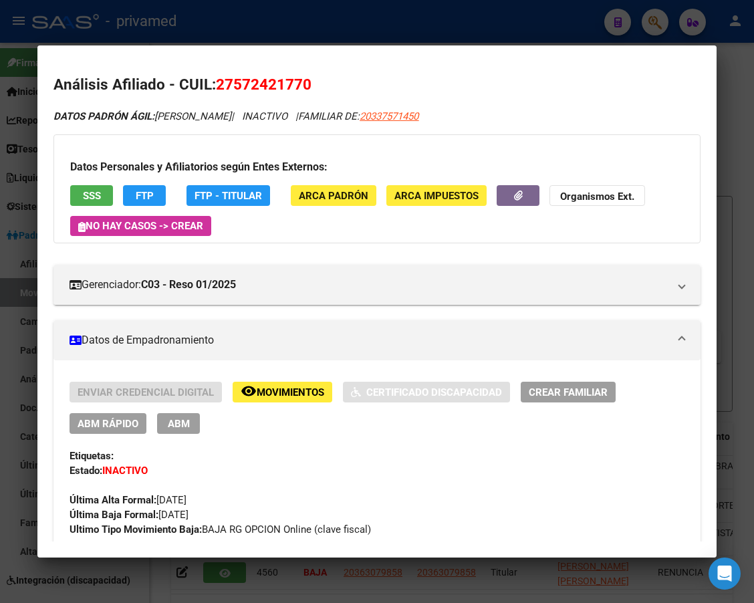
click at [283, 82] on span "27572421770" at bounding box center [264, 84] width 96 height 17
copy span "27572421770"
click at [335, 23] on div at bounding box center [377, 301] width 754 height 603
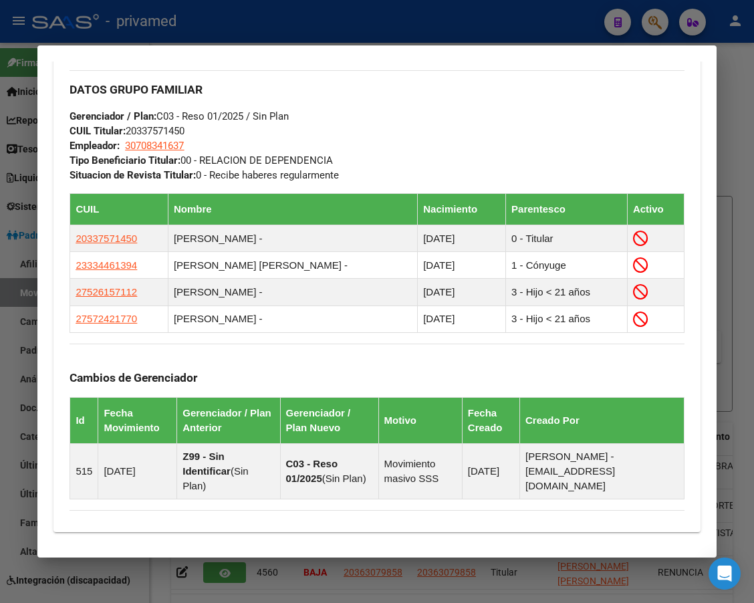
drag, startPoint x: 320, startPoint y: 25, endPoint x: 300, endPoint y: 50, distance: 32.0
click at [320, 25] on div at bounding box center [377, 301] width 754 height 603
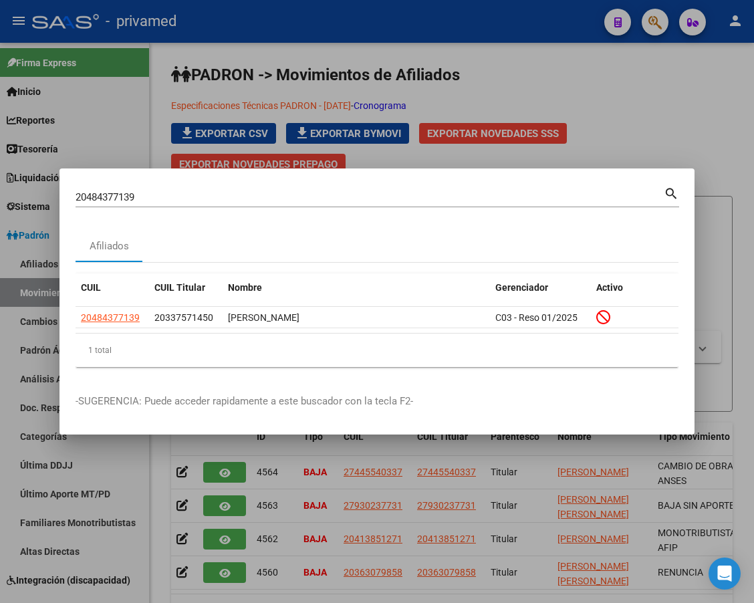
click at [195, 197] on input "20484377139" at bounding box center [370, 197] width 589 height 12
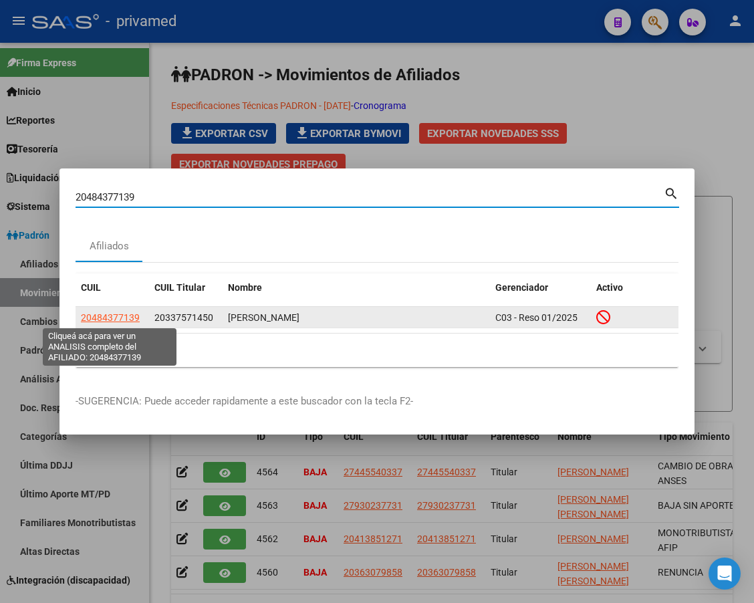
click at [121, 314] on span "20484377139" at bounding box center [110, 317] width 59 height 11
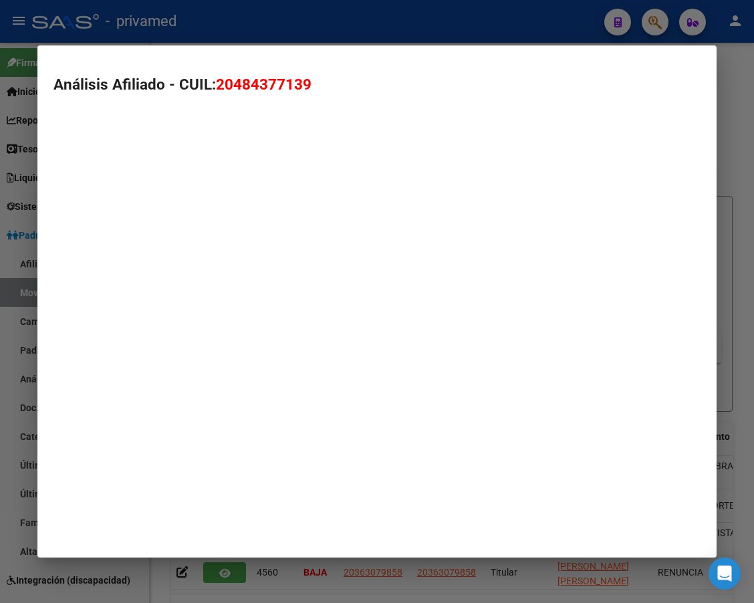
type textarea "20484377139"
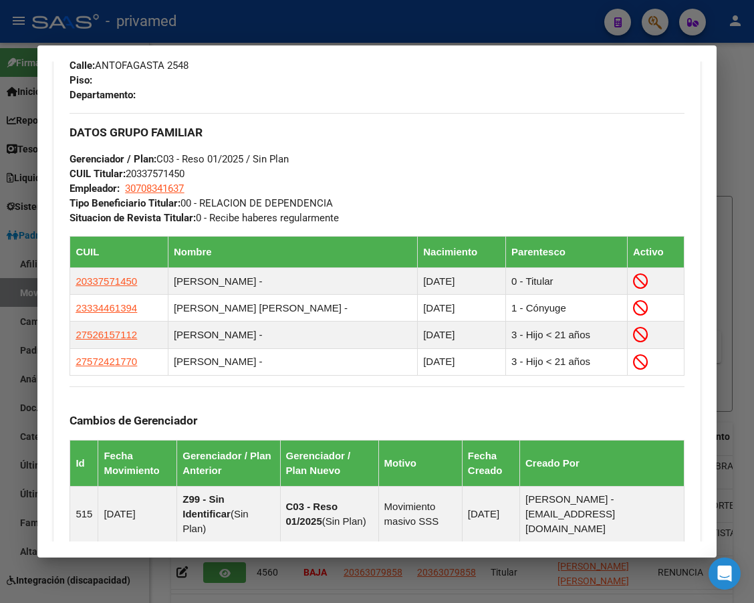
scroll to position [789, 0]
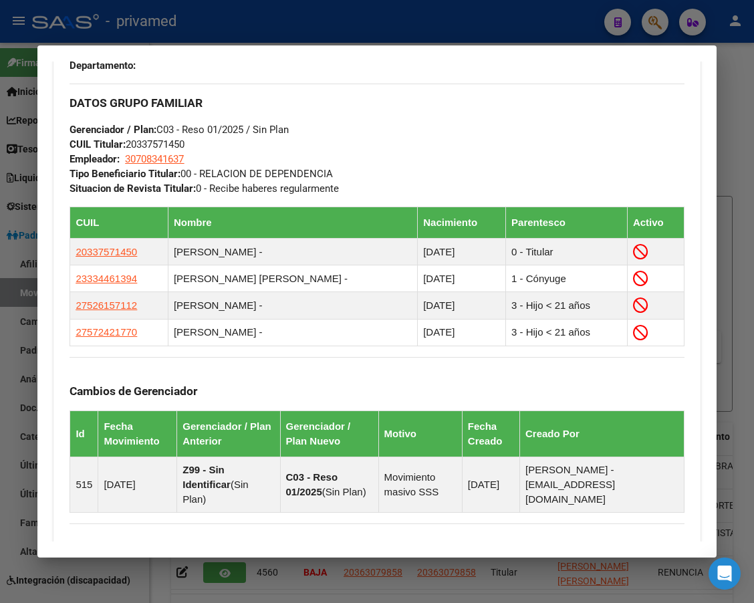
click at [350, 27] on div at bounding box center [377, 301] width 754 height 603
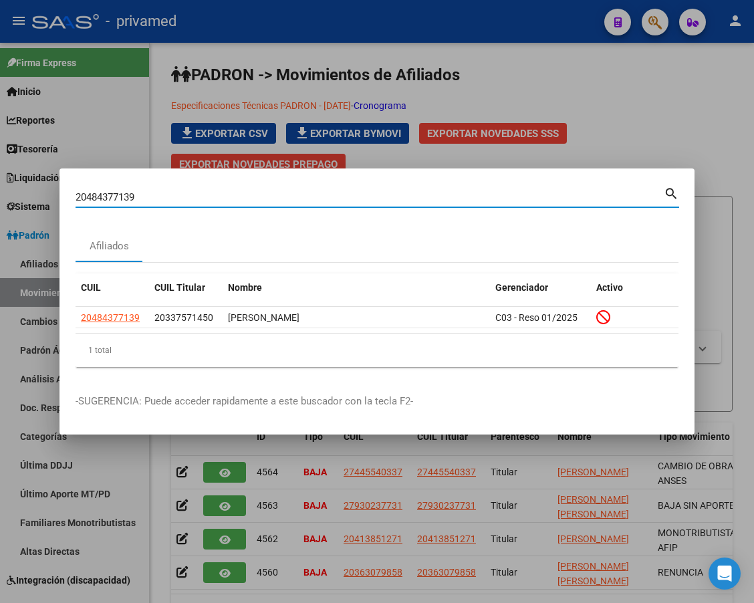
click at [298, 201] on input "20484377139" at bounding box center [370, 197] width 589 height 12
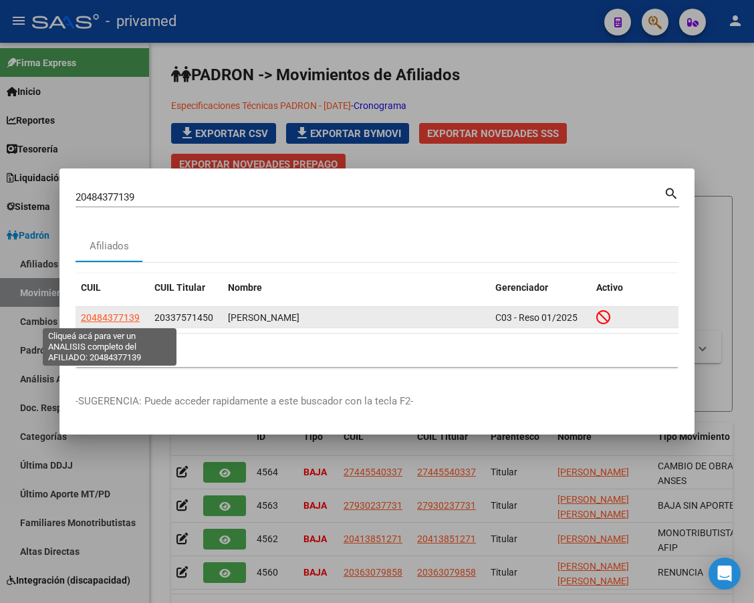
click at [102, 318] on span "20484377139" at bounding box center [110, 317] width 59 height 11
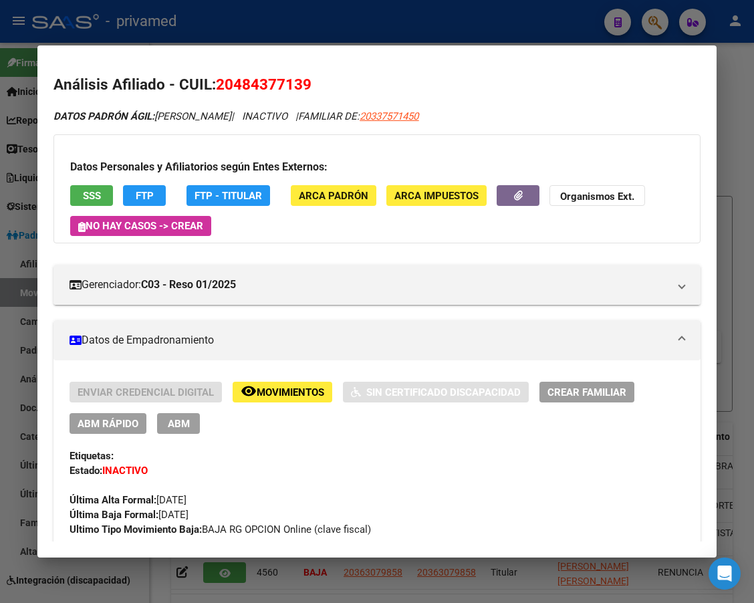
click at [344, 35] on div at bounding box center [377, 301] width 754 height 603
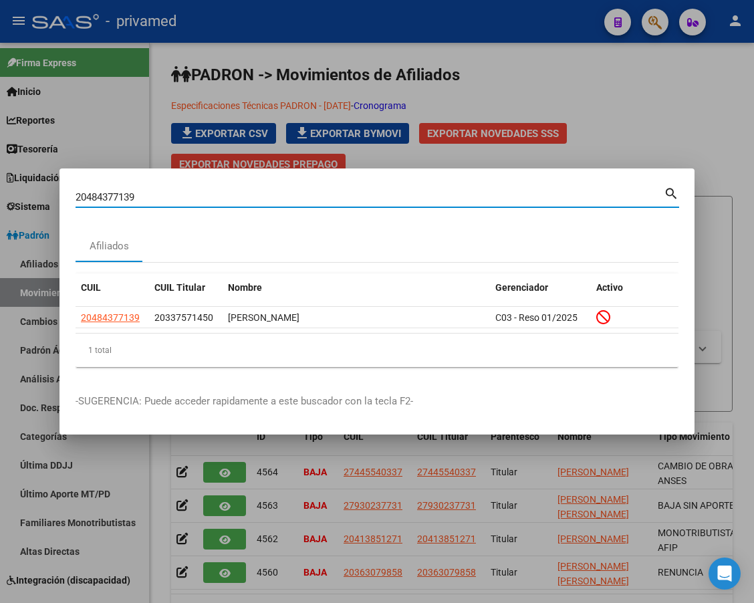
click at [290, 193] on input "20484377139" at bounding box center [370, 197] width 589 height 12
paste input "4357537327"
click at [675, 191] on mat-icon "search" at bounding box center [671, 193] width 15 height 16
click at [195, 199] on input "24357537327" at bounding box center [370, 197] width 589 height 12
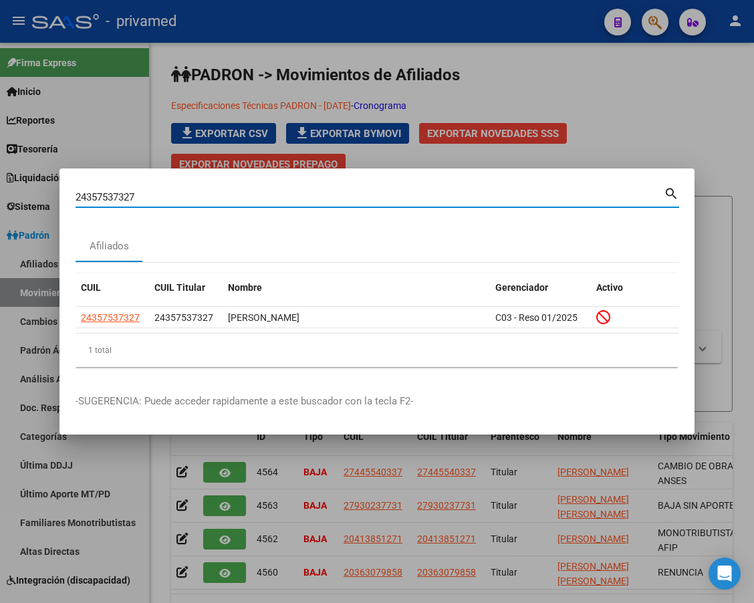
click at [195, 198] on input "24357537327" at bounding box center [370, 197] width 589 height 12
paste input "0348452070"
click at [673, 187] on mat-icon "search" at bounding box center [671, 193] width 15 height 16
click at [180, 195] on input "20348452070" at bounding box center [370, 197] width 589 height 12
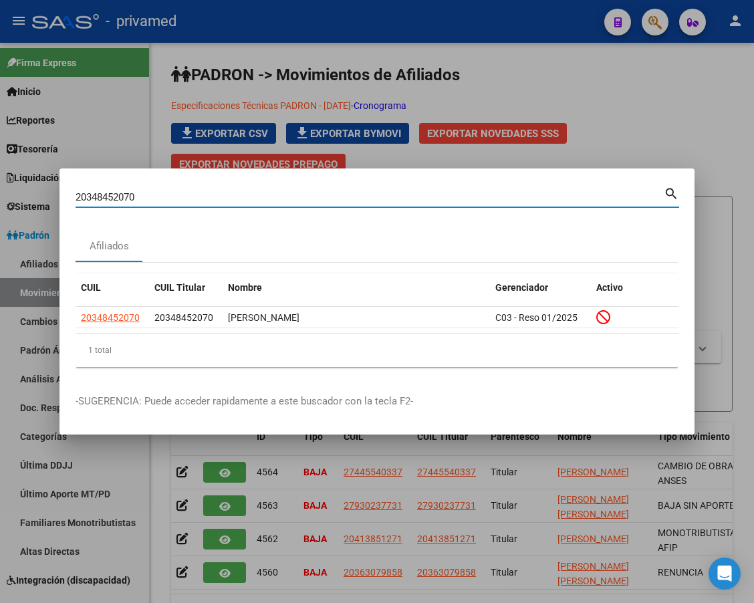
paste input "7230255011"
drag, startPoint x: 687, startPoint y: 186, endPoint x: 673, endPoint y: 191, distance: 15.4
click at [686, 186] on mat-dialog-content "27230255011 Buscar (apellido, dni, cuil, nro traspaso, cuit, obra social) searc…" at bounding box center [377, 281] width 635 height 193
click at [673, 191] on mat-icon "search" at bounding box center [671, 193] width 15 height 16
click at [221, 198] on input "27230255011" at bounding box center [370, 197] width 589 height 12
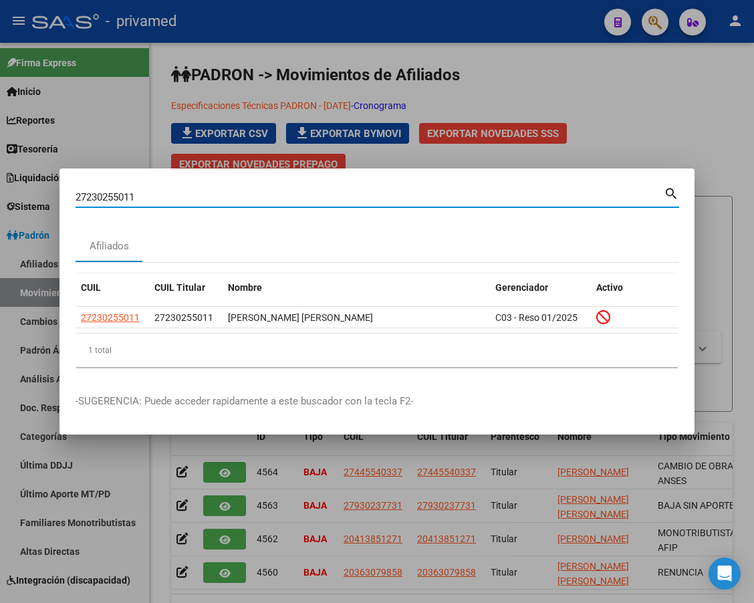
click at [221, 198] on input "27230255011" at bounding box center [370, 197] width 589 height 12
paste input "0358922903"
click at [667, 189] on mat-icon "search" at bounding box center [671, 193] width 15 height 16
click at [558, 197] on input "20358922903" at bounding box center [370, 197] width 589 height 12
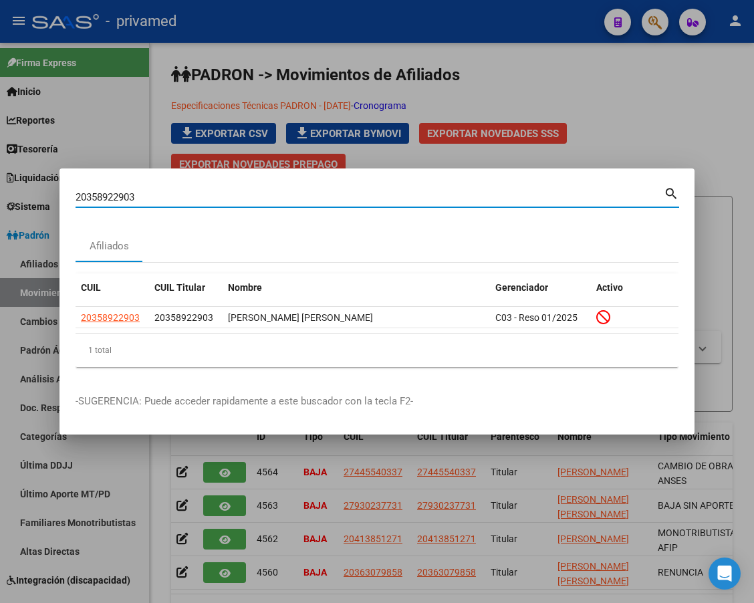
paste input "282822815"
click at [677, 191] on mat-icon "search" at bounding box center [671, 193] width 15 height 16
click at [547, 199] on input "20282822815" at bounding box center [370, 197] width 589 height 12
paste input "404291921"
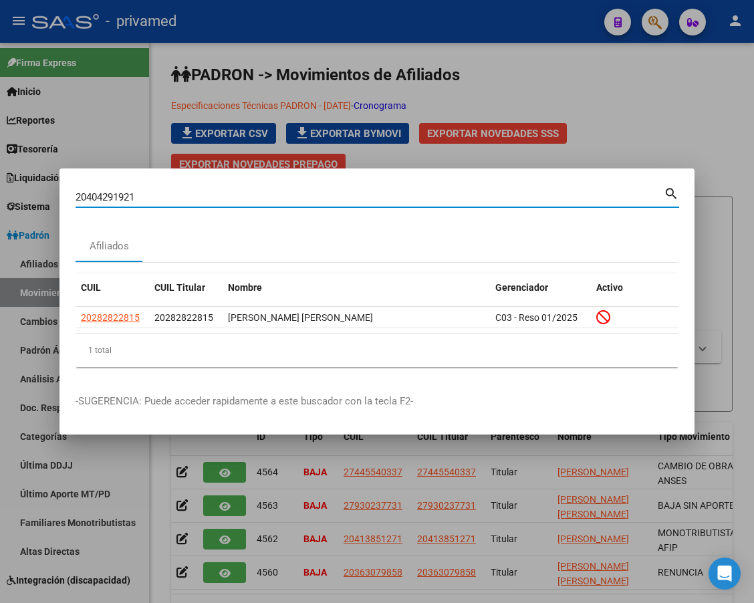
click at [671, 195] on mat-icon "search" at bounding box center [671, 193] width 15 height 16
click at [540, 194] on input "20404291921" at bounding box center [370, 197] width 589 height 12
paste input "7248308414"
click at [667, 197] on mat-icon "search" at bounding box center [671, 193] width 15 height 16
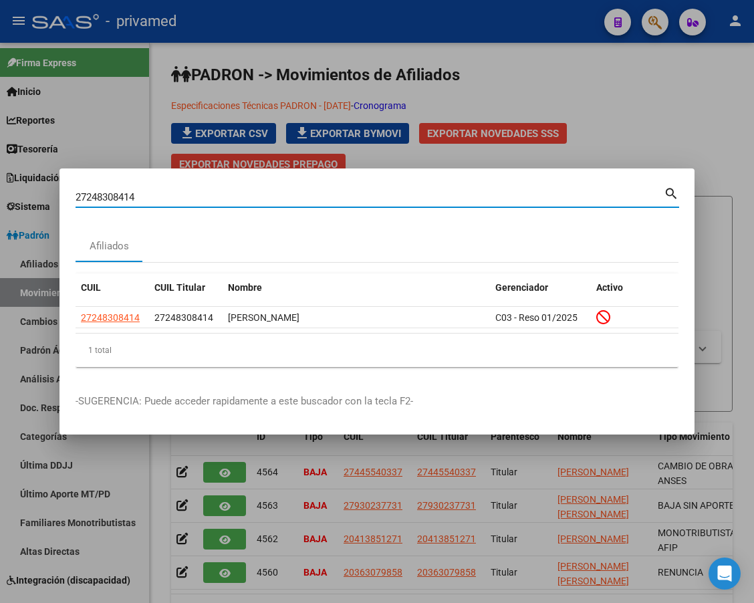
click at [335, 201] on input "27248308414" at bounding box center [370, 197] width 589 height 12
paste input "0348027426"
click at [663, 195] on input "20348027426" at bounding box center [370, 197] width 589 height 12
click at [669, 193] on mat-icon "search" at bounding box center [671, 193] width 15 height 16
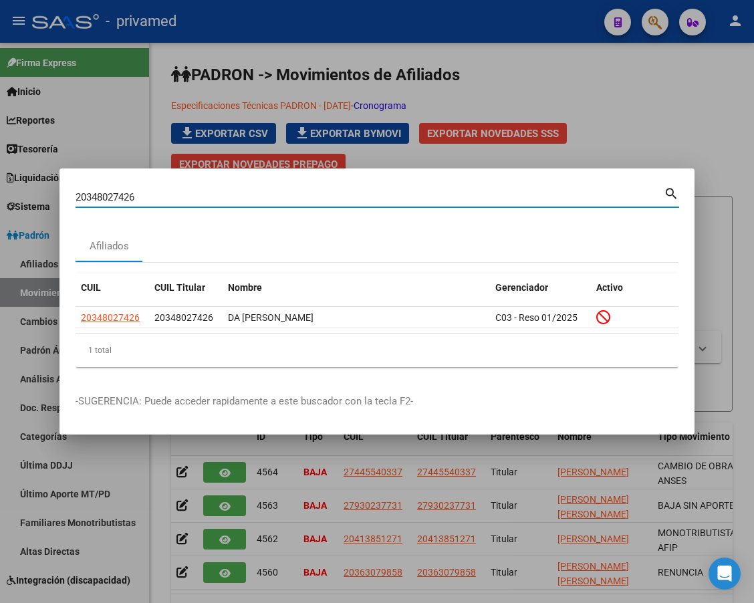
click at [393, 199] on input "20348027426" at bounding box center [370, 197] width 589 height 12
paste input "2845450"
click at [666, 190] on mat-icon "search" at bounding box center [671, 193] width 15 height 16
click at [506, 203] on input "20328454506" at bounding box center [370, 197] width 589 height 12
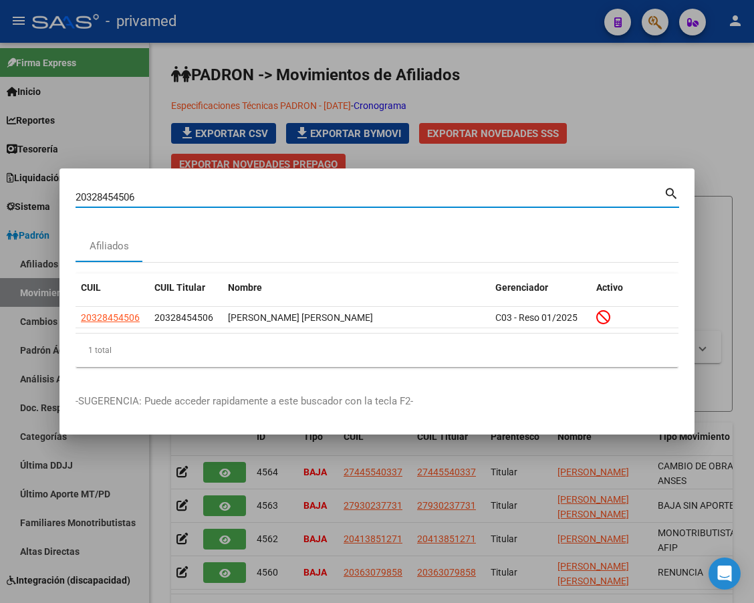
click at [506, 203] on input "20328454506" at bounding box center [370, 197] width 589 height 12
paste input "53619072"
click at [673, 195] on mat-icon "search" at bounding box center [671, 193] width 15 height 16
click at [502, 197] on input "20353619072" at bounding box center [370, 197] width 589 height 12
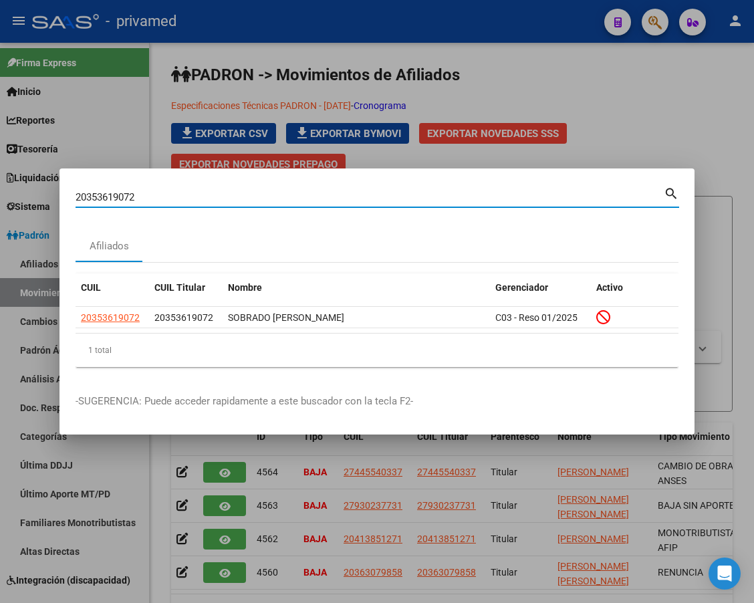
paste input "725960621"
click at [667, 191] on mat-icon "search" at bounding box center [671, 193] width 15 height 16
click at [516, 204] on div "27259606212 Buscar (apellido, dni, cuil, [PERSON_NAME], cuit, obra social)" at bounding box center [370, 197] width 589 height 20
click at [516, 199] on input "27259606212" at bounding box center [370, 197] width 589 height 12
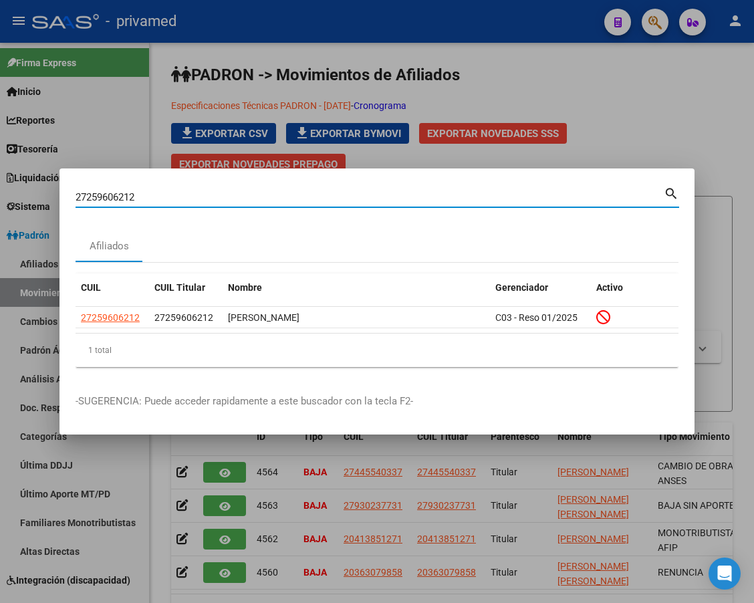
paste input "0337571450"
click at [679, 193] on mat-icon "search" at bounding box center [671, 193] width 15 height 16
click at [409, 199] on input "20337571450" at bounding box center [370, 197] width 589 height 12
paste input "267428612"
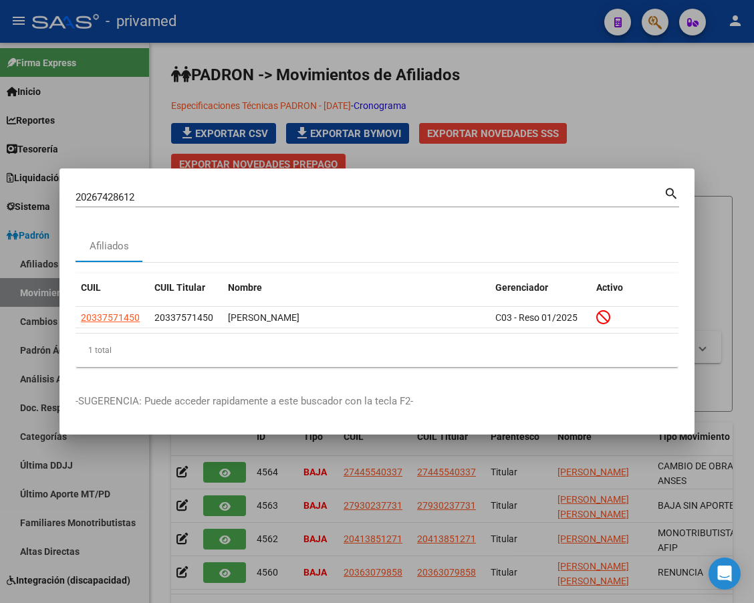
click at [674, 197] on mat-icon "search" at bounding box center [671, 193] width 15 height 16
click at [394, 198] on input "20267428612" at bounding box center [370, 197] width 589 height 12
paste input "345674439"
click at [669, 190] on mat-icon "search" at bounding box center [671, 193] width 15 height 16
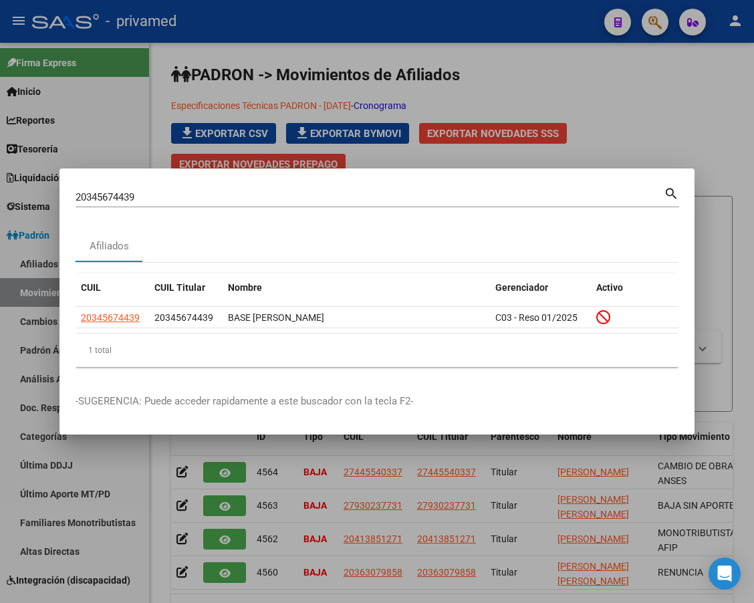
click at [516, 197] on input "20345674439" at bounding box center [370, 197] width 589 height 12
paste input "178462920"
click at [671, 191] on mat-icon "search" at bounding box center [671, 193] width 15 height 16
click at [445, 195] on input "20178462920" at bounding box center [370, 197] width 589 height 12
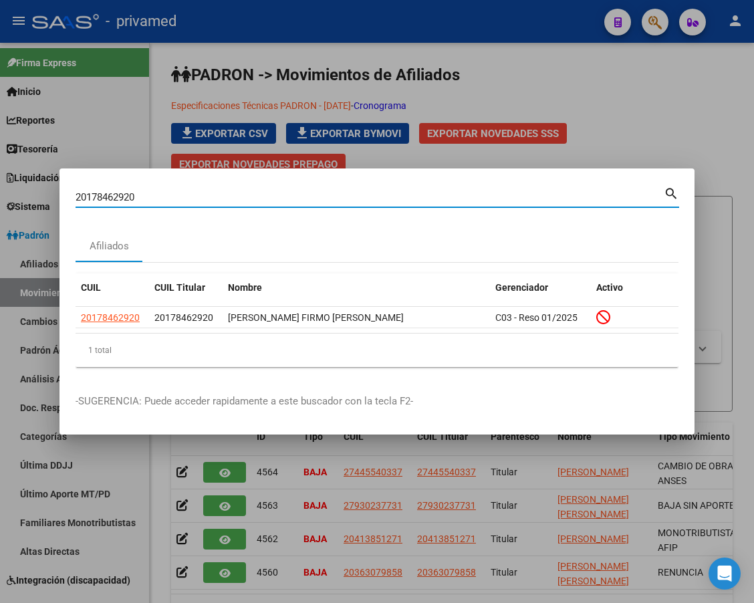
click at [445, 195] on input "20178462920" at bounding box center [370, 197] width 589 height 12
paste input "3353797344"
click at [673, 191] on mat-icon "search" at bounding box center [671, 193] width 15 height 16
click at [513, 197] on input "23353797344" at bounding box center [370, 197] width 589 height 12
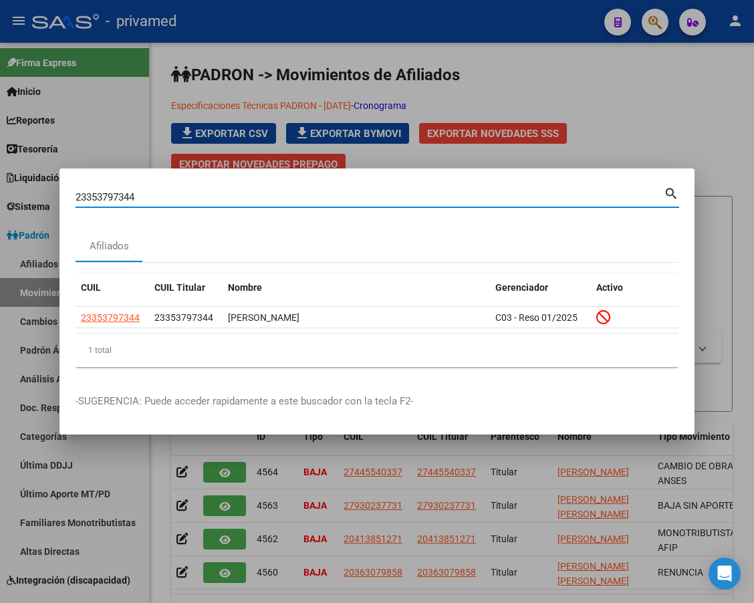
paste input "0320246181"
click at [662, 195] on input "20320246181" at bounding box center [370, 197] width 589 height 12
click at [673, 193] on mat-icon "search" at bounding box center [671, 193] width 15 height 16
click at [420, 200] on input "20320246181" at bounding box center [370, 197] width 589 height 12
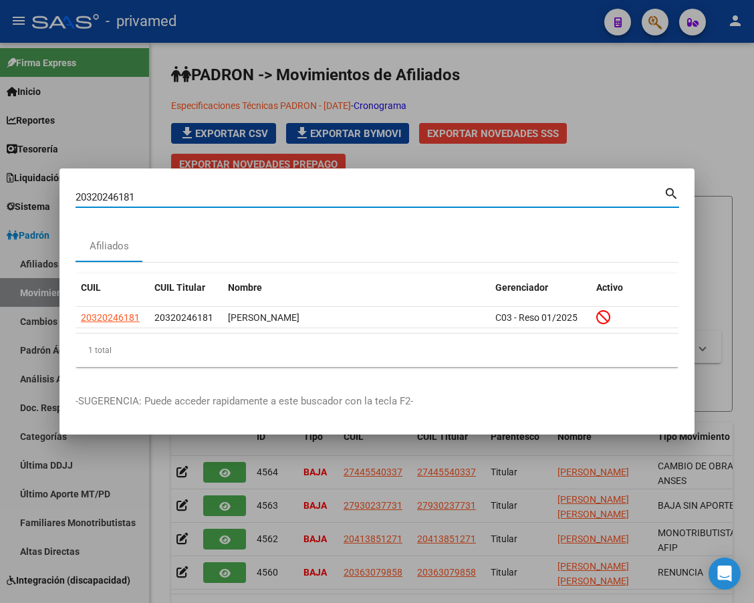
paste input "99245959"
click at [671, 196] on mat-icon "search" at bounding box center [671, 193] width 15 height 16
click at [370, 193] on input "20399245959" at bounding box center [370, 197] width 589 height 12
paste input "04821222"
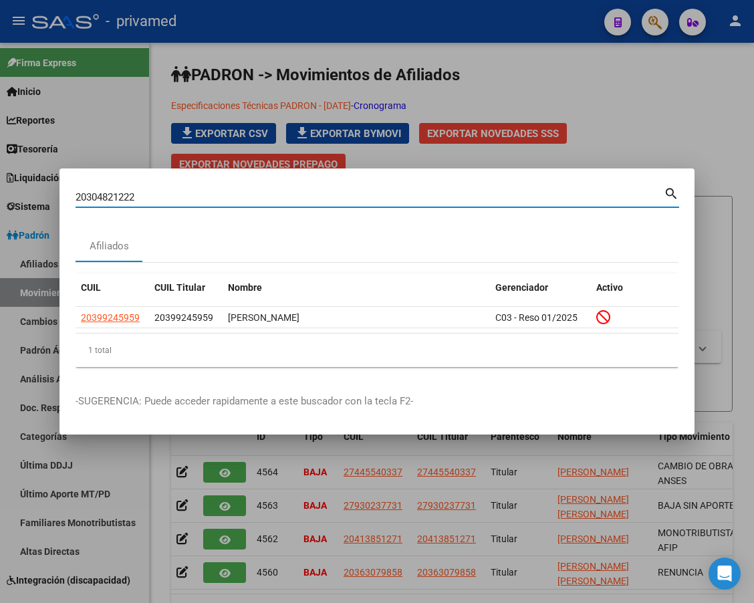
click at [666, 198] on mat-icon "search" at bounding box center [671, 193] width 15 height 16
click at [480, 205] on div "20304821222 Buscar (apellido, dni, [PERSON_NAME], [PERSON_NAME], cuit, obra soc…" at bounding box center [370, 197] width 589 height 20
click at [476, 200] on input "20304821222" at bounding box center [370, 197] width 589 height 12
click at [475, 200] on input "20304821222" at bounding box center [370, 197] width 589 height 12
paste input "0985360"
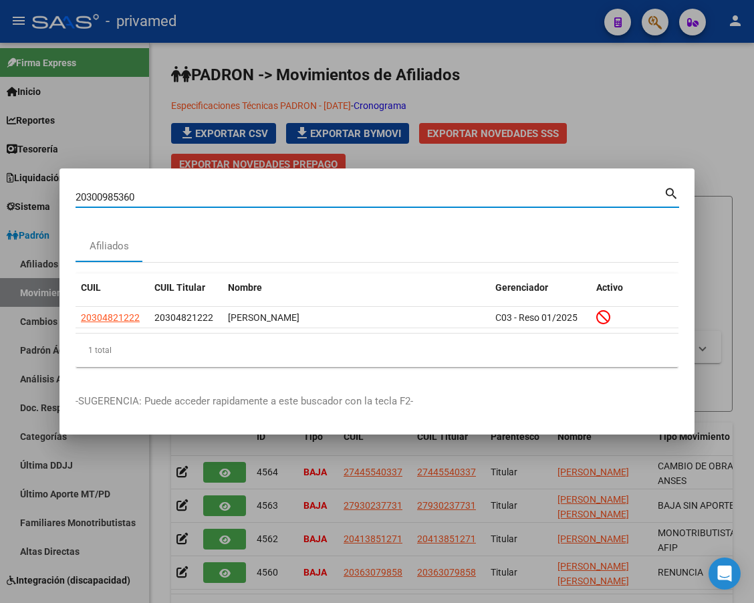
click at [673, 196] on mat-icon "search" at bounding box center [671, 193] width 15 height 16
click at [439, 191] on input "20300985360" at bounding box center [370, 197] width 589 height 12
click at [440, 199] on input "20300985360" at bounding box center [370, 197] width 589 height 12
paste input "426729653"
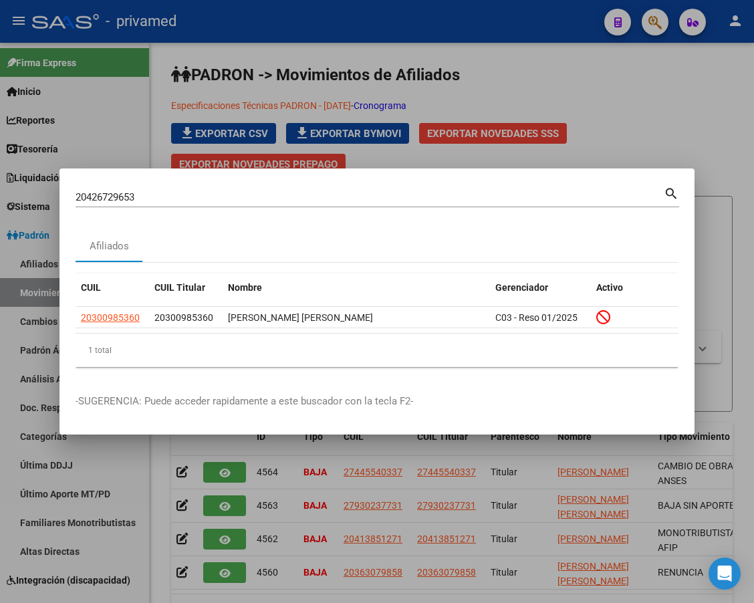
click at [669, 193] on mat-icon "search" at bounding box center [671, 193] width 15 height 16
click at [404, 199] on input "20426729653" at bounding box center [370, 197] width 589 height 12
paste input "277108799"
click at [664, 192] on mat-icon "search" at bounding box center [671, 193] width 15 height 16
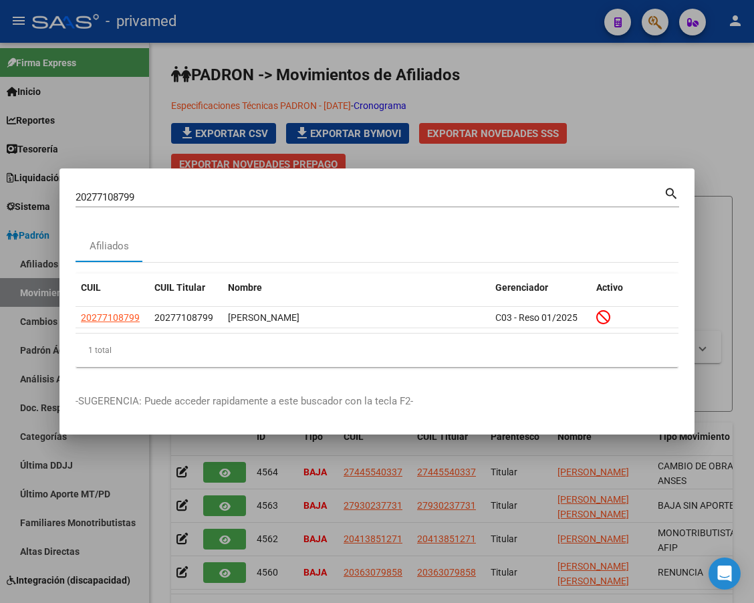
click at [349, 199] on input "20277108799" at bounding box center [370, 197] width 589 height 12
paste input "35941046"
click at [667, 187] on mat-icon "search" at bounding box center [671, 193] width 15 height 16
click at [320, 199] on input "20359410469" at bounding box center [370, 197] width 589 height 12
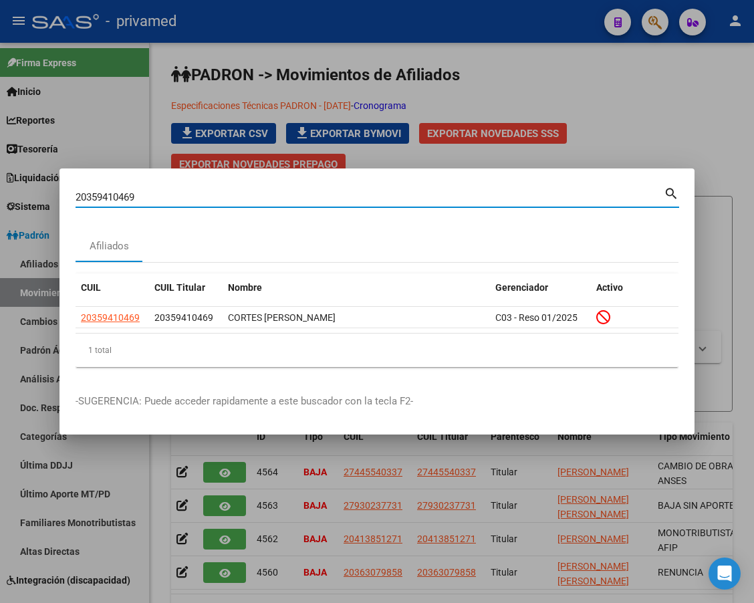
click at [320, 199] on input "20359410469" at bounding box center [370, 197] width 589 height 12
paste input "94875016"
click at [671, 193] on mat-icon "search" at bounding box center [671, 193] width 15 height 16
click at [374, 199] on input "20394875016" at bounding box center [370, 197] width 589 height 12
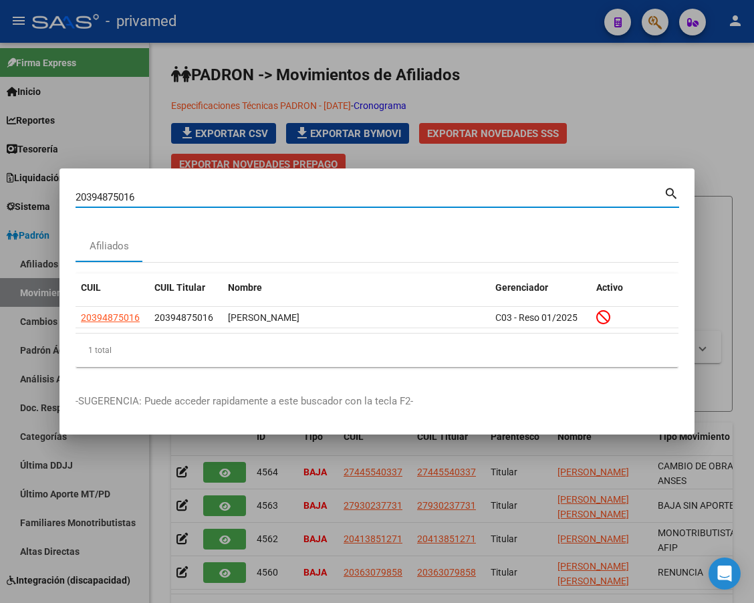
paste input "04968665"
click at [673, 193] on mat-icon "search" at bounding box center [671, 193] width 15 height 16
click at [499, 199] on input "20304968665" at bounding box center [370, 197] width 589 height 12
paste input "222936528"
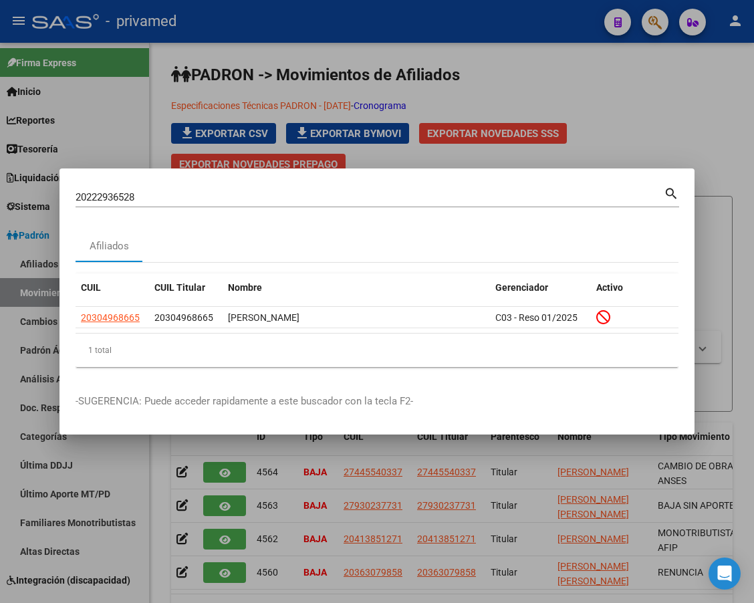
click at [671, 187] on mat-icon "search" at bounding box center [671, 193] width 15 height 16
click at [540, 195] on input "20222936528" at bounding box center [370, 197] width 589 height 12
click at [539, 195] on input "20222936528" at bounding box center [370, 197] width 589 height 12
paste input "403037649"
click at [672, 197] on mat-icon "search" at bounding box center [671, 193] width 15 height 16
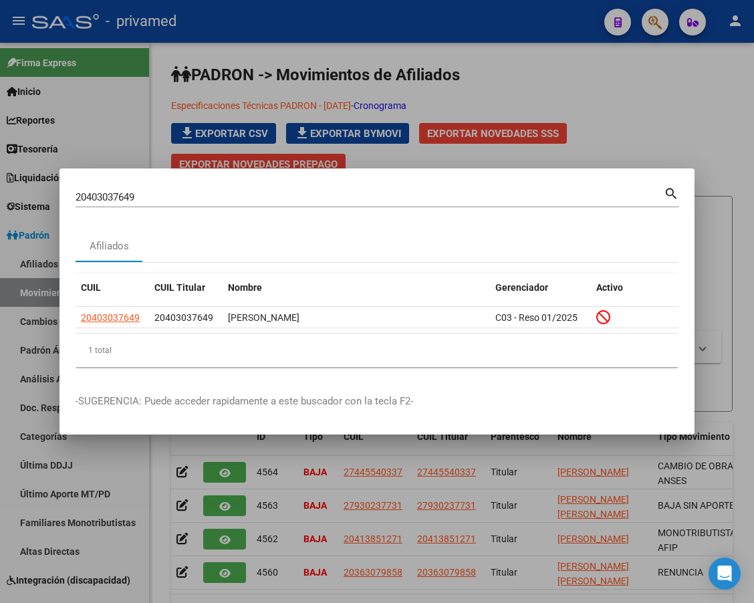
click at [473, 193] on input "20403037649" at bounding box center [370, 197] width 589 height 12
paste input "7925632711"
click at [669, 197] on mat-icon "search" at bounding box center [671, 193] width 15 height 16
click at [469, 194] on input "27925632711" at bounding box center [370, 197] width 589 height 12
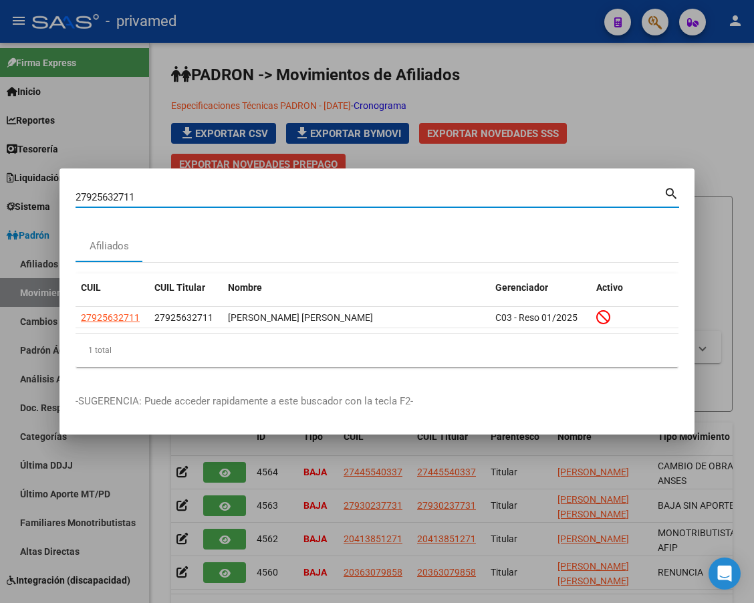
click at [469, 194] on input "27925632711" at bounding box center [370, 197] width 589 height 12
paste input "0336195900"
click at [667, 194] on mat-icon "search" at bounding box center [671, 193] width 15 height 16
click at [478, 199] on input "20336195900" at bounding box center [370, 197] width 589 height 12
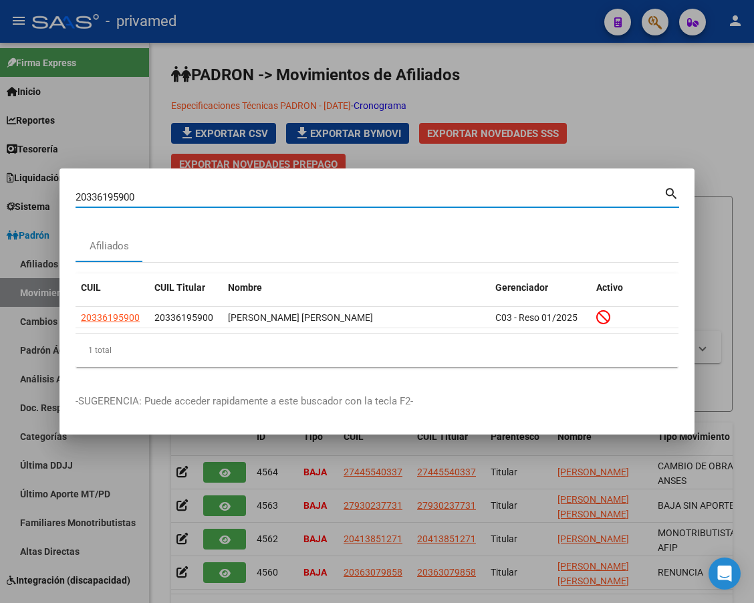
paste input "447970776"
click at [415, 195] on input "20447970776" at bounding box center [370, 197] width 589 height 12
paste input "216243383"
click at [667, 192] on mat-icon "search" at bounding box center [671, 193] width 15 height 16
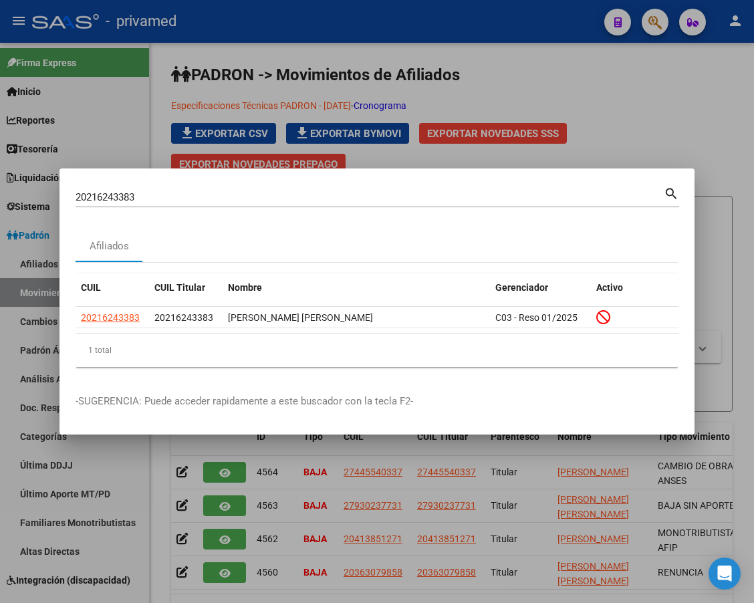
click at [431, 195] on input "20216243383" at bounding box center [370, 197] width 589 height 12
paste input "3280115819"
drag, startPoint x: 657, startPoint y: 191, endPoint x: 673, endPoint y: 192, distance: 16.1
click at [673, 192] on div "23280115819 Buscar (apellido, dni, [PERSON_NAME], [PERSON_NAME], cuit, obra soc…" at bounding box center [378, 196] width 604 height 23
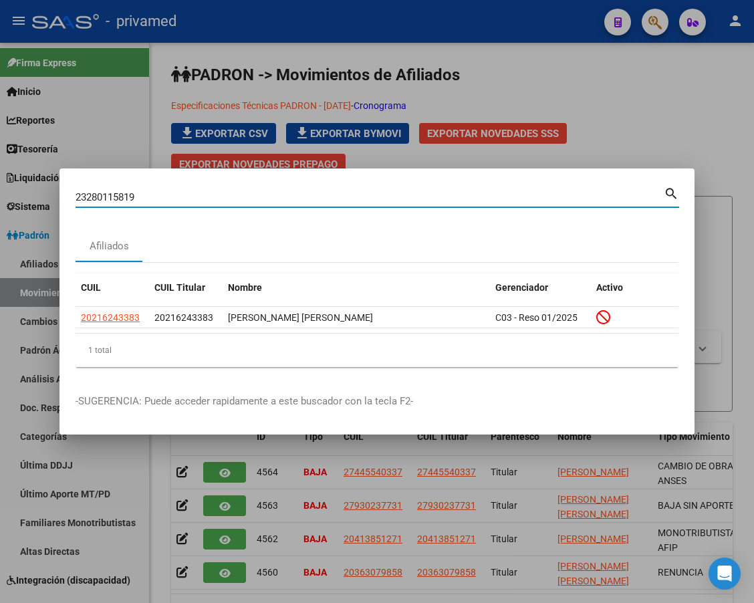
click at [673, 192] on mat-icon "search" at bounding box center [671, 193] width 15 height 16
click at [511, 188] on div "23280115819 Buscar (apellido, dni, cuil, [PERSON_NAME], cuit, obra social)" at bounding box center [370, 197] width 589 height 20
click at [506, 199] on input "23280115819" at bounding box center [370, 197] width 589 height 12
paste input "7243116770"
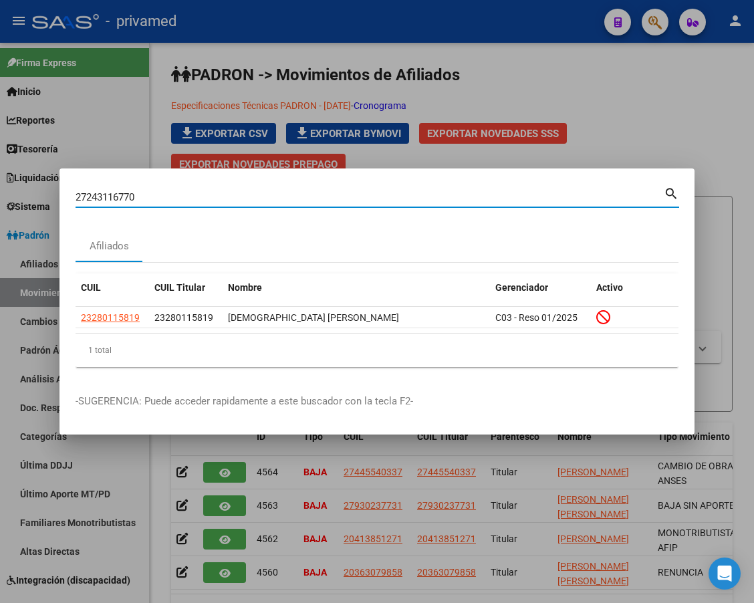
type input "27243116770"
click at [672, 189] on mat-icon "search" at bounding box center [671, 193] width 15 height 16
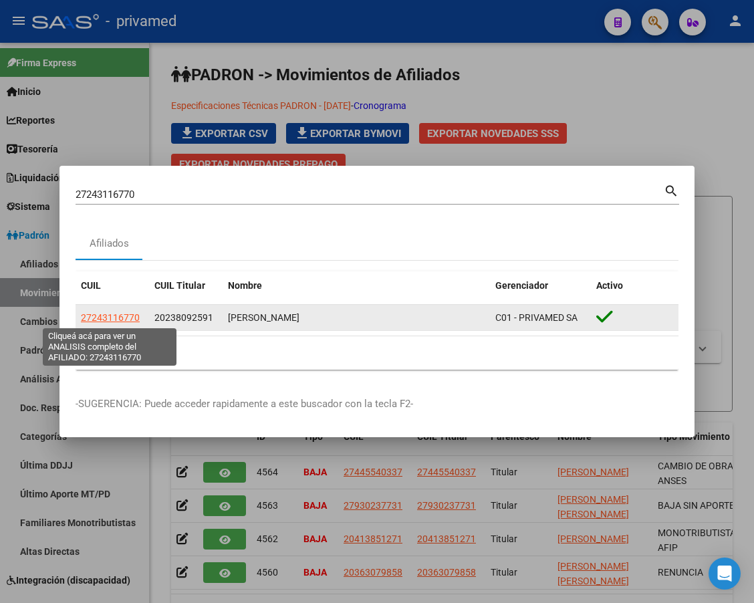
click at [115, 318] on span "27243116770" at bounding box center [110, 317] width 59 height 11
type textarea "27243116770"
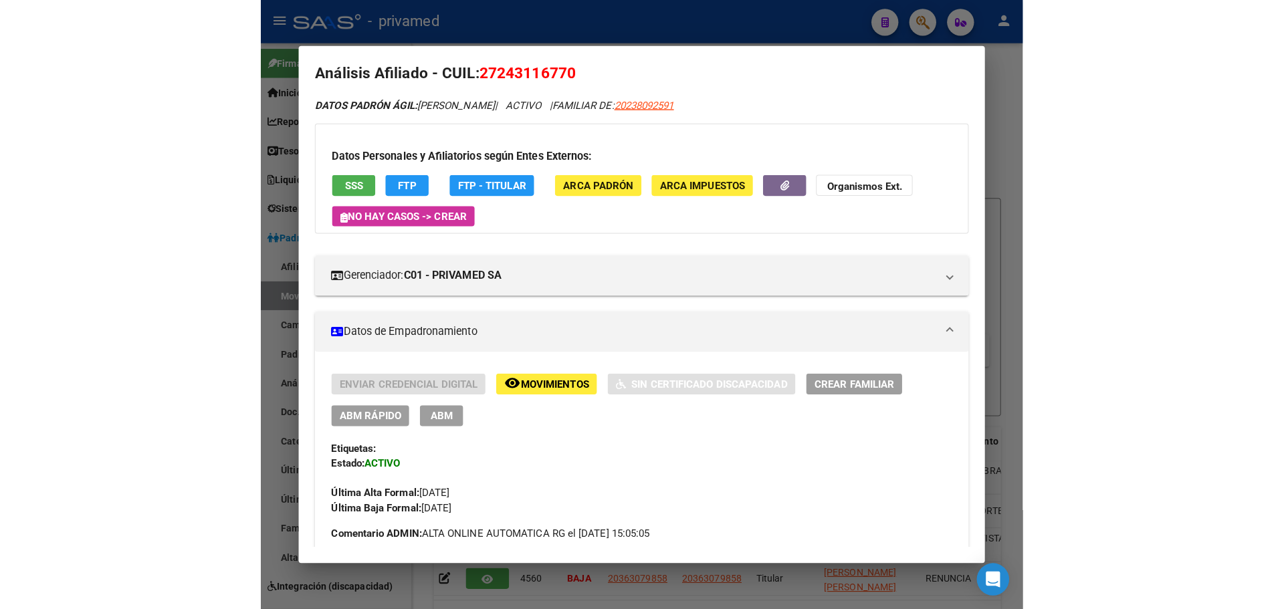
scroll to position [0, 0]
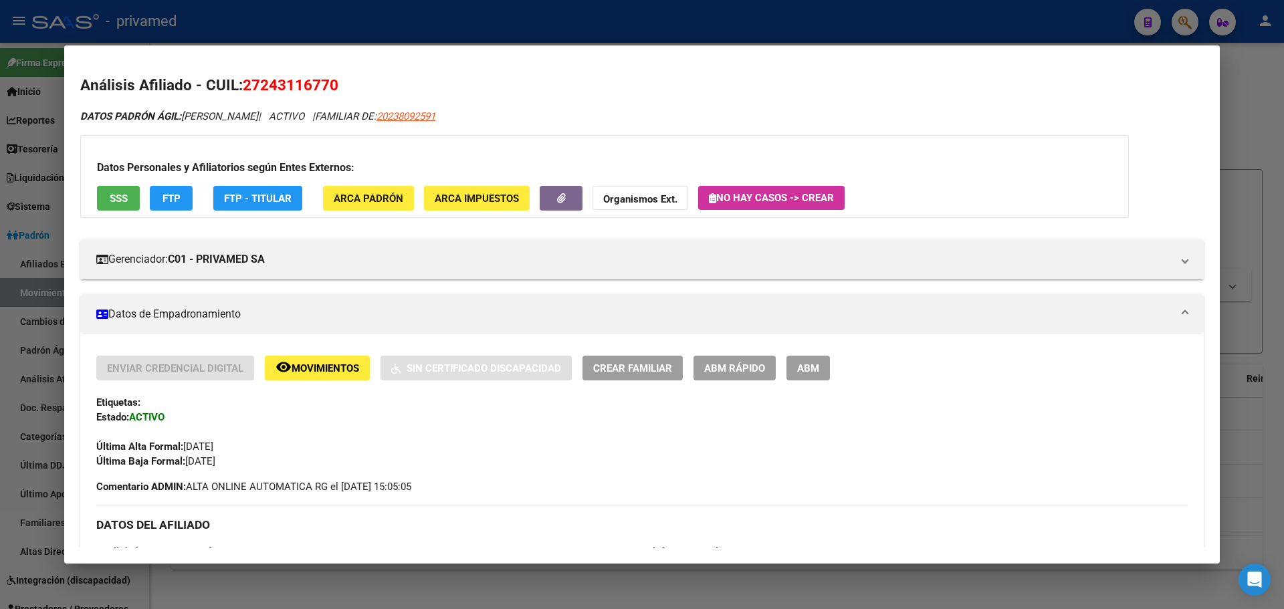
click at [815, 370] on span "ABM" at bounding box center [808, 368] width 22 height 12
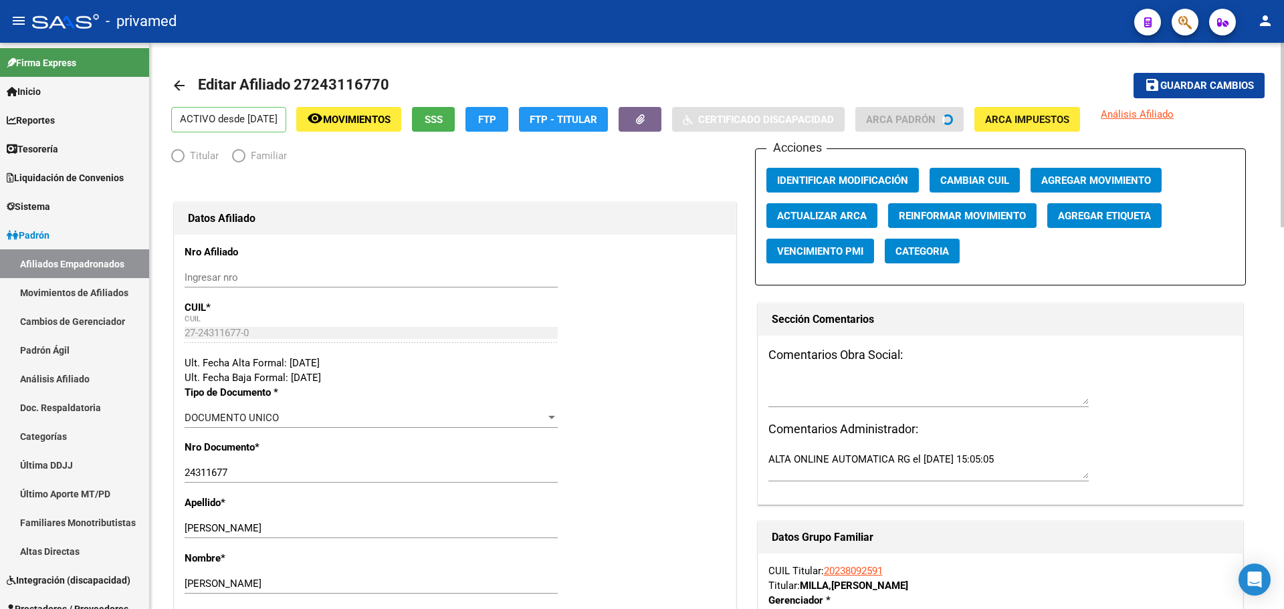
radio input "true"
type input "30-66300584-3"
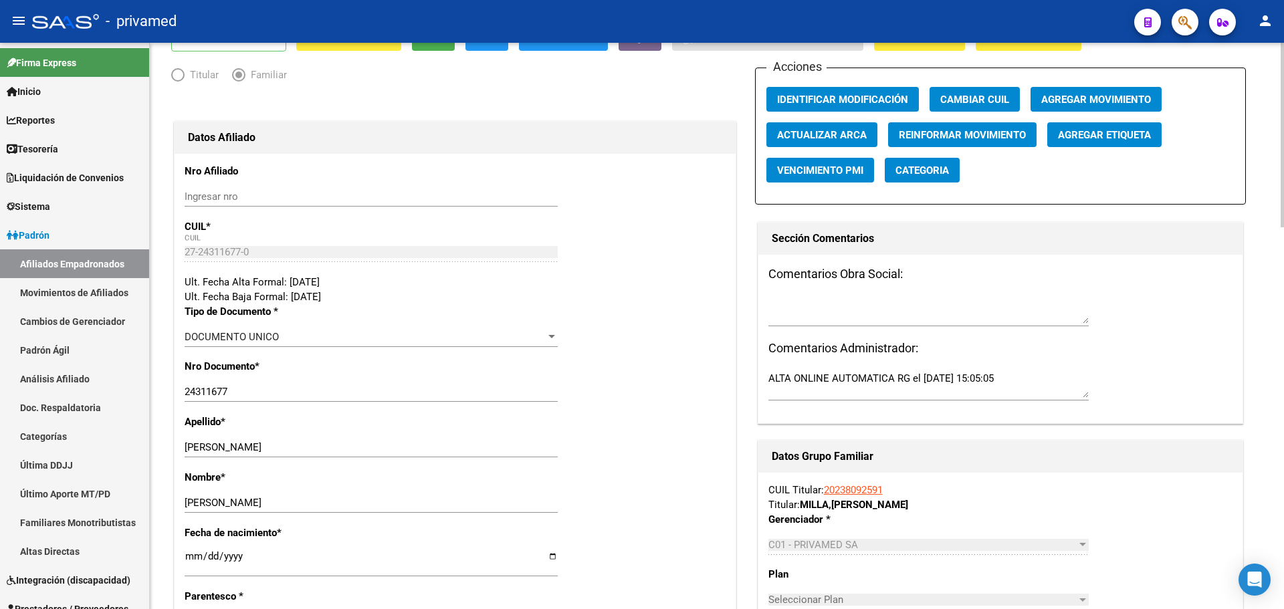
scroll to position [67, 0]
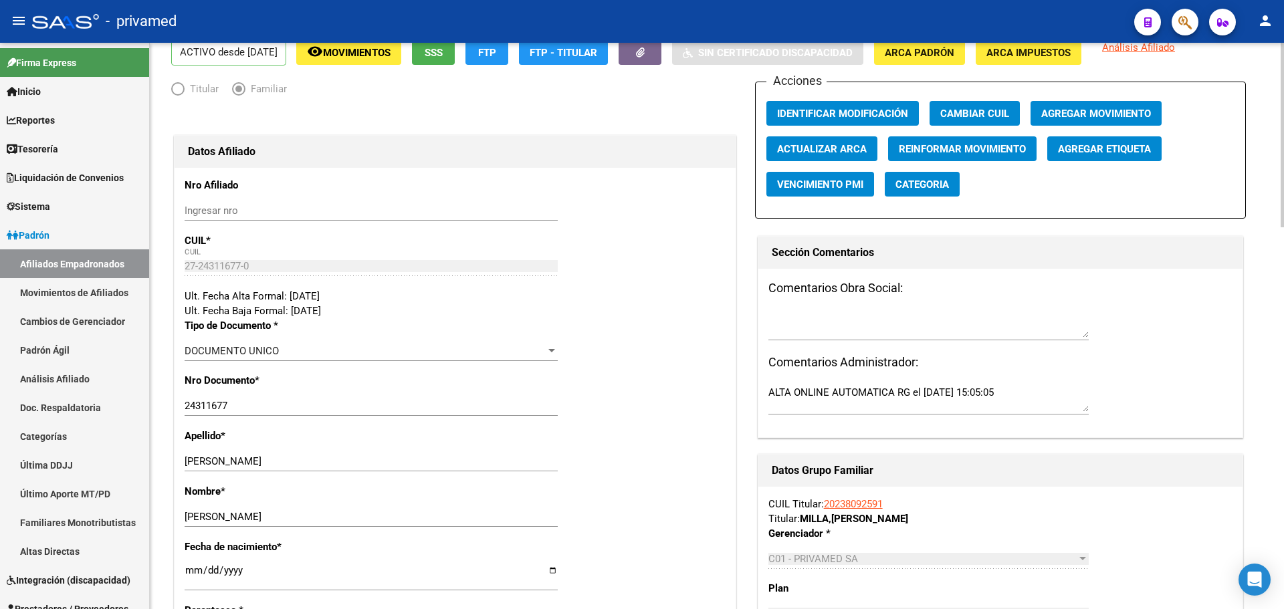
click at [1113, 112] on span "Agregar Movimiento" at bounding box center [1096, 114] width 110 height 12
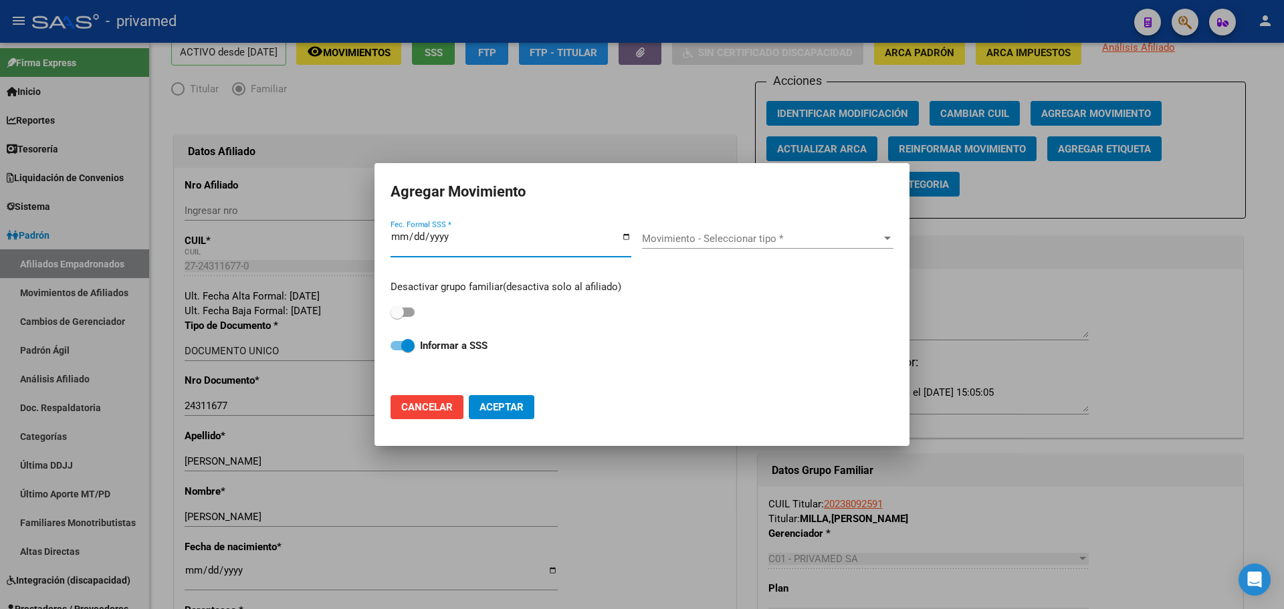
click at [707, 243] on span "Movimiento - Seleccionar tipo *" at bounding box center [761, 239] width 239 height 12
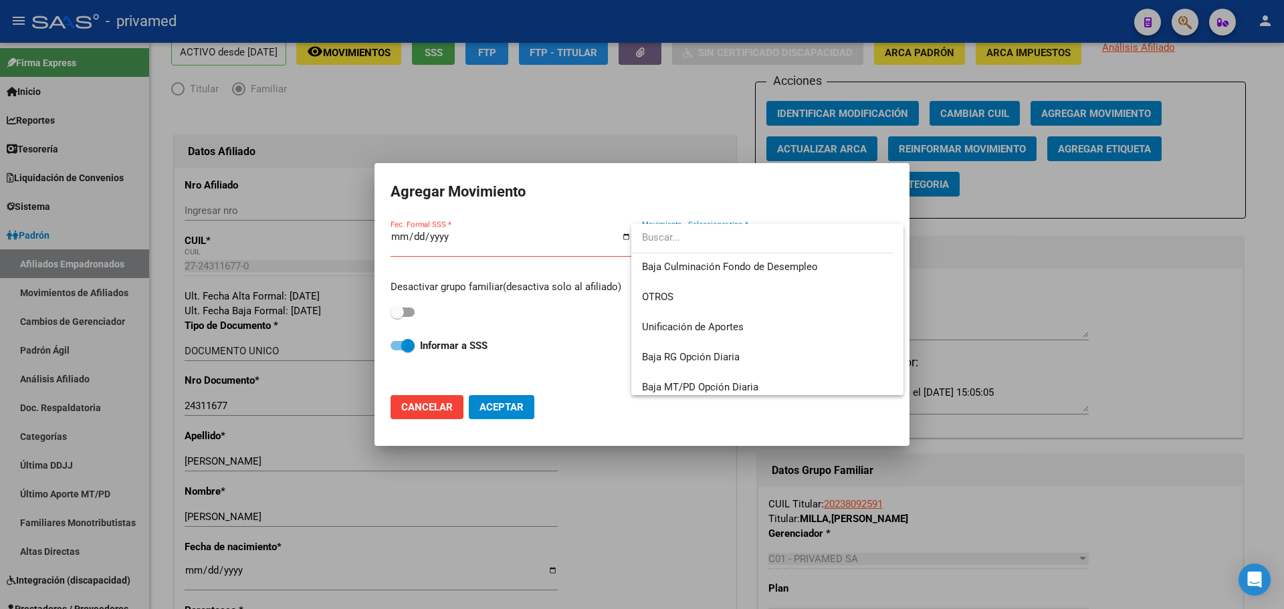
scroll to position [972, 0]
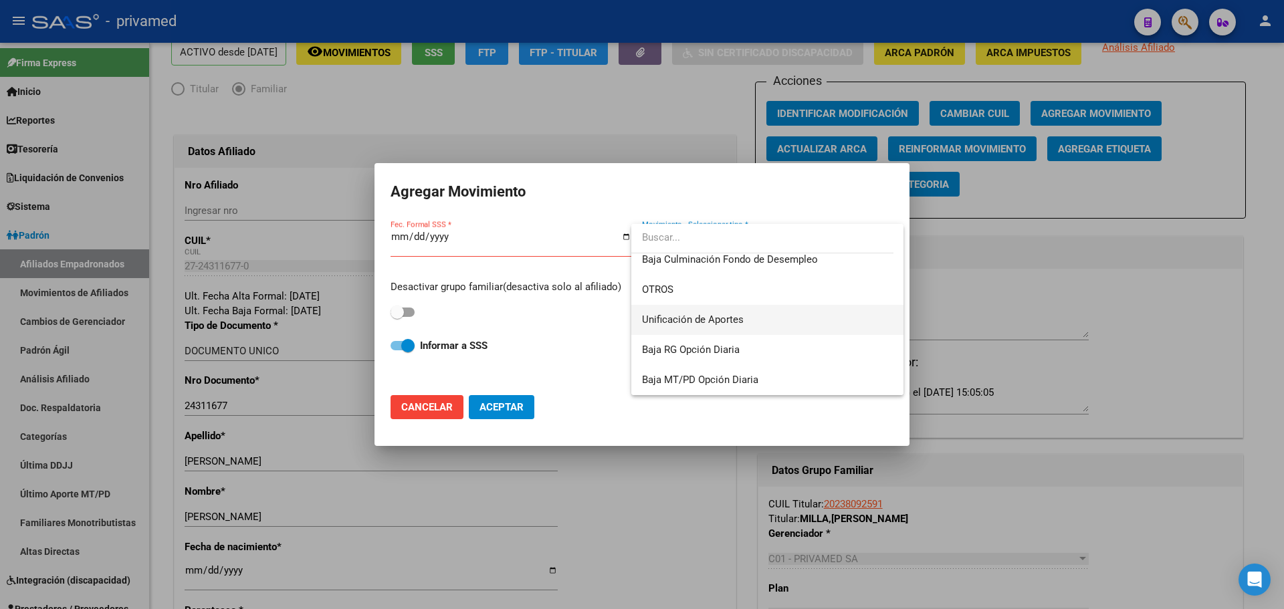
click at [752, 320] on span "Unificación de Aportes" at bounding box center [767, 320] width 251 height 30
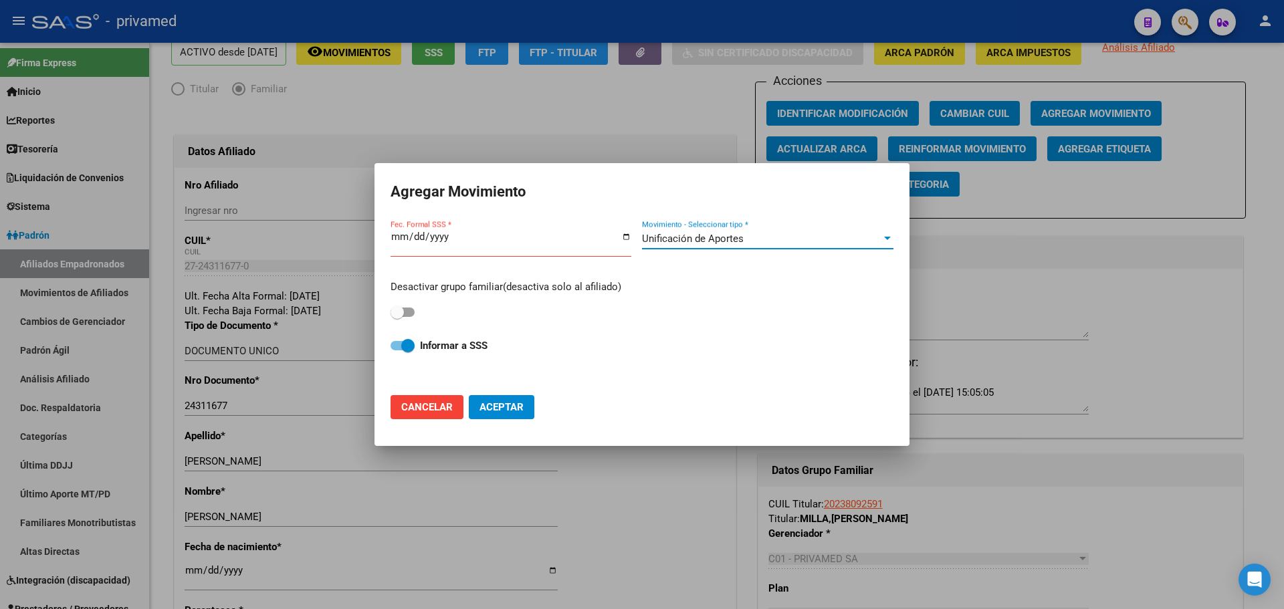
click at [399, 237] on input "Fec. Formal SSS *" at bounding box center [511, 241] width 241 height 21
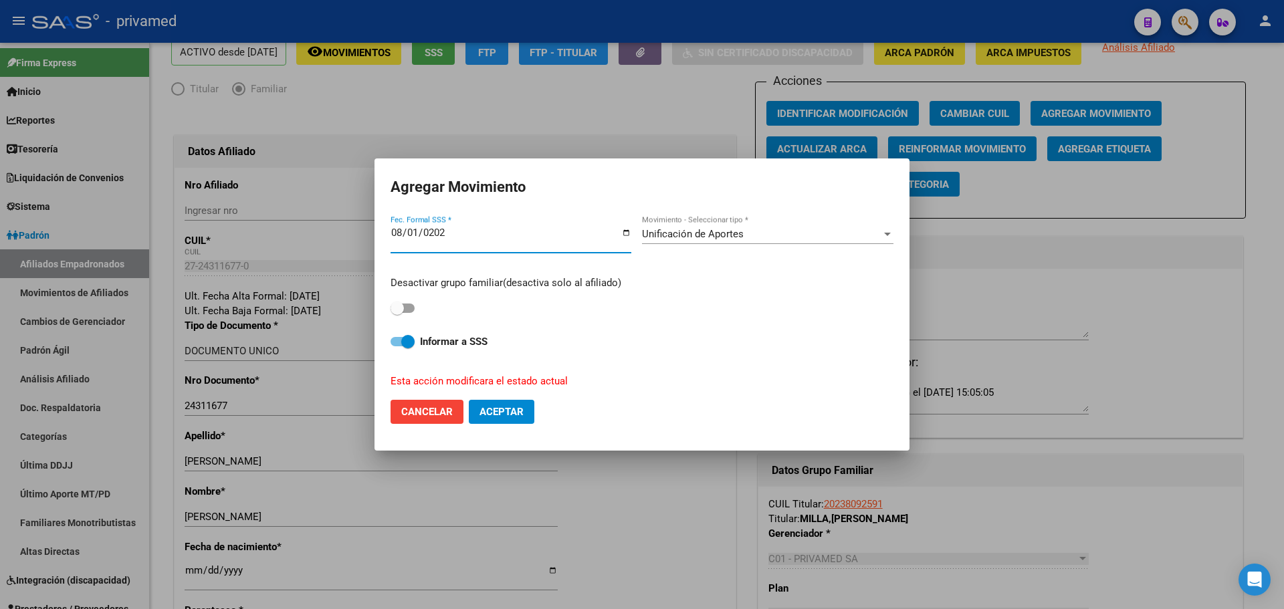
type input "[DATE]"
click at [504, 415] on span "Aceptar" at bounding box center [502, 412] width 44 height 12
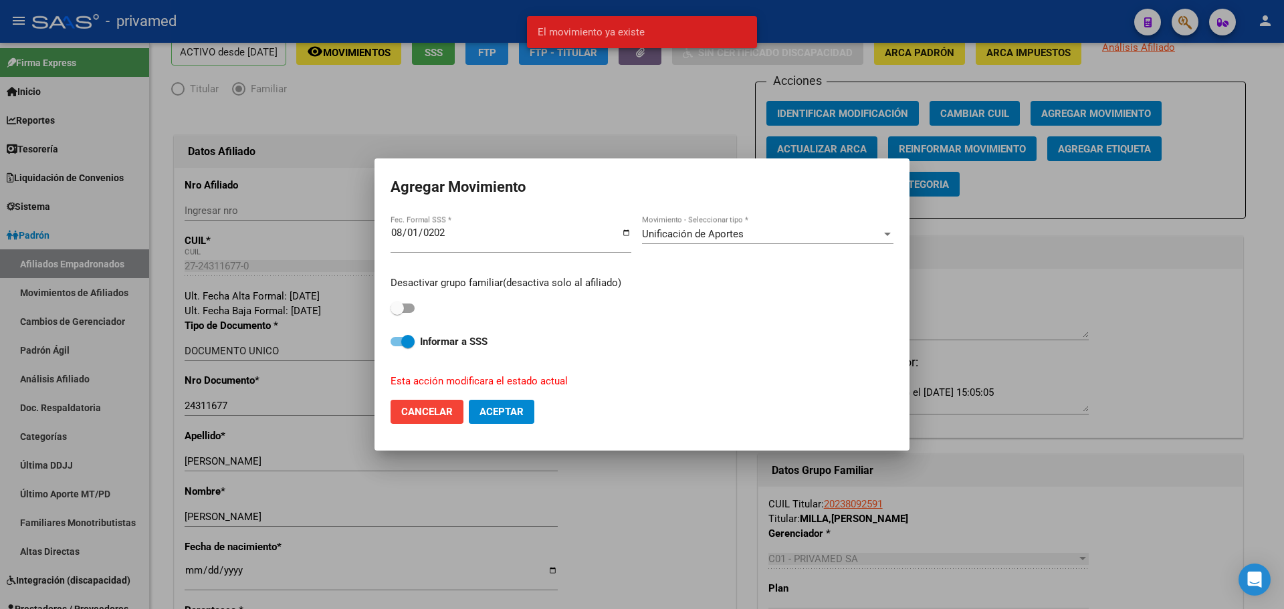
click at [415, 237] on input "[DATE]" at bounding box center [511, 237] width 241 height 21
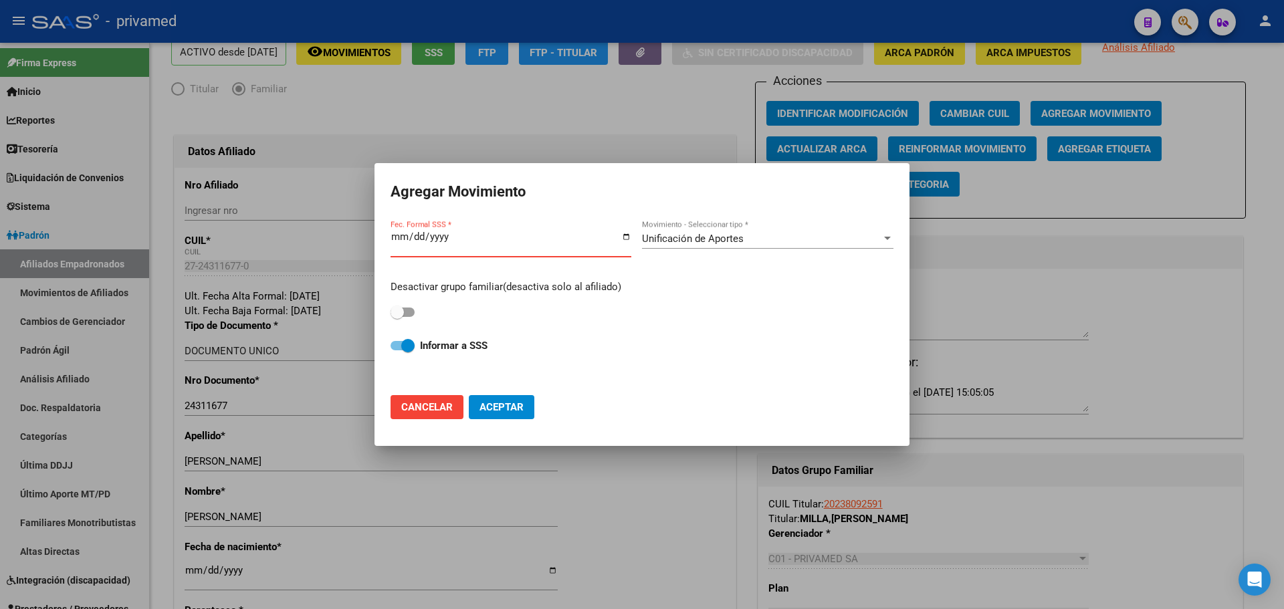
type input "[DATE]"
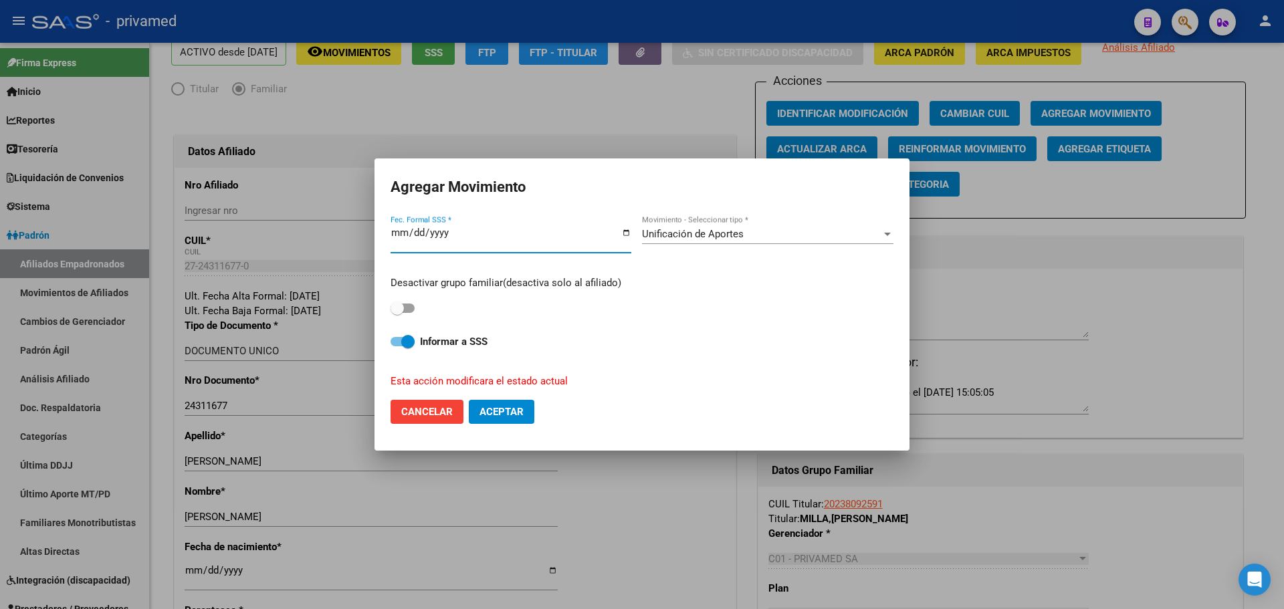
click at [508, 411] on span "Aceptar" at bounding box center [502, 412] width 44 height 12
checkbox input "false"
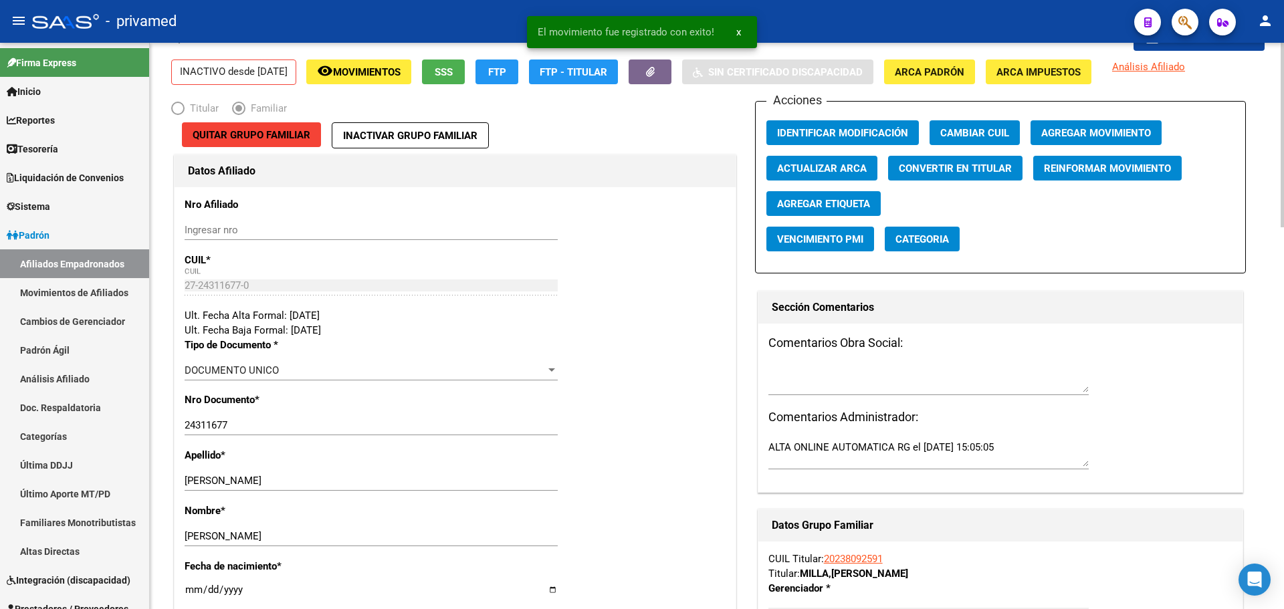
scroll to position [0, 0]
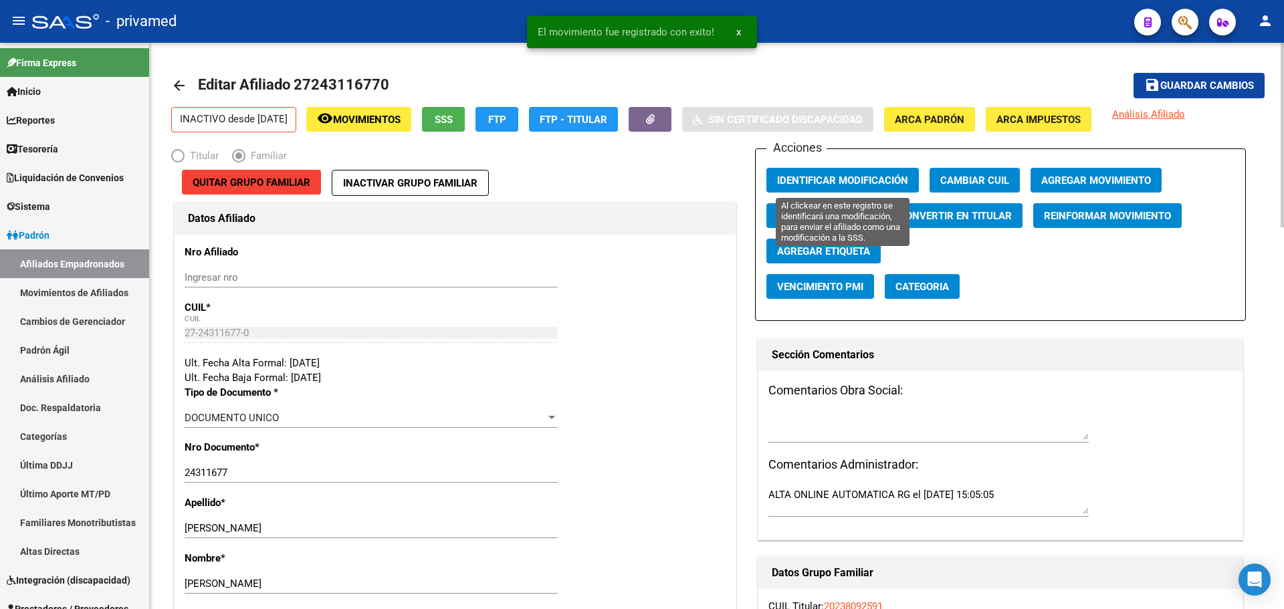
drag, startPoint x: 836, startPoint y: 179, endPoint x: 851, endPoint y: 177, distance: 14.8
click at [836, 178] on span "Identificar Modificación" at bounding box center [842, 181] width 131 height 12
click at [1192, 85] on span "Guardar cambios" at bounding box center [1207, 86] width 94 height 12
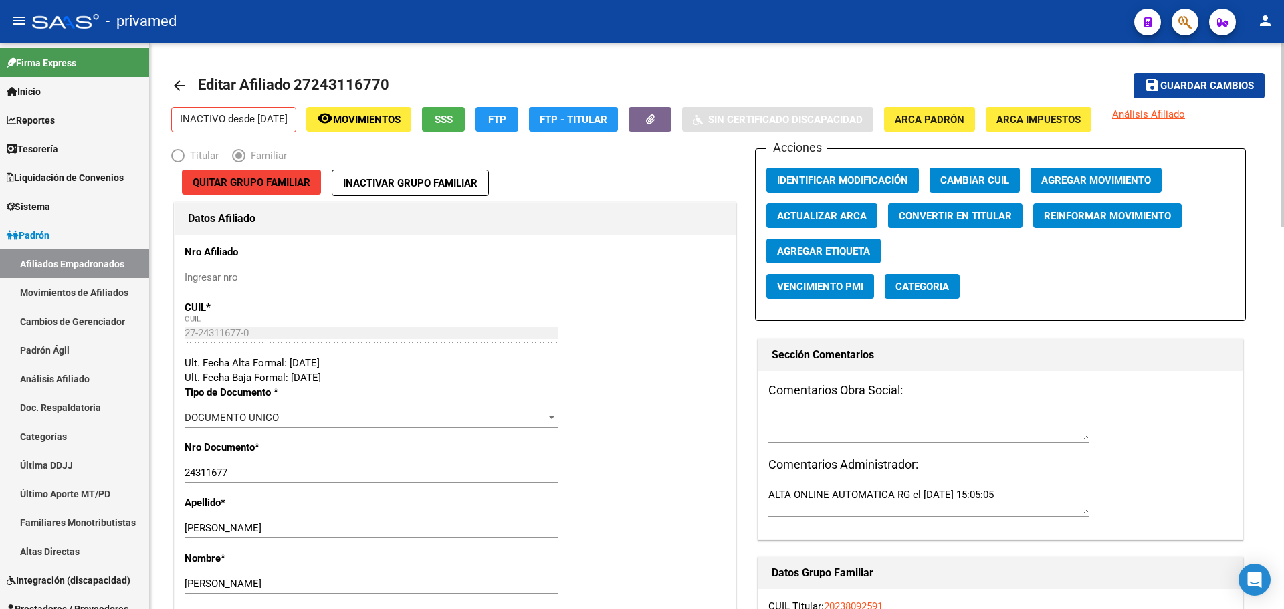
click at [182, 85] on mat-icon "arrow_back" at bounding box center [179, 86] width 16 height 16
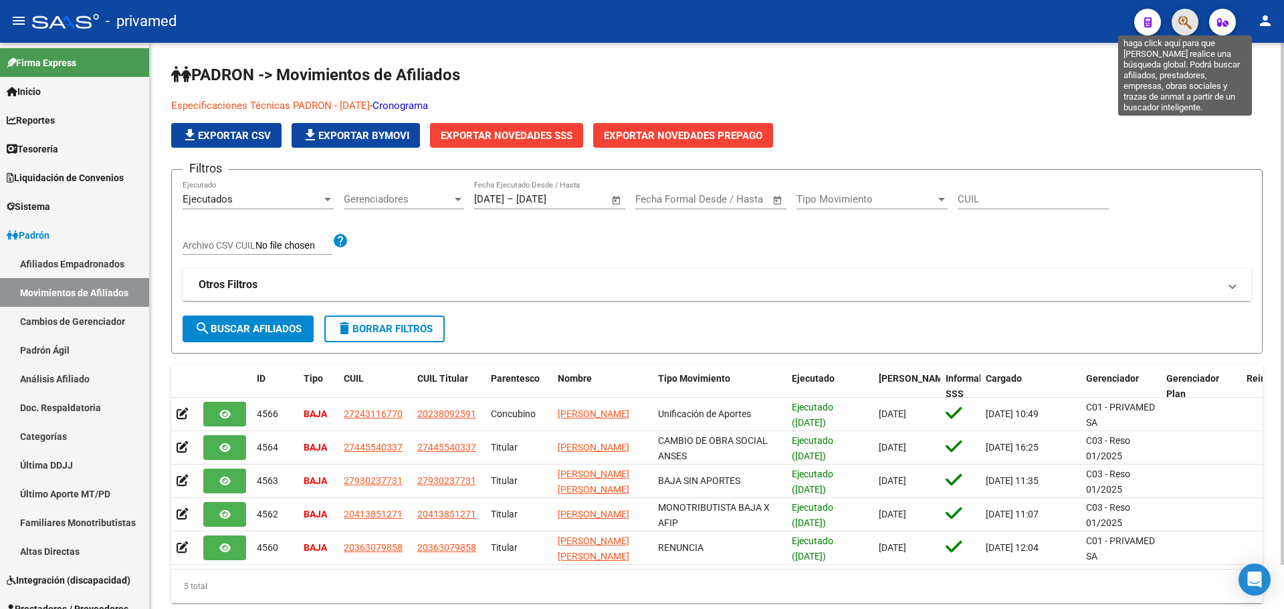
click at [1184, 23] on icon "button" at bounding box center [1184, 22] width 13 height 15
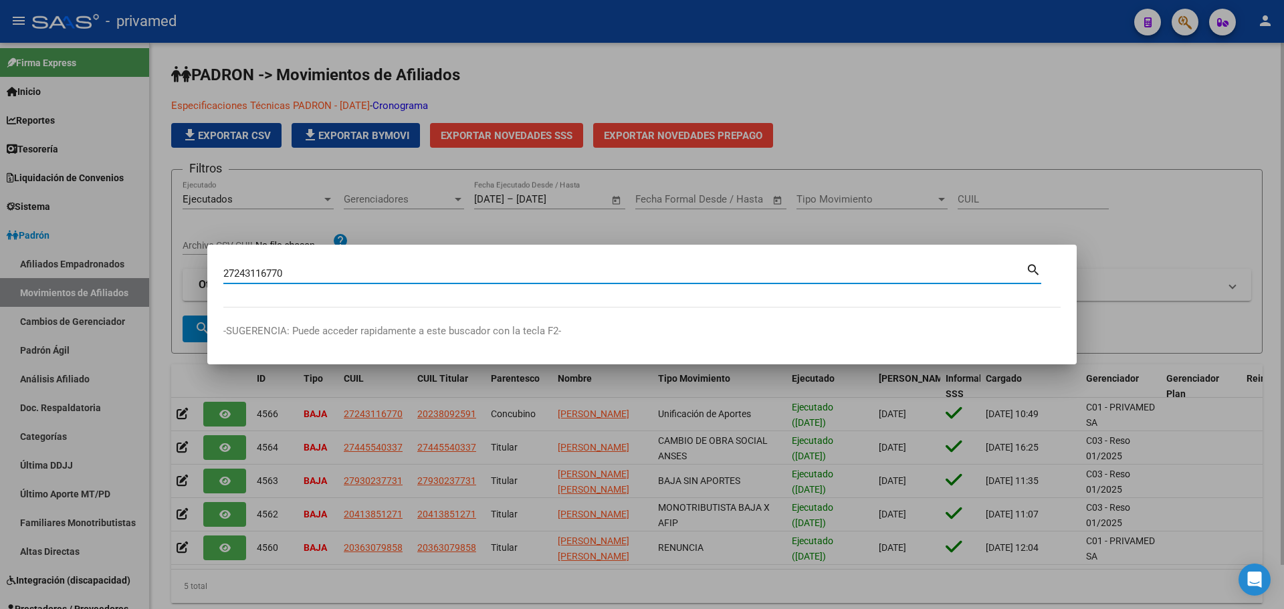
type input "27243116770"
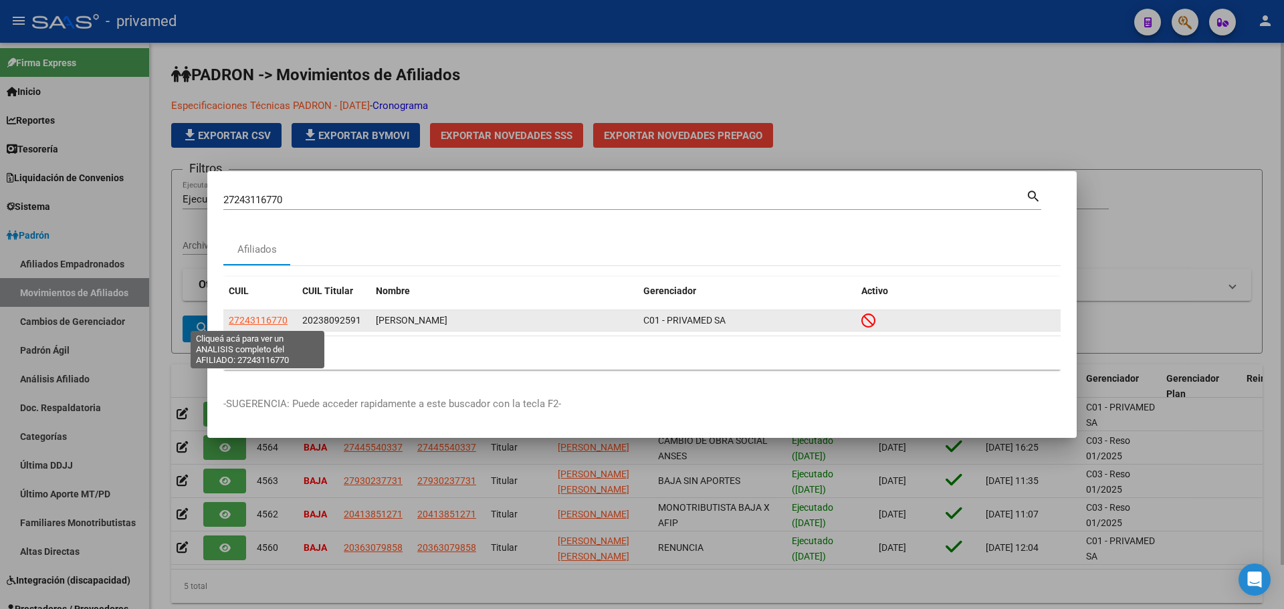
click at [259, 323] on span "27243116770" at bounding box center [258, 320] width 59 height 11
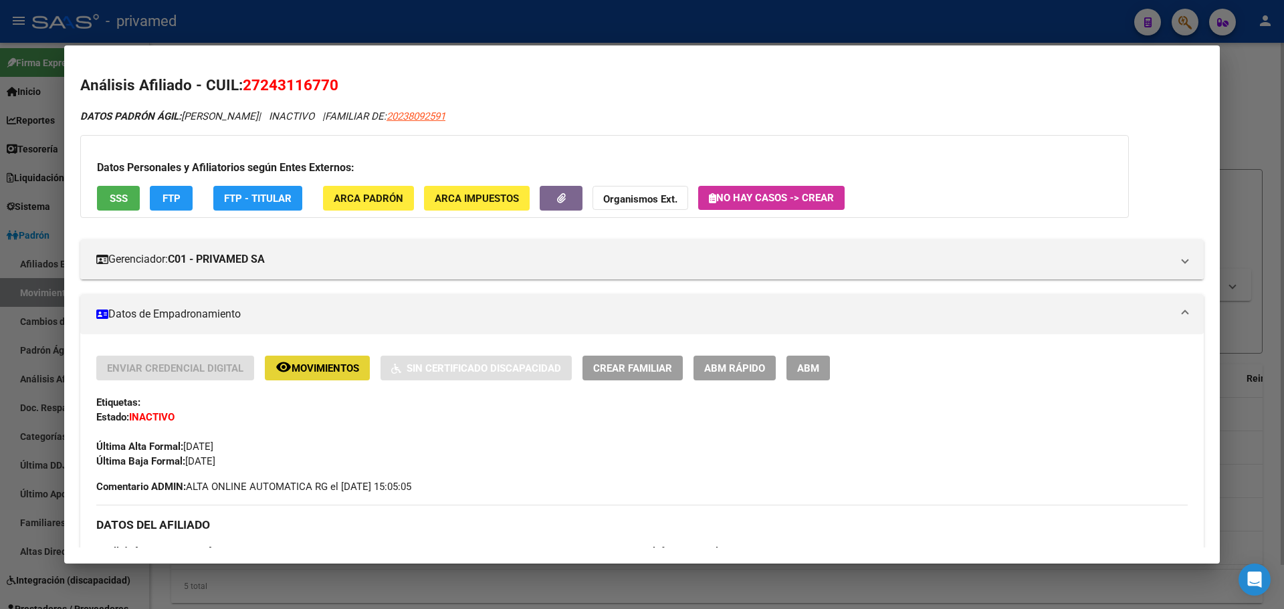
click at [313, 372] on span "Movimientos" at bounding box center [326, 368] width 68 height 12
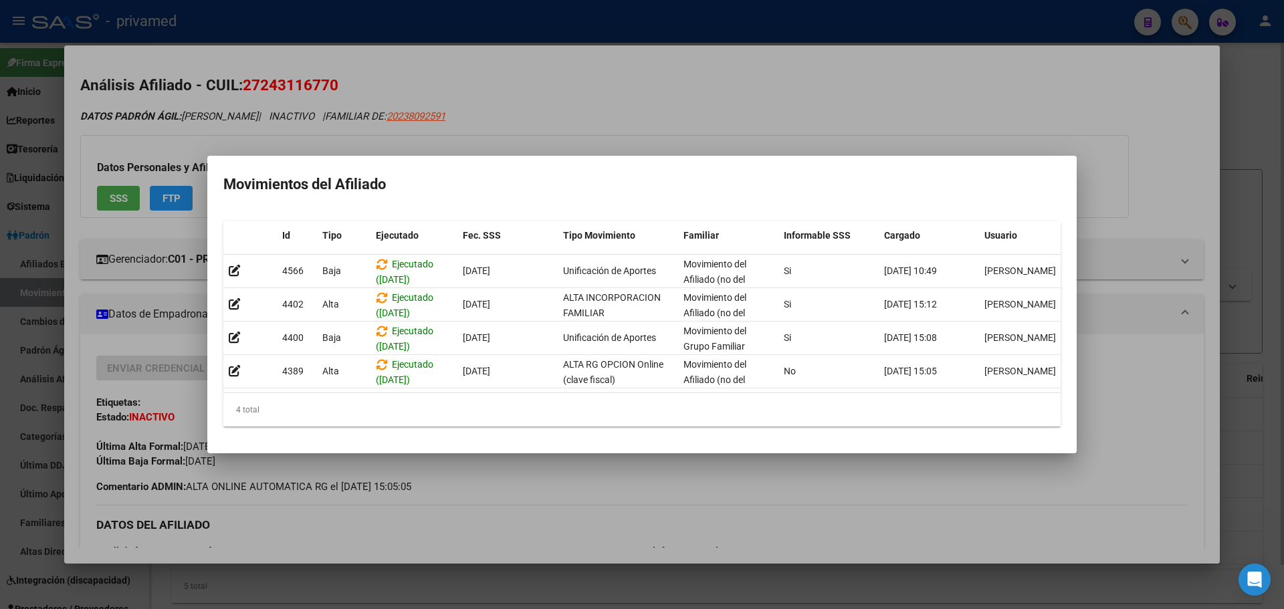
click at [879, 98] on div at bounding box center [642, 304] width 1284 height 609
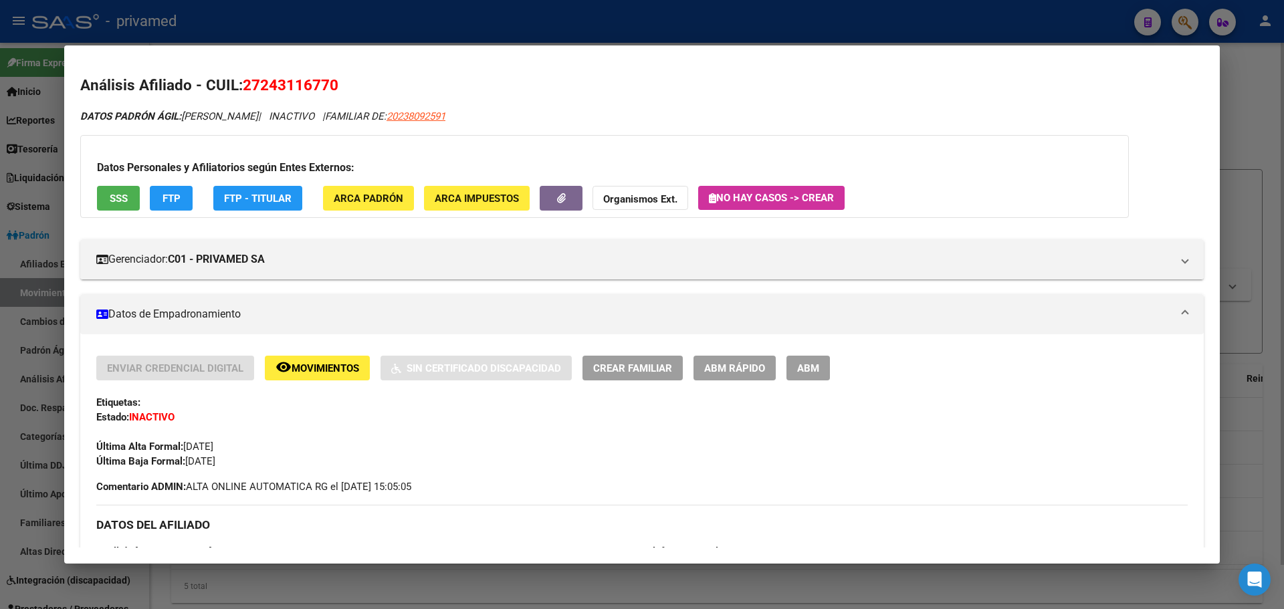
click at [806, 368] on span "ABM" at bounding box center [808, 368] width 22 height 12
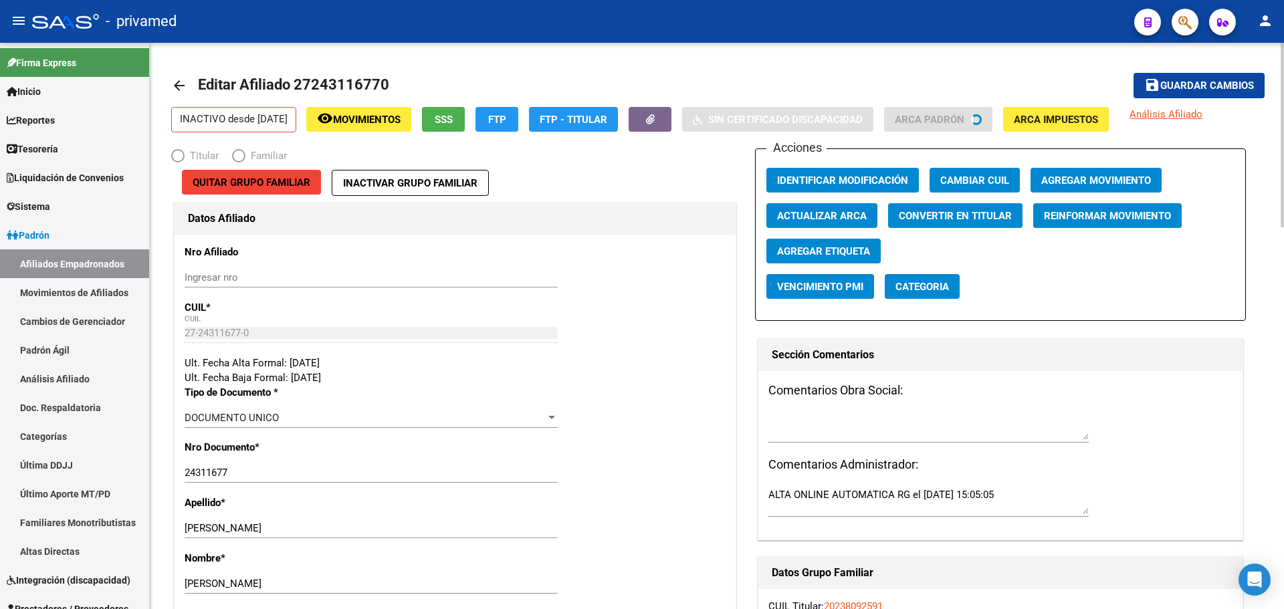
radio input "true"
type input "30-66300584-3"
click at [936, 300] on app-afiliado-categoria "Categoria" at bounding box center [928, 291] width 86 height 35
click at [934, 287] on span "Categoria" at bounding box center [922, 287] width 54 height 12
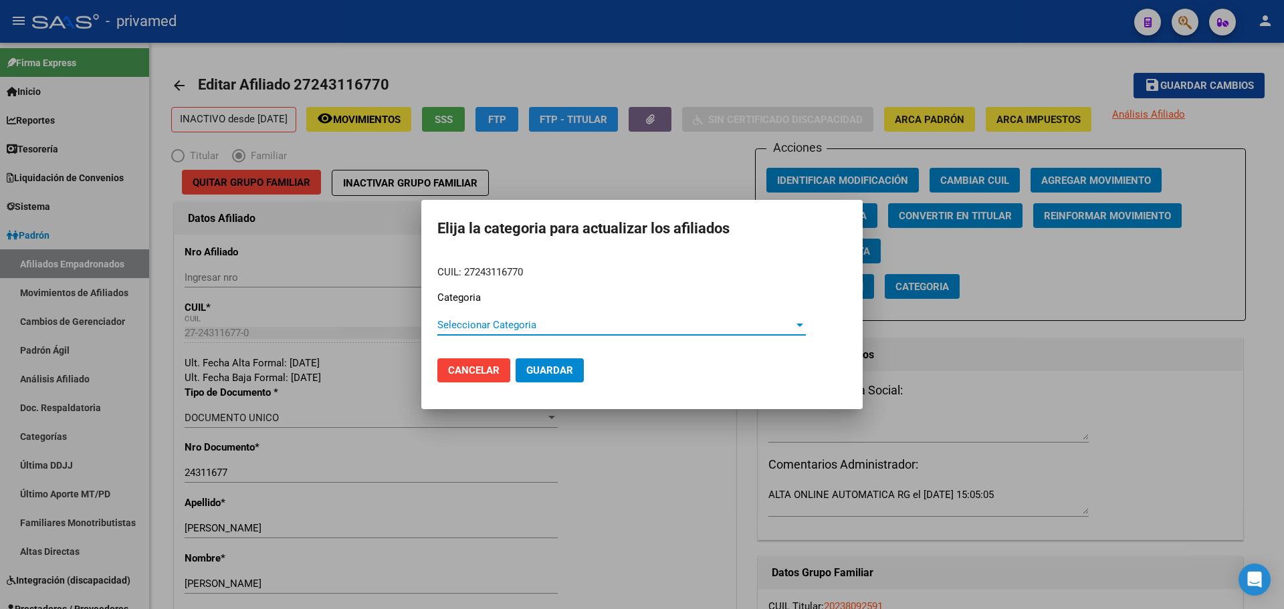
click at [455, 361] on button "Cancelar" at bounding box center [473, 370] width 73 height 24
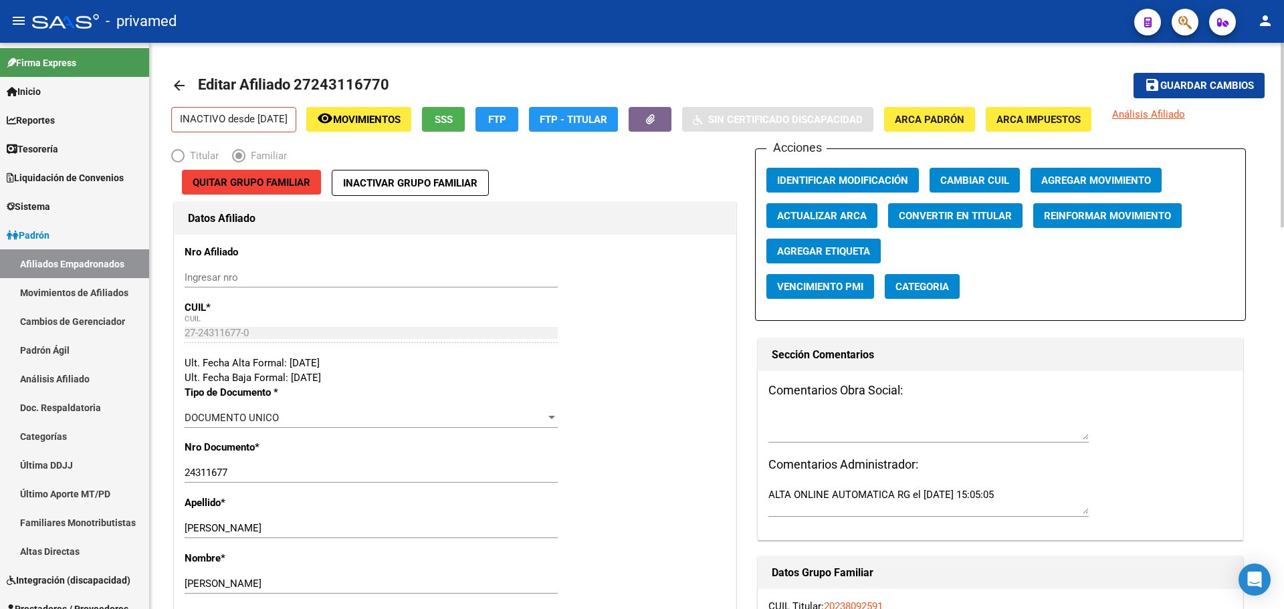
click at [177, 83] on mat-icon "arrow_back" at bounding box center [179, 86] width 16 height 16
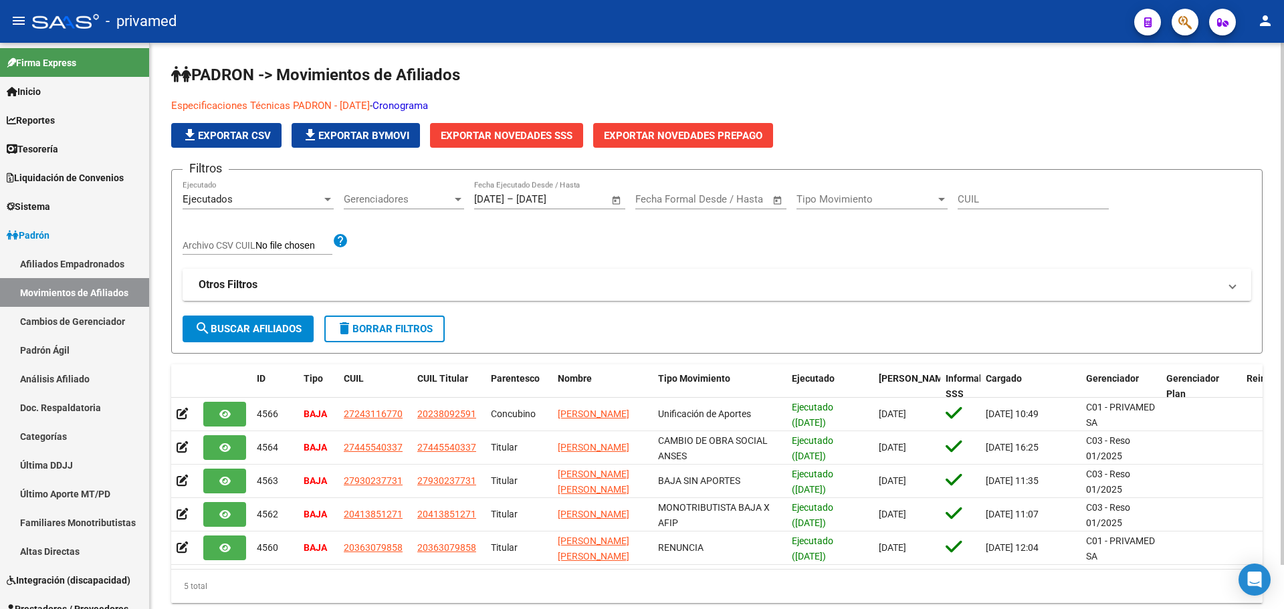
scroll to position [47, 0]
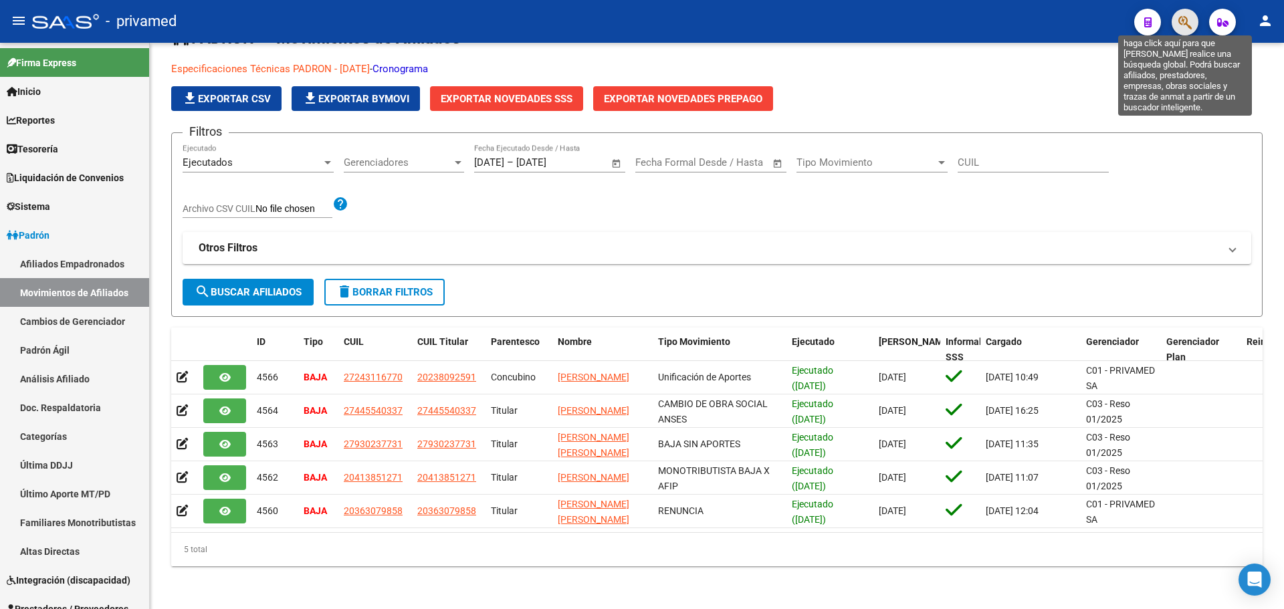
click at [1182, 25] on icon "button" at bounding box center [1184, 22] width 13 height 15
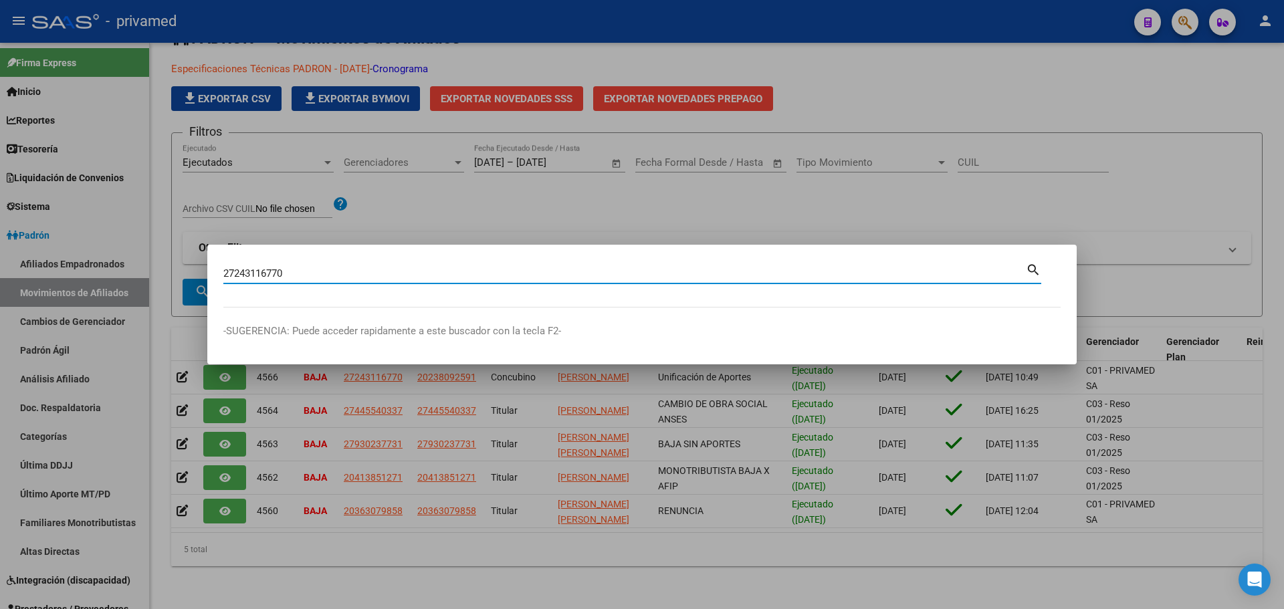
type input "27243116770"
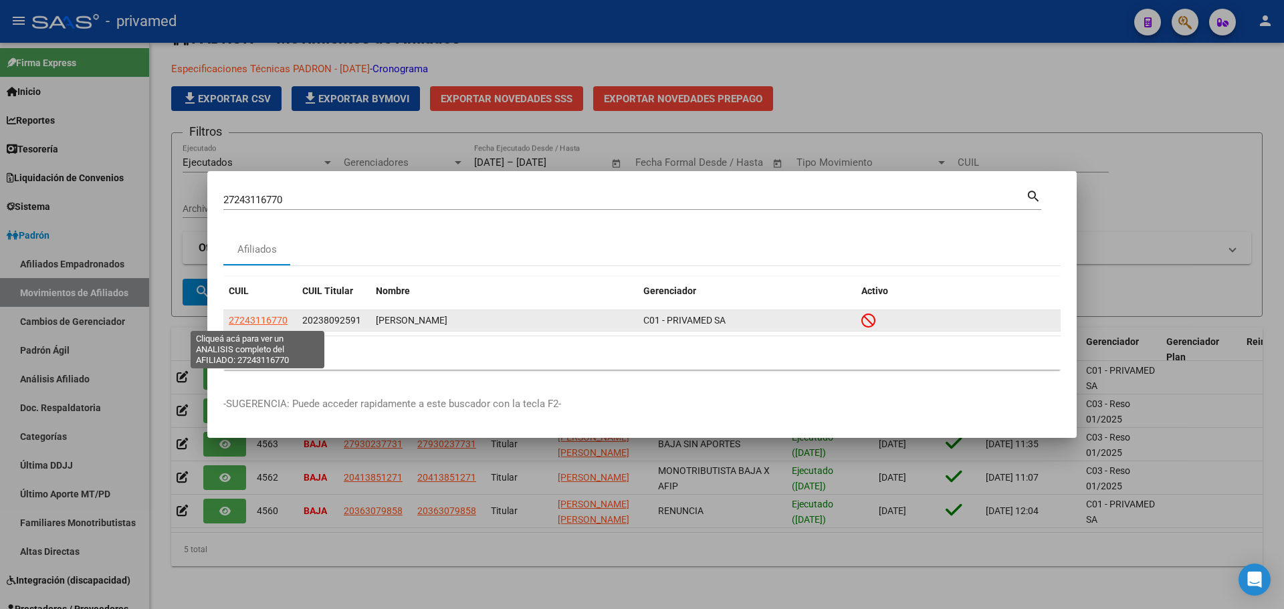
click at [264, 319] on span "27243116770" at bounding box center [258, 320] width 59 height 11
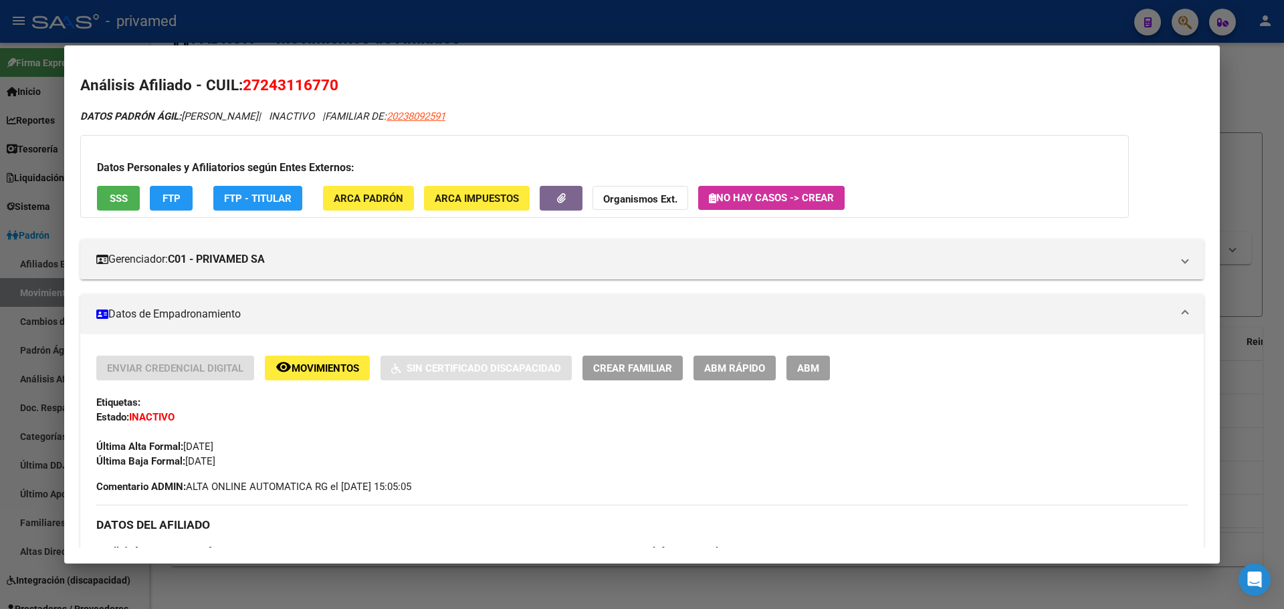
click at [805, 374] on span "ABM" at bounding box center [808, 368] width 22 height 12
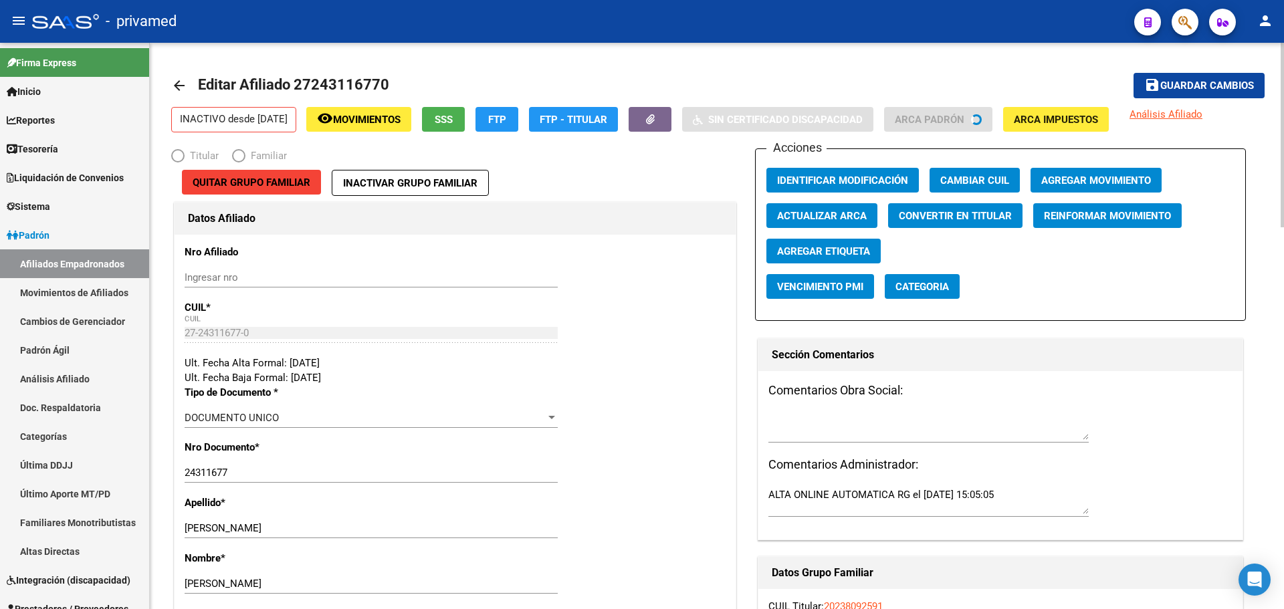
radio input "true"
type input "30-66300584-3"
click at [187, 81] on link "arrow_back" at bounding box center [184, 85] width 27 height 31
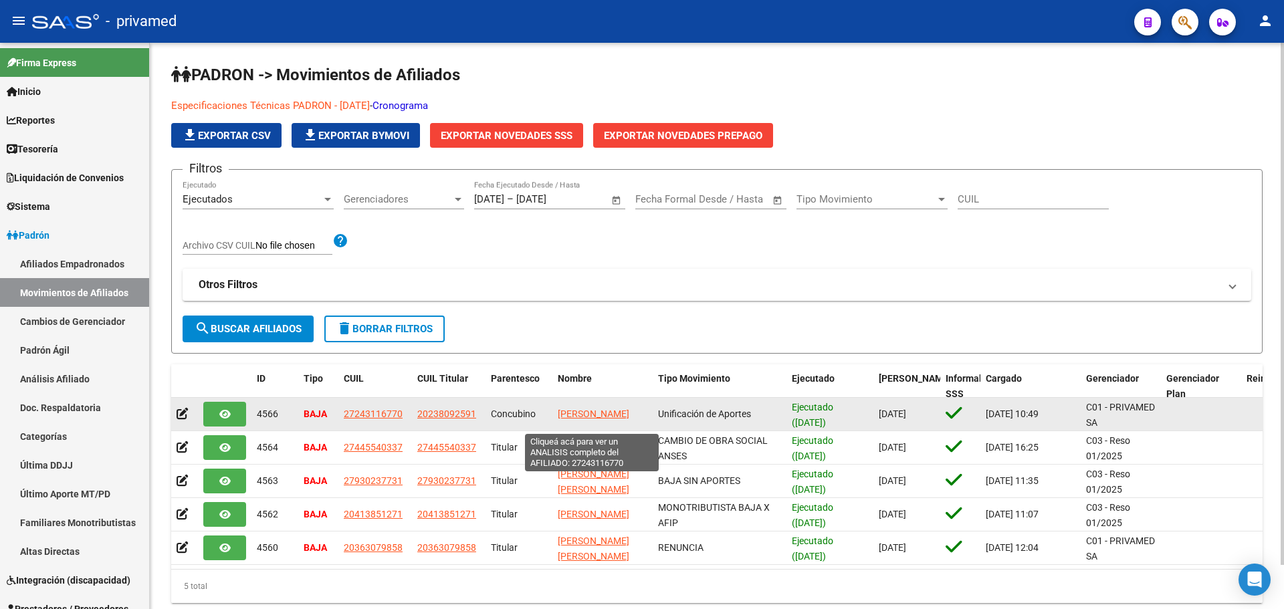
click at [580, 409] on span "[PERSON_NAME]" at bounding box center [594, 414] width 72 height 11
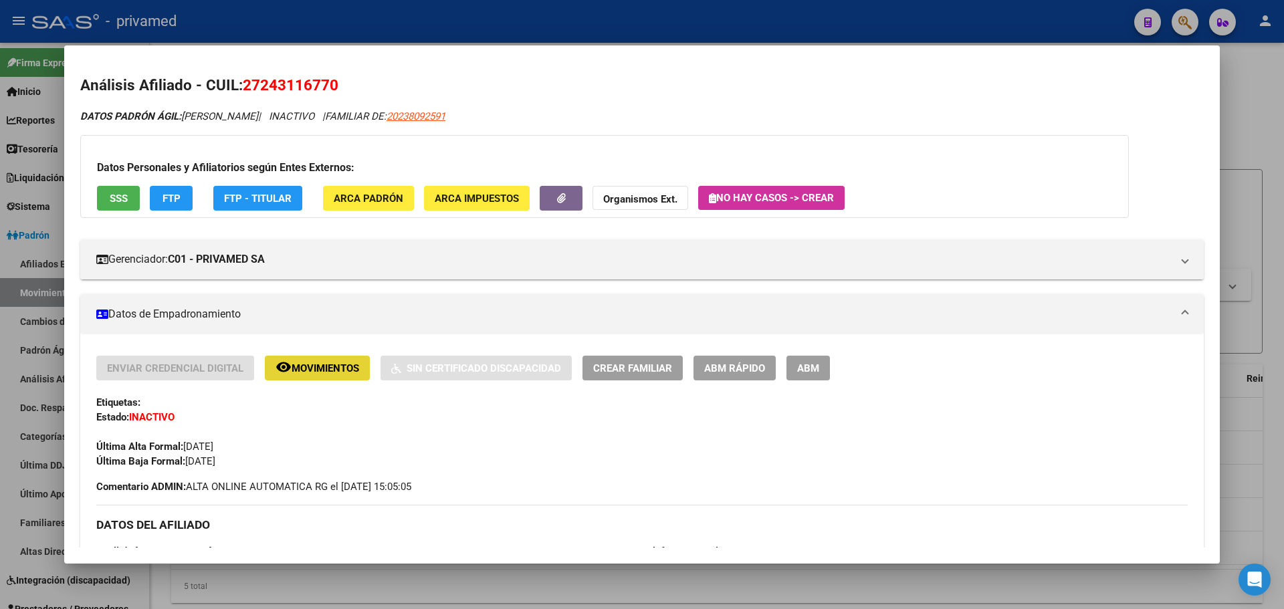
click at [323, 371] on span "Movimientos" at bounding box center [326, 368] width 68 height 12
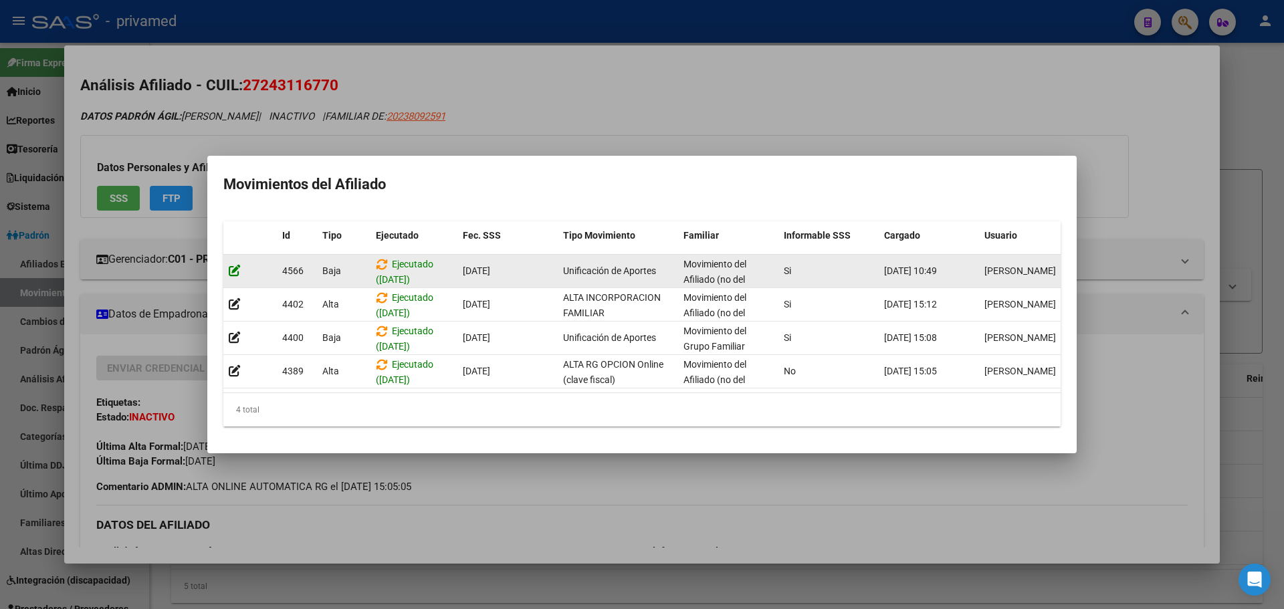
click at [234, 264] on icon at bounding box center [235, 270] width 12 height 13
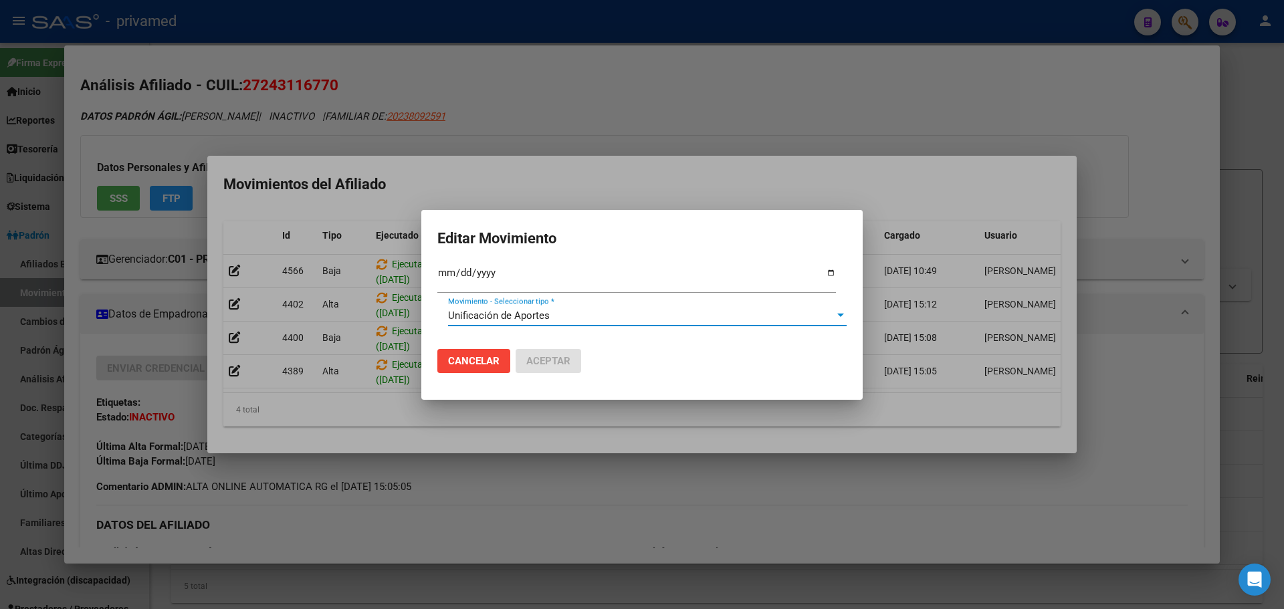
click at [523, 313] on span "Unificación de Aportes" at bounding box center [499, 316] width 102 height 12
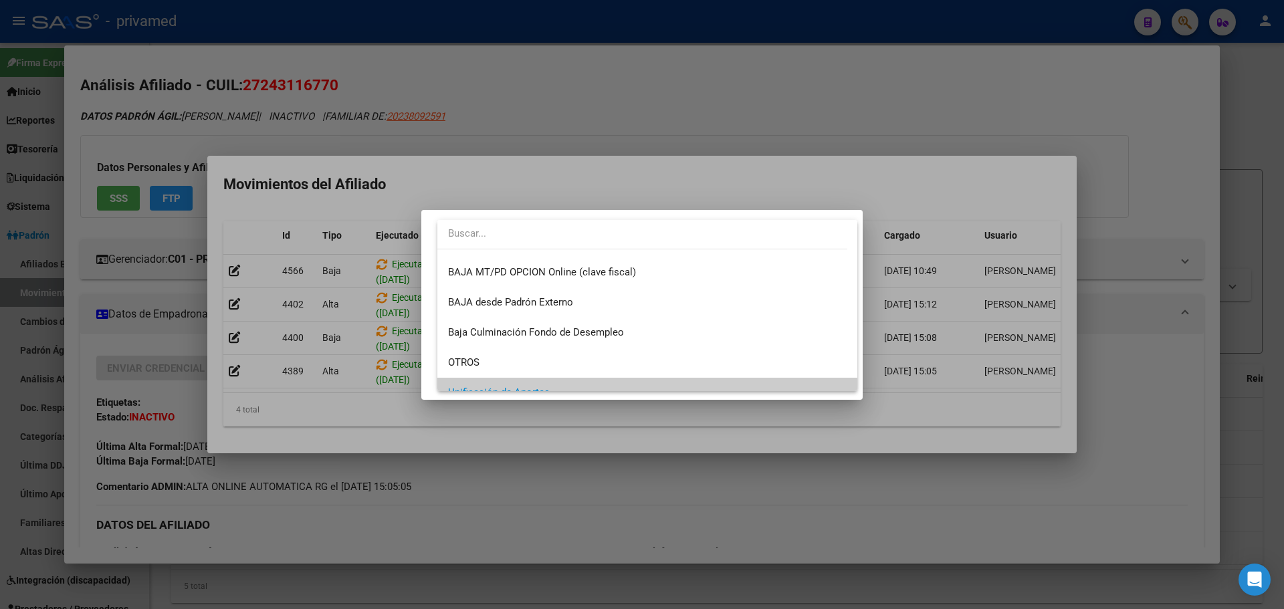
scroll to position [972, 0]
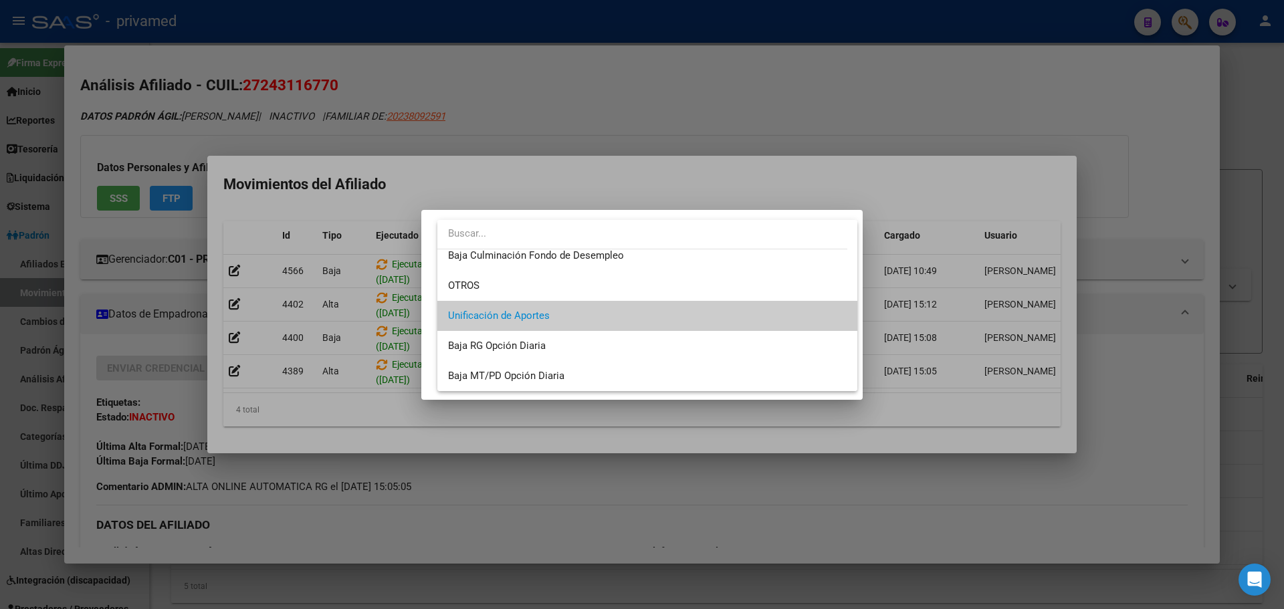
click at [451, 179] on div at bounding box center [642, 304] width 1284 height 609
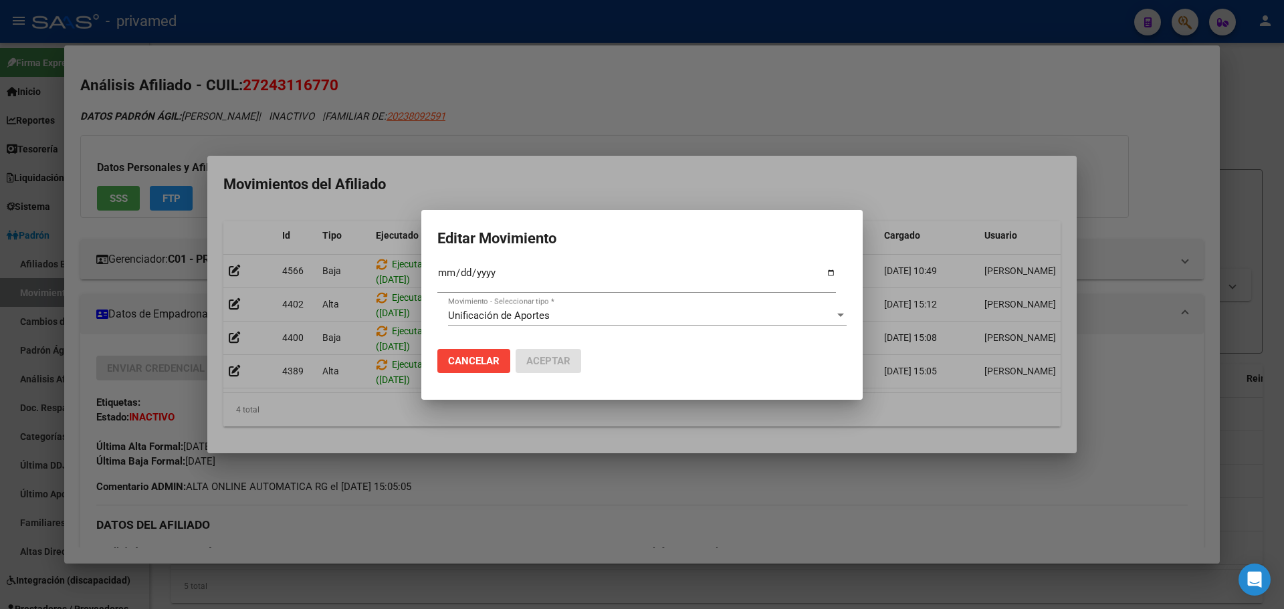
click at [233, 265] on div at bounding box center [642, 304] width 1284 height 609
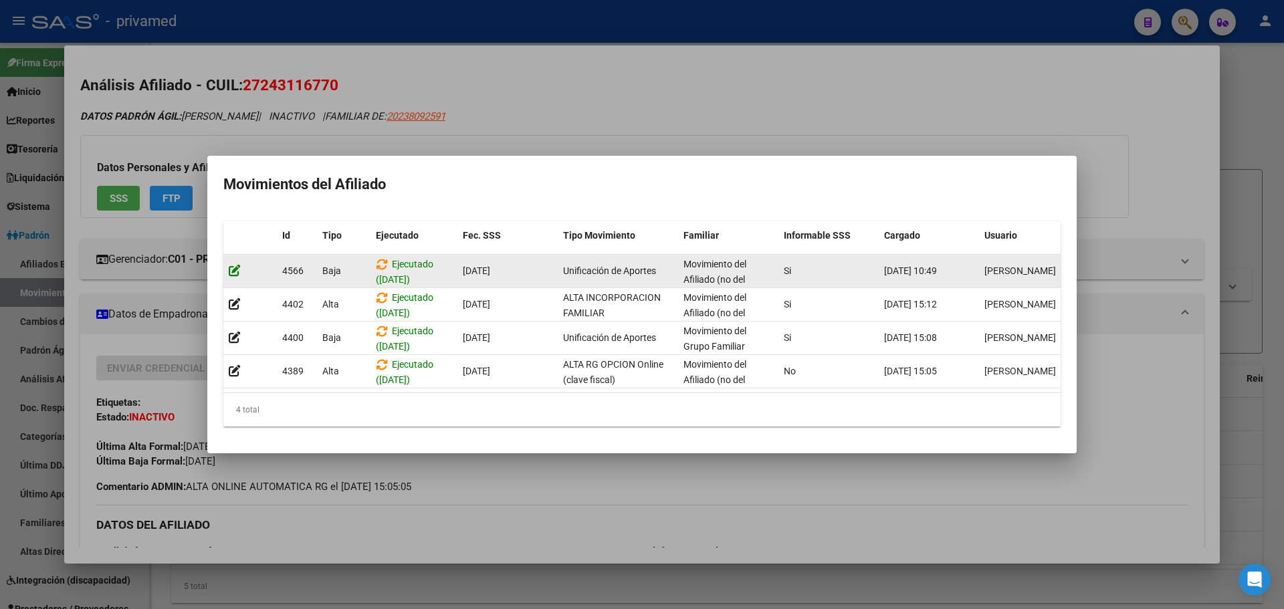
click at [234, 265] on icon at bounding box center [235, 270] width 12 height 13
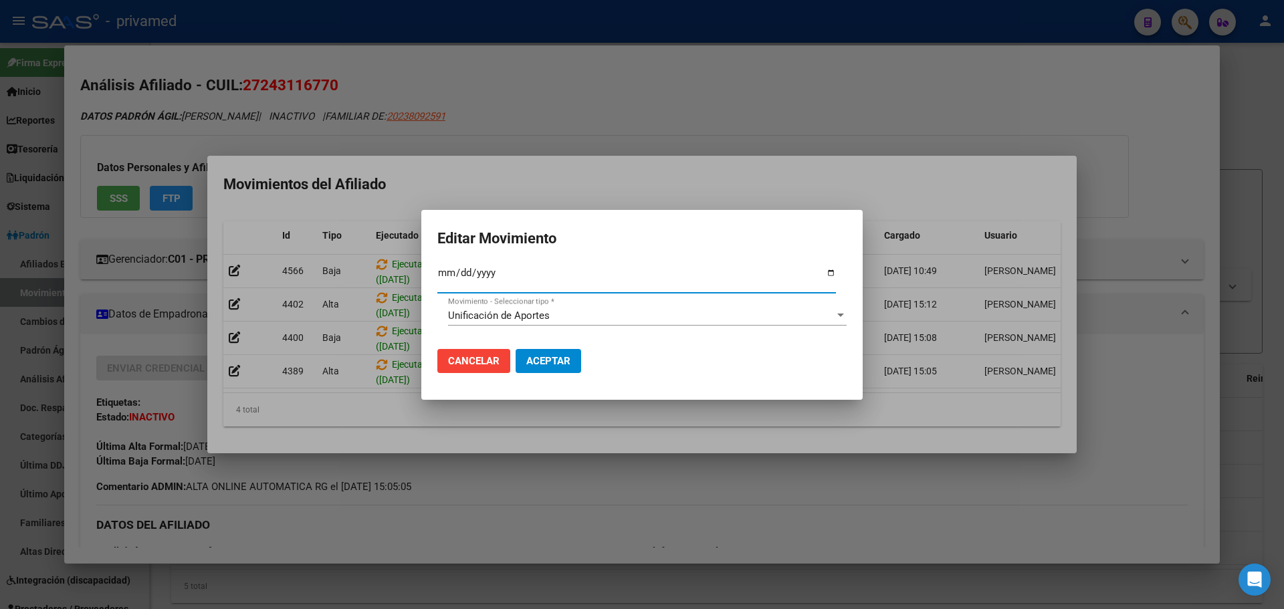
type input "[DATE]"
click at [460, 277] on input "[DATE]" at bounding box center [636, 278] width 399 height 21
type input "[DATE]"
click at [554, 358] on span "Aceptar" at bounding box center [548, 361] width 44 height 12
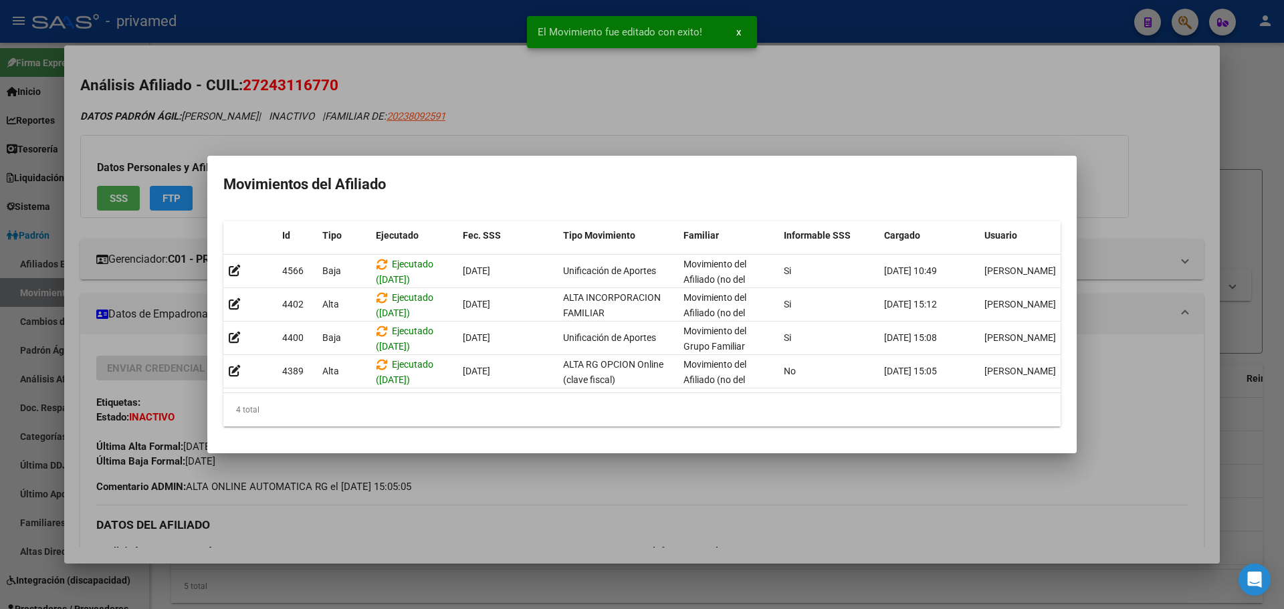
click at [609, 109] on div at bounding box center [642, 304] width 1284 height 609
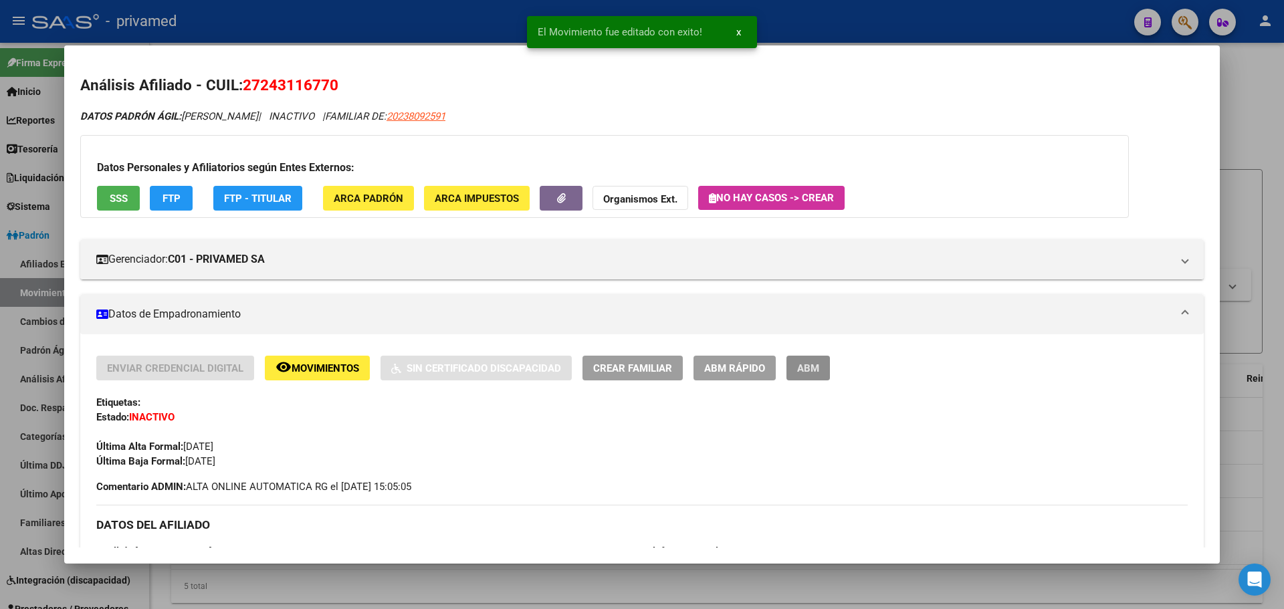
click at [801, 371] on span "ABM" at bounding box center [808, 368] width 22 height 12
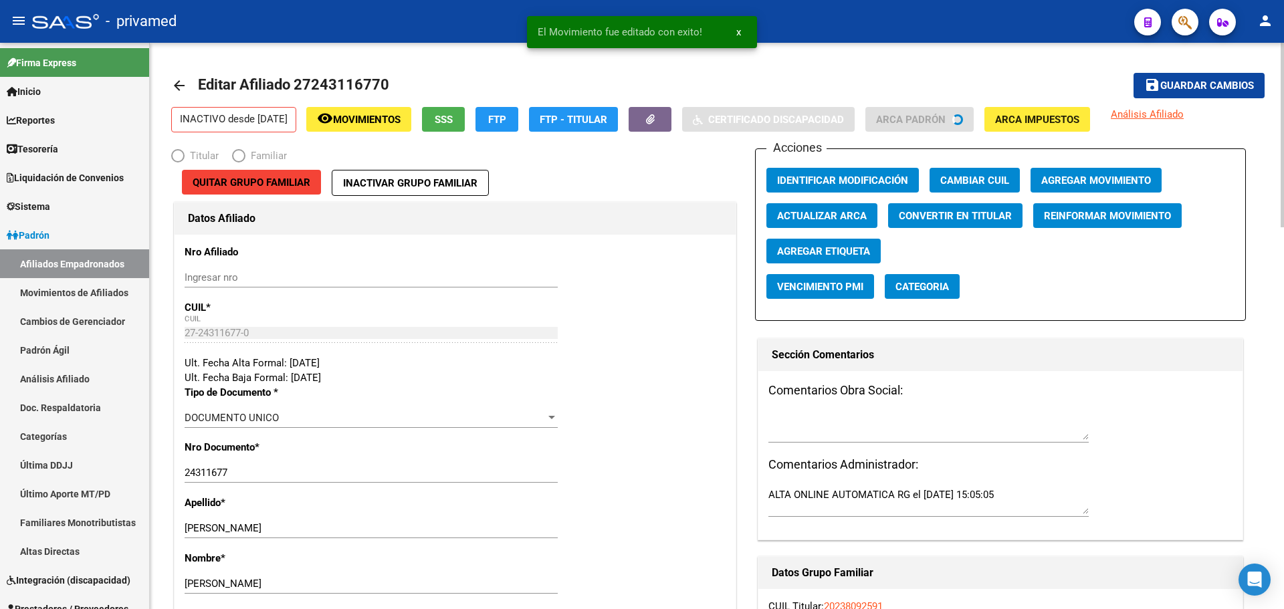
radio input "true"
type input "30-66300584-3"
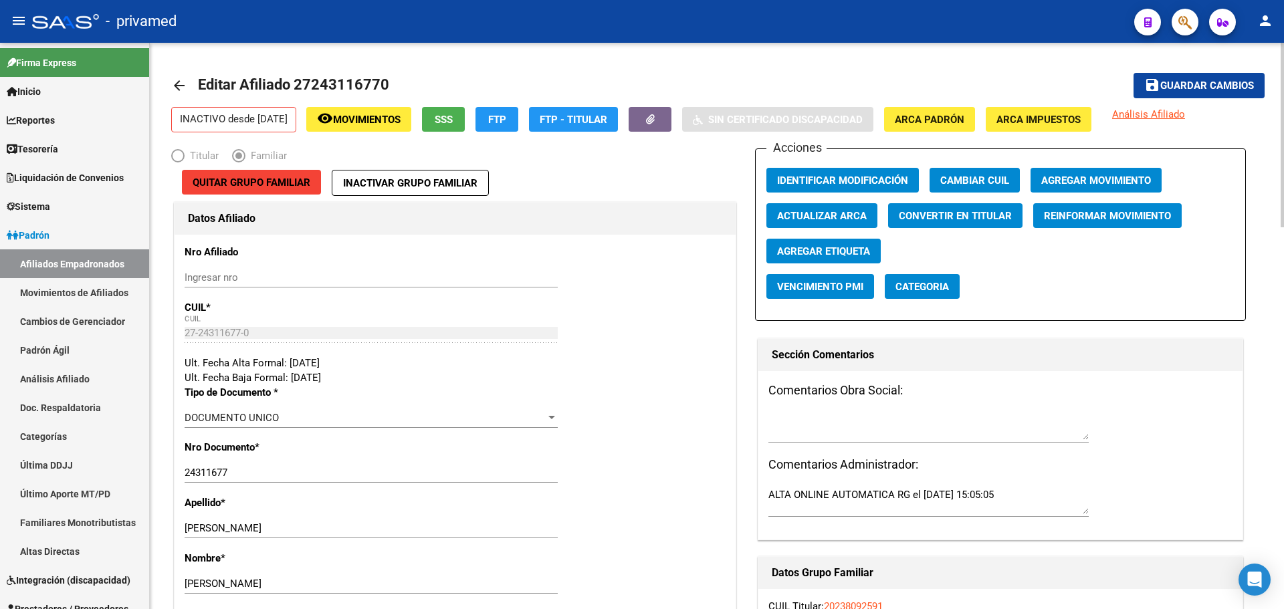
click at [1080, 183] on span "Agregar Movimiento" at bounding box center [1096, 181] width 110 height 12
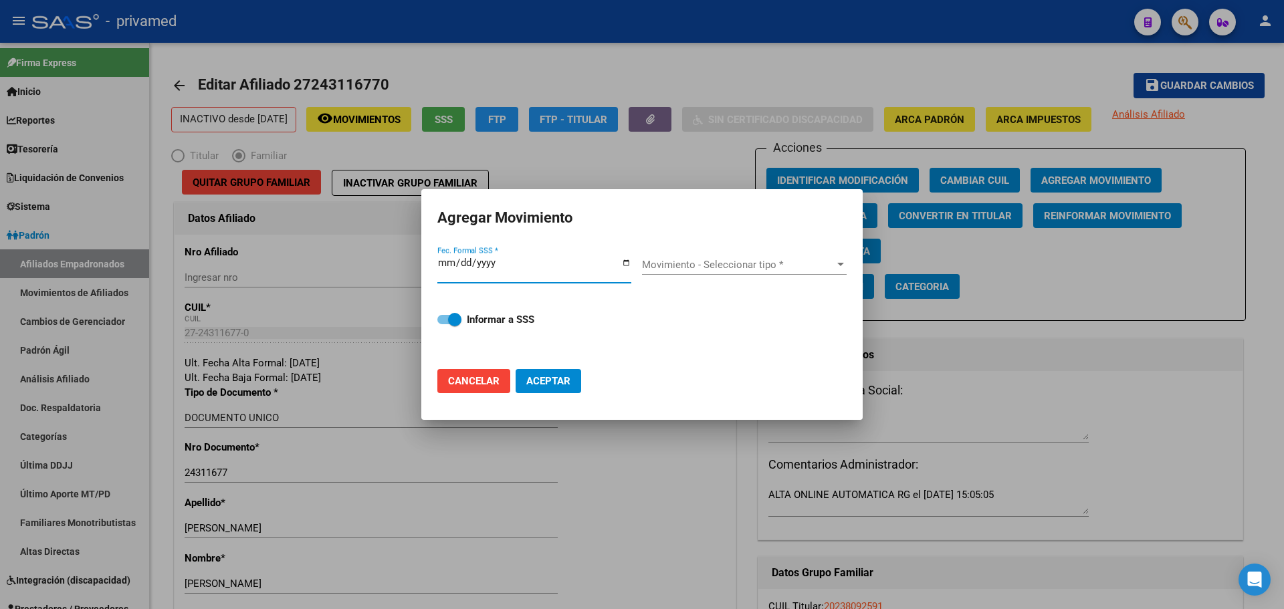
click at [694, 260] on span "Movimiento - Seleccionar tipo *" at bounding box center [738, 265] width 193 height 12
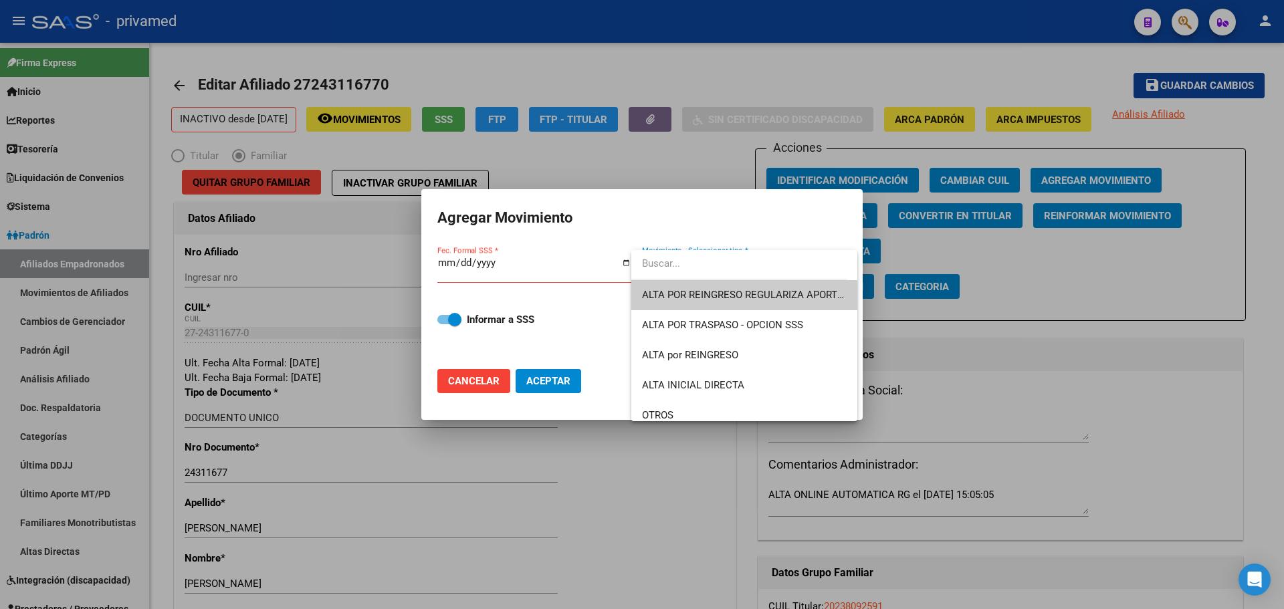
click at [447, 262] on div at bounding box center [642, 304] width 1284 height 609
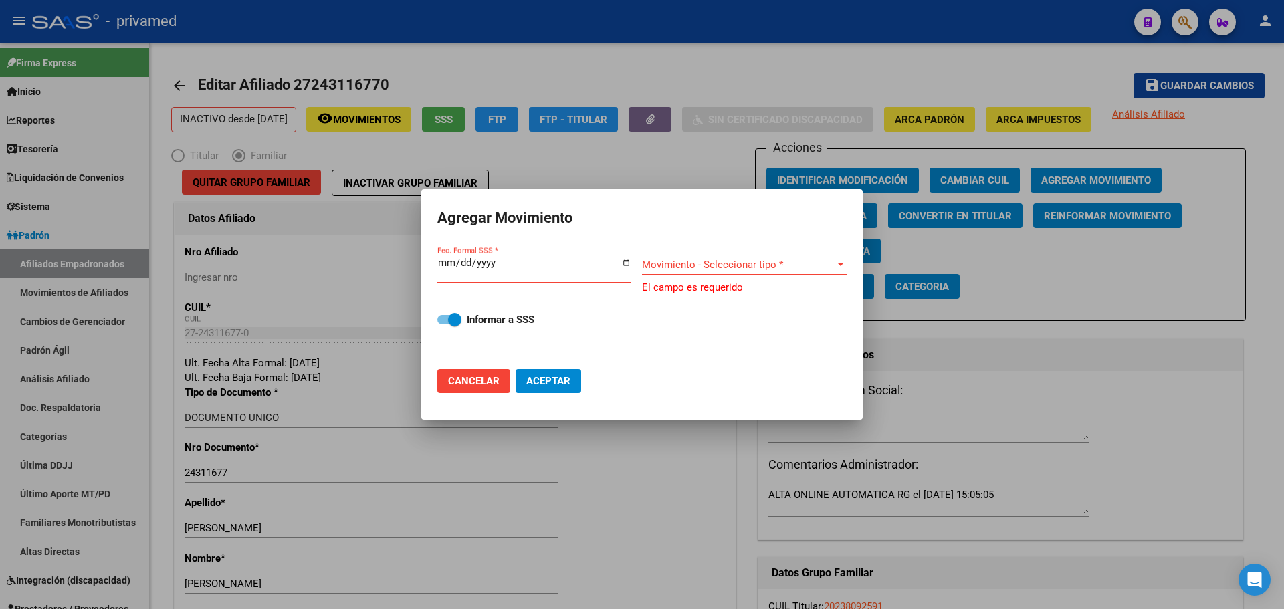
click at [442, 262] on input "Fec. Formal SSS *" at bounding box center [534, 267] width 194 height 21
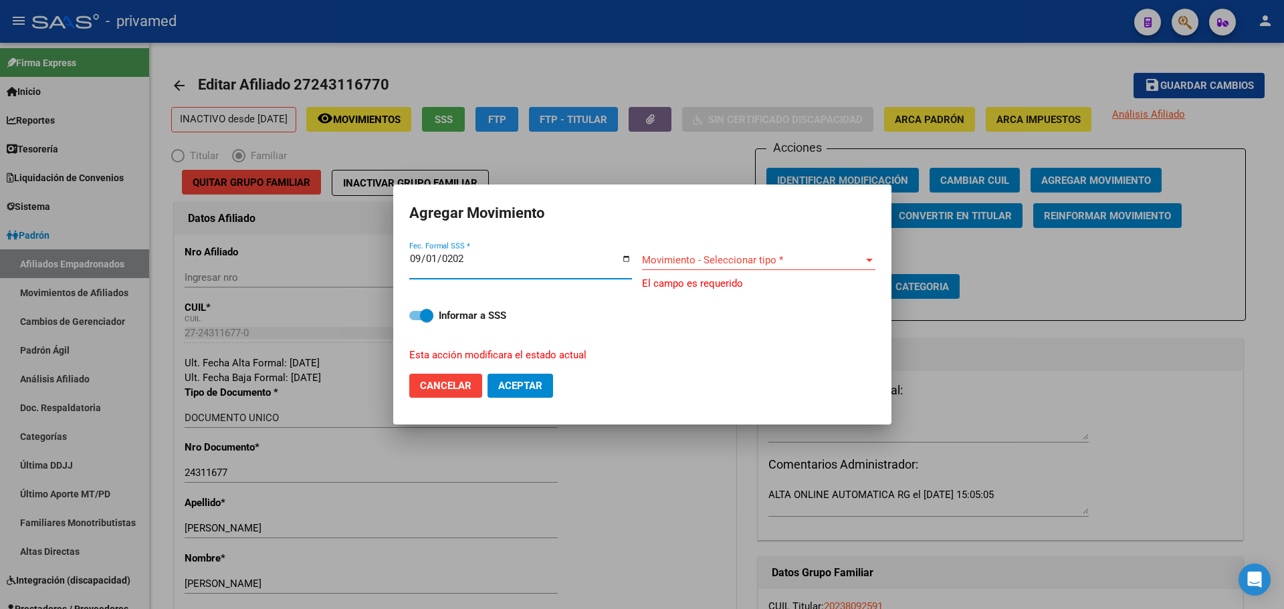
type input "[DATE]"
click at [694, 254] on span "Movimiento - Seleccionar tipo *" at bounding box center [752, 260] width 221 height 12
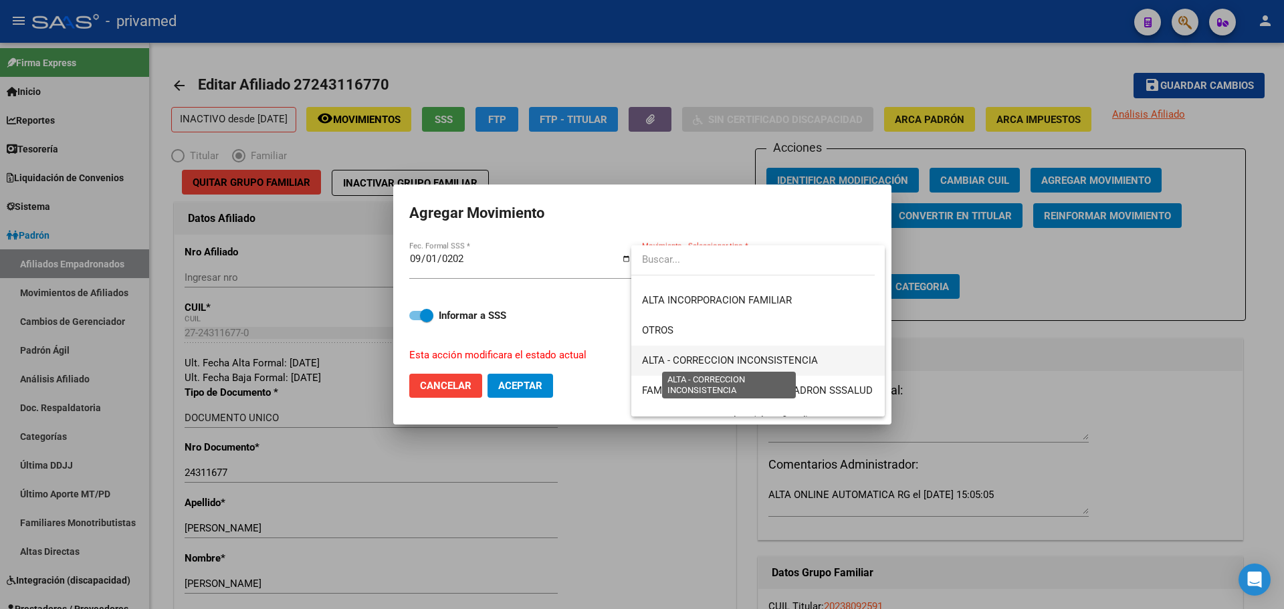
scroll to position [268, 0]
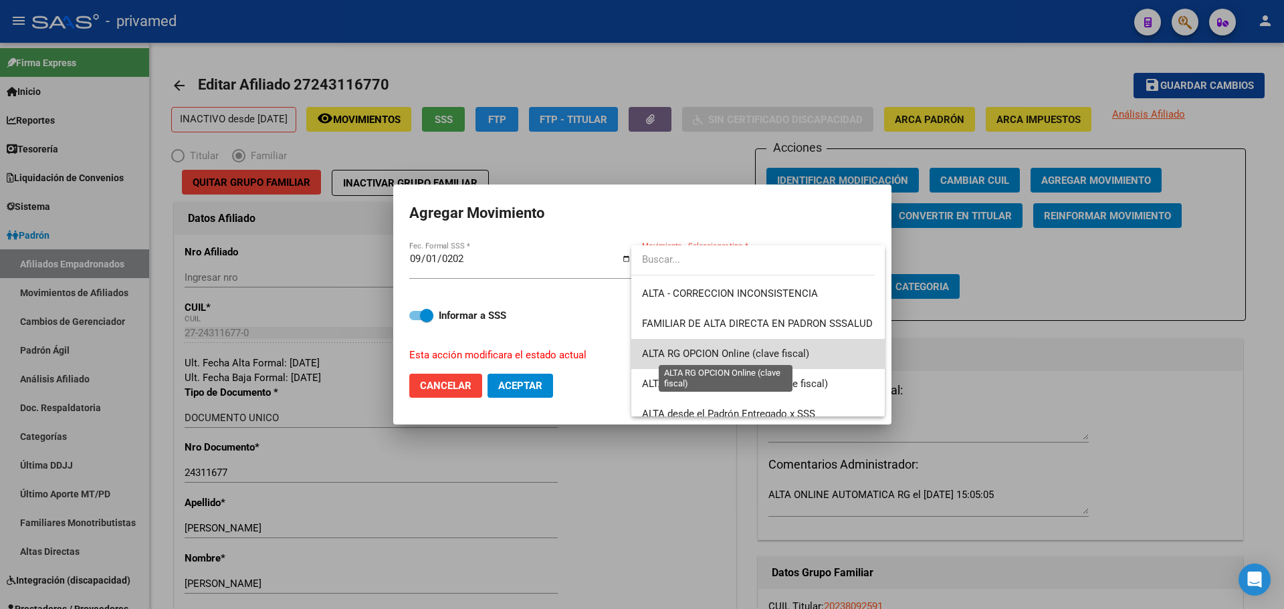
click at [786, 356] on span "ALTA RG OPCION Online (clave fiscal)" at bounding box center [725, 354] width 167 height 12
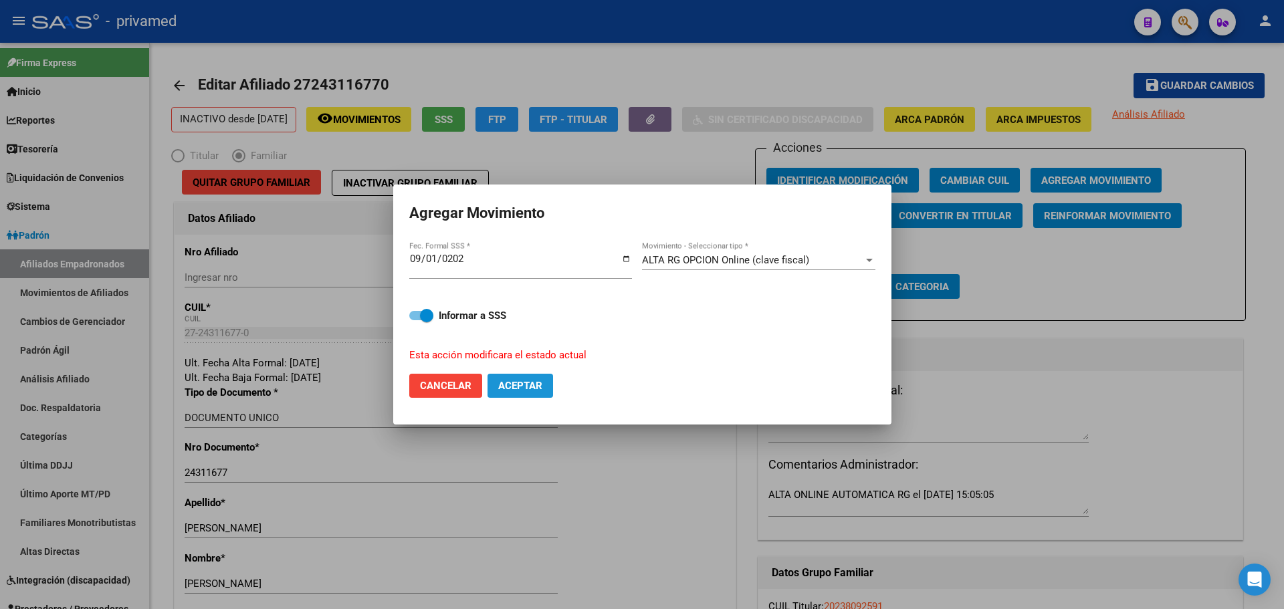
click at [518, 383] on span "Aceptar" at bounding box center [520, 386] width 44 height 12
checkbox input "false"
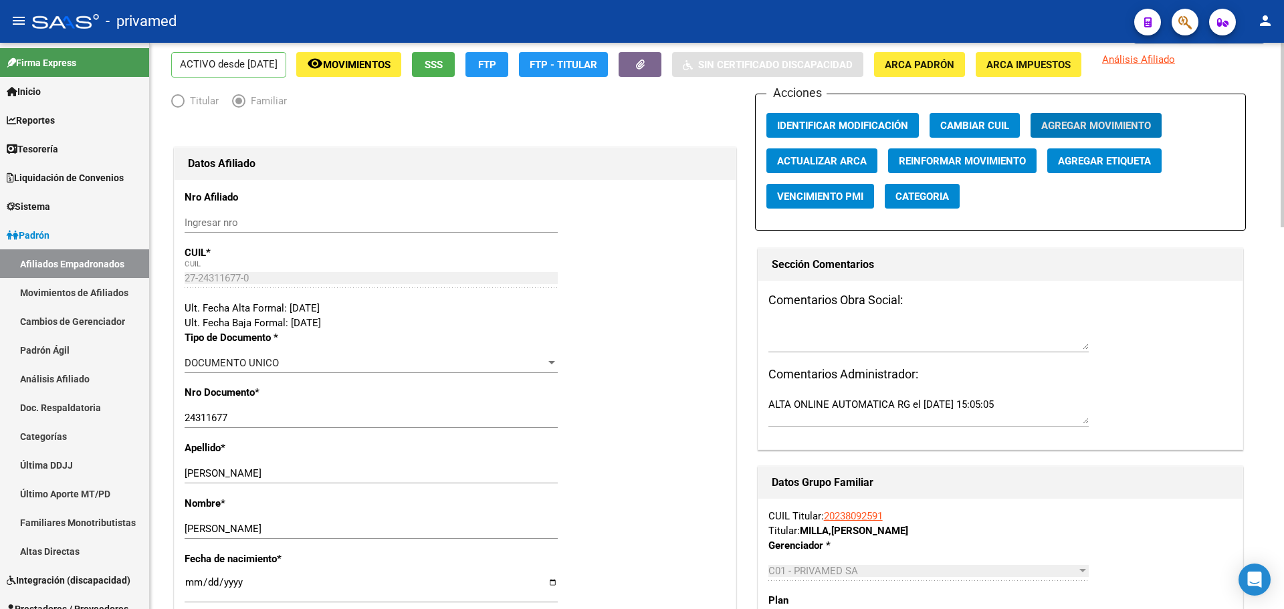
scroll to position [0, 0]
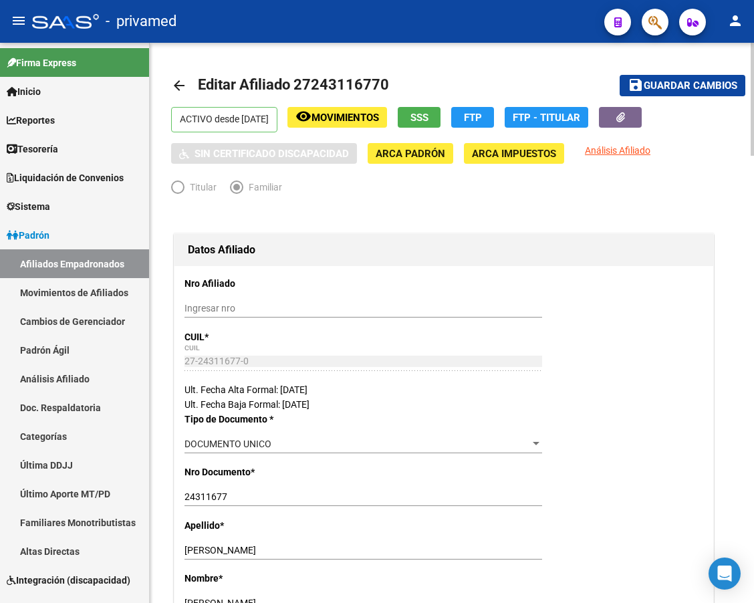
click at [177, 88] on mat-icon "arrow_back" at bounding box center [179, 86] width 16 height 16
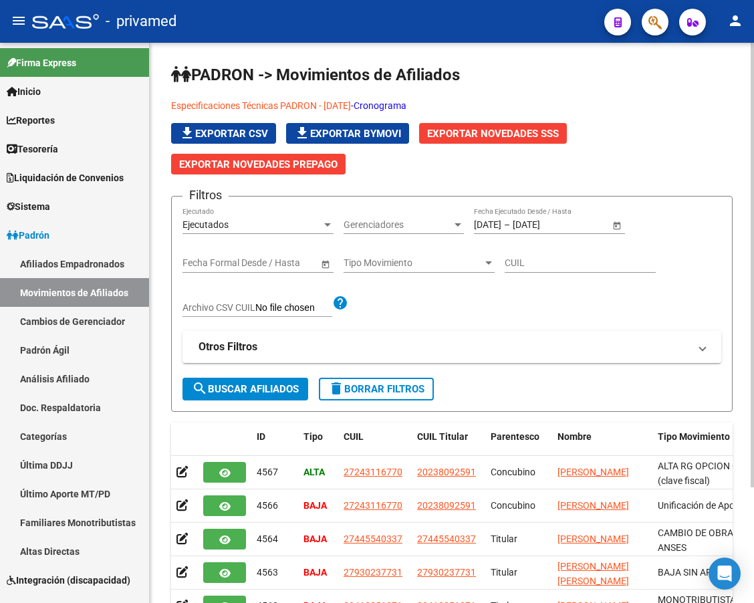
click at [20, 18] on mat-icon "menu" at bounding box center [19, 21] width 16 height 16
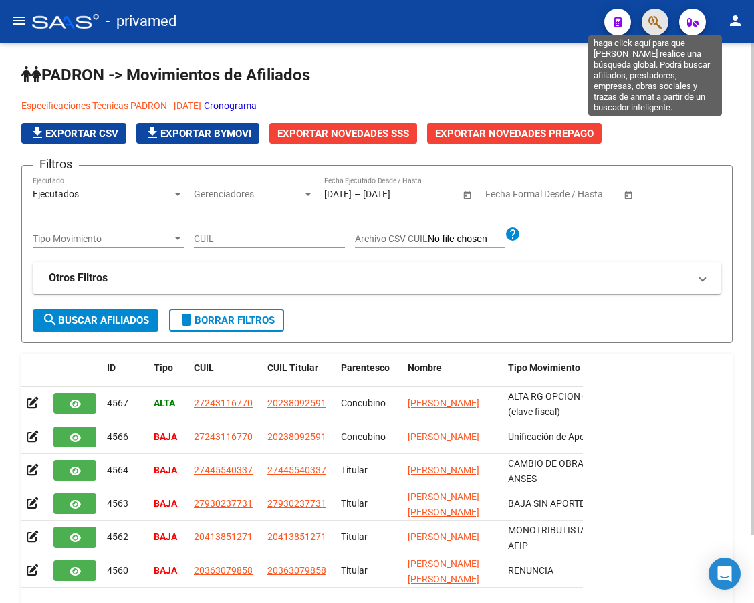
click at [653, 19] on icon "button" at bounding box center [655, 22] width 13 height 15
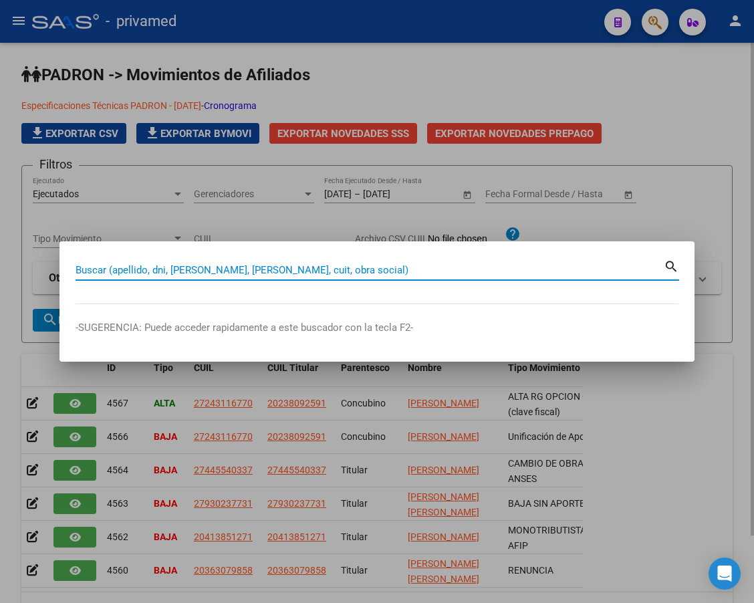
click at [242, 265] on input "Buscar (apellido, dni, [PERSON_NAME], [PERSON_NAME], cuit, obra social)" at bounding box center [370, 270] width 589 height 12
paste input "27173401111"
type input "27173401111"
click at [667, 264] on mat-icon "search" at bounding box center [671, 265] width 15 height 16
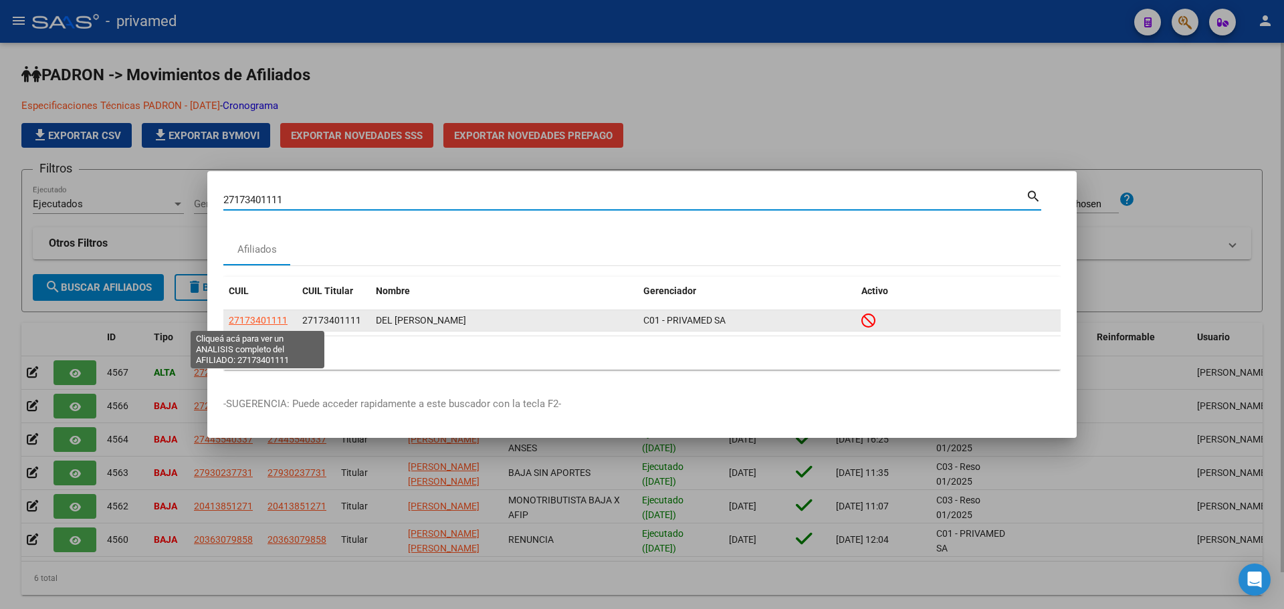
click at [243, 318] on span "27173401111" at bounding box center [258, 320] width 59 height 11
type textarea "27173401111"
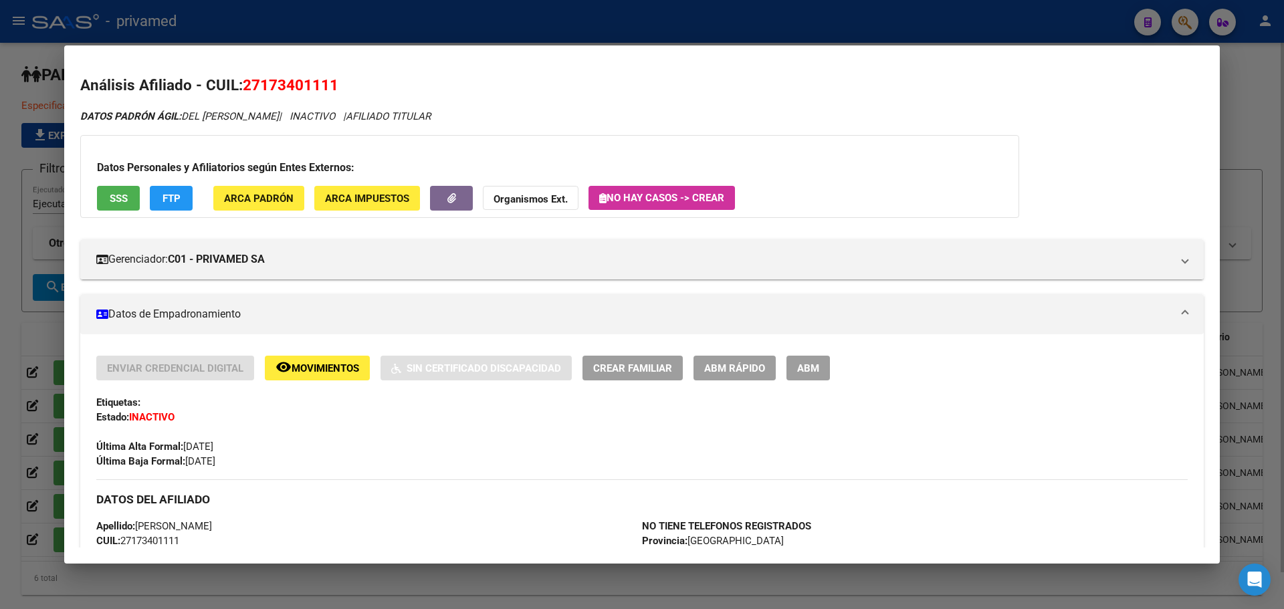
click at [812, 366] on span "ABM" at bounding box center [808, 368] width 22 height 12
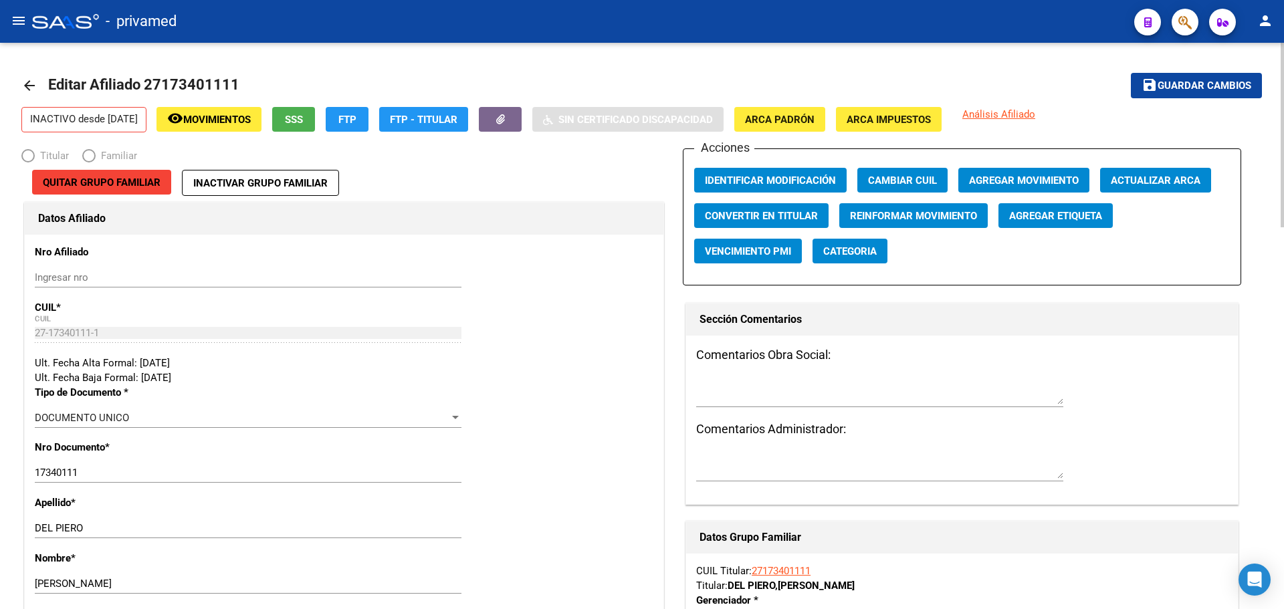
radio input "true"
type input "23-13874894-4"
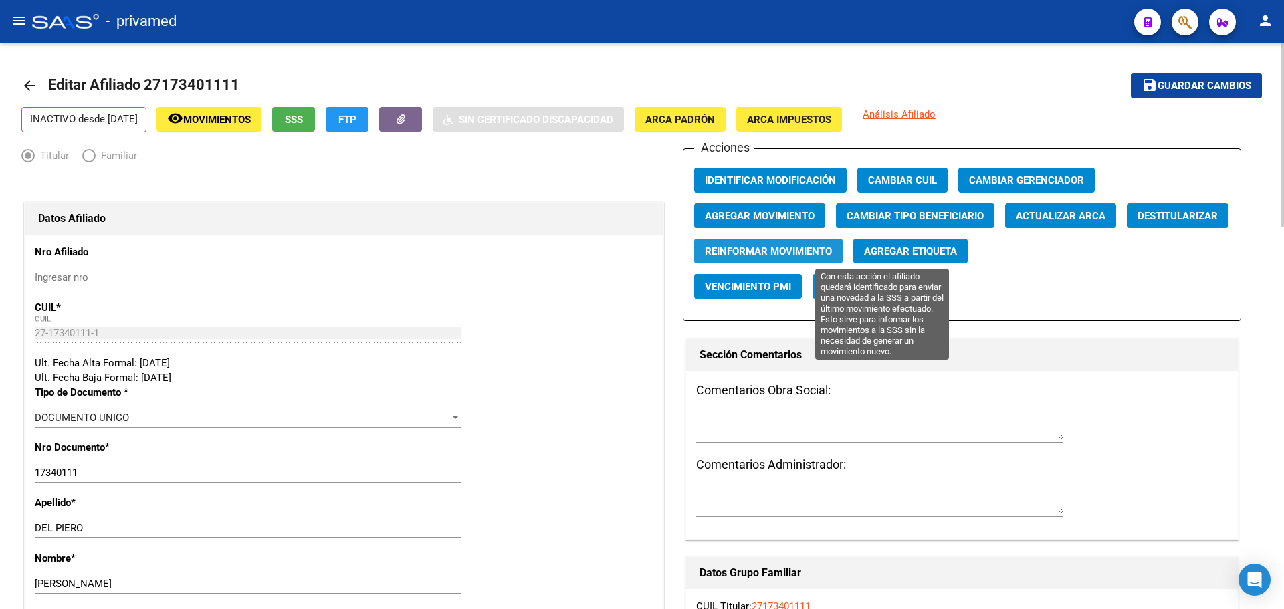
click at [832, 250] on span "Reinformar Movimiento" at bounding box center [768, 251] width 127 height 12
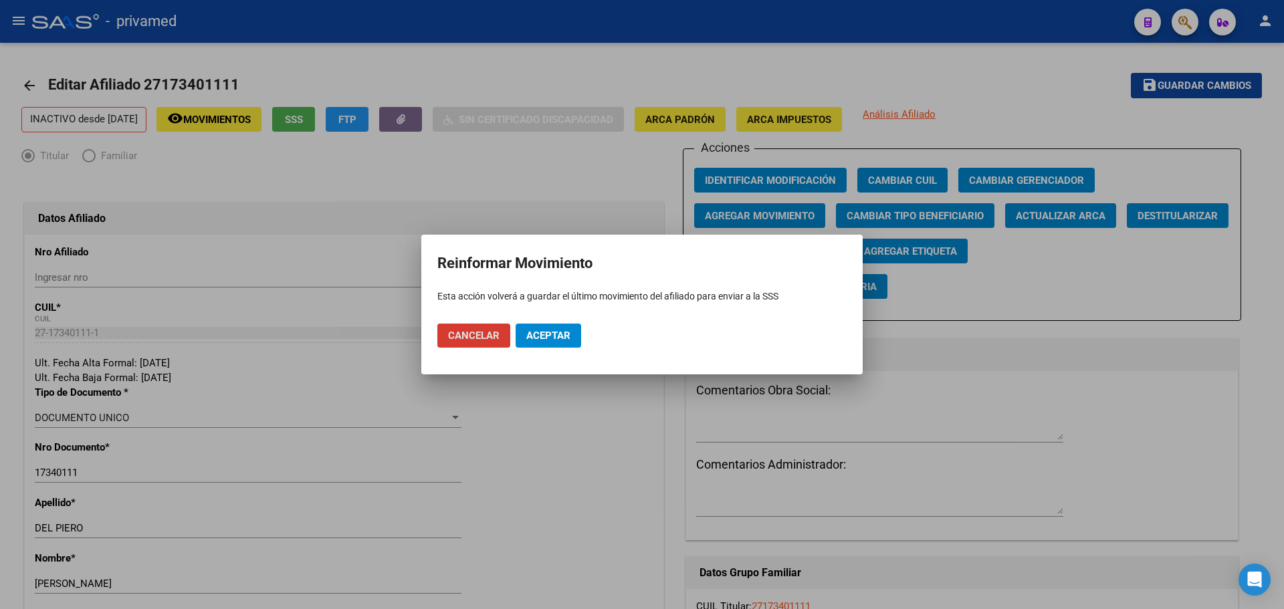
click at [562, 338] on span "Aceptar" at bounding box center [548, 336] width 44 height 12
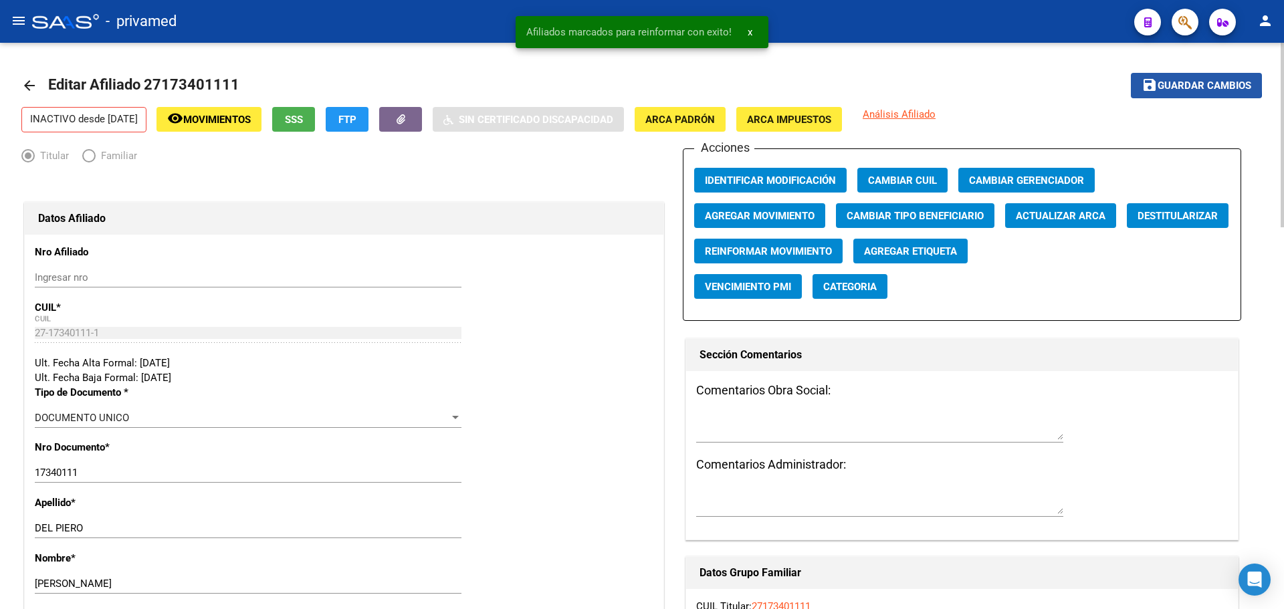
click at [1178, 80] on span "Guardar cambios" at bounding box center [1205, 86] width 94 height 12
click at [32, 84] on mat-icon "arrow_back" at bounding box center [29, 86] width 16 height 16
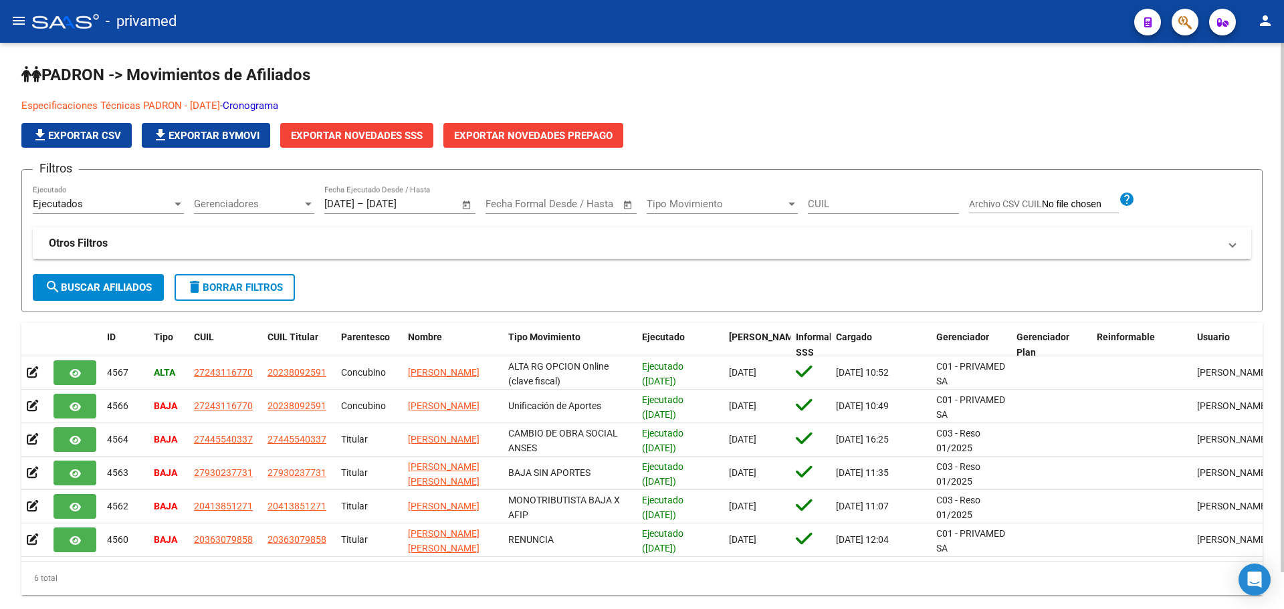
drag, startPoint x: 431, startPoint y: 63, endPoint x: 480, endPoint y: 58, distance: 49.1
click at [437, 63] on div "PADRON -> Movimientos de Afiliados Especificaciones Técnicas PADRON - [DATE] - …" at bounding box center [642, 340] width 1284 height 595
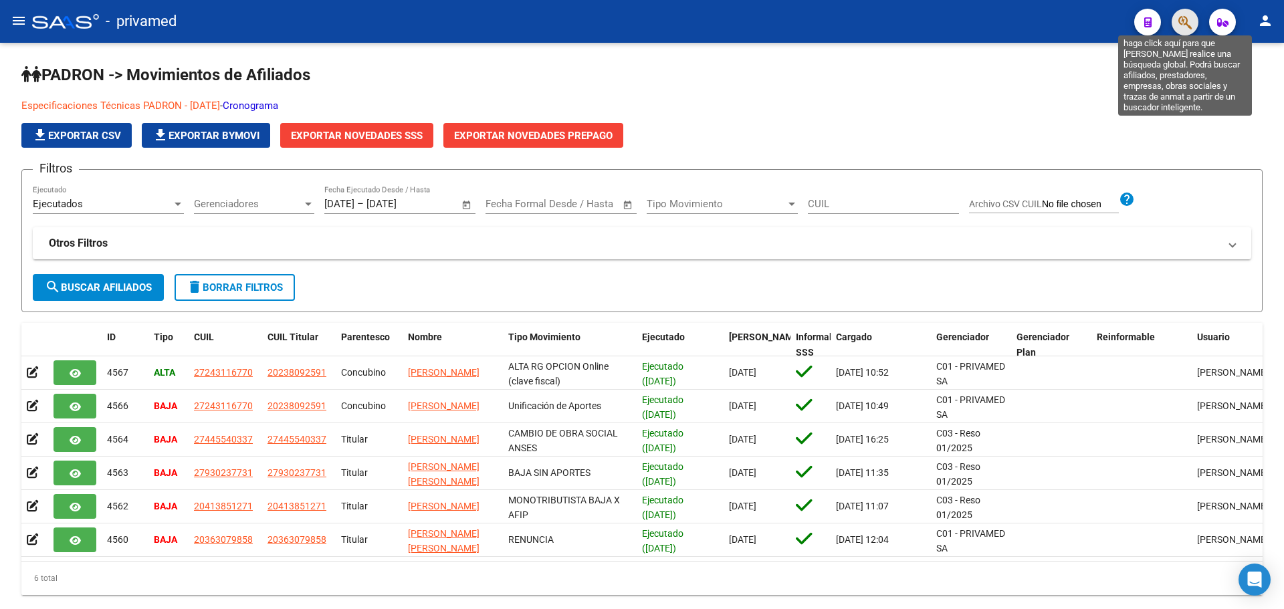
click at [1189, 21] on icon "button" at bounding box center [1184, 22] width 13 height 15
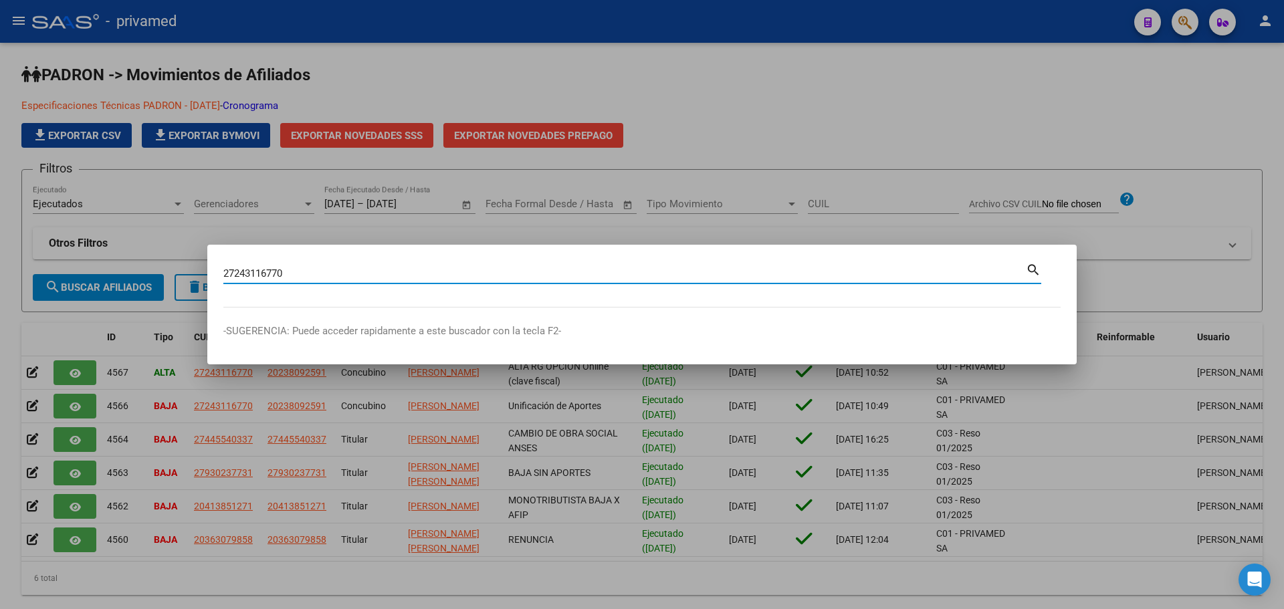
type input "27243116770"
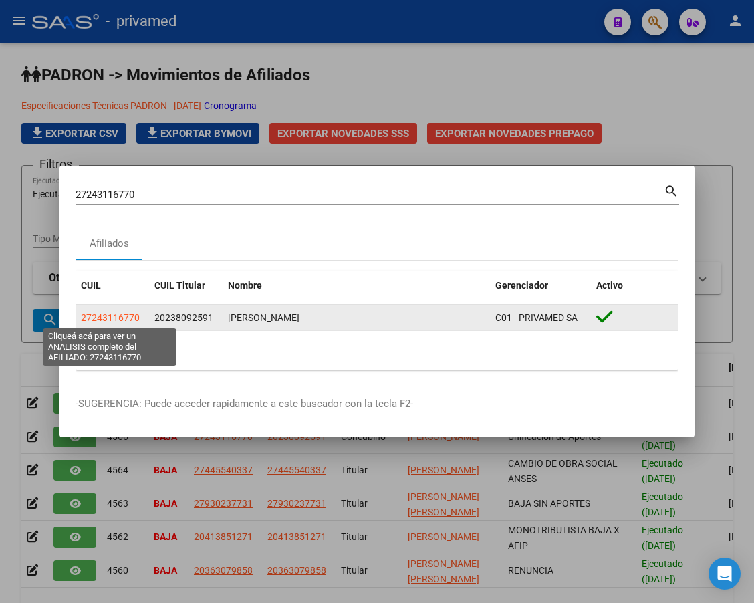
click at [102, 313] on span "27243116770" at bounding box center [110, 317] width 59 height 11
type textarea "27243116770"
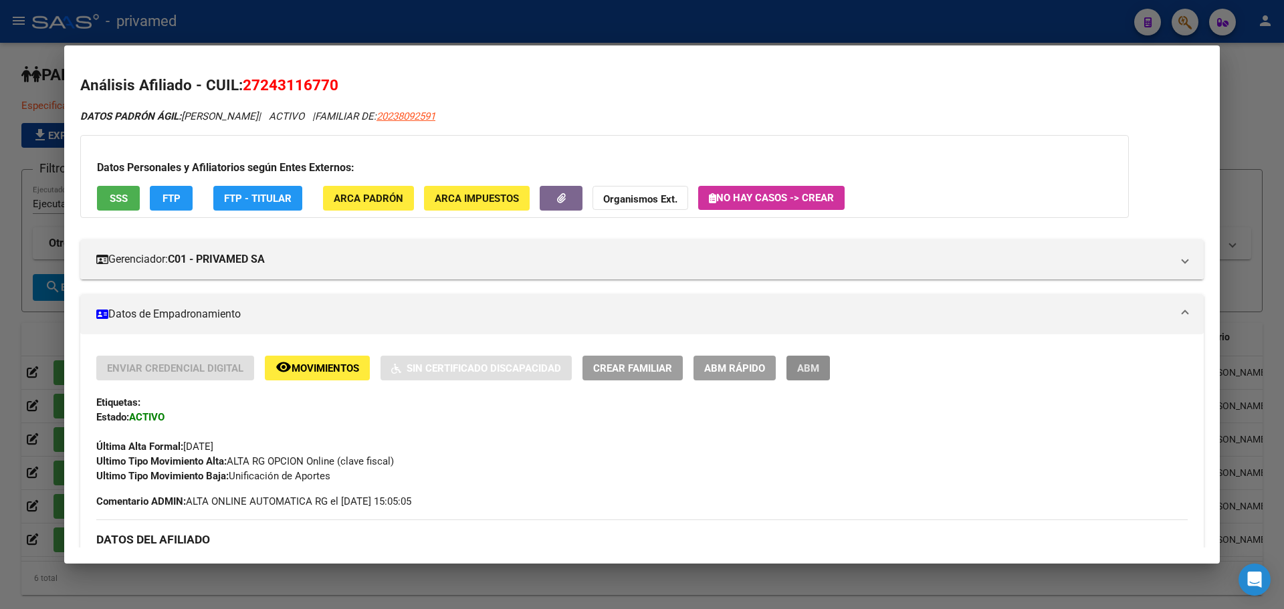
click at [818, 367] on span "ABM" at bounding box center [808, 368] width 22 height 12
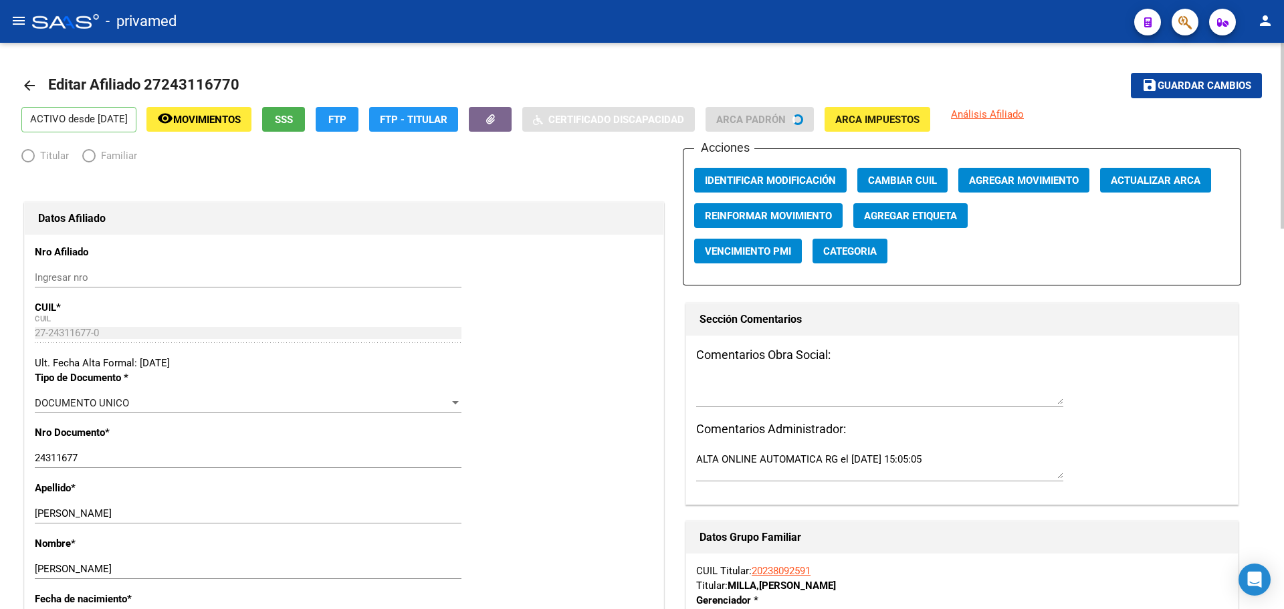
radio input "true"
type input "30-66300584-3"
click at [29, 84] on mat-icon "arrow_back" at bounding box center [29, 86] width 16 height 16
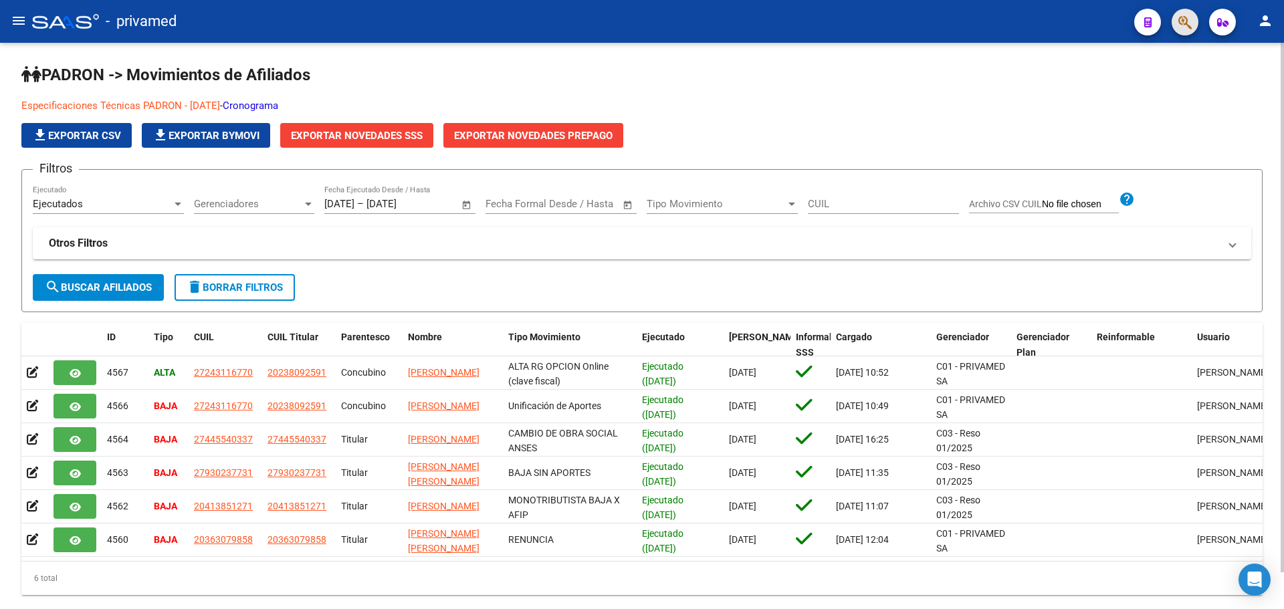
click at [1177, 24] on button "button" at bounding box center [1185, 22] width 27 height 27
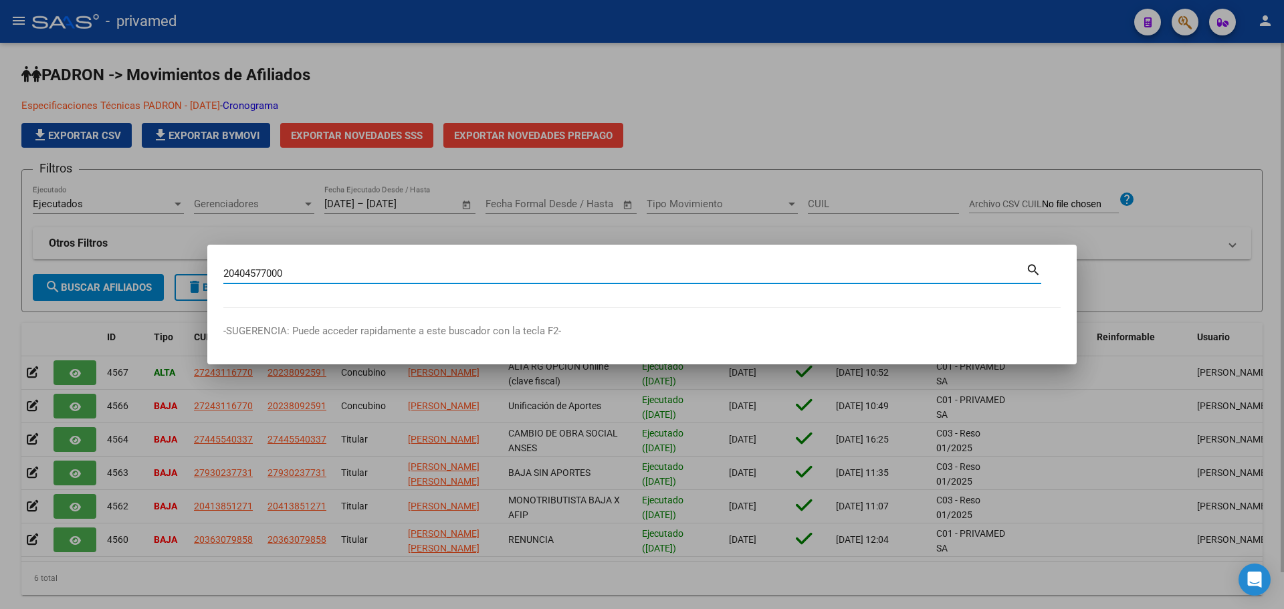
type input "20404577000"
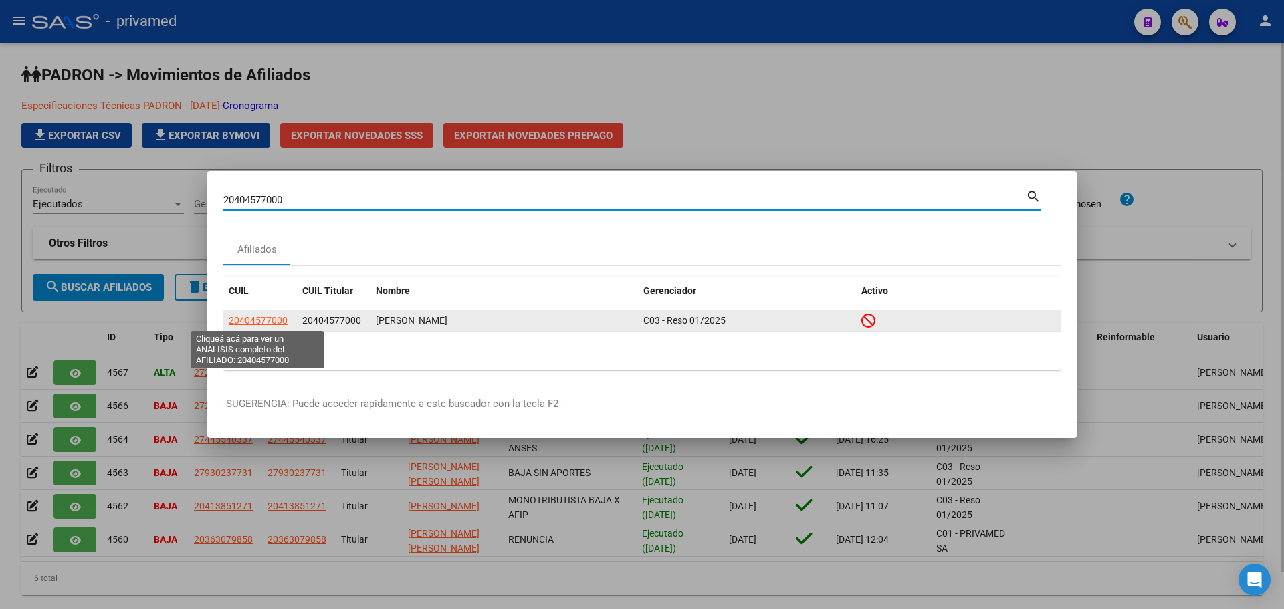
click at [243, 320] on span "20404577000" at bounding box center [258, 320] width 59 height 11
type textarea "20404577000"
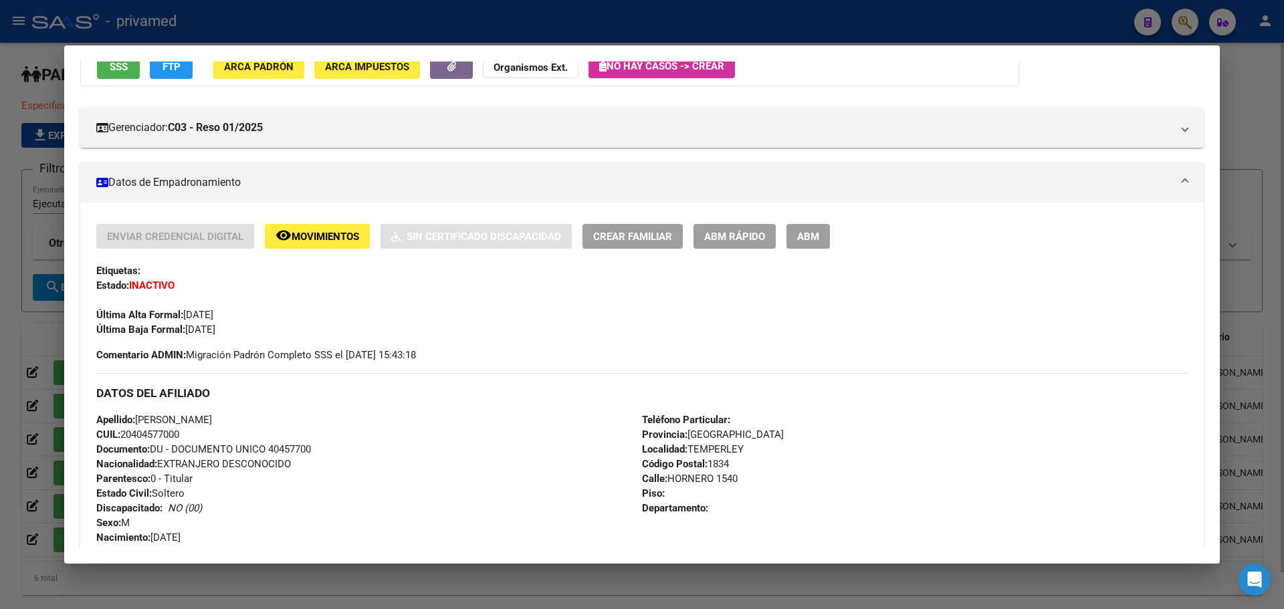
scroll to position [134, 0]
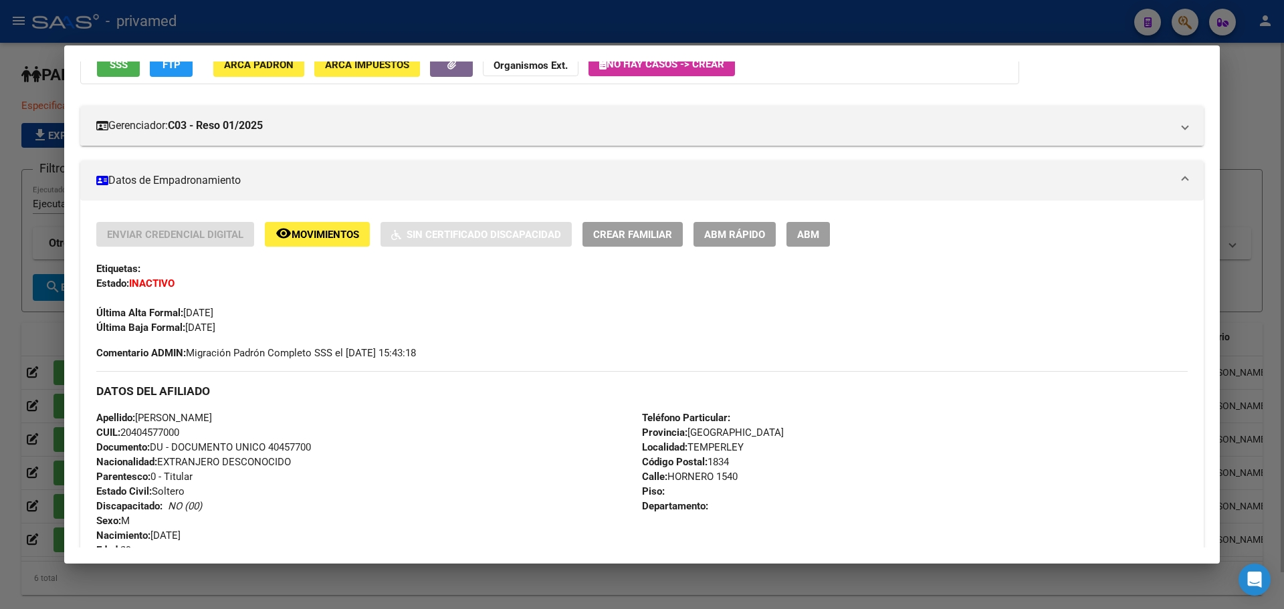
click at [308, 233] on span "Movimientos" at bounding box center [326, 235] width 68 height 12
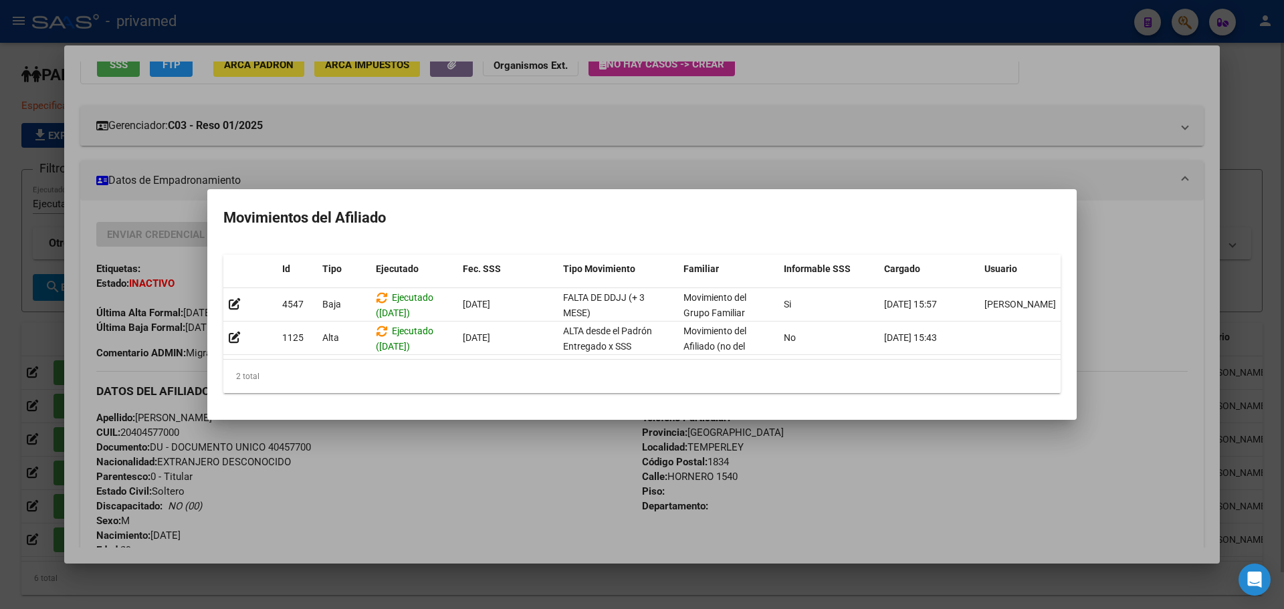
click at [379, 157] on div at bounding box center [642, 304] width 1284 height 609
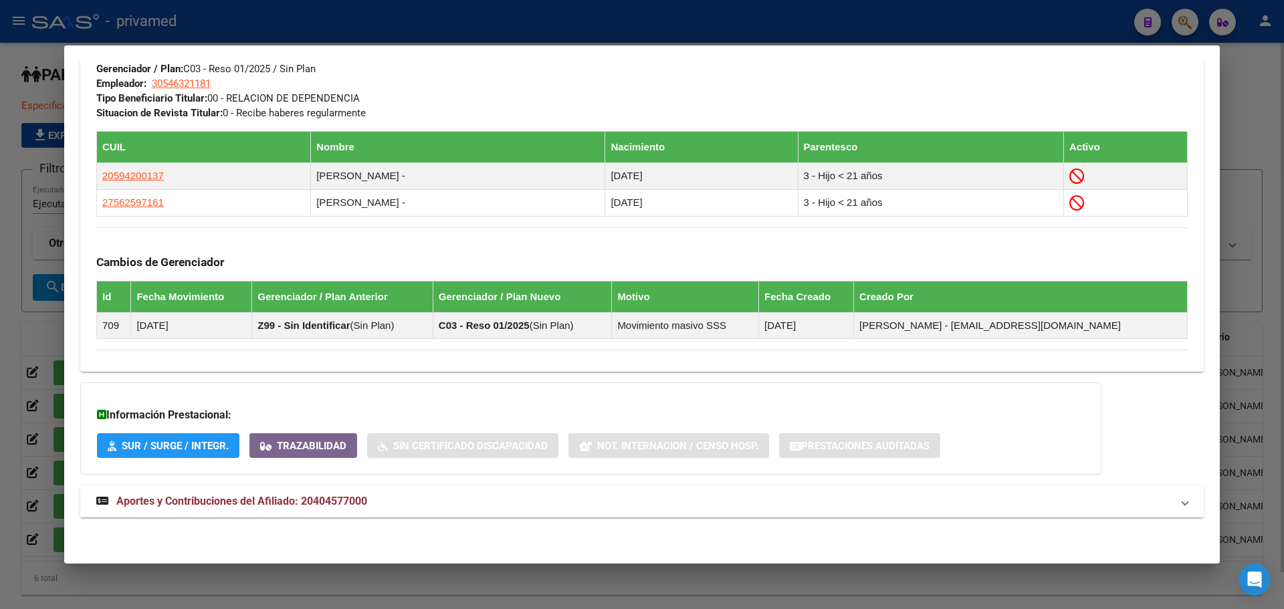
click at [140, 500] on span "Aportes y Contribuciones del Afiliado: 20404577000" at bounding box center [241, 501] width 251 height 13
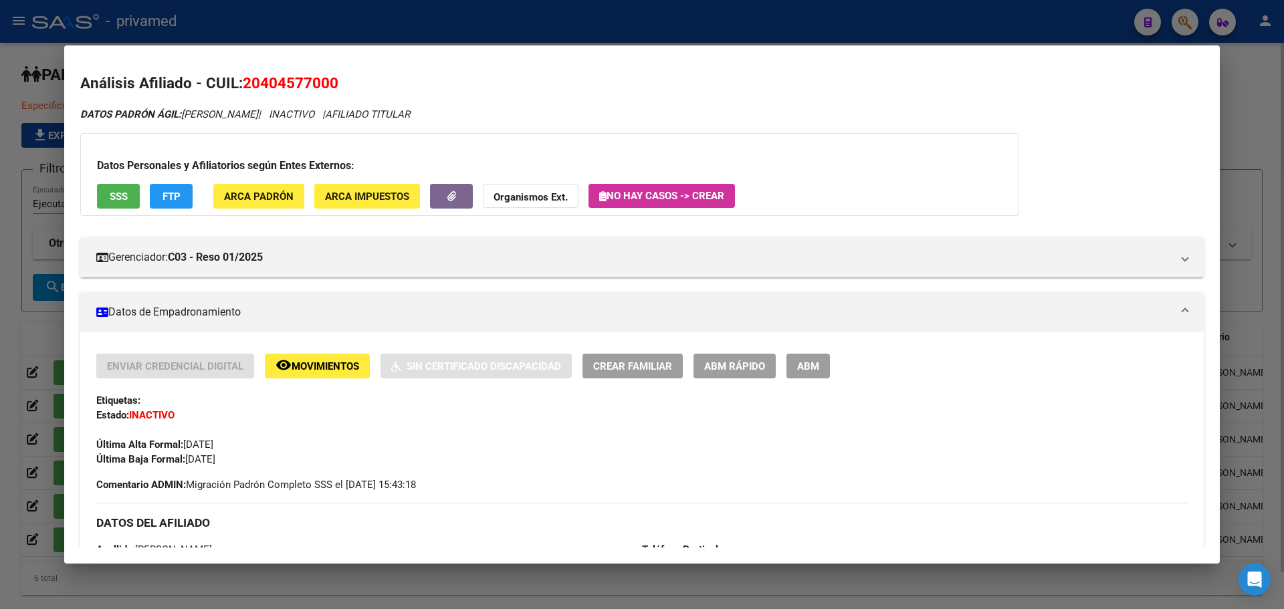
scroll to position [0, 0]
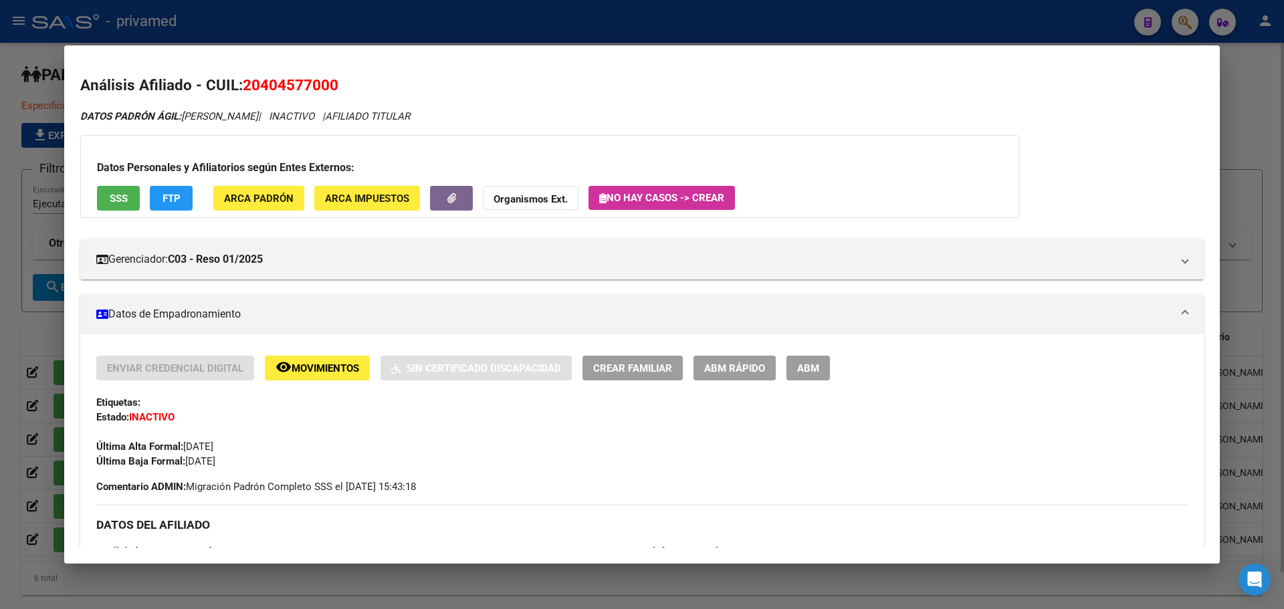
click at [812, 373] on span "ABM" at bounding box center [808, 368] width 22 height 12
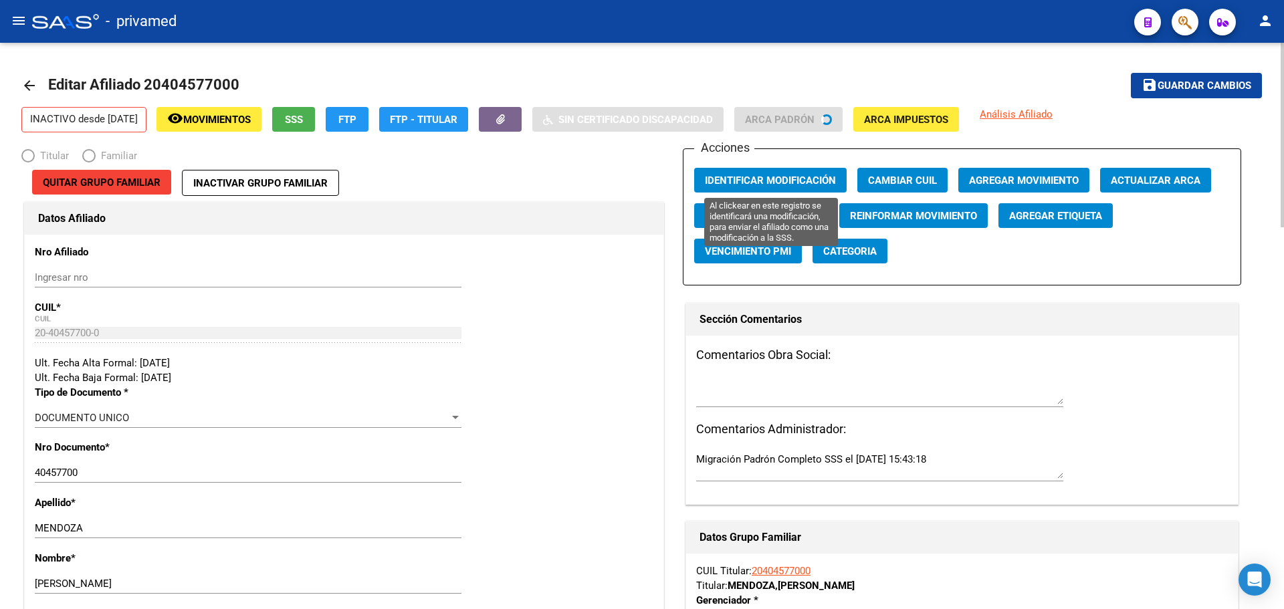
radio input "true"
type input "30-54632118-1"
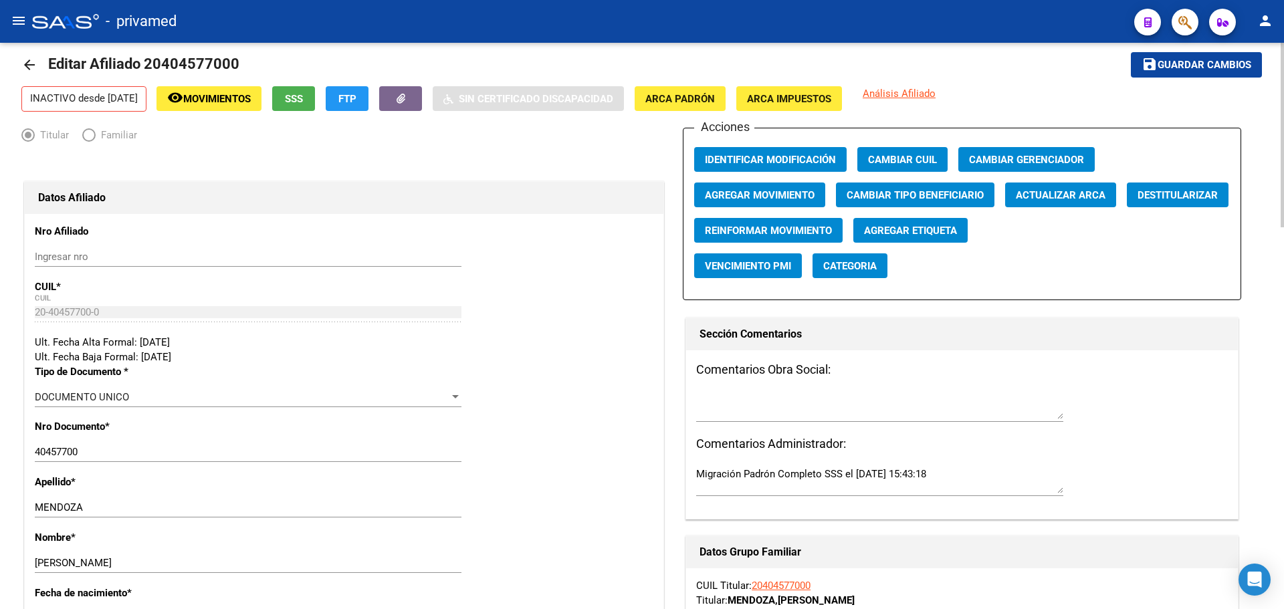
scroll to position [67, 0]
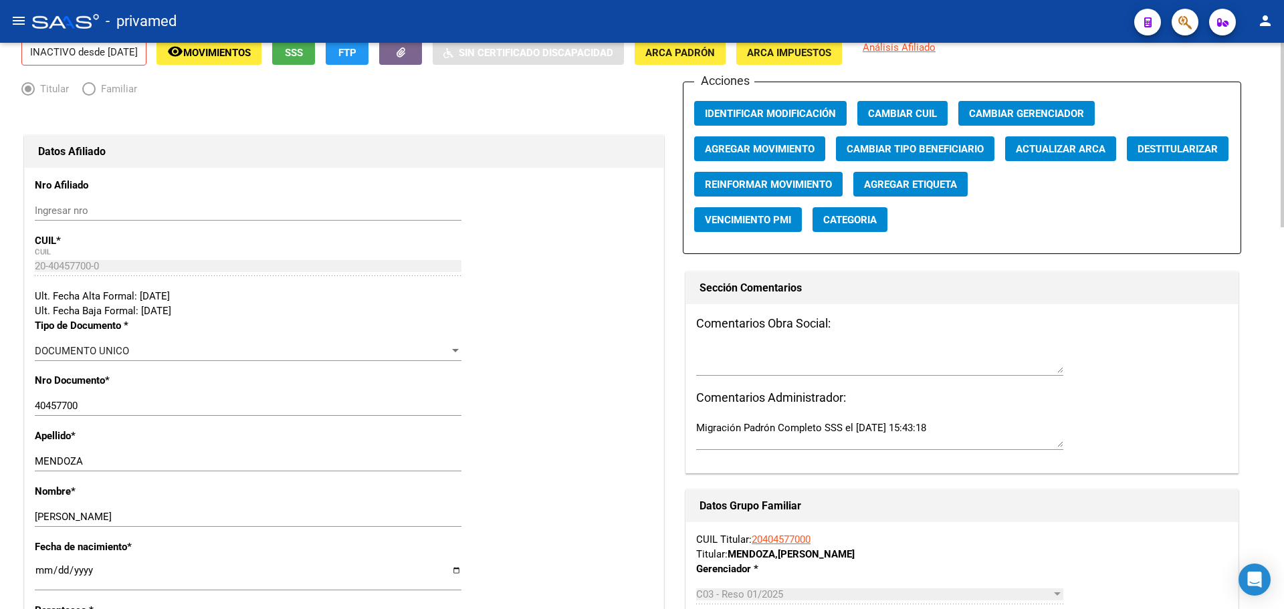
click at [760, 150] on span "Agregar Movimiento" at bounding box center [760, 149] width 110 height 12
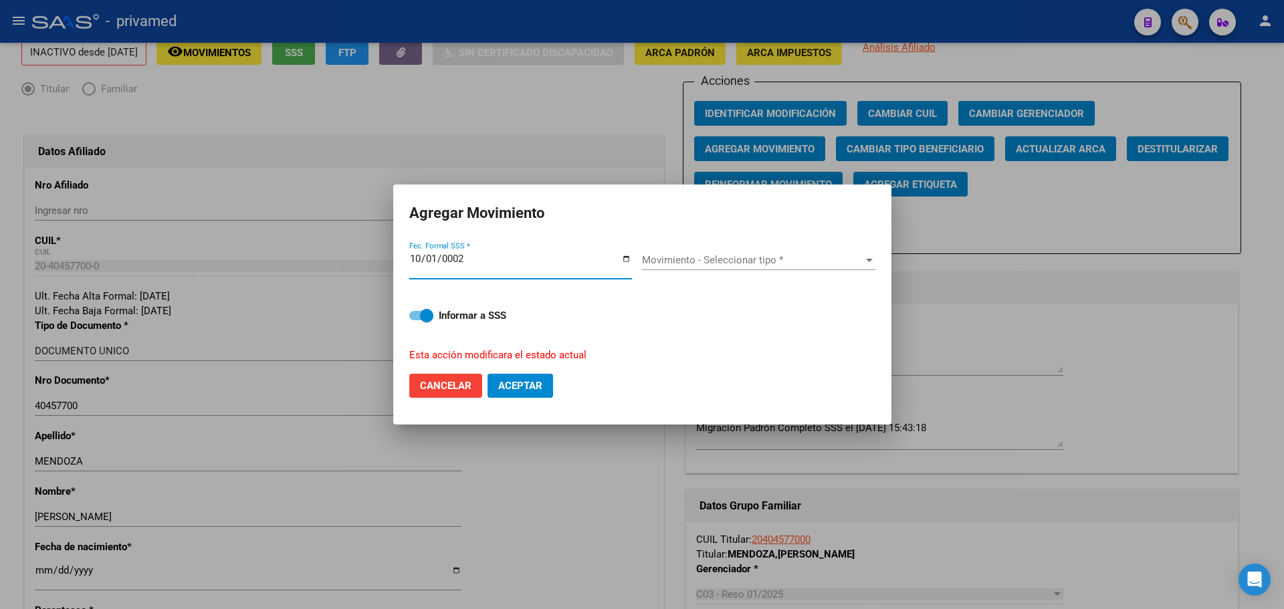
type input "0020-10-01"
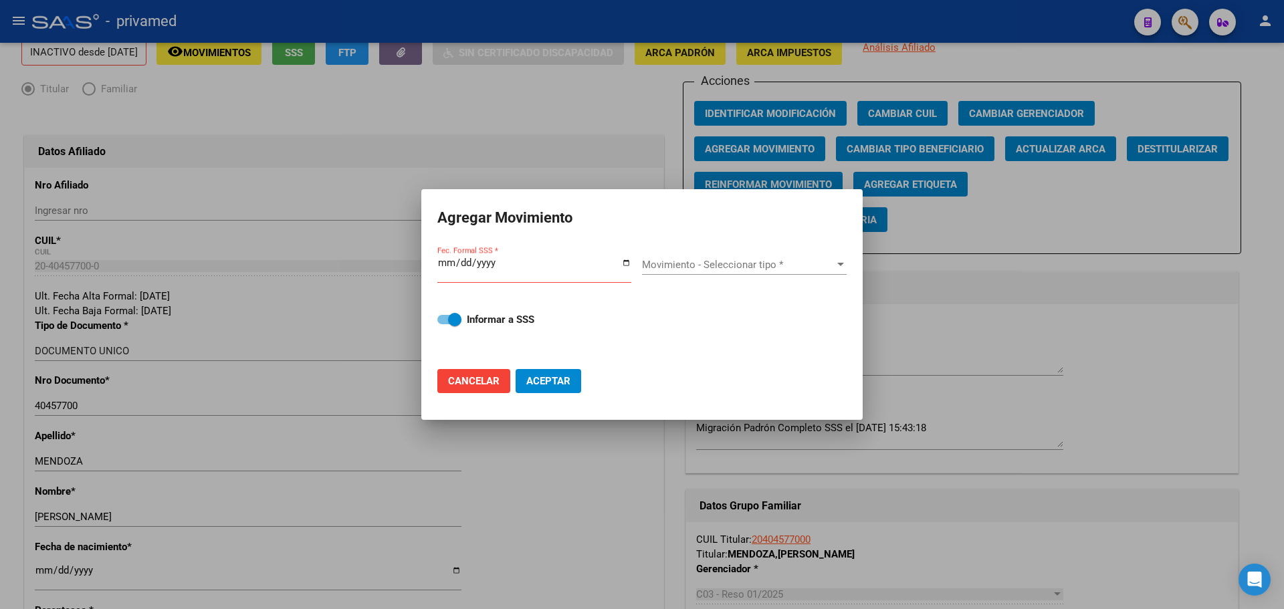
click at [447, 257] on div "Fec. Formal SSS *" at bounding box center [534, 269] width 194 height 29
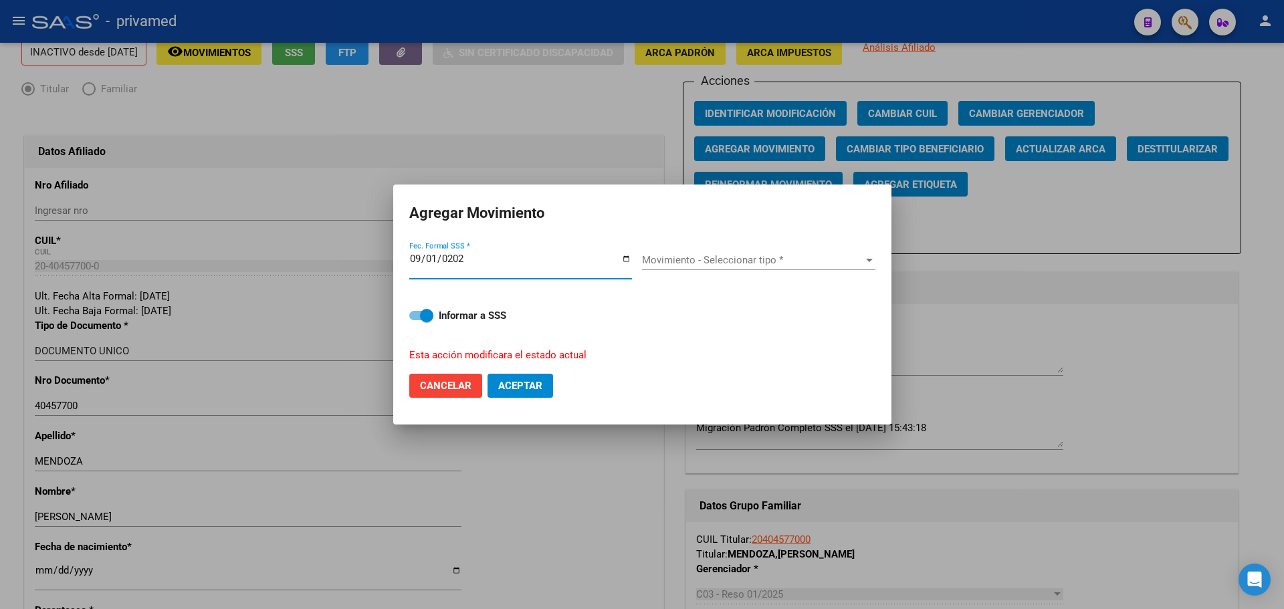
type input "[DATE]"
click at [719, 260] on span "Movimiento - Seleccionar tipo *" at bounding box center [752, 260] width 221 height 12
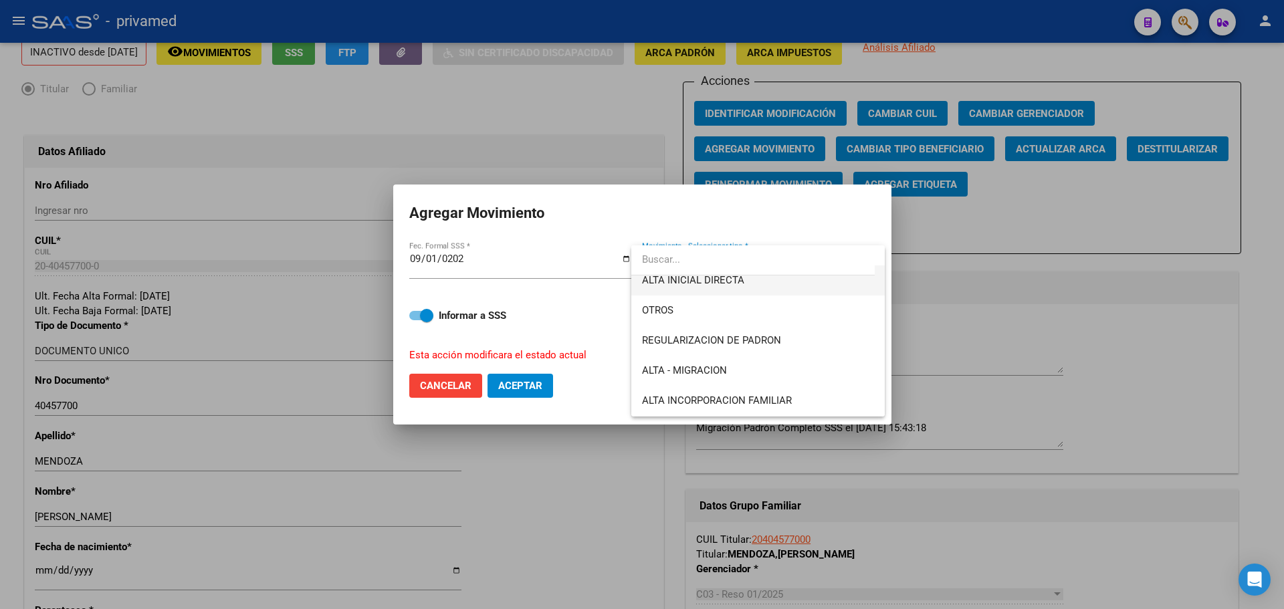
scroll to position [0, 0]
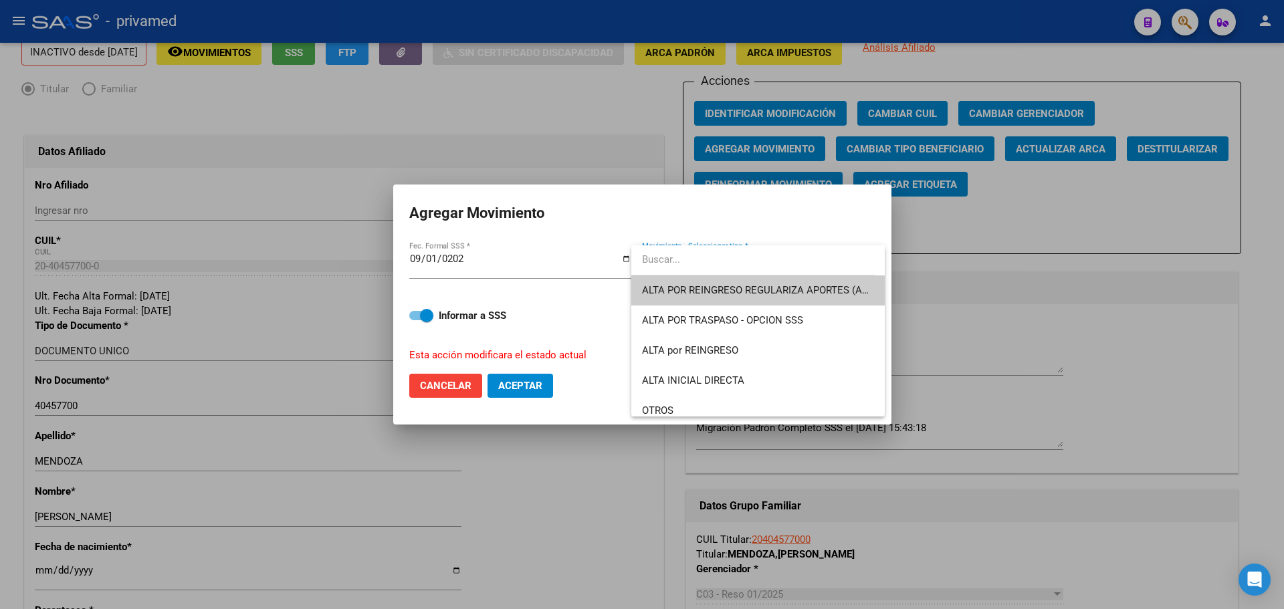
click at [788, 284] on span "ALTA POR REINGRESO REGULARIZA APORTES (AFIP)" at bounding box center [760, 290] width 237 height 12
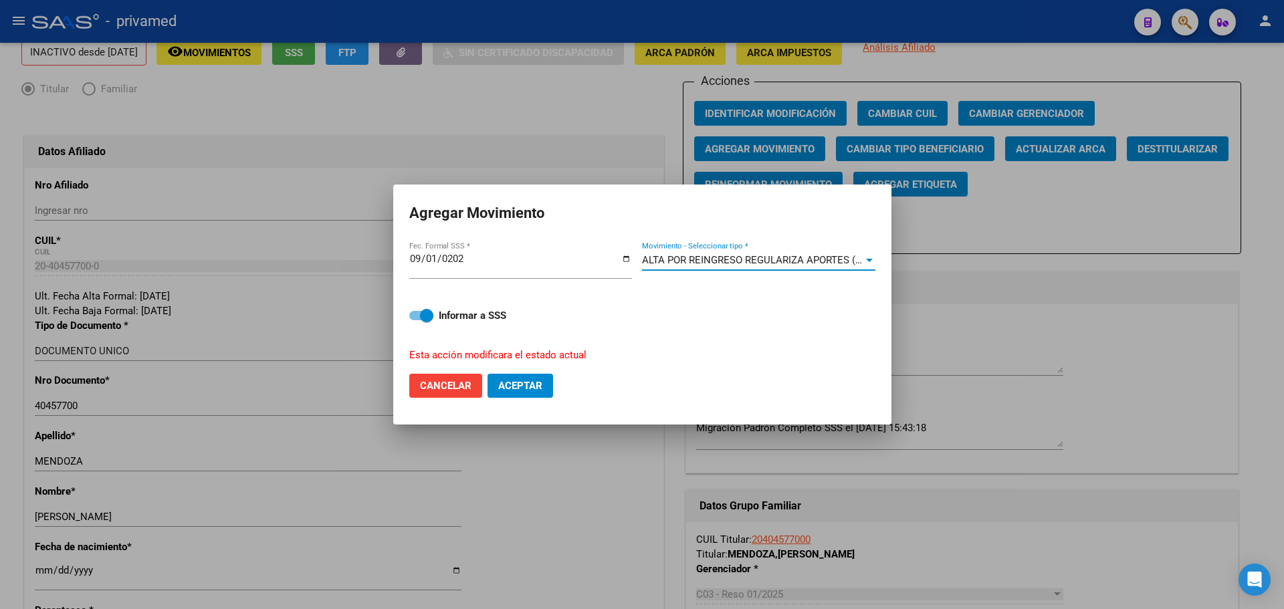
click at [522, 385] on span "Aceptar" at bounding box center [520, 386] width 44 height 12
checkbox input "false"
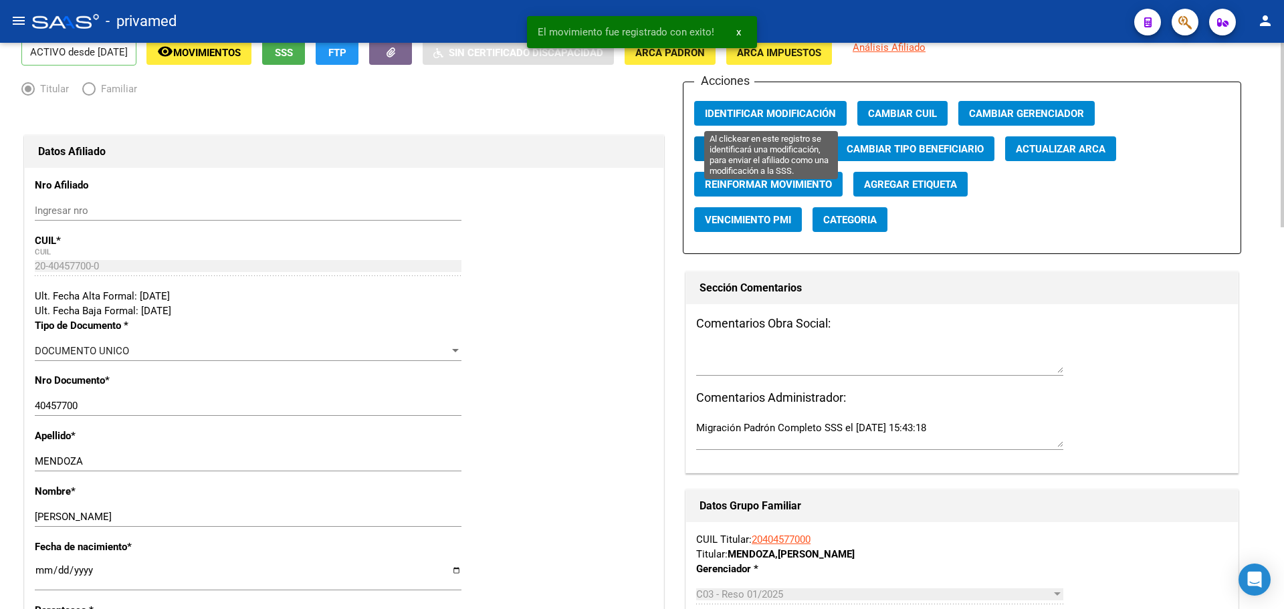
click at [776, 112] on span "Identificar Modificación" at bounding box center [770, 114] width 131 height 12
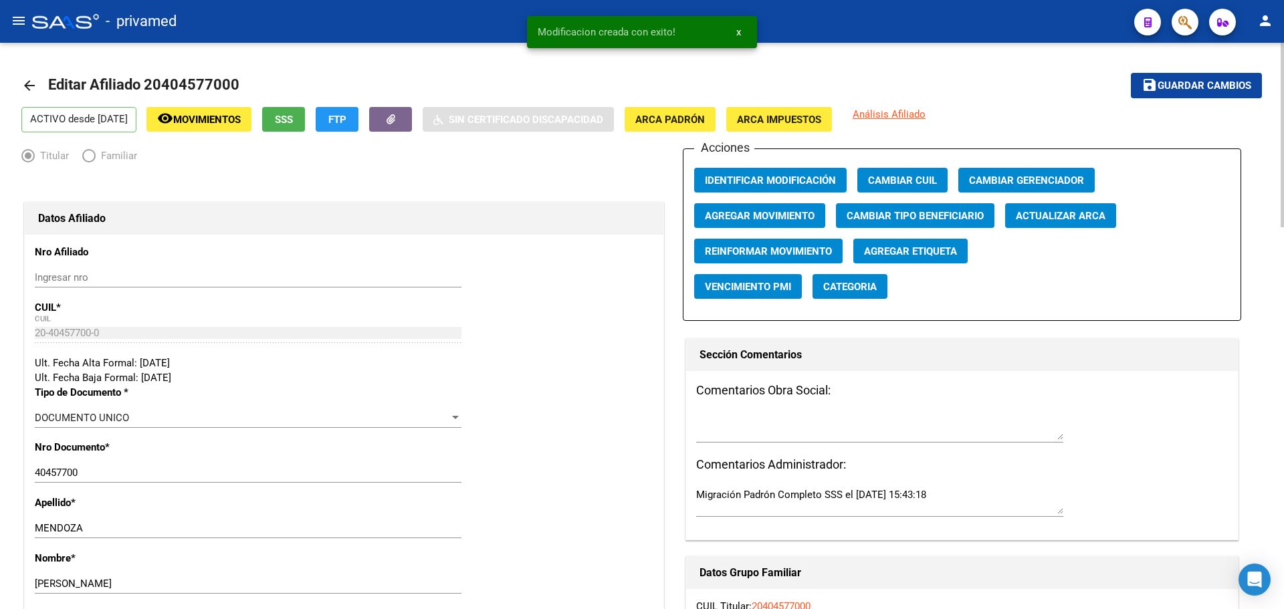
click at [1165, 92] on span "Guardar cambios" at bounding box center [1205, 86] width 94 height 12
click at [34, 89] on mat-icon "arrow_back" at bounding box center [29, 86] width 16 height 16
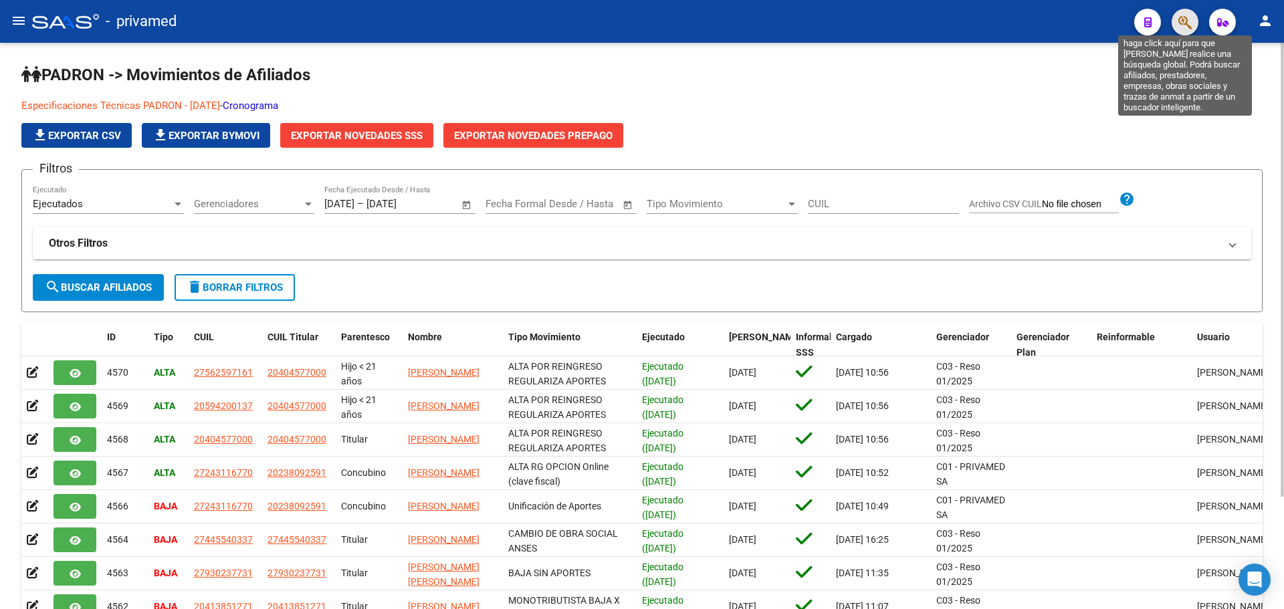
click at [1185, 23] on icon "button" at bounding box center [1184, 22] width 13 height 15
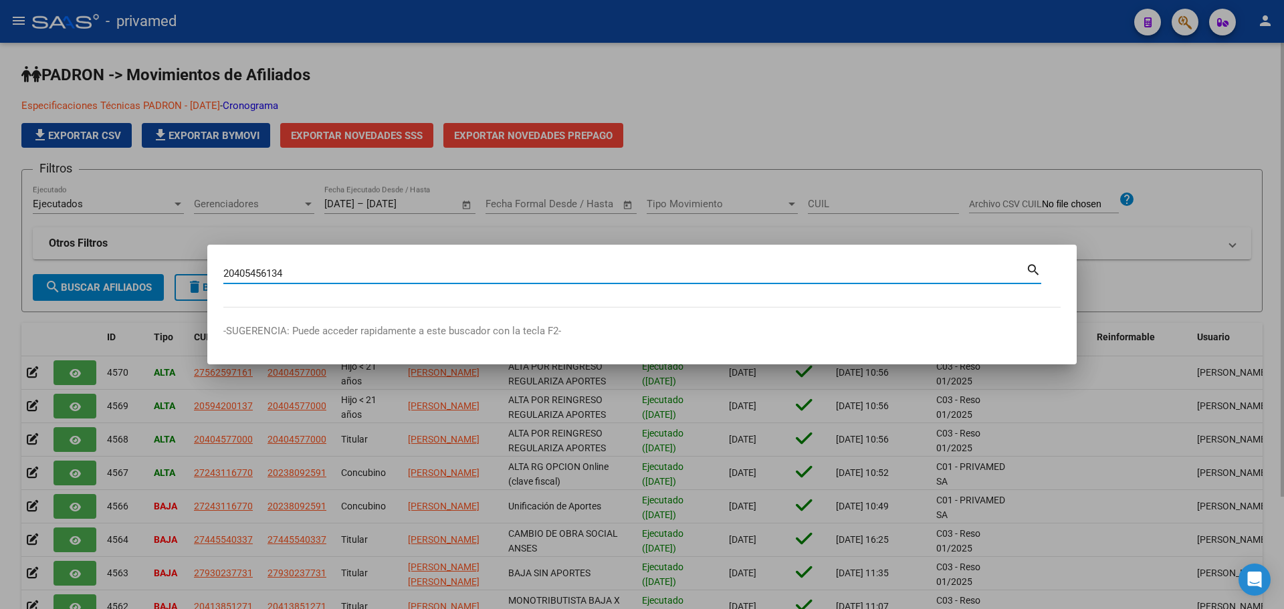
type input "20405456134"
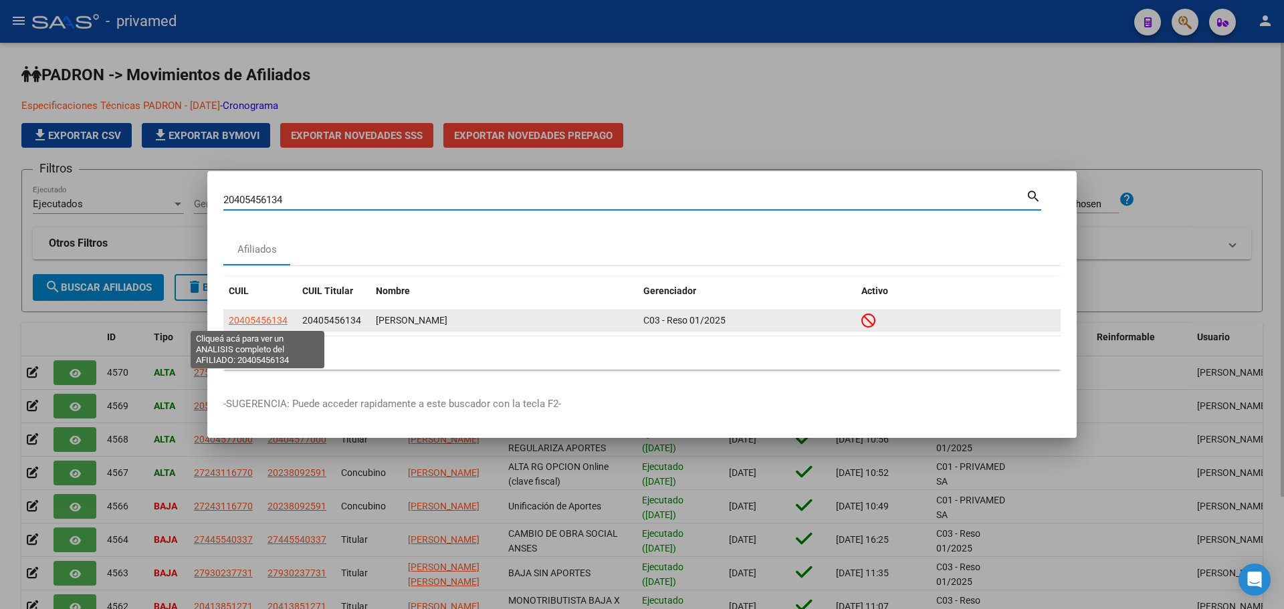
click at [265, 318] on span "20405456134" at bounding box center [258, 320] width 59 height 11
type textarea "20405456134"
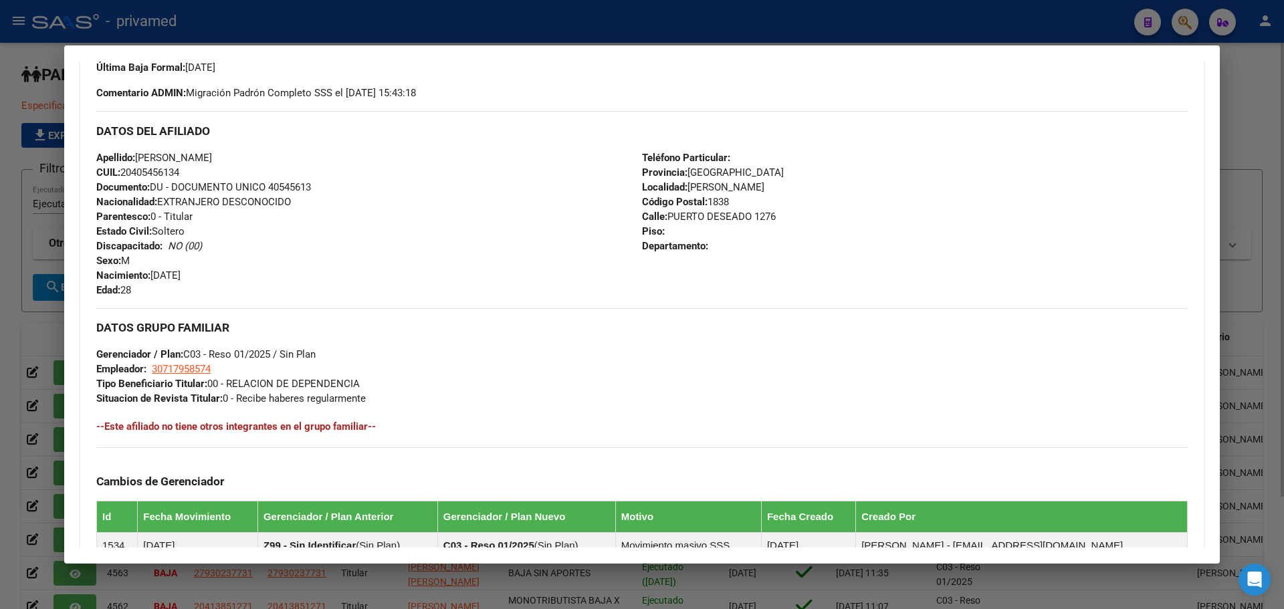
scroll to position [614, 0]
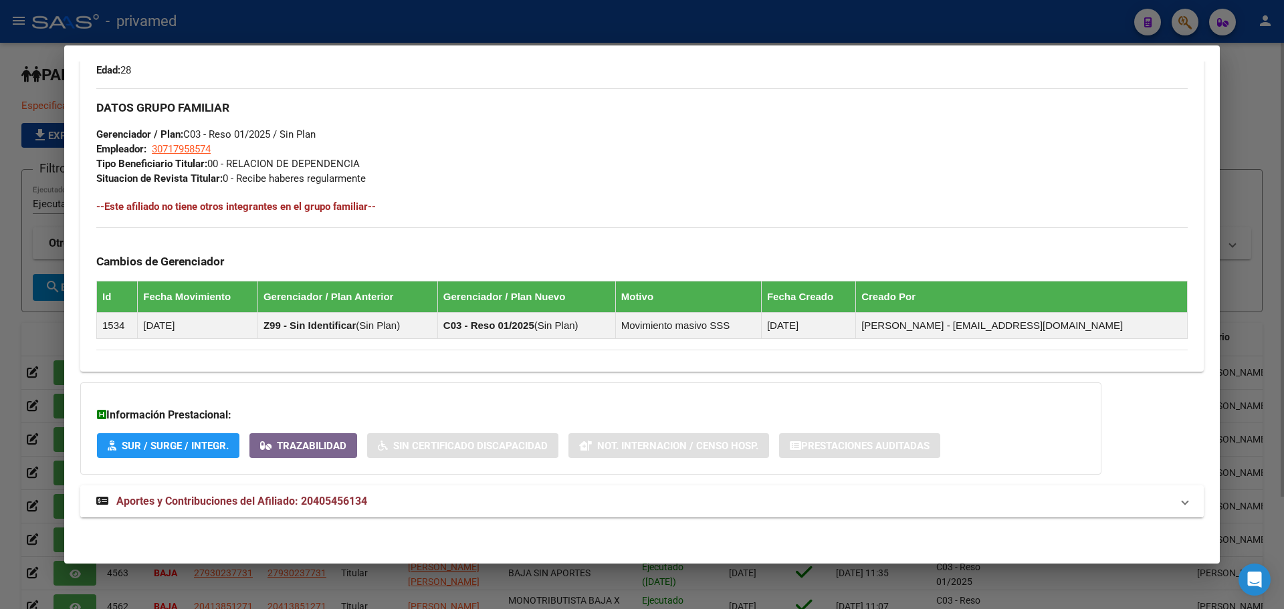
drag, startPoint x: 230, startPoint y: 504, endPoint x: 230, endPoint y: 494, distance: 10.0
click at [229, 504] on span "Aportes y Contribuciones del Afiliado: 20405456134" at bounding box center [241, 501] width 251 height 13
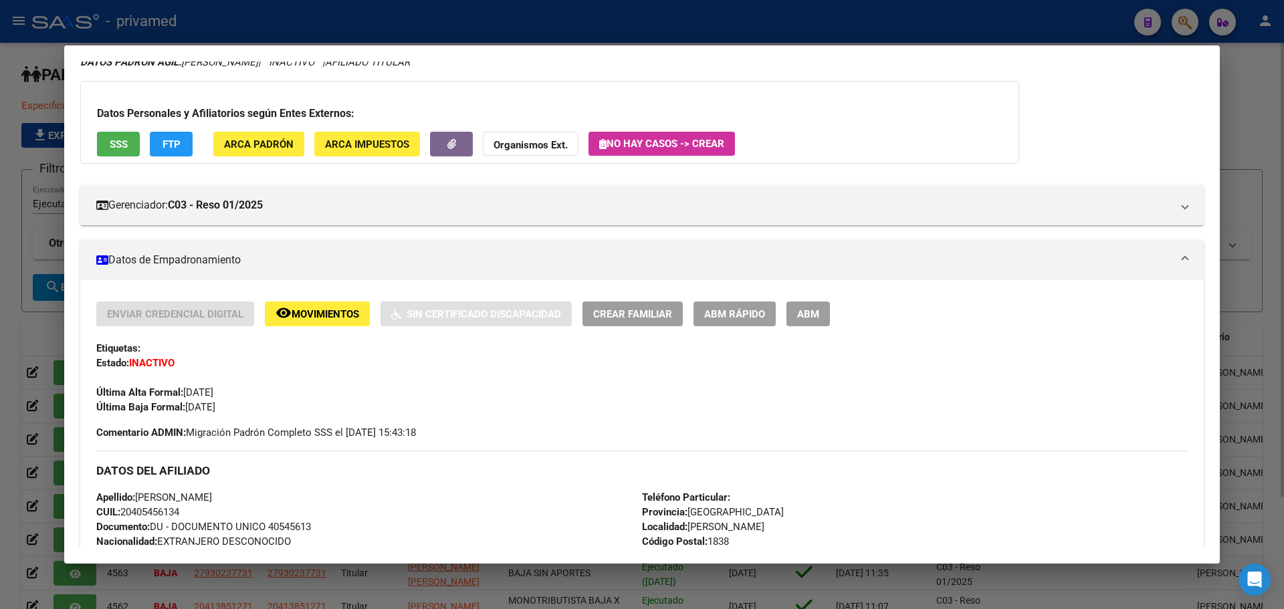
scroll to position [0, 0]
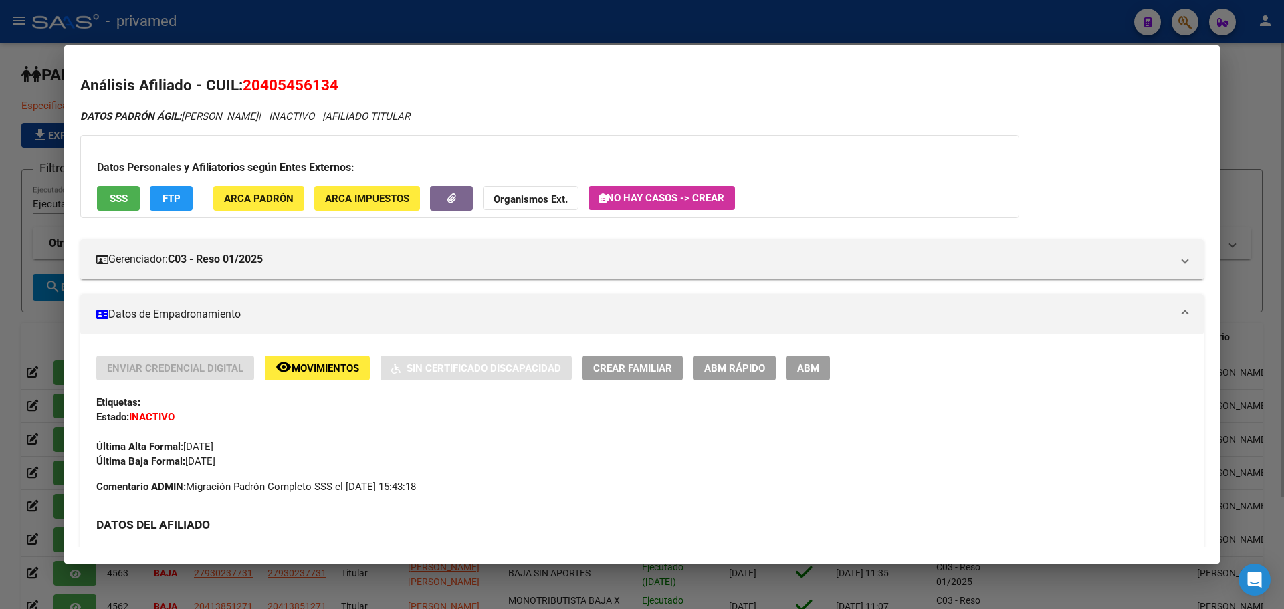
click at [810, 366] on span "ABM" at bounding box center [808, 368] width 22 height 12
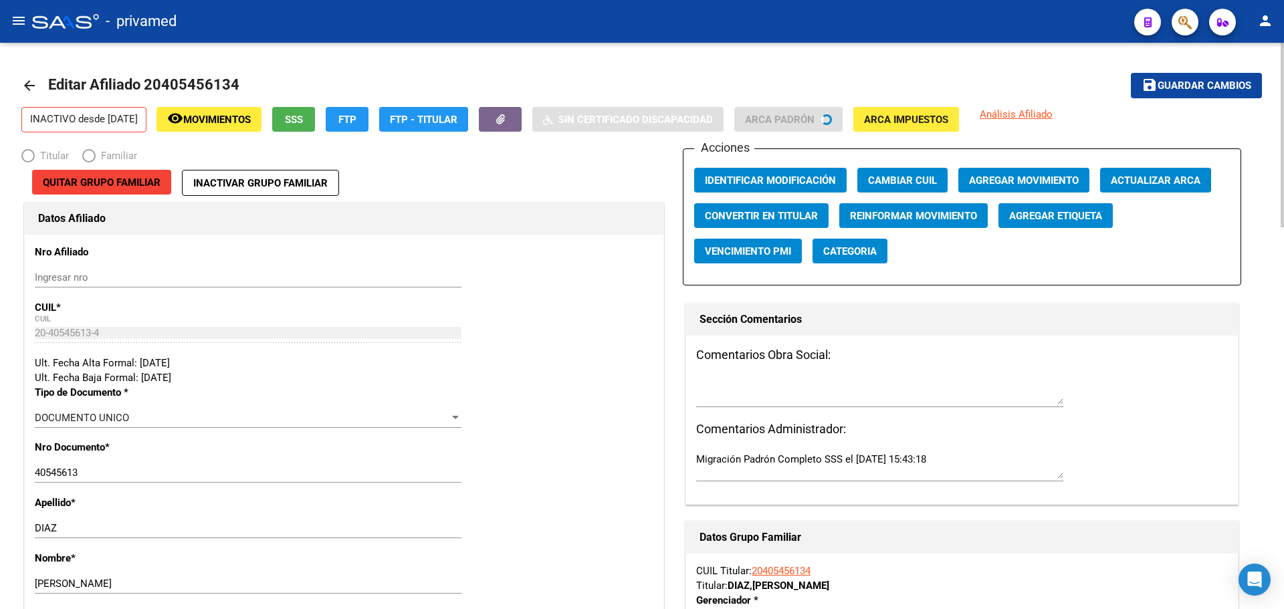
radio input "true"
type input "30-71795857-4"
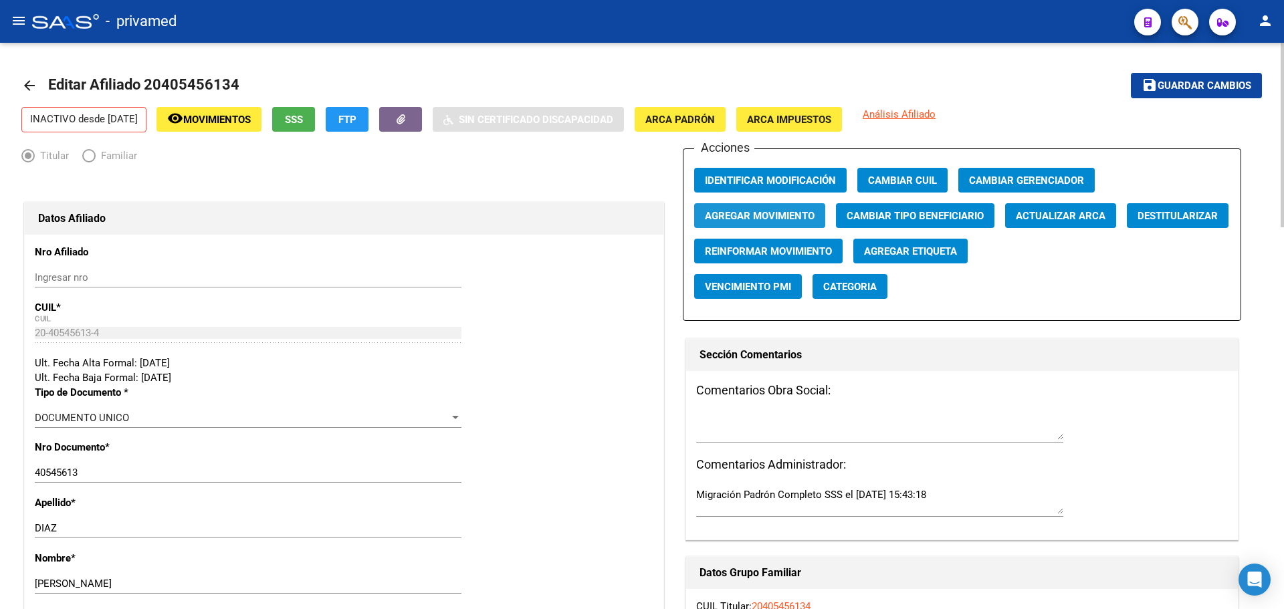
click at [801, 212] on span "Agregar Movimiento" at bounding box center [760, 216] width 110 height 12
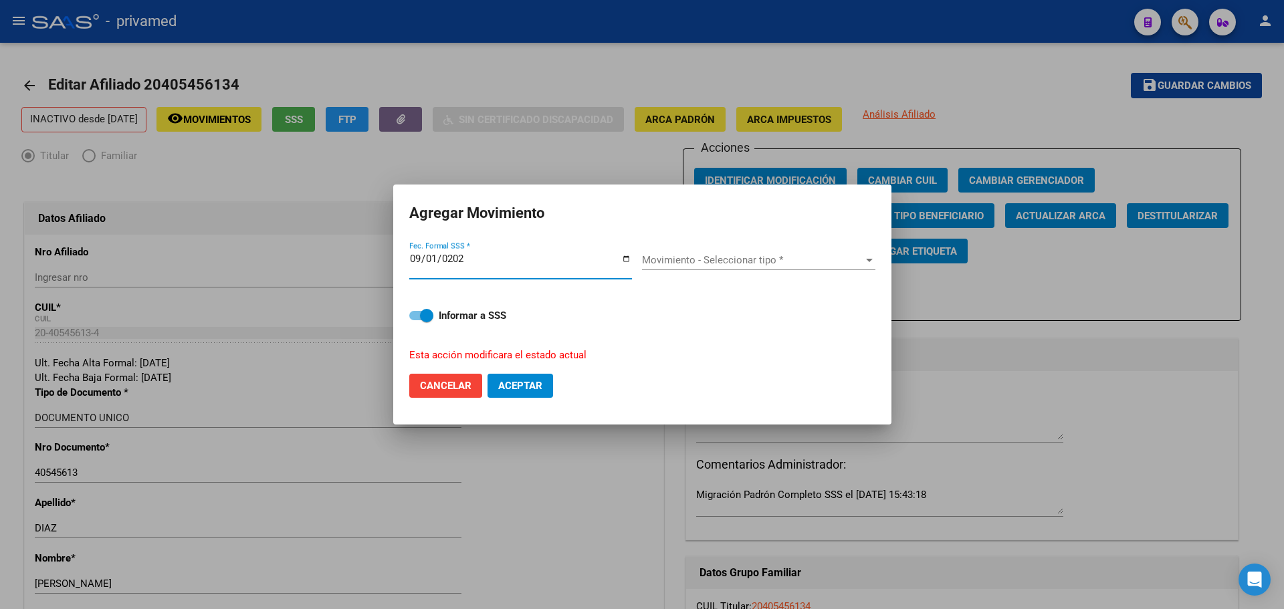
type input "[DATE]"
click at [756, 259] on span "Movimiento - Seleccionar tipo *" at bounding box center [752, 260] width 221 height 12
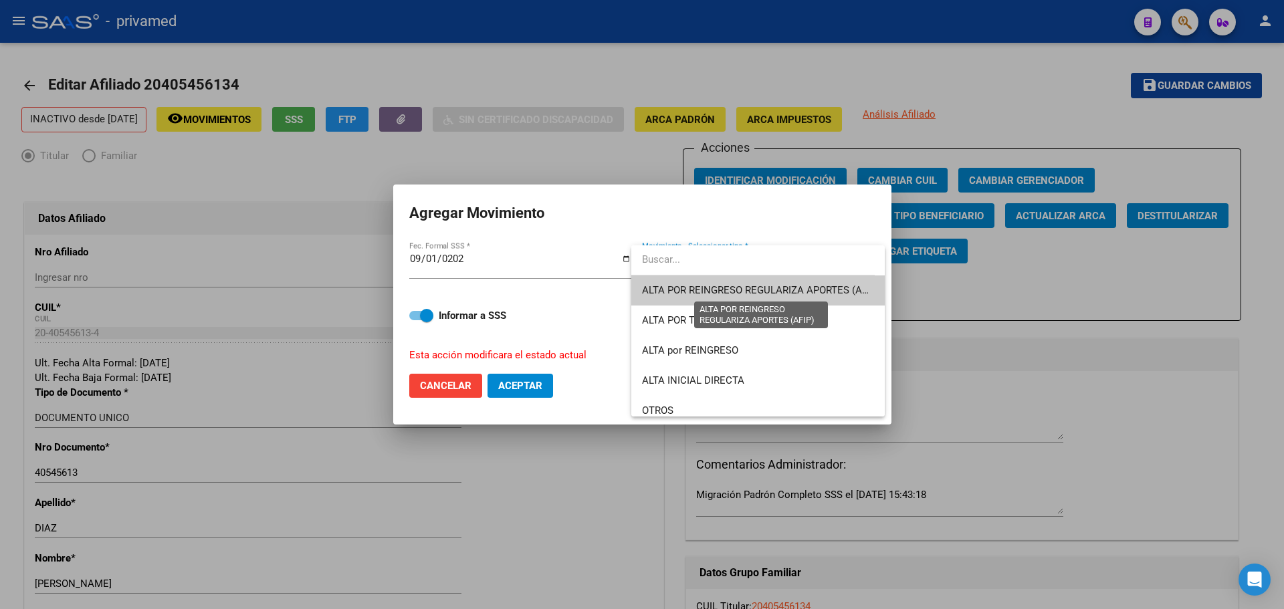
click at [763, 291] on span "ALTA POR REINGRESO REGULARIZA APORTES (AFIP)" at bounding box center [760, 290] width 237 height 12
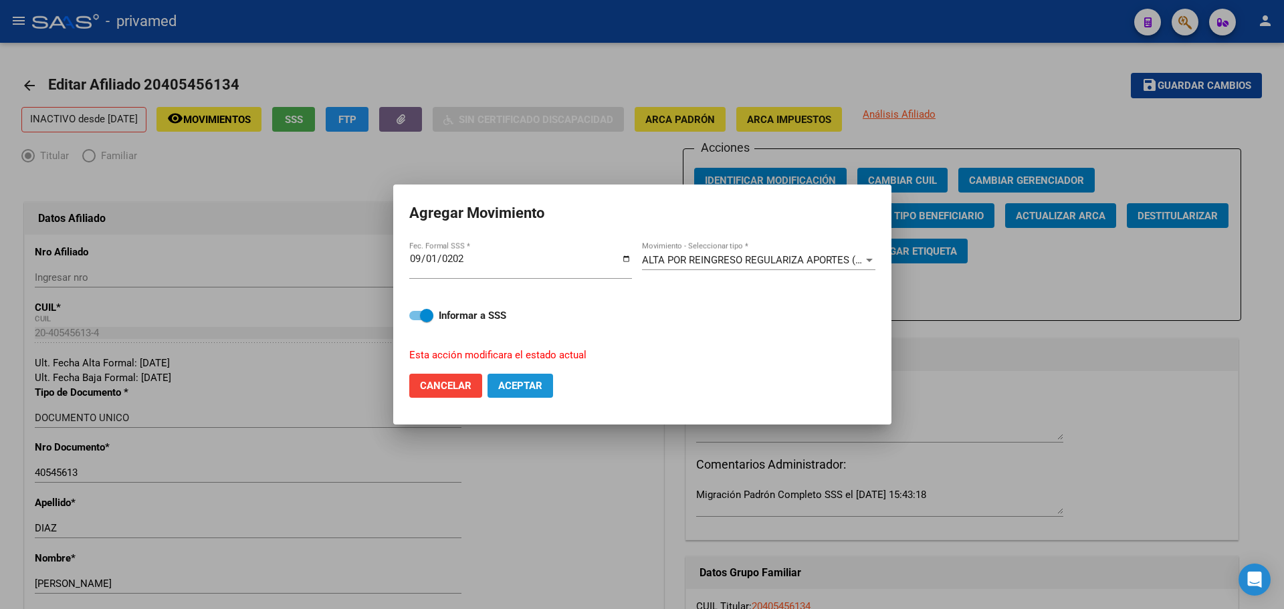
click at [534, 388] on span "Aceptar" at bounding box center [520, 386] width 44 height 12
checkbox input "false"
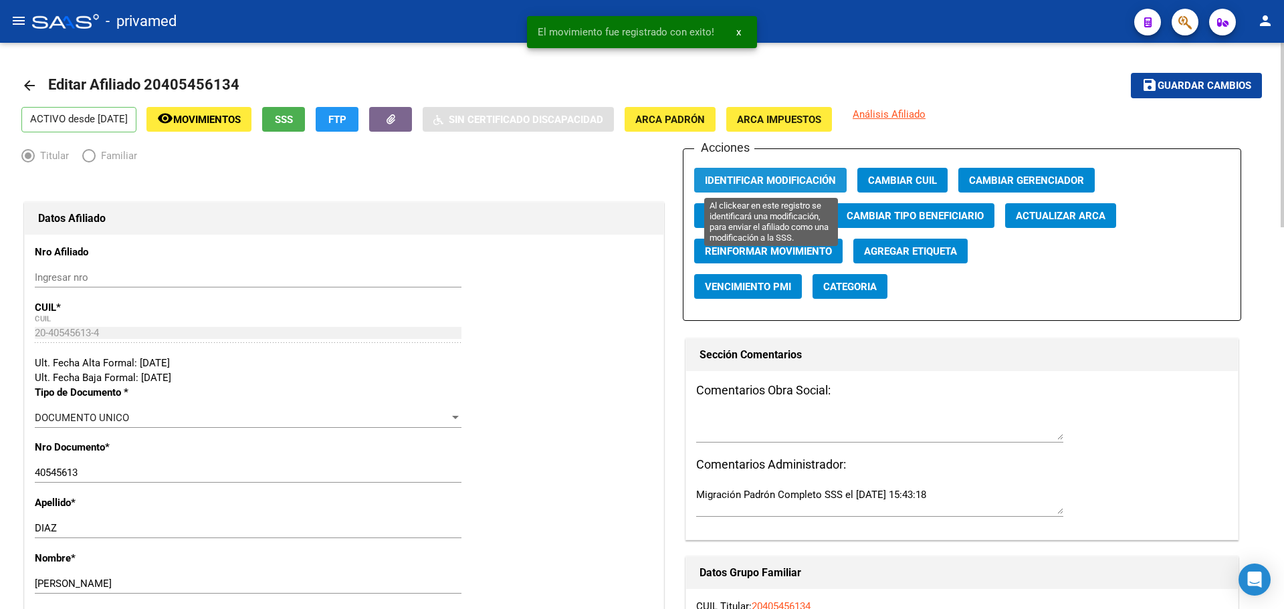
click at [808, 175] on span "Identificar Modificación" at bounding box center [770, 181] width 131 height 12
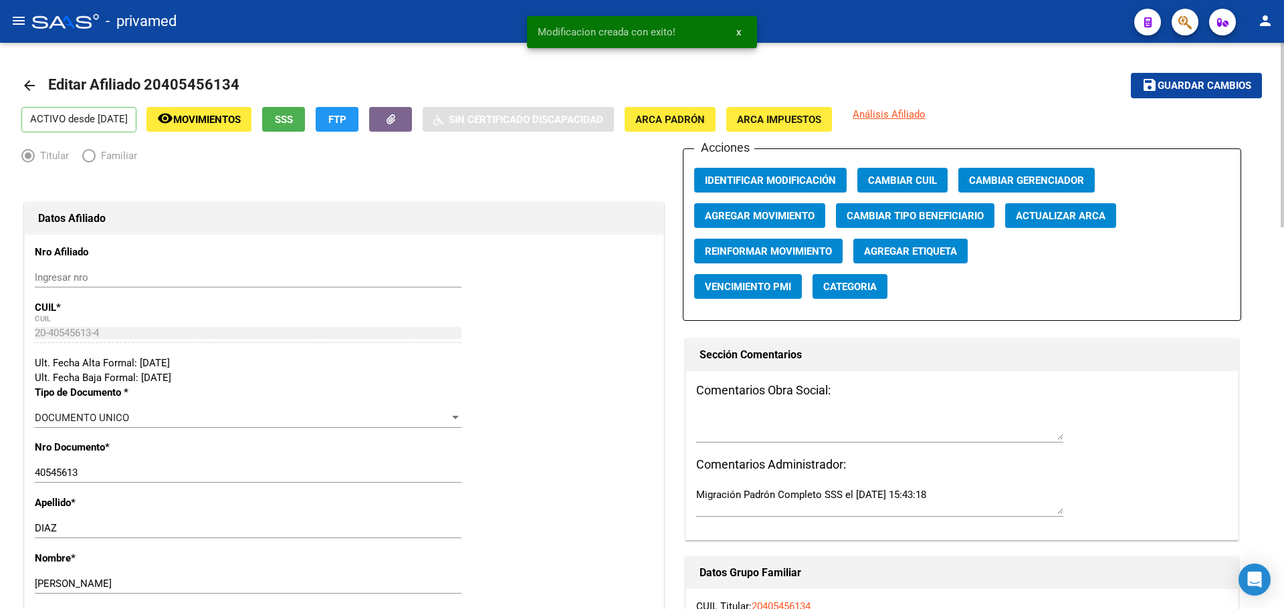
click at [1198, 88] on span "Guardar cambios" at bounding box center [1205, 86] width 94 height 12
click at [30, 86] on mat-icon "arrow_back" at bounding box center [29, 86] width 16 height 16
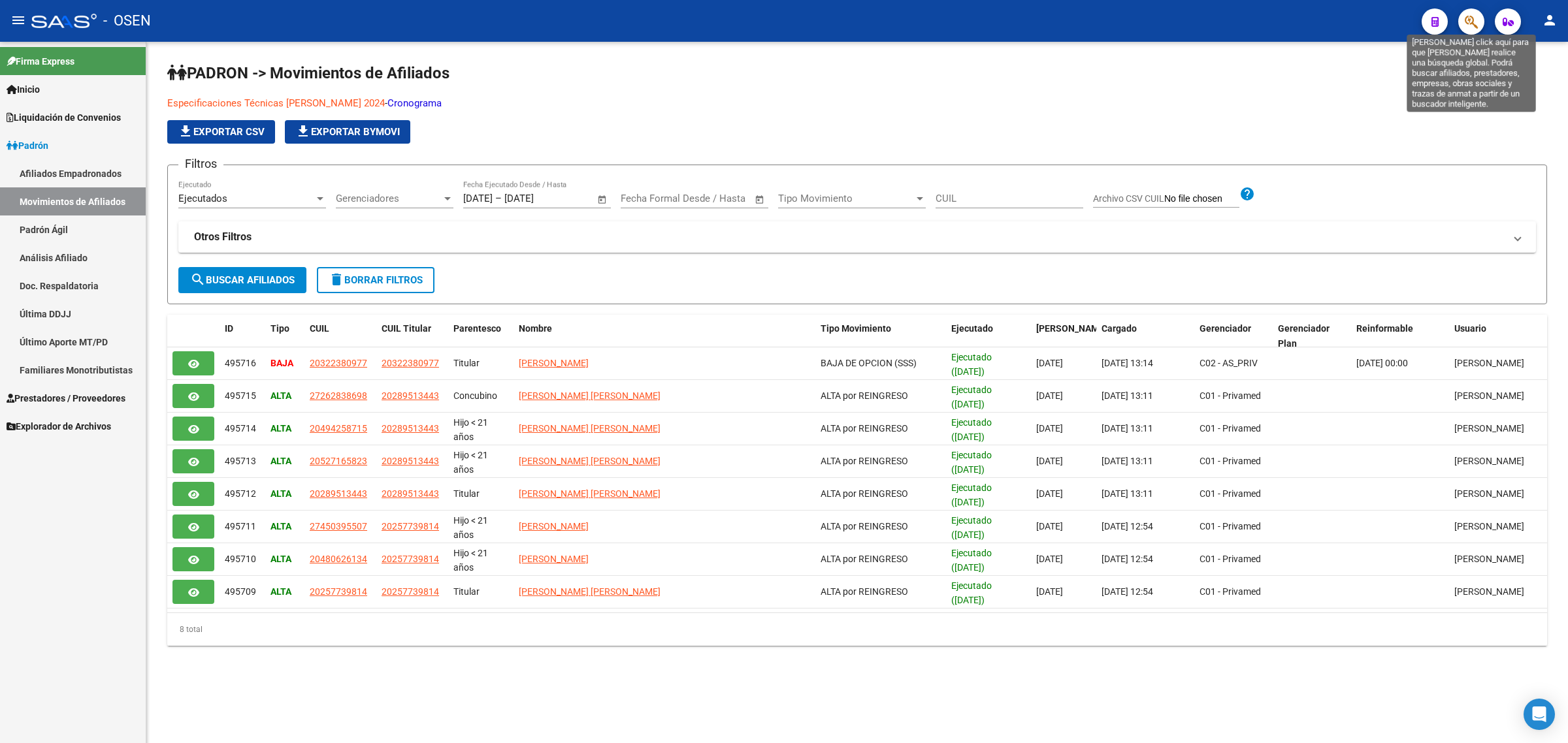
click at [1471, 22] on icon "button" at bounding box center [1470, 21] width 13 height 15
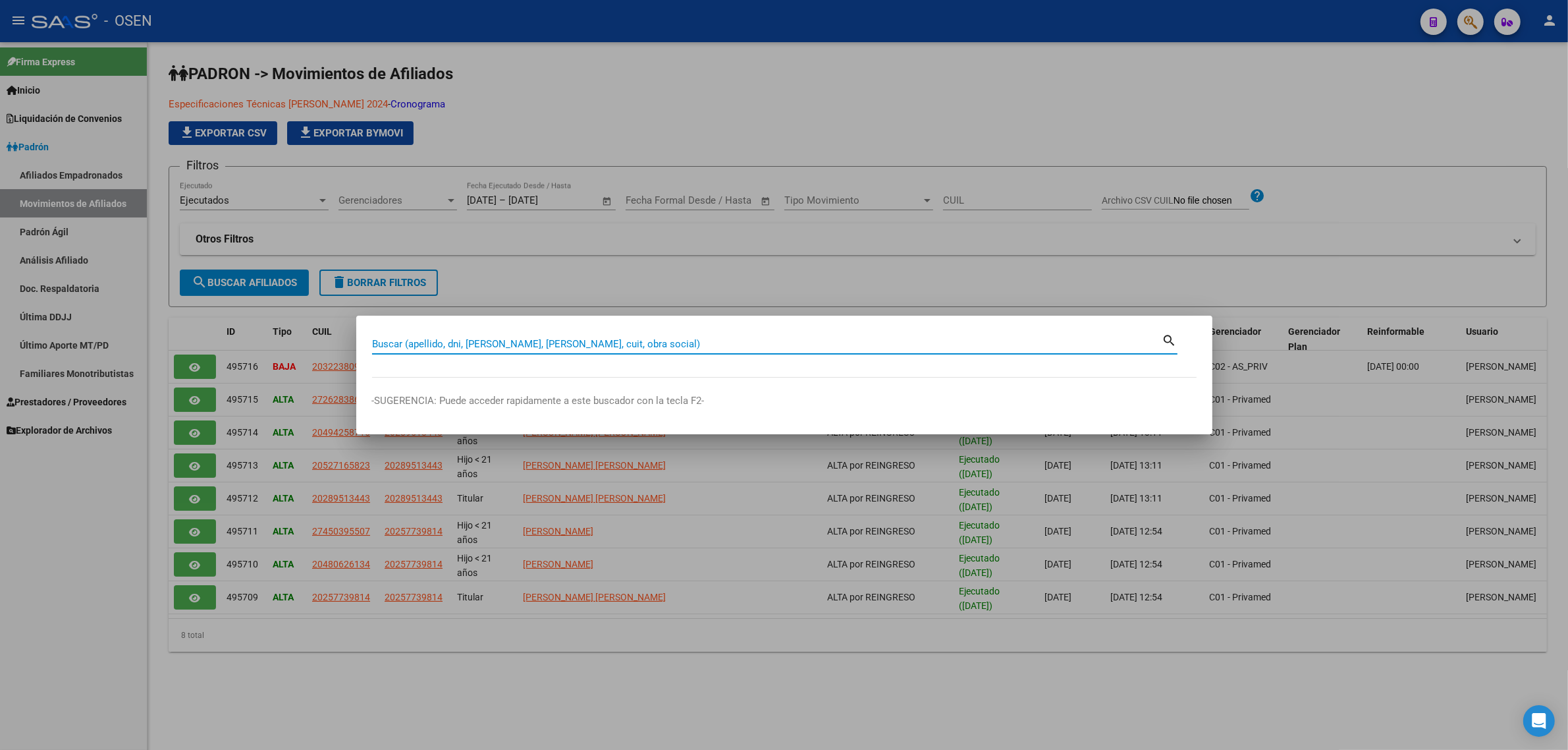
paste input "92975894"
type input "92975894"
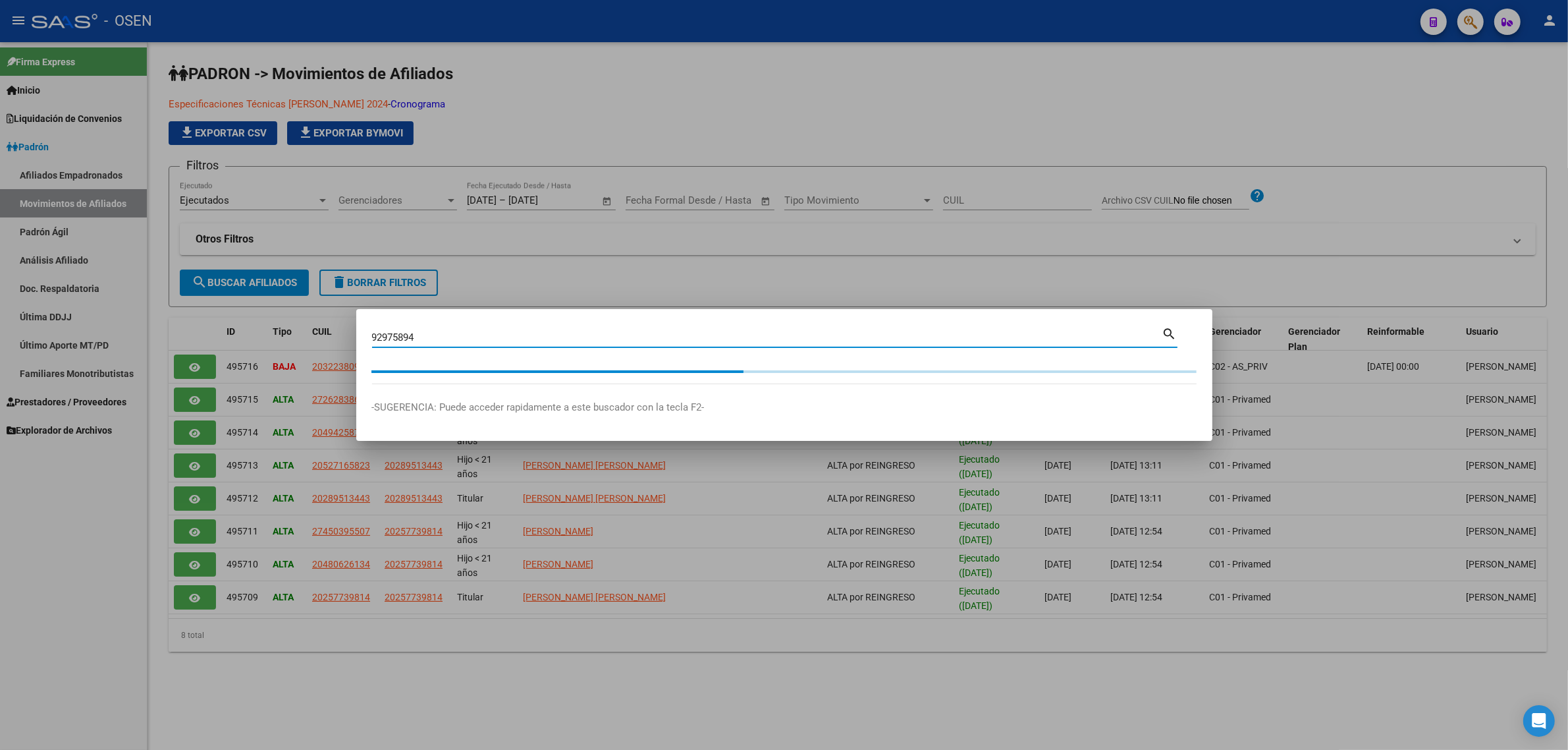
click at [670, 136] on div at bounding box center [784, 375] width 1568 height 750
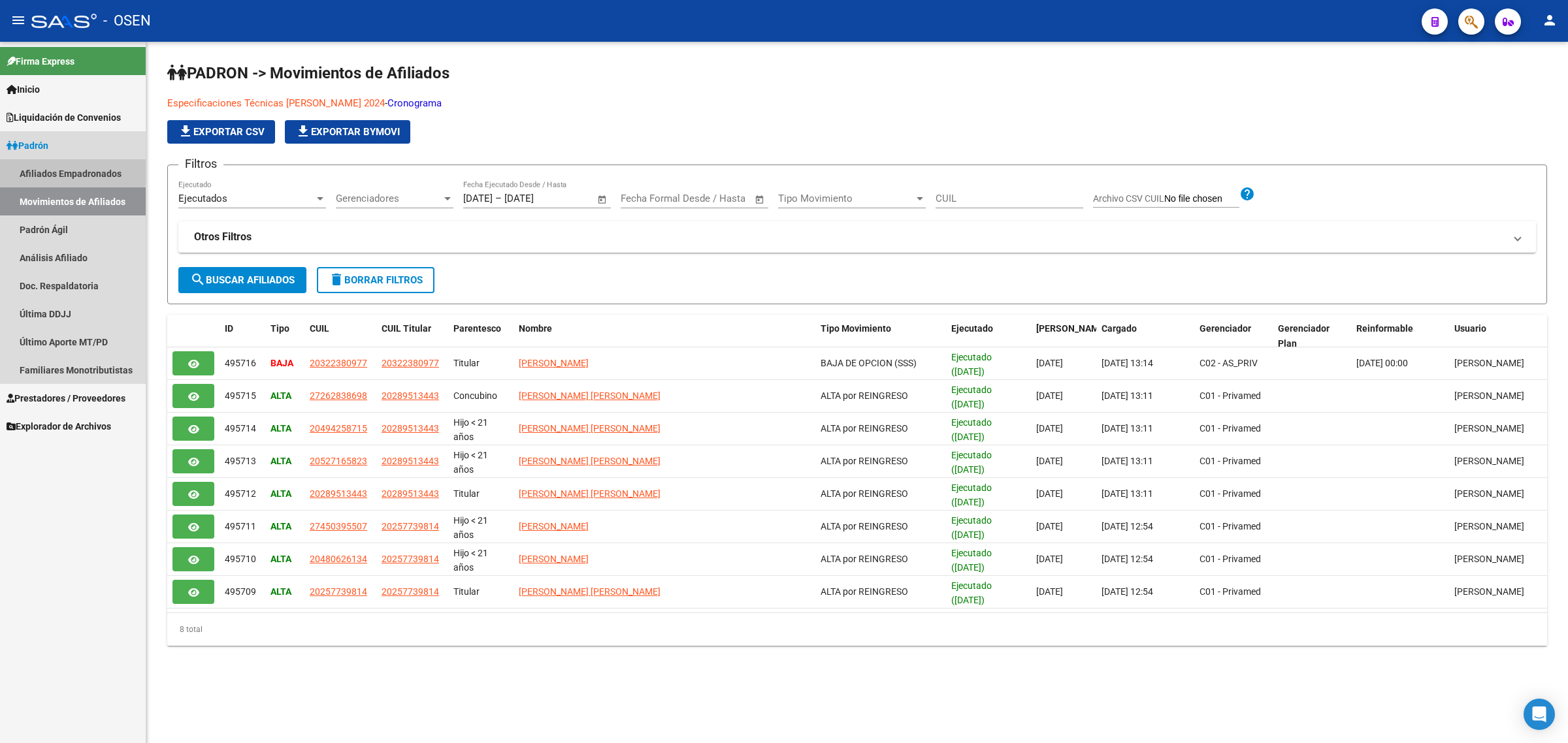
click at [44, 165] on link "Afiliados Empadronados" at bounding box center [72, 173] width 146 height 28
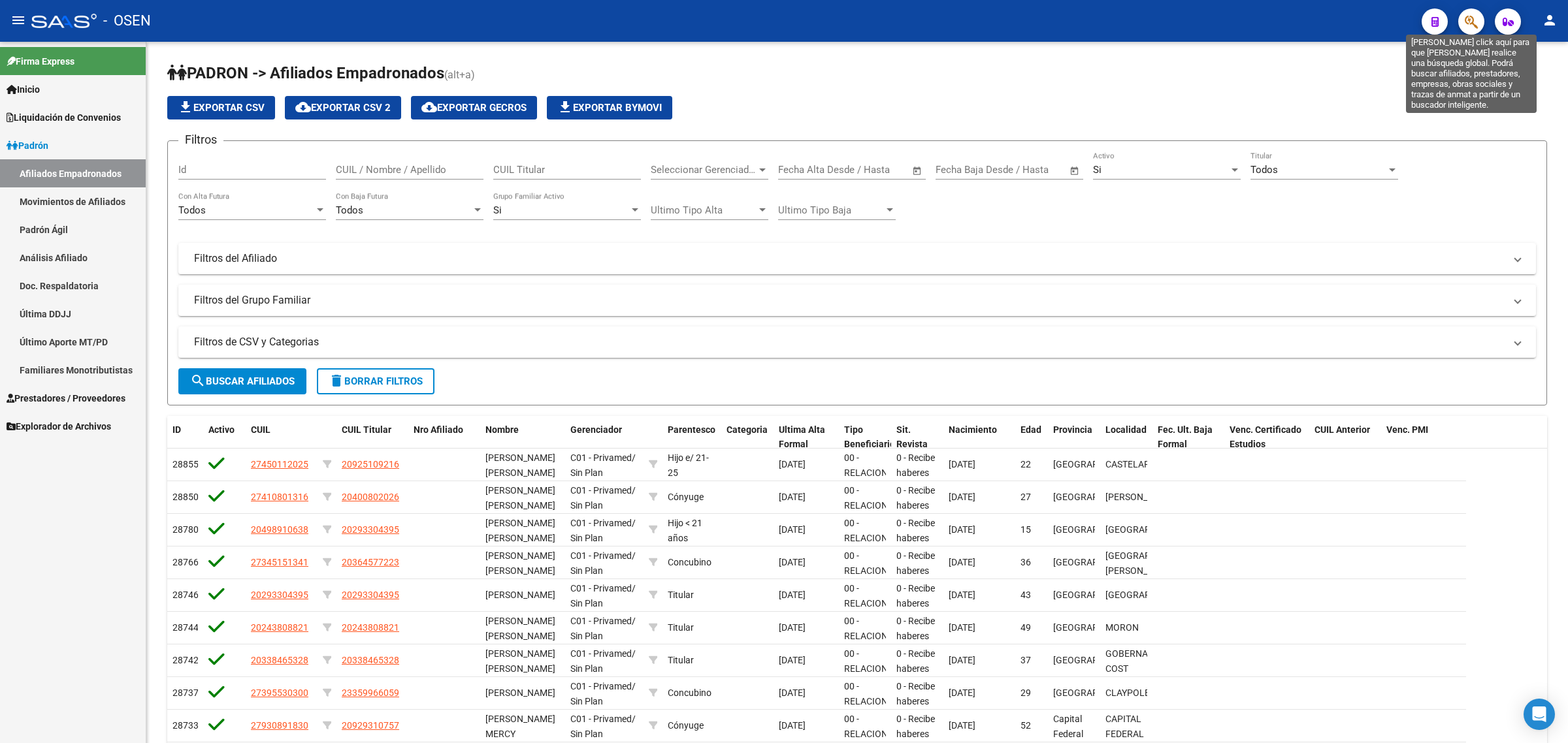
click at [1472, 18] on icon "button" at bounding box center [1470, 21] width 13 height 15
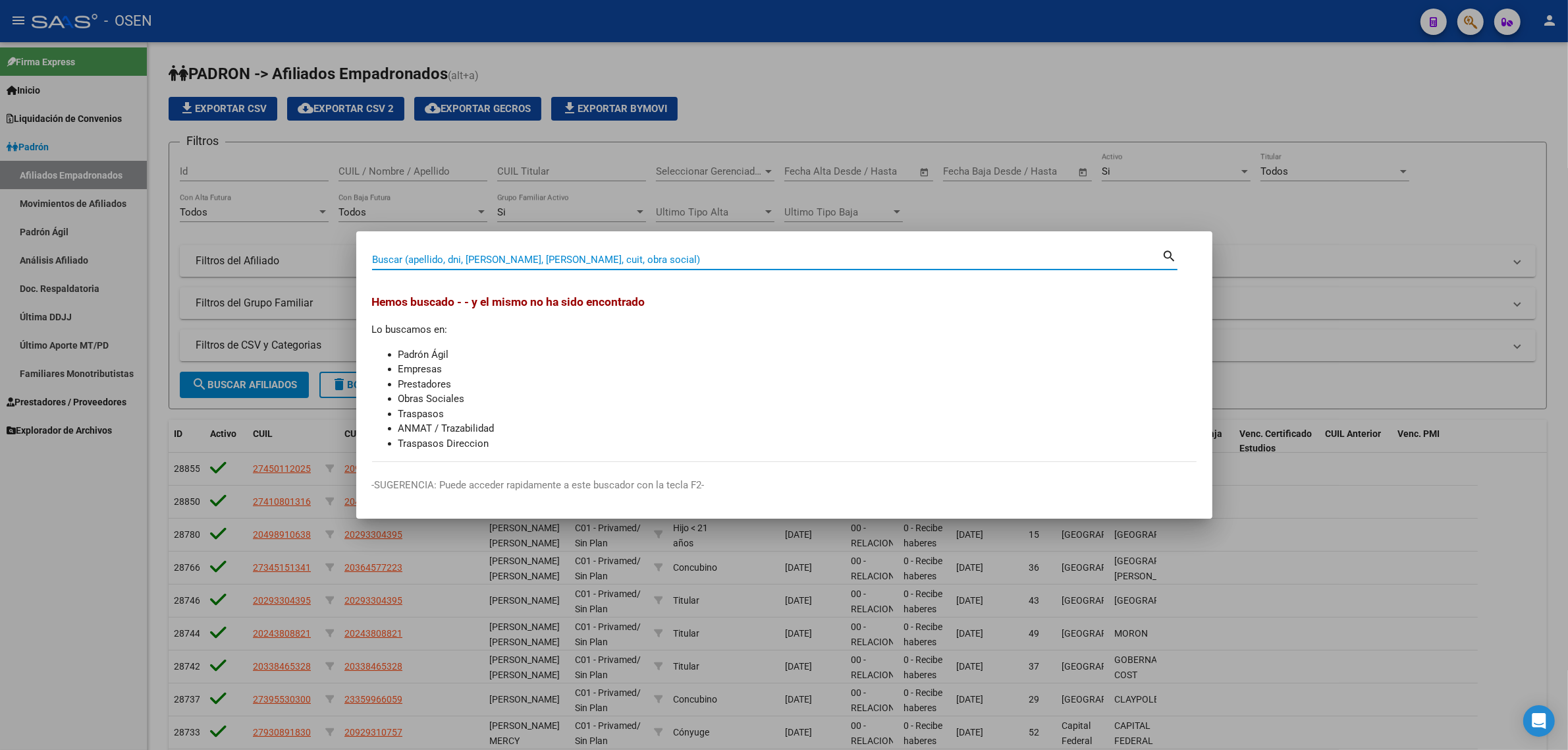
paste input "92975894"
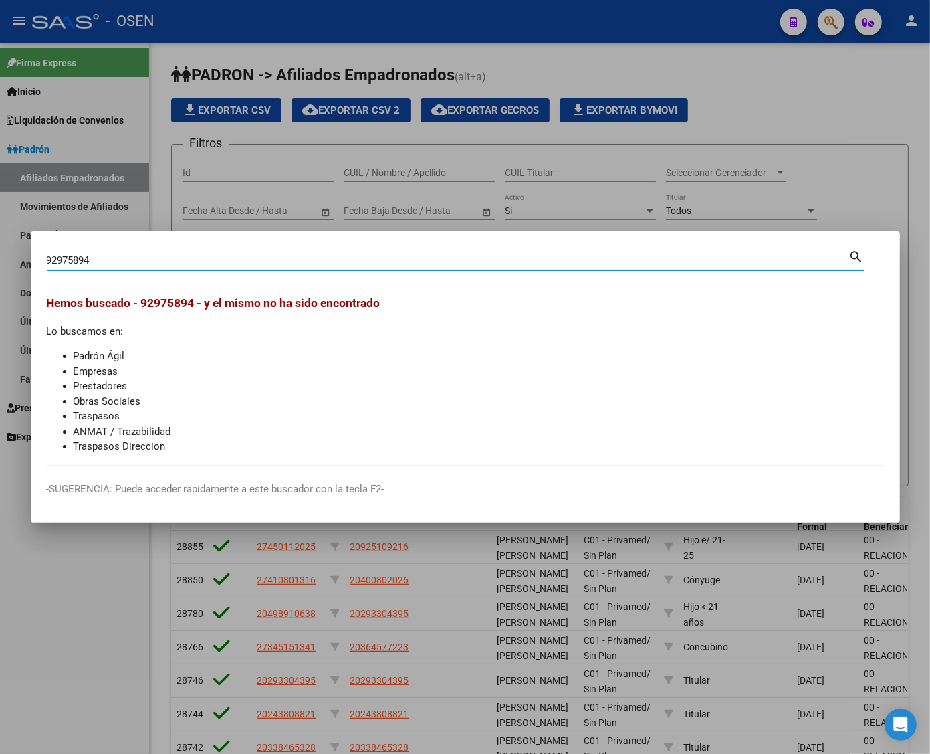
click at [375, 258] on input "92975894" at bounding box center [448, 260] width 803 height 12
paste input "27243116770"
type input "27243116770"
